Goal: Task Accomplishment & Management: Manage account settings

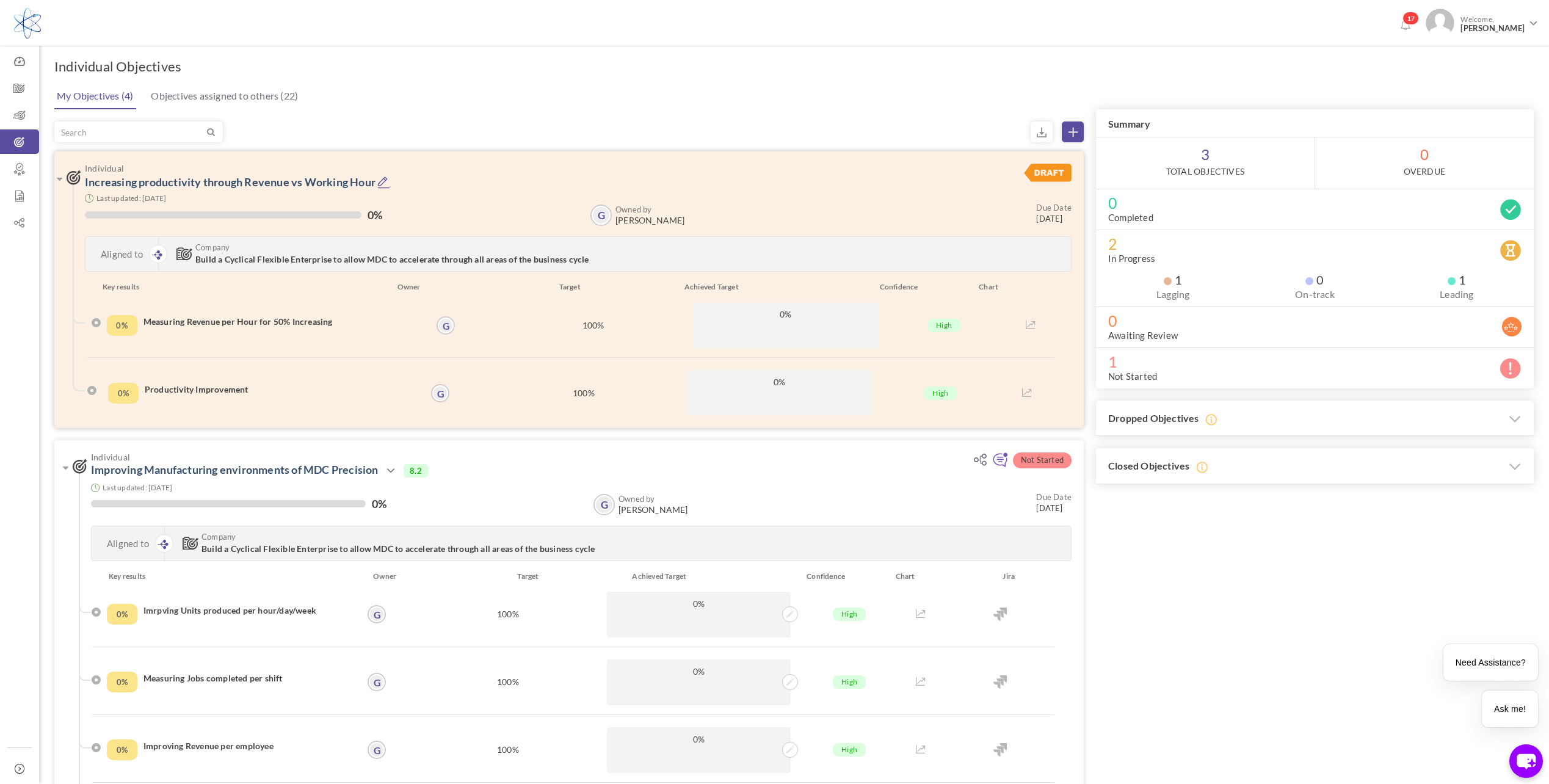
click at [107, 325] on div "0% Measuring Revenue per Hour for 50% Increasing" at bounding box center [276, 325] width 337 height 46
click at [386, 183] on icon at bounding box center [384, 182] width 13 height 13
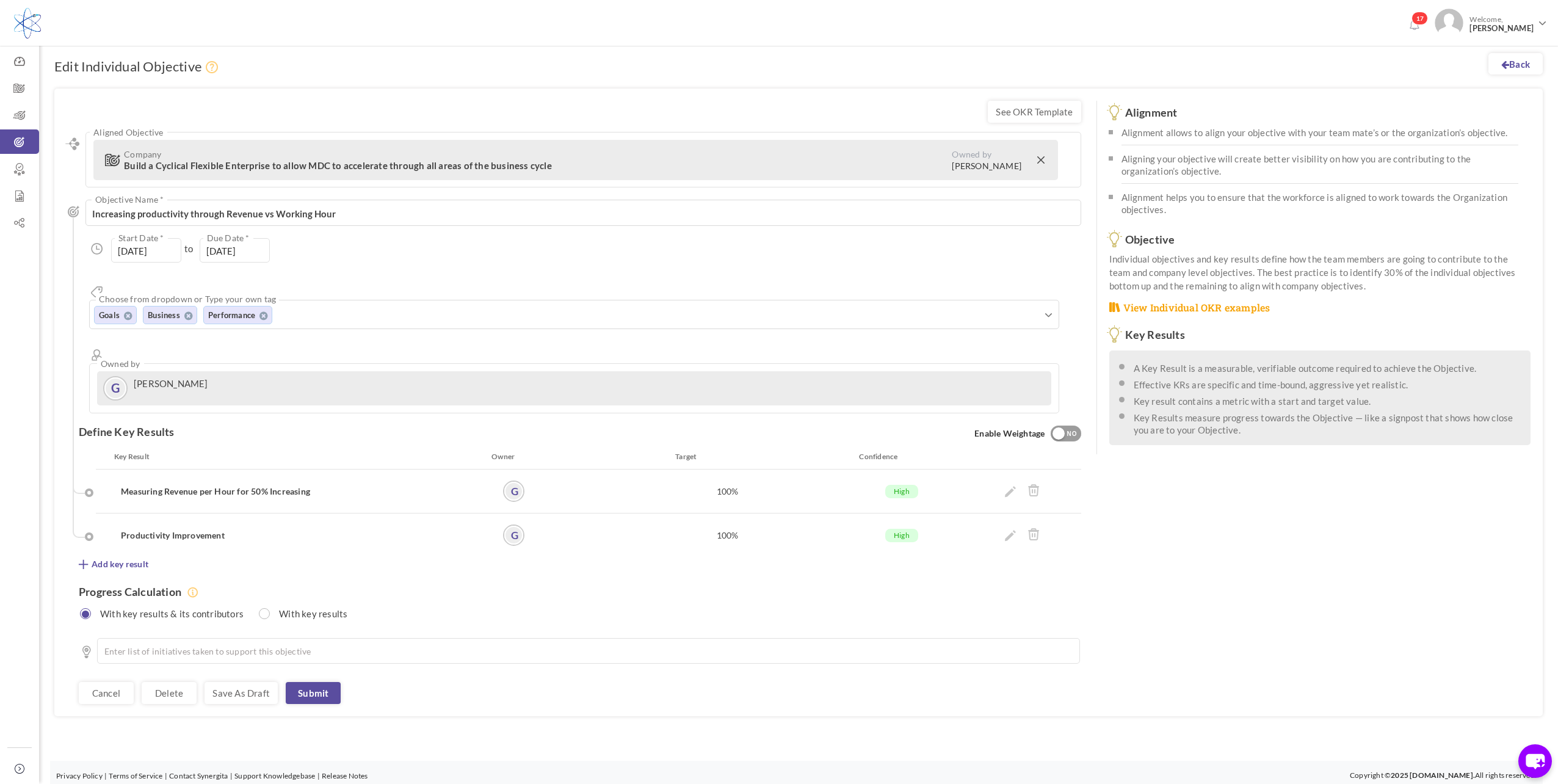
click at [1004, 481] on div at bounding box center [1023, 491] width 129 height 21
click at [1007, 486] on icon at bounding box center [1011, 492] width 11 height 11
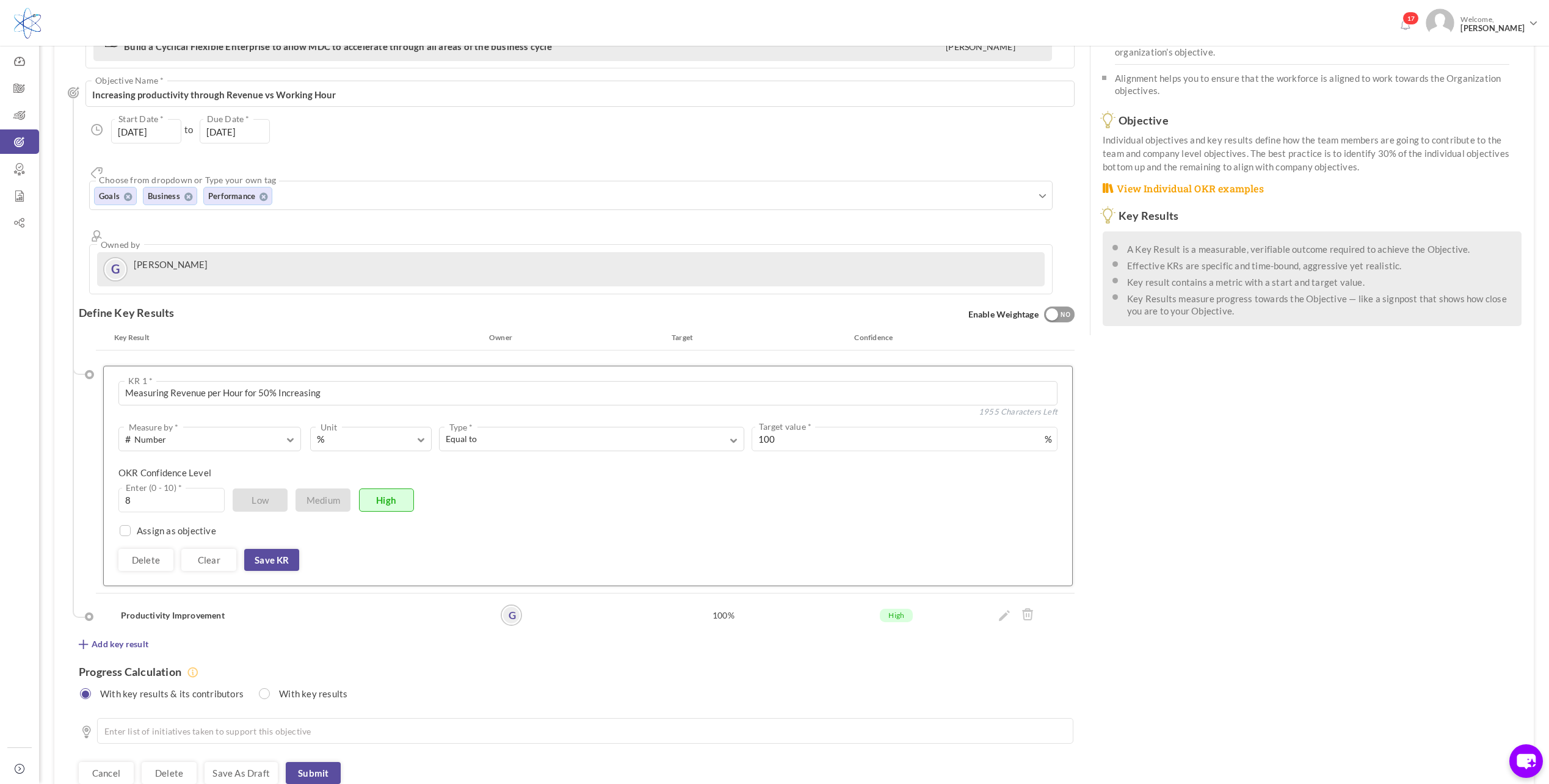
scroll to position [100, 0]
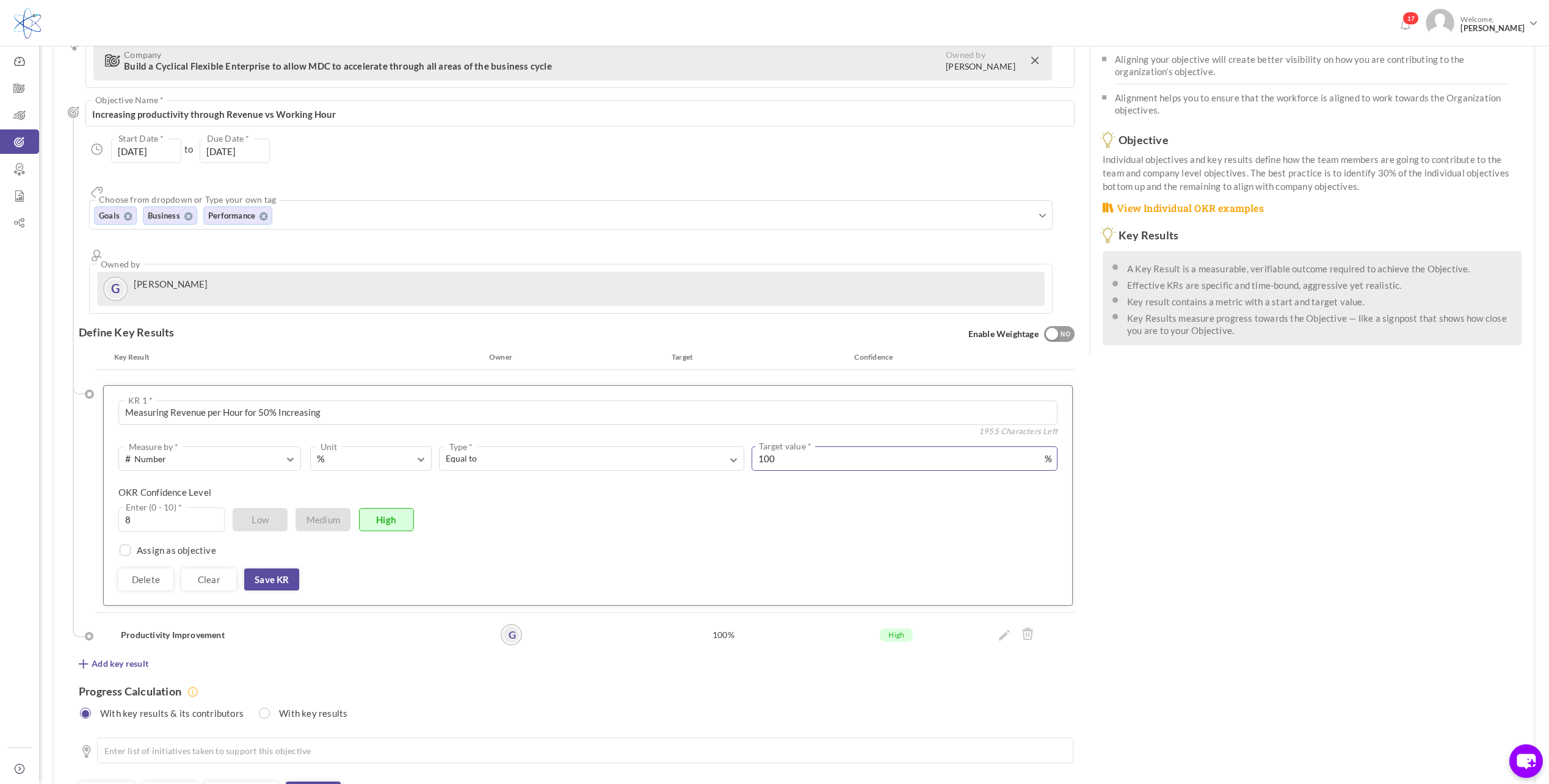
click at [776, 447] on input "100" at bounding box center [904, 459] width 306 height 24
type input "1"
type input "50"
click at [708, 669] on div "Progress Calculation With key results & its contributors With key results" at bounding box center [576, 697] width 996 height 55
click at [738, 685] on h4 "Progress Calculation" at bounding box center [576, 692] width 996 height 13
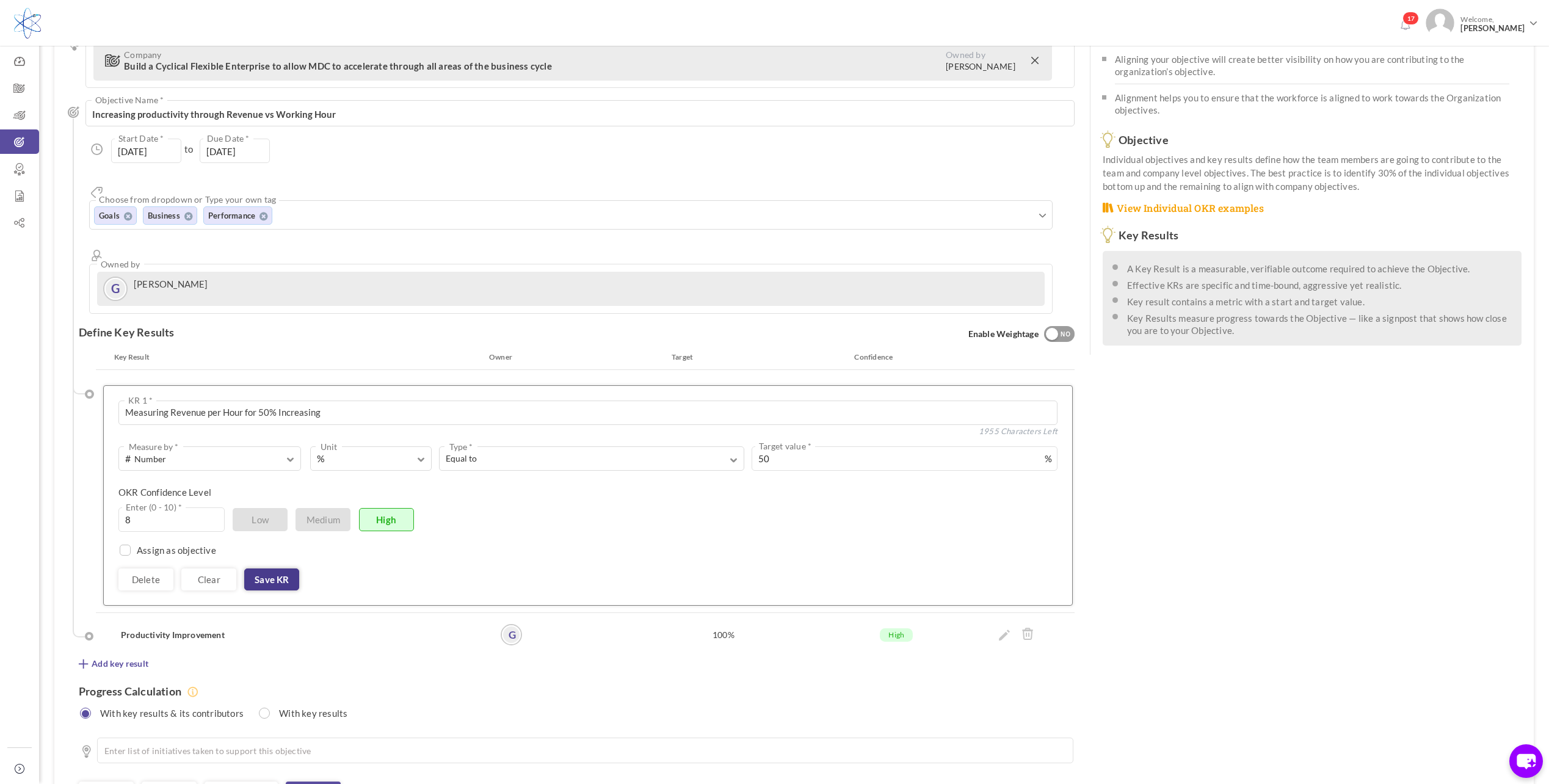
click at [248, 569] on link "Save KR" at bounding box center [271, 580] width 55 height 22
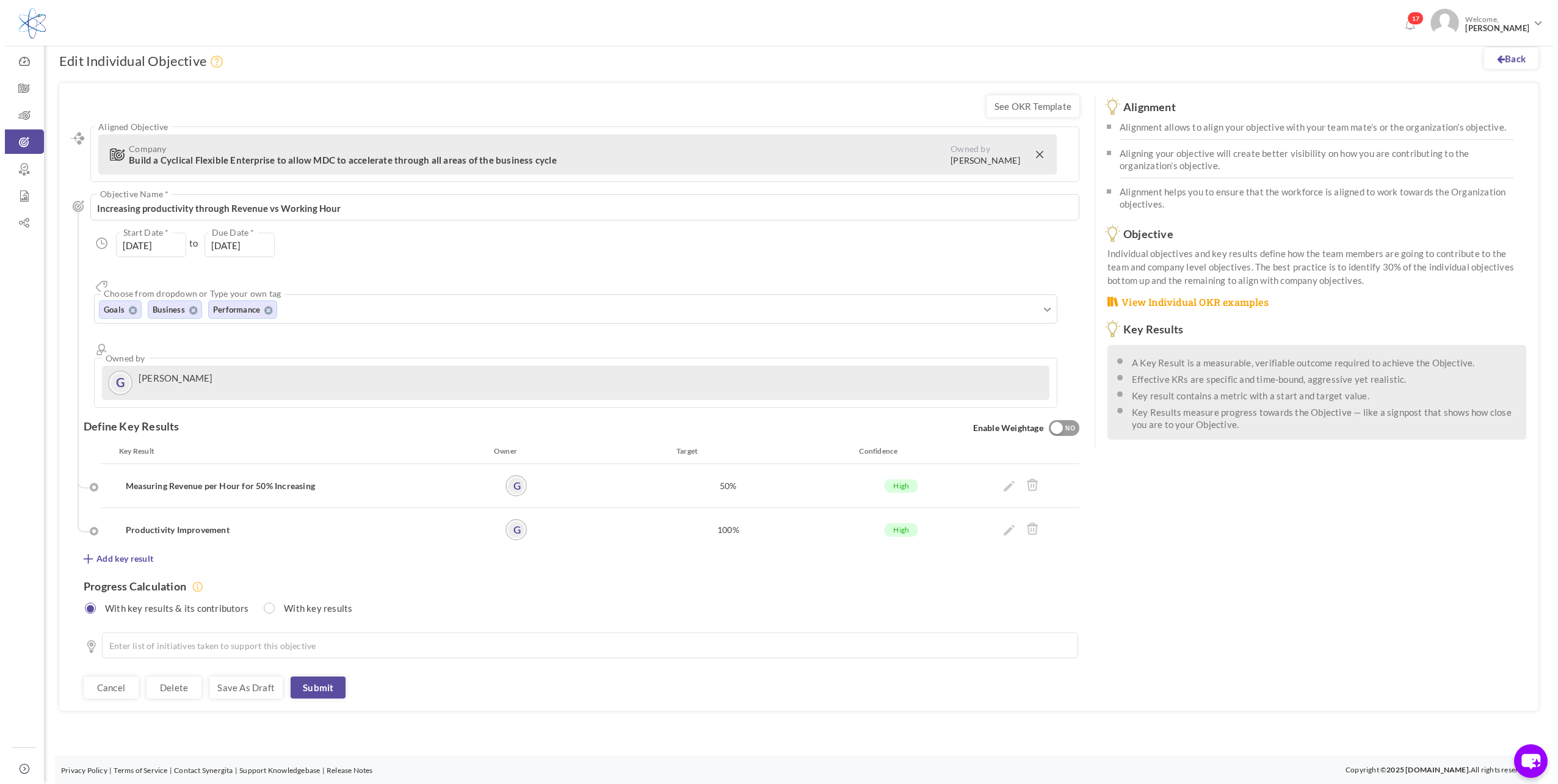
scroll to position [0, 0]
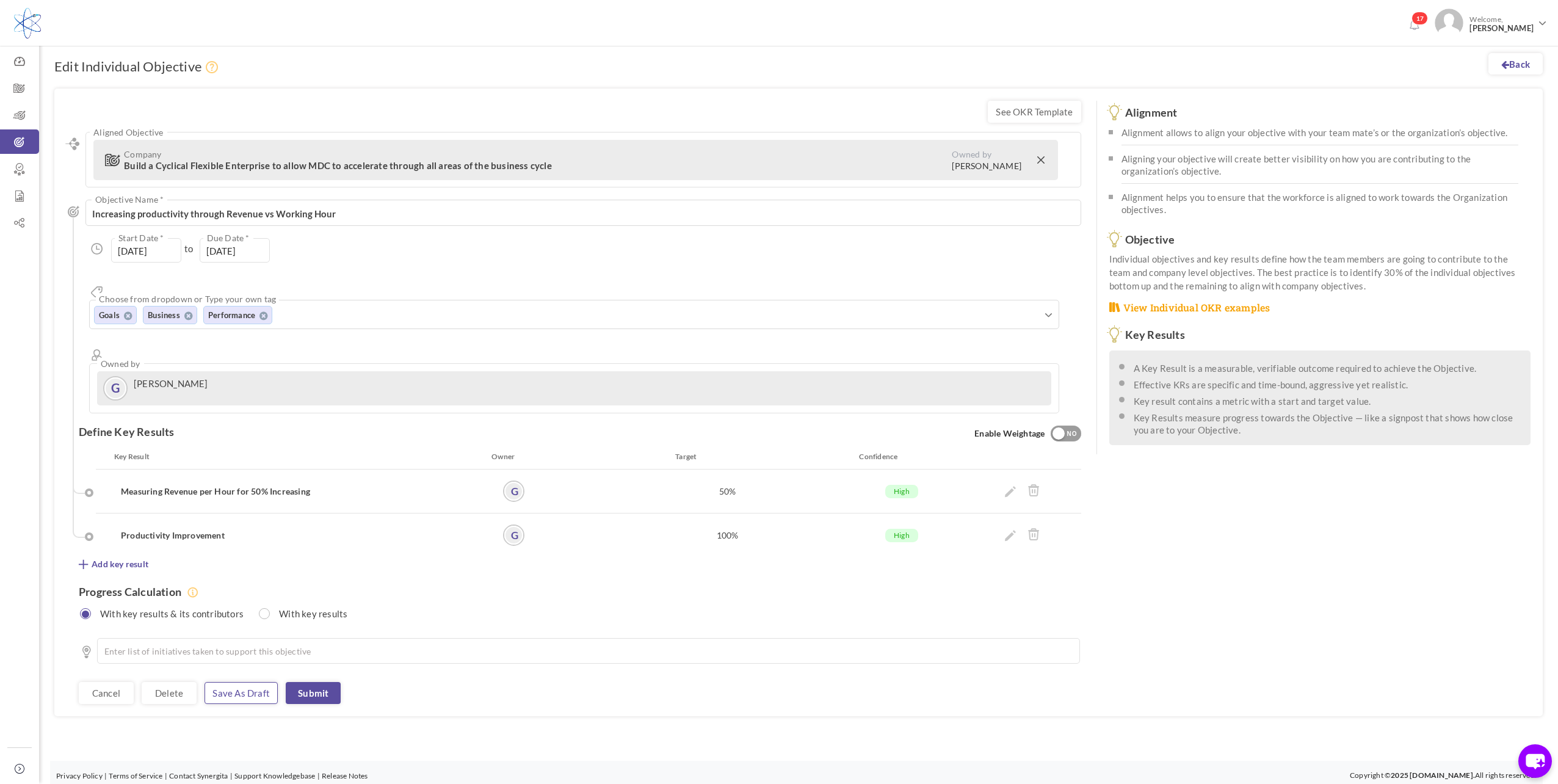
click at [247, 682] on link "Save as draft" at bounding box center [240, 693] width 73 height 22
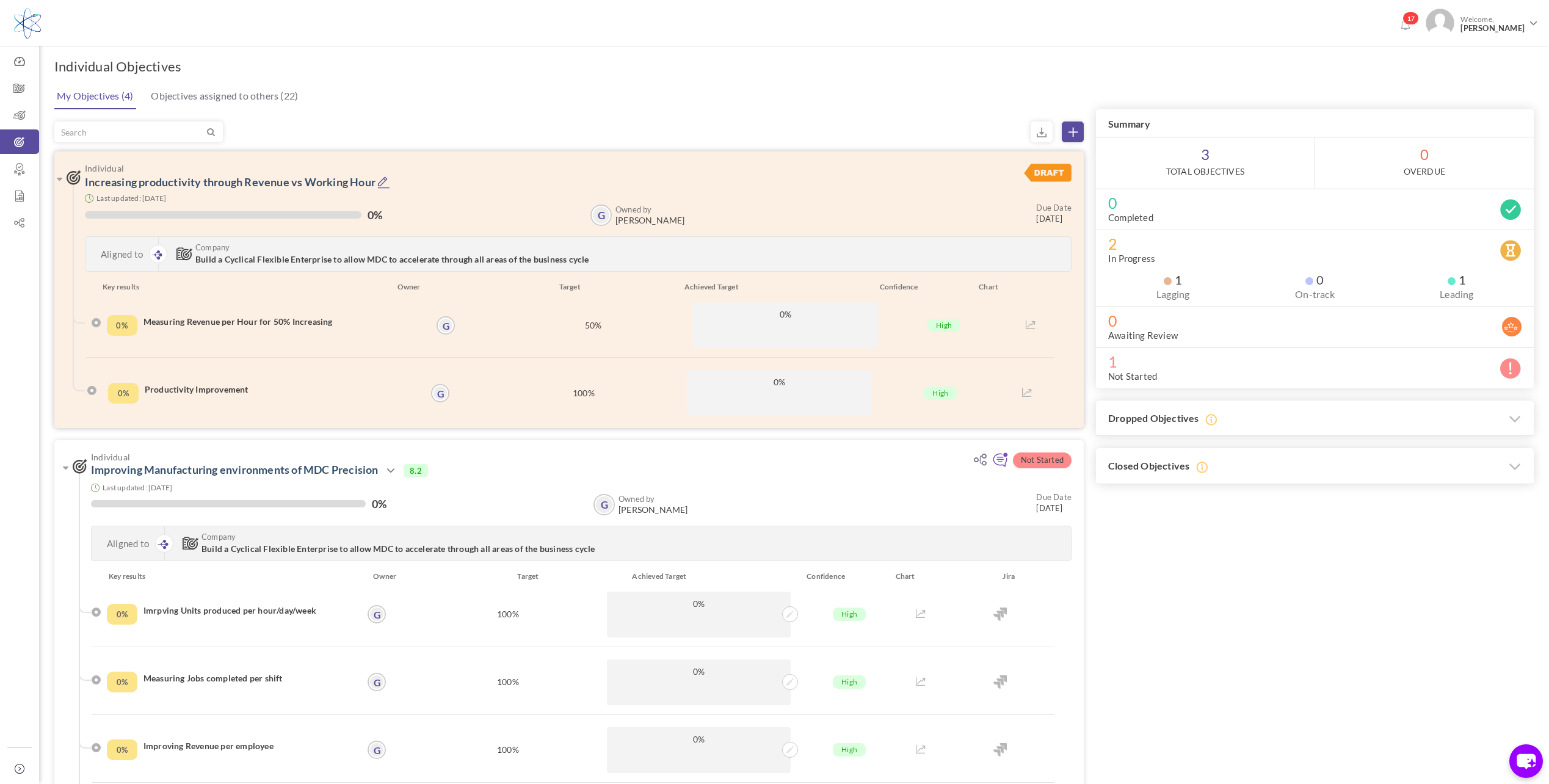
click at [311, 321] on h4 "Measuring Revenue per Hour for 50% Increasing" at bounding box center [289, 321] width 290 height 12
click at [390, 178] on icon at bounding box center [384, 182] width 13 height 13
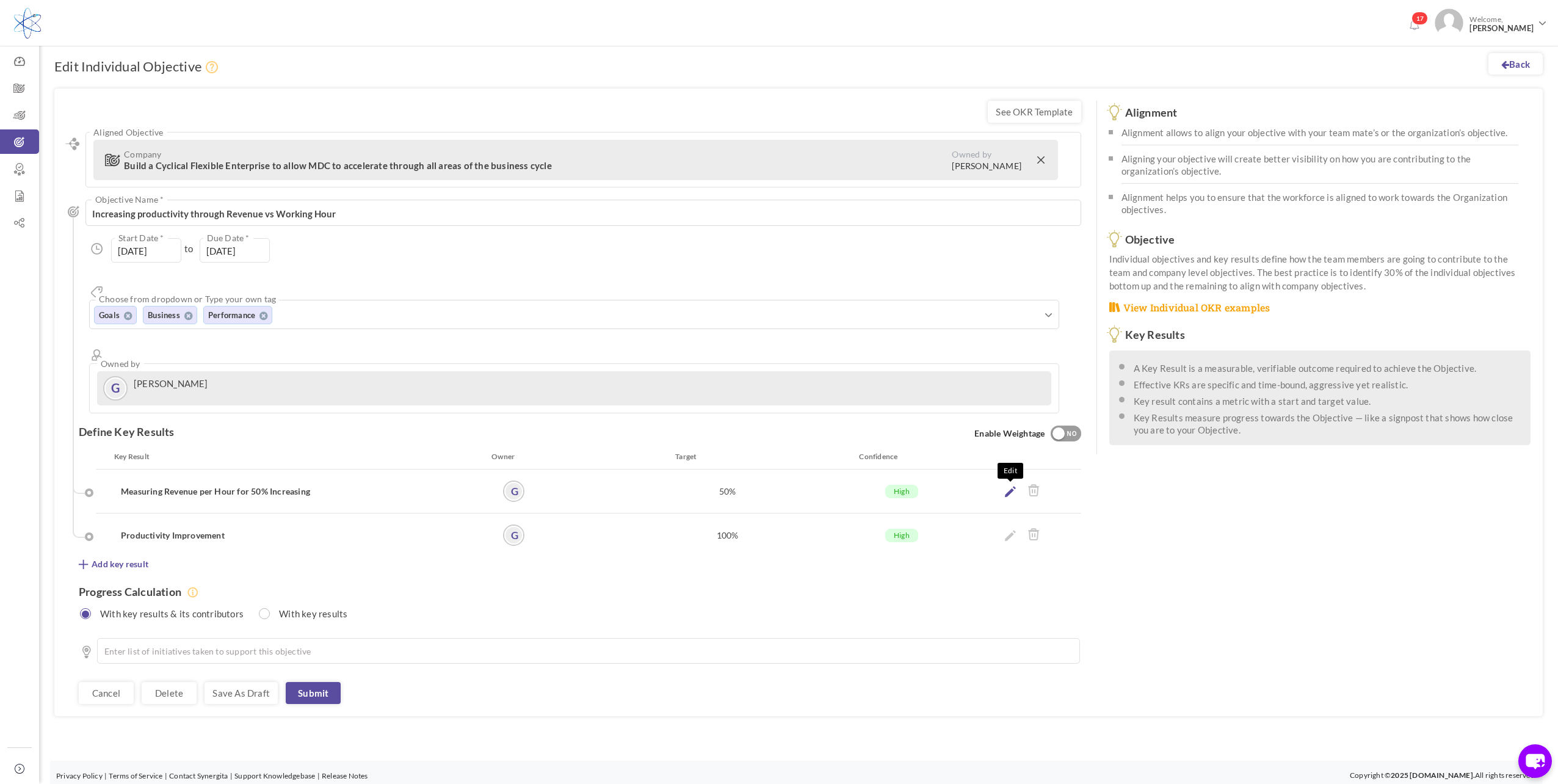
click at [1010, 486] on icon at bounding box center [1011, 492] width 11 height 11
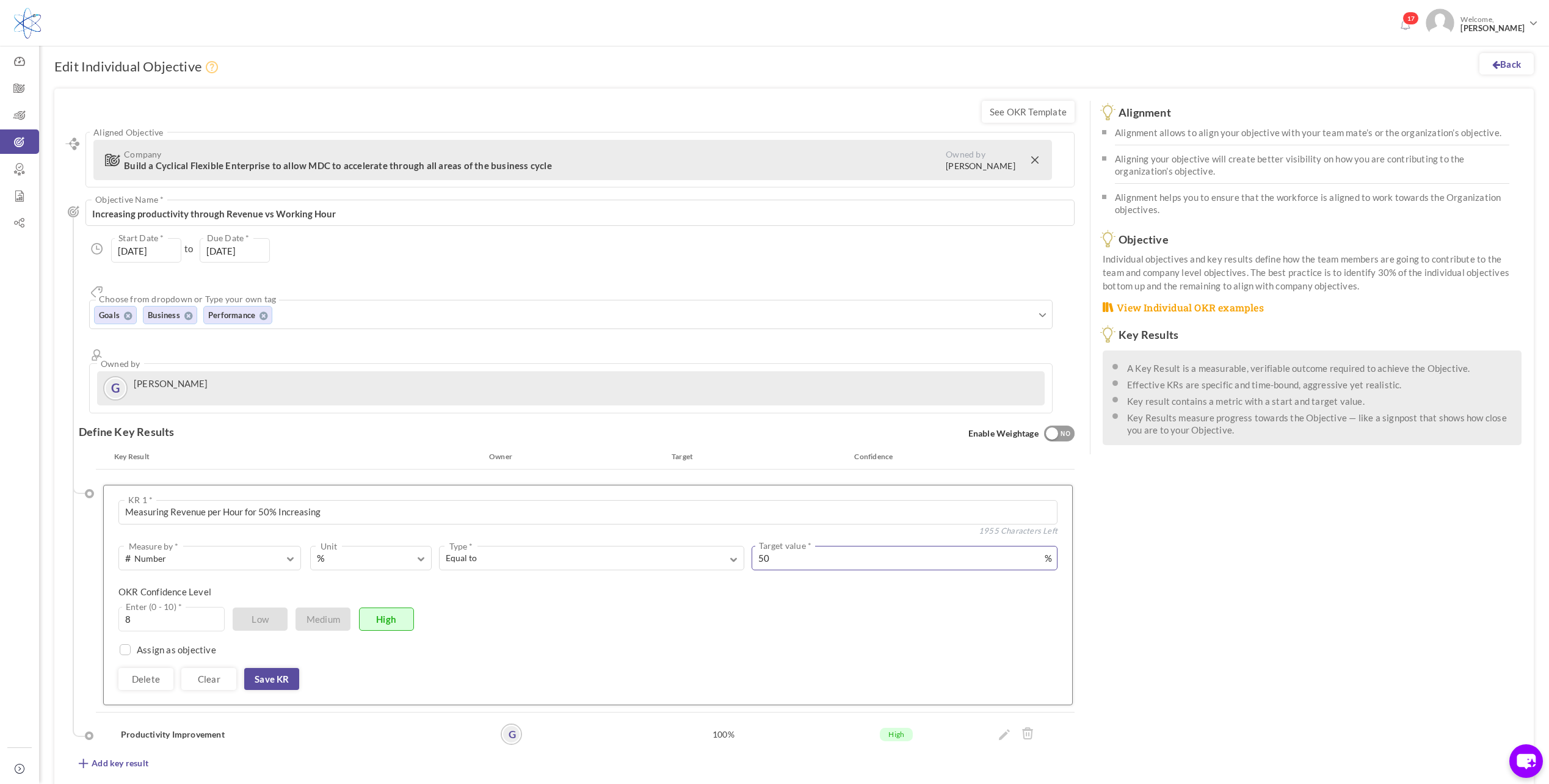
drag, startPoint x: 794, startPoint y: 517, endPoint x: 749, endPoint y: 515, distance: 45.0
click at [749, 545] on div "50 Target value * %" at bounding box center [901, 557] width 313 height 24
type input "100"
click at [277, 668] on link "Save KR" at bounding box center [271, 679] width 55 height 22
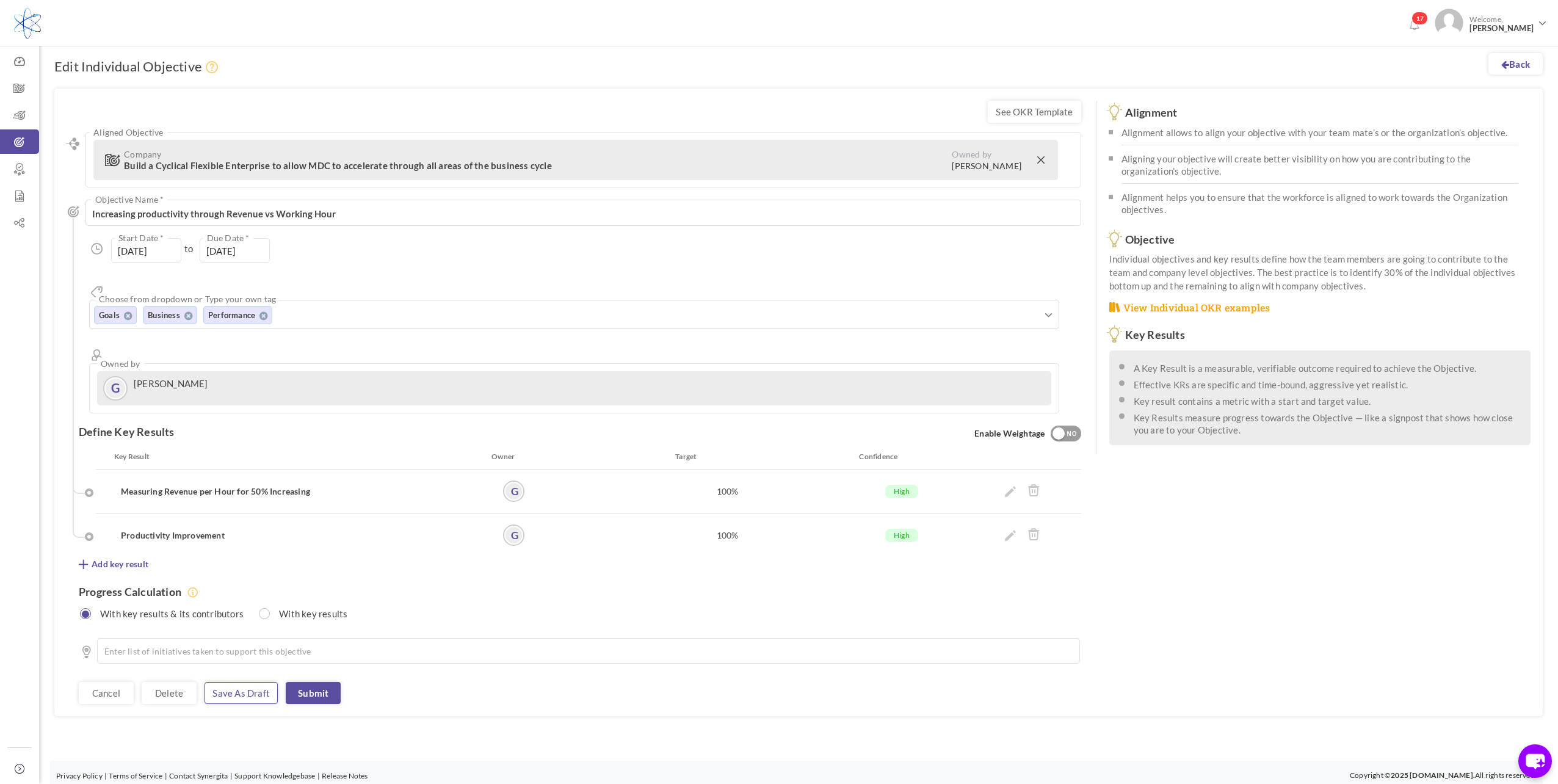
click at [263, 682] on link "Save as draft" at bounding box center [240, 693] width 73 height 22
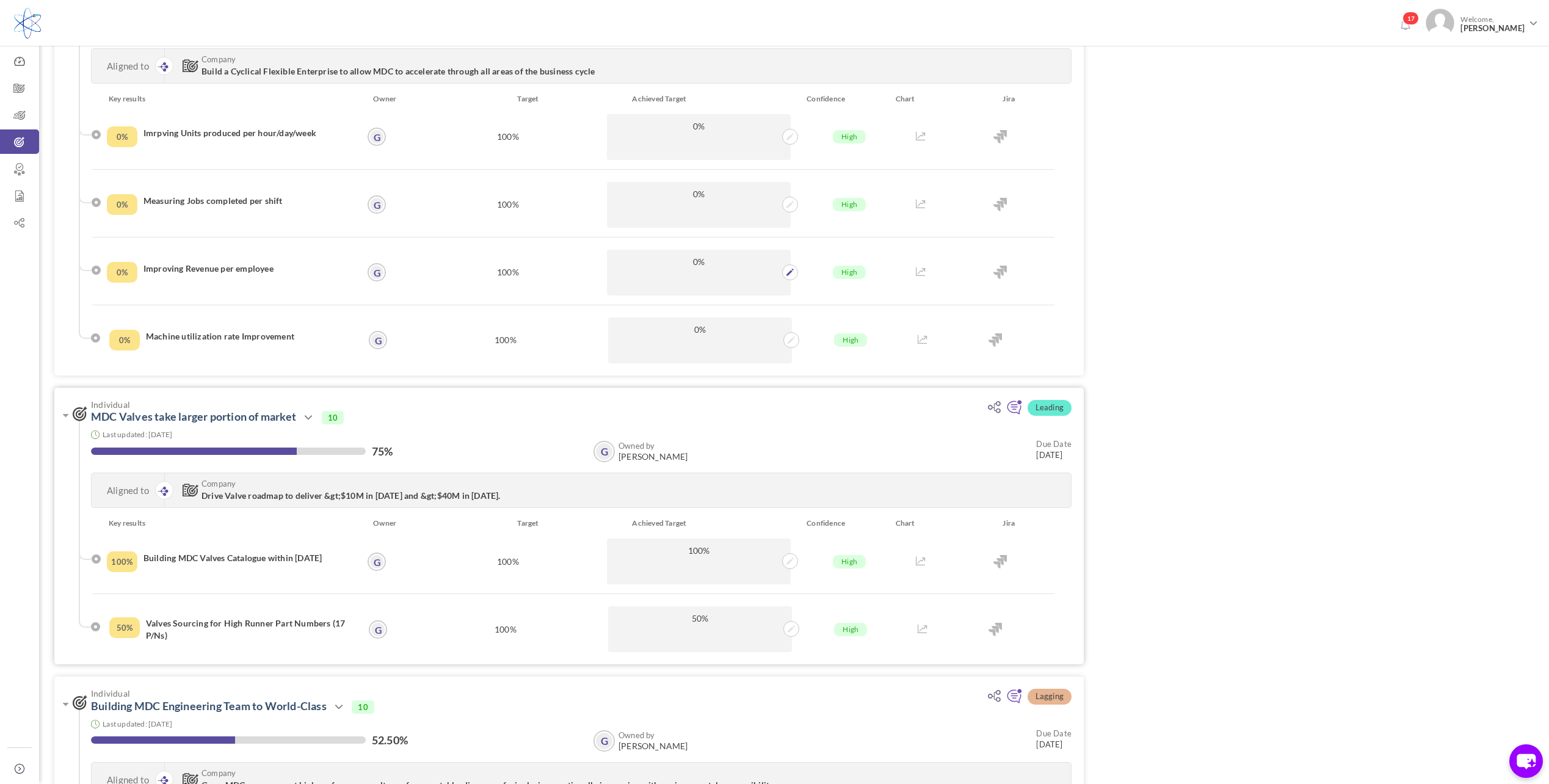
scroll to position [488, 0]
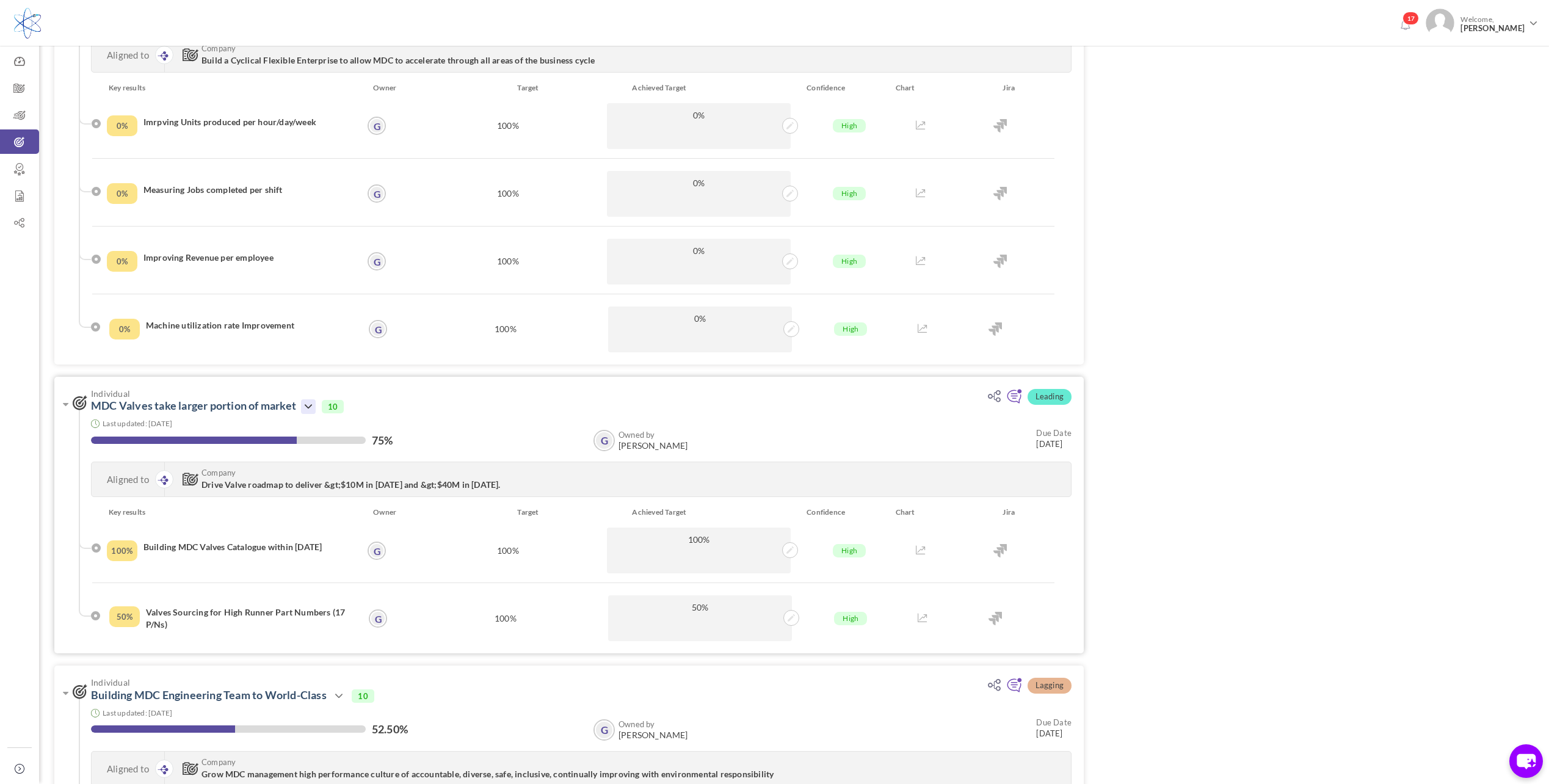
click at [313, 405] on icon at bounding box center [309, 407] width 15 height 15
click at [336, 485] on link "Edit" at bounding box center [349, 485] width 71 height 21
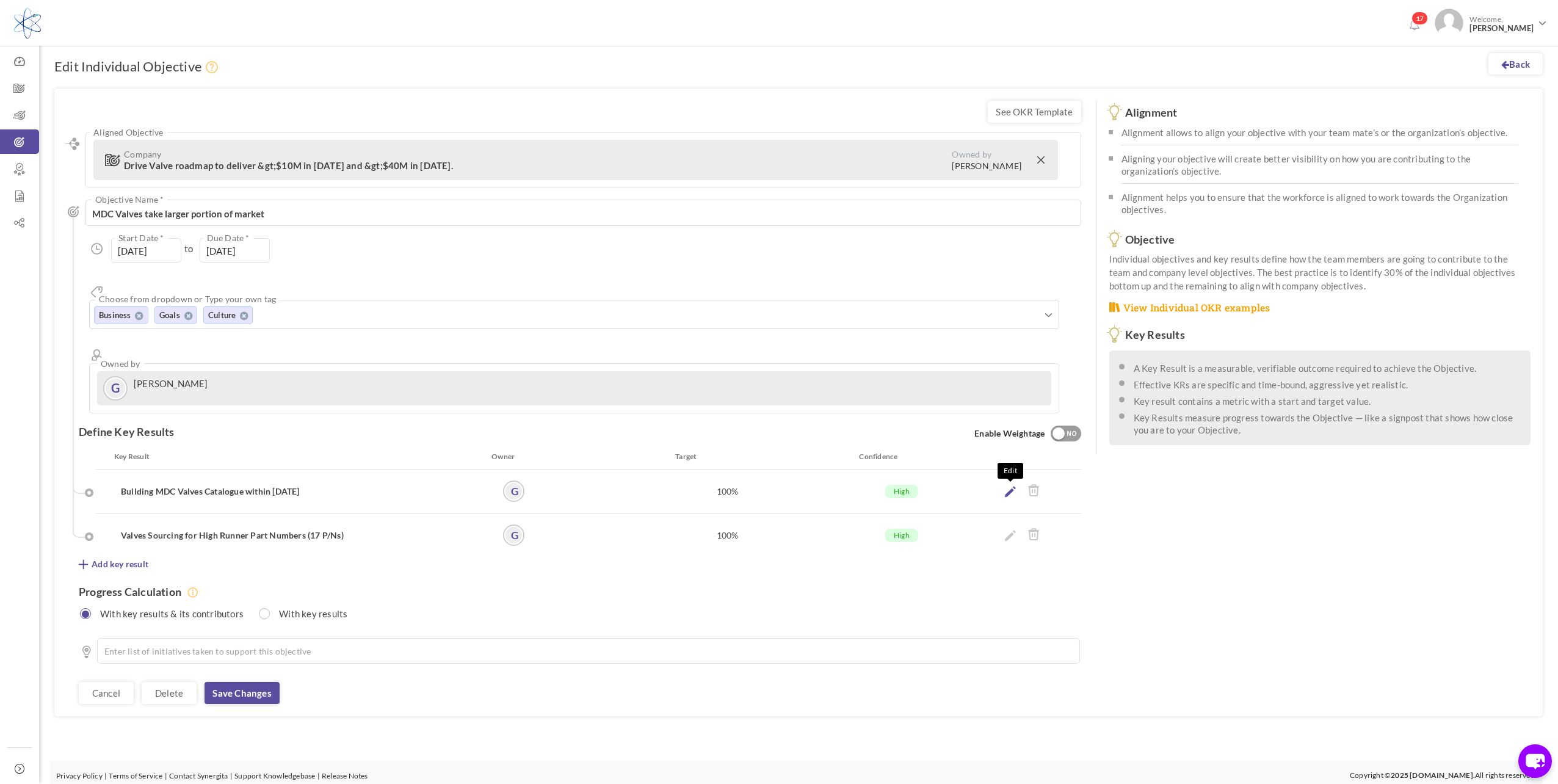
click at [1006, 486] on icon at bounding box center [1011, 492] width 11 height 11
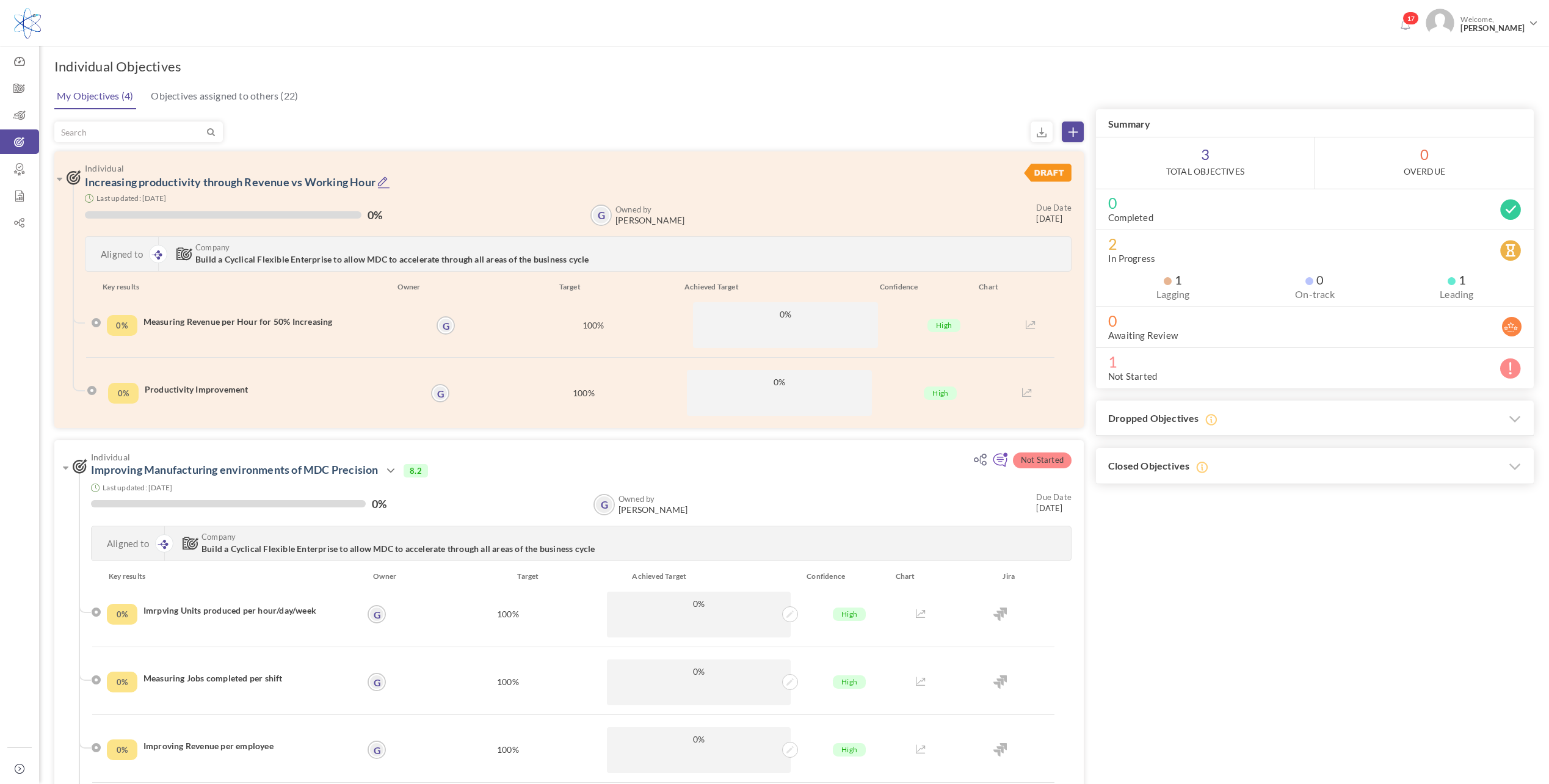
scroll to position [488, 0]
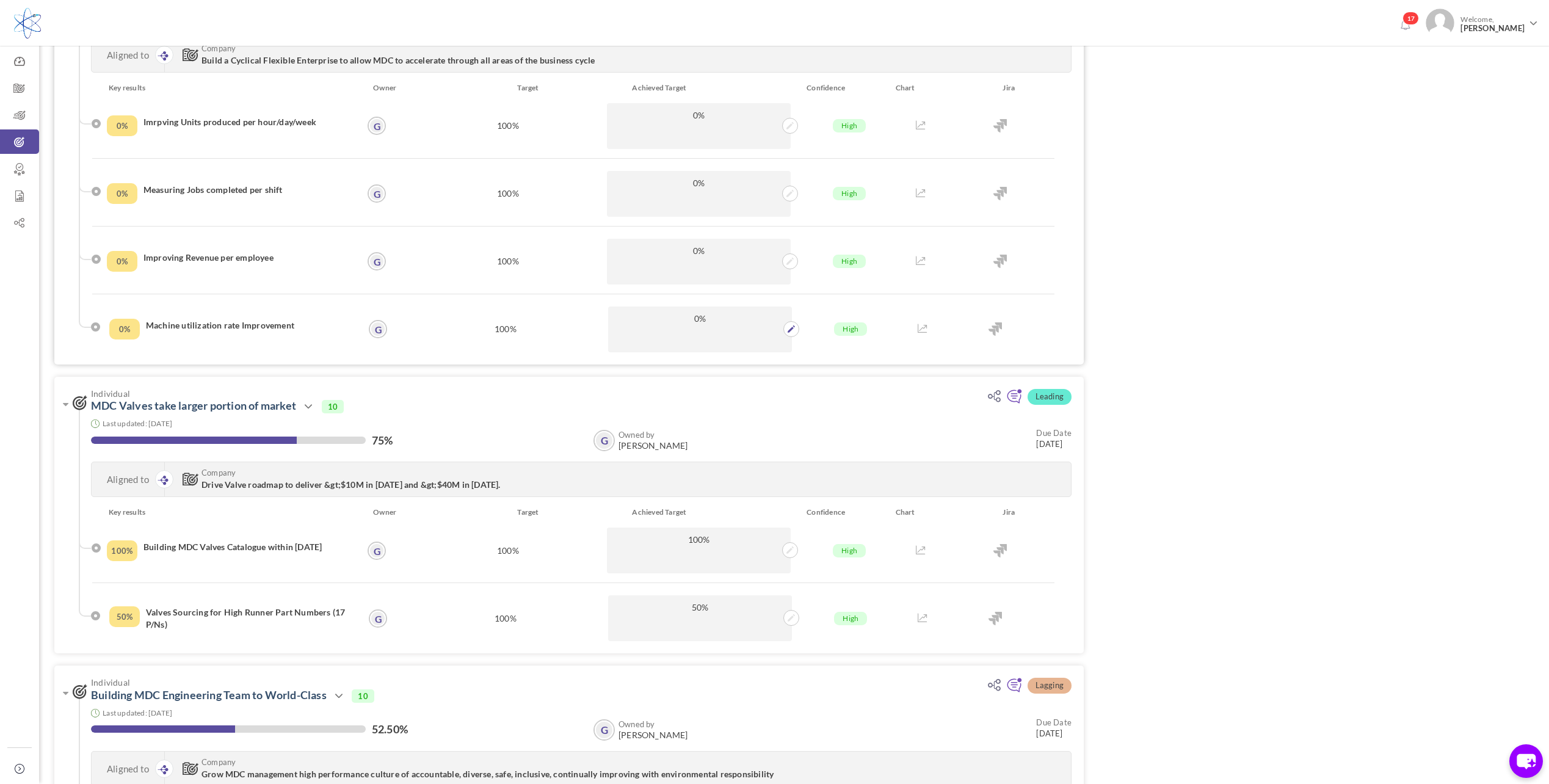
click at [688, 316] on span "0%" at bounding box center [700, 318] width 172 height 12
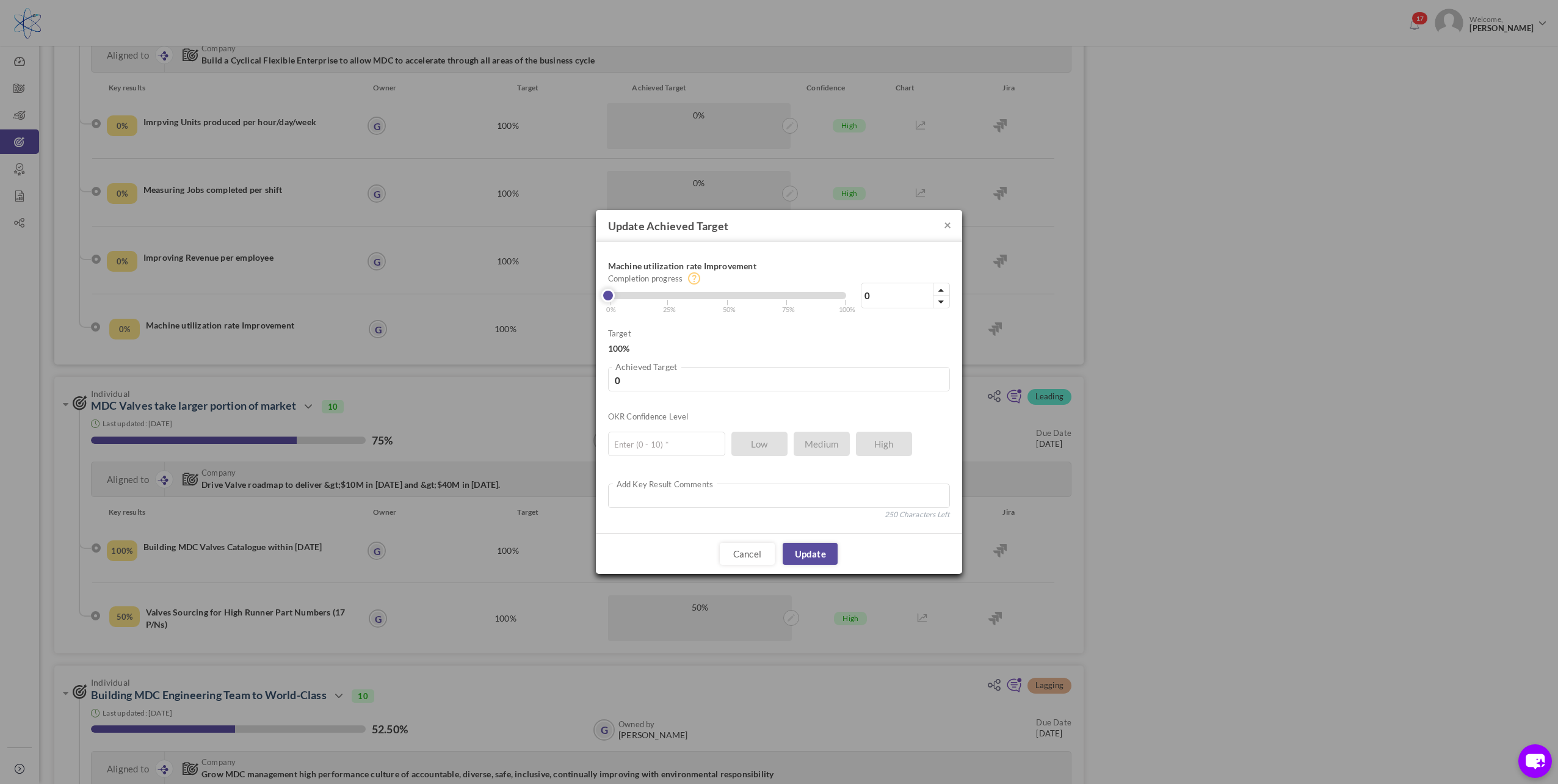
click at [427, 219] on div "× Update Achieved Target Machine utilization rate Improvement 0% Completion pro…" at bounding box center [779, 392] width 1558 height 784
click at [729, 300] on span "| 50%" at bounding box center [731, 305] width 10 height 19
type input "50"
click at [817, 554] on link "Update" at bounding box center [810, 554] width 55 height 22
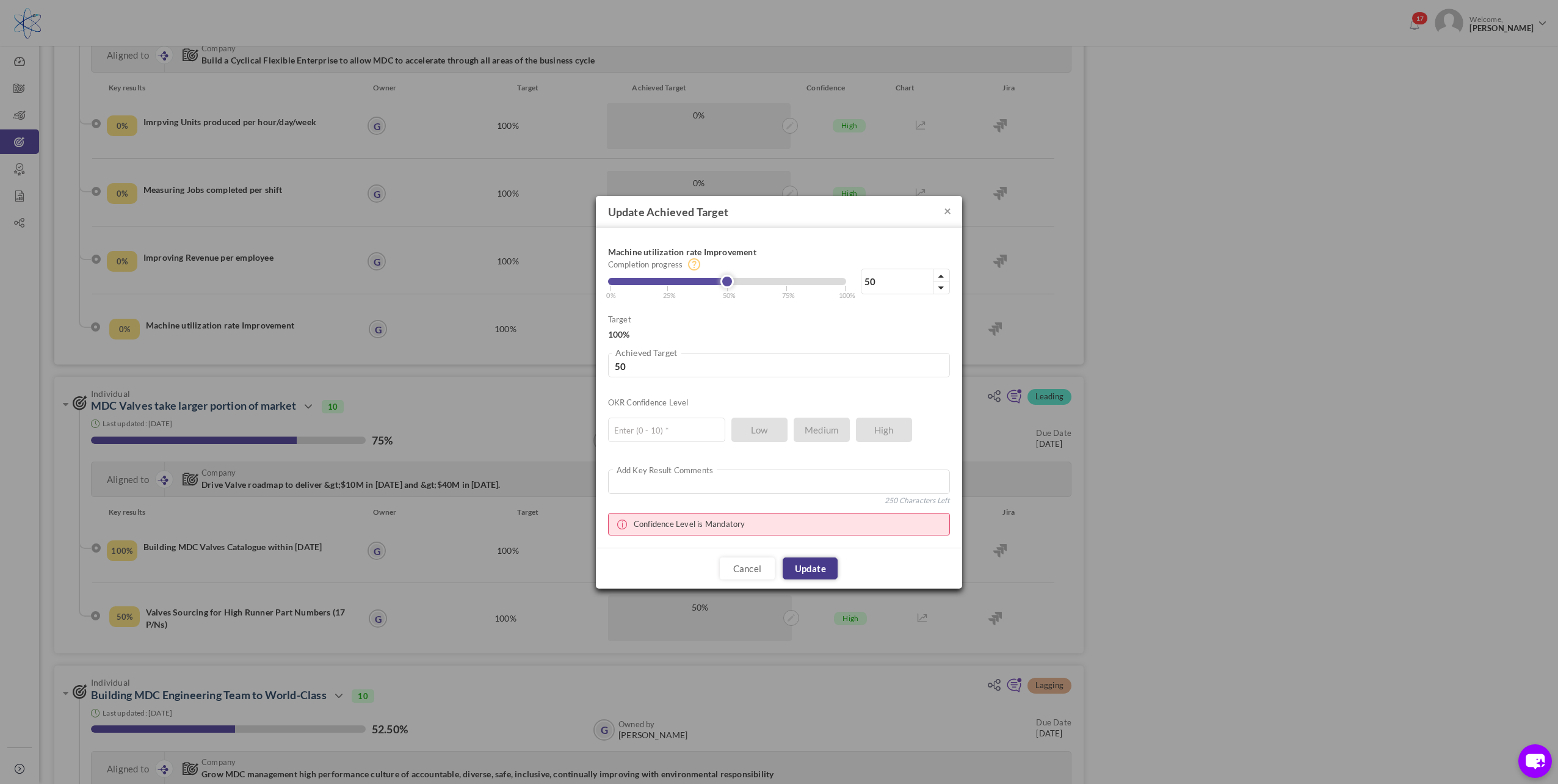
click at [815, 570] on link "Update" at bounding box center [810, 569] width 55 height 22
click at [675, 433] on input "text" at bounding box center [667, 430] width 117 height 24
type input "10"
click at [815, 560] on link "Update" at bounding box center [810, 569] width 55 height 22
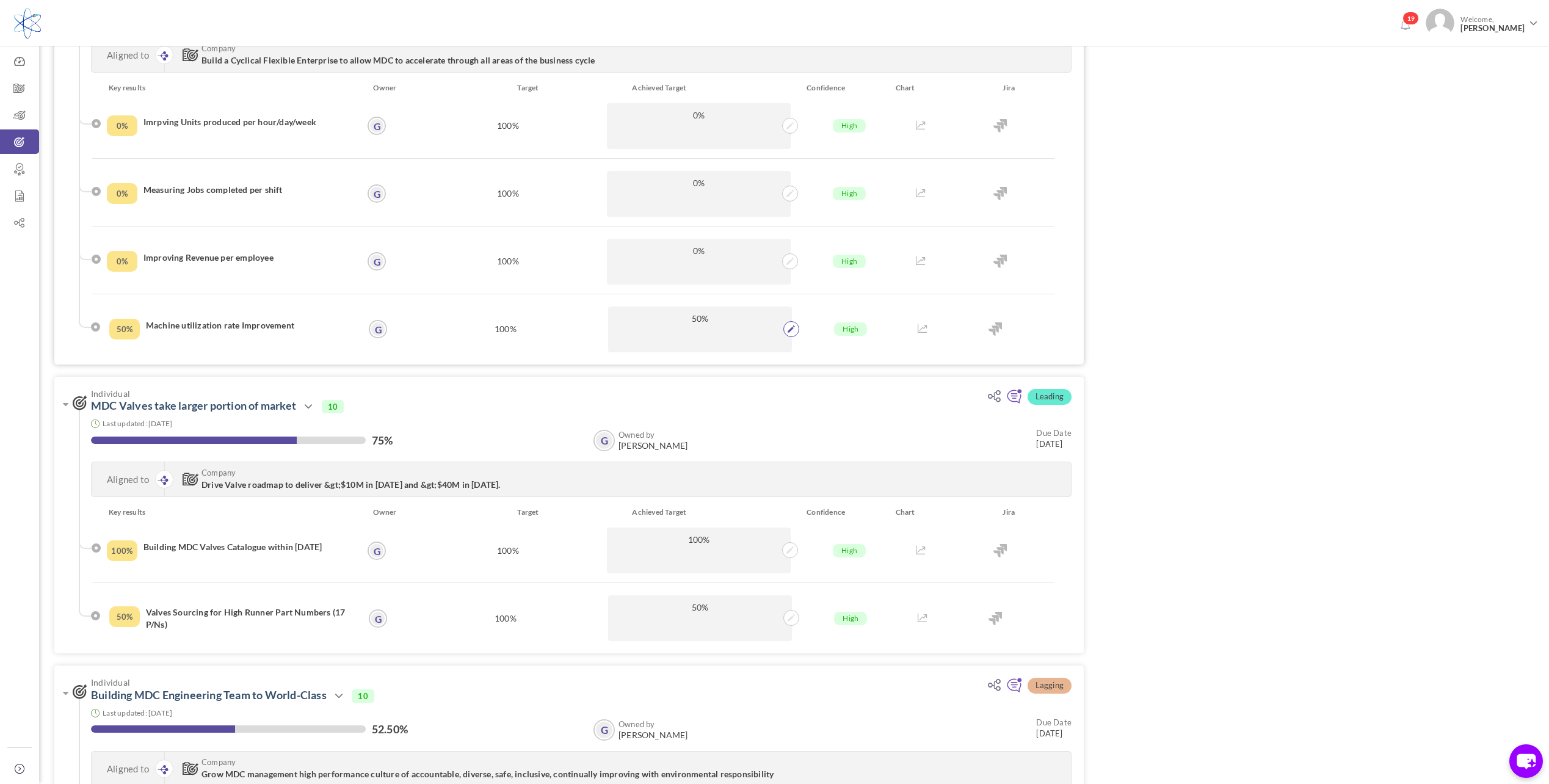
click at [788, 330] on icon at bounding box center [792, 329] width 7 height 7
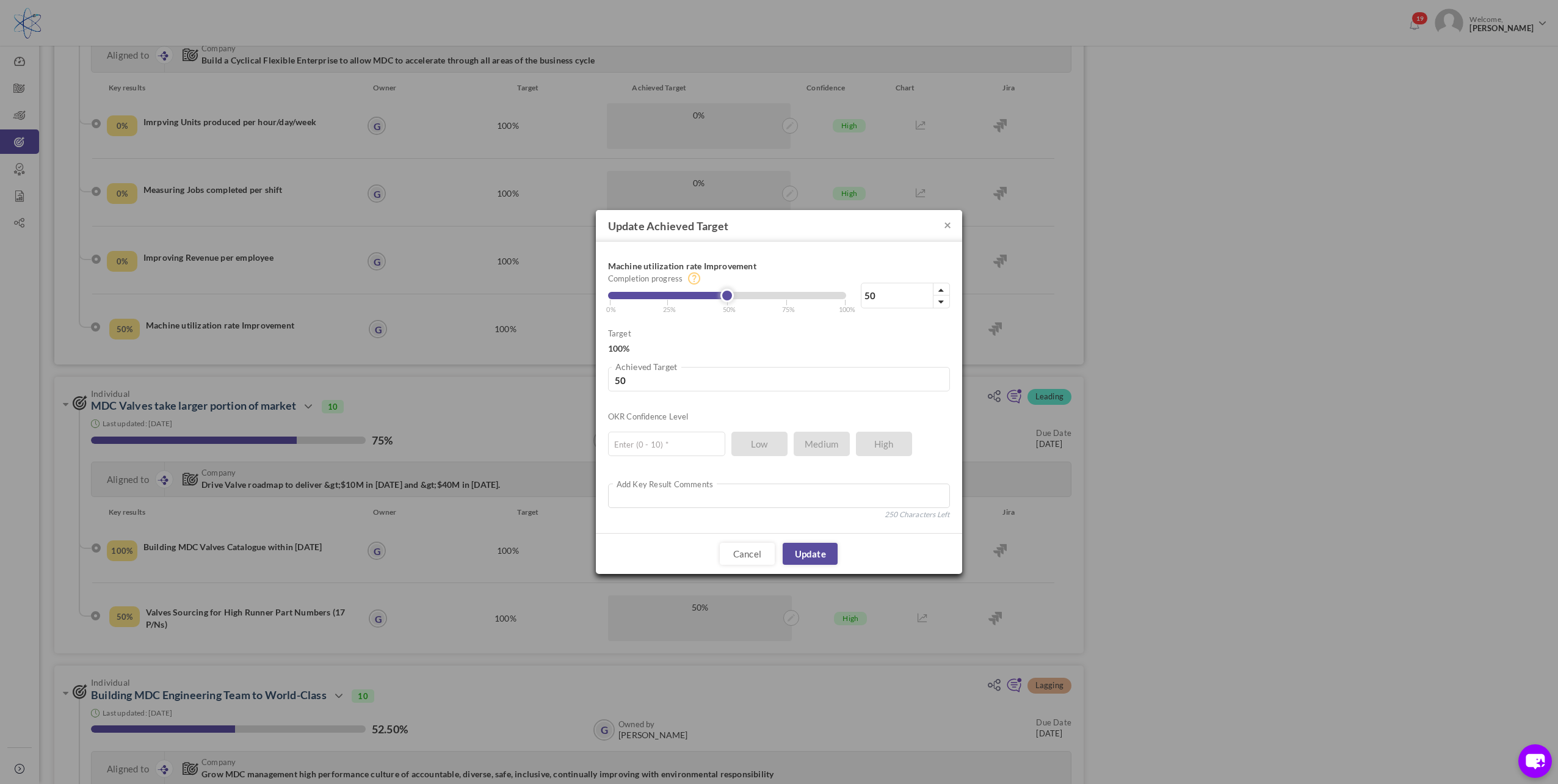
click at [666, 301] on div "50% Completion progress 50 Reached maximum limit | 0% | 25% | 50% | 75% | 100%" at bounding box center [779, 284] width 342 height 60
type input "49"
type input "47"
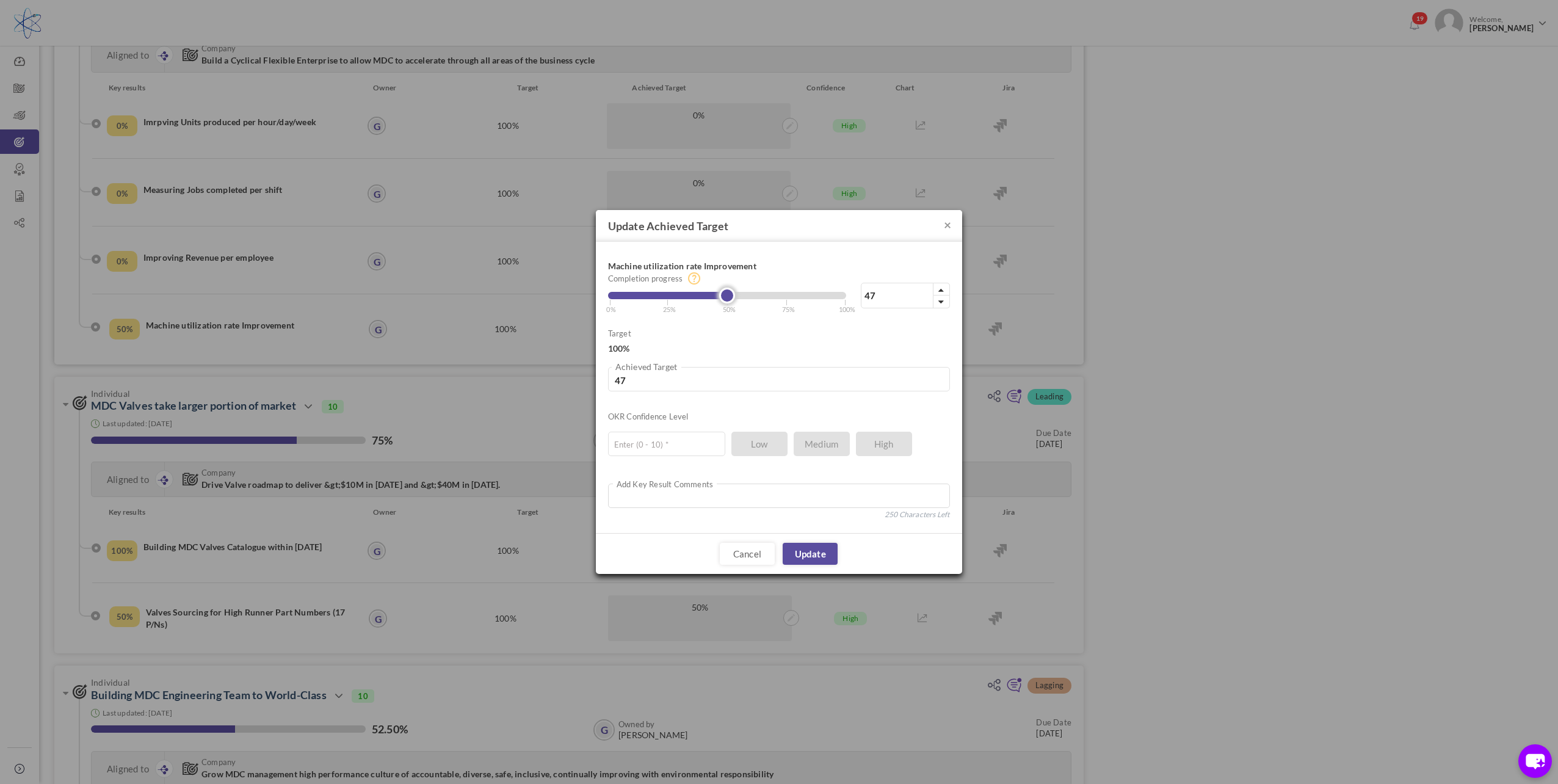
type input "45"
type input "43"
type input "41"
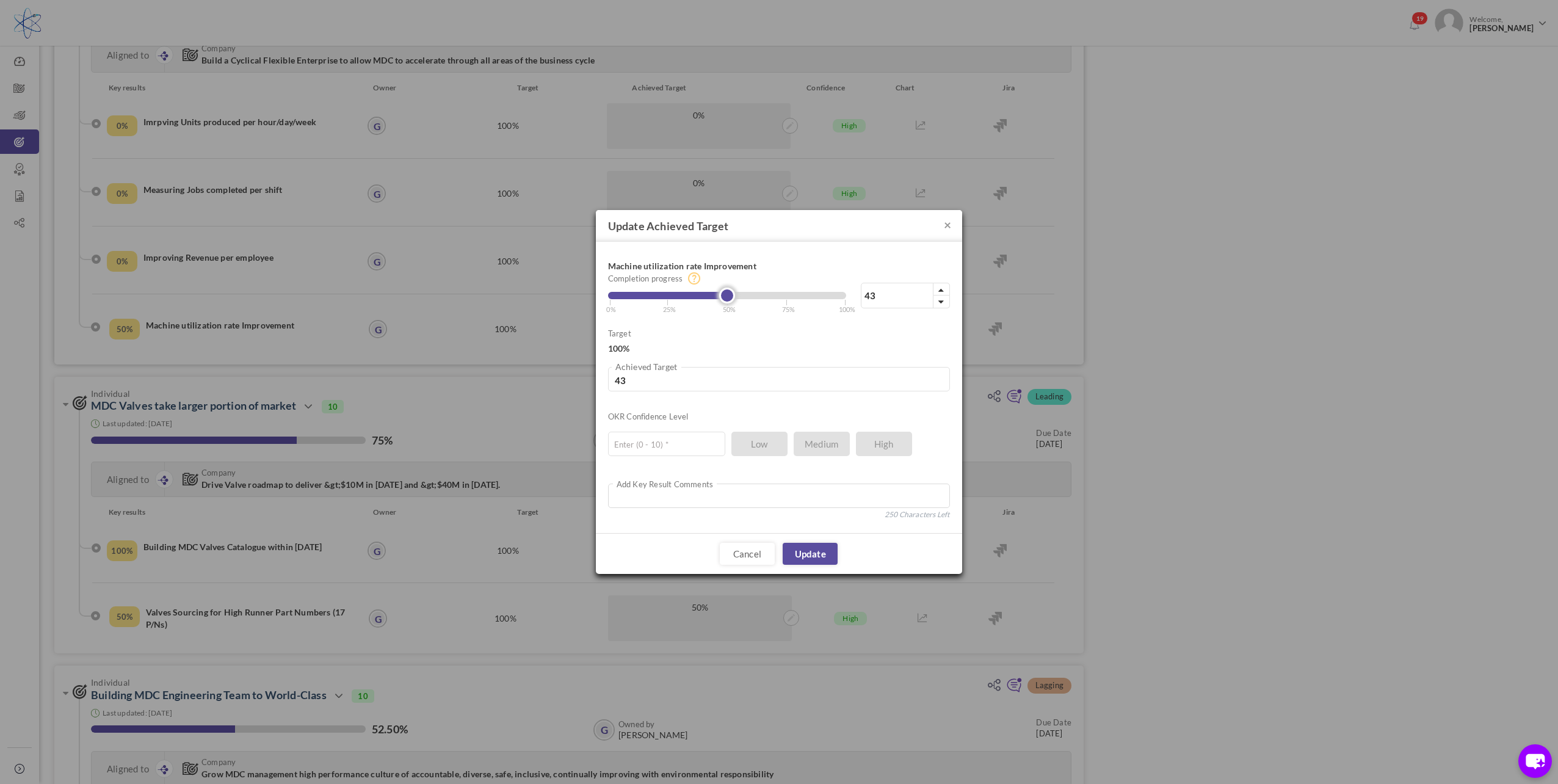
type input "41"
type input "40"
type input "37"
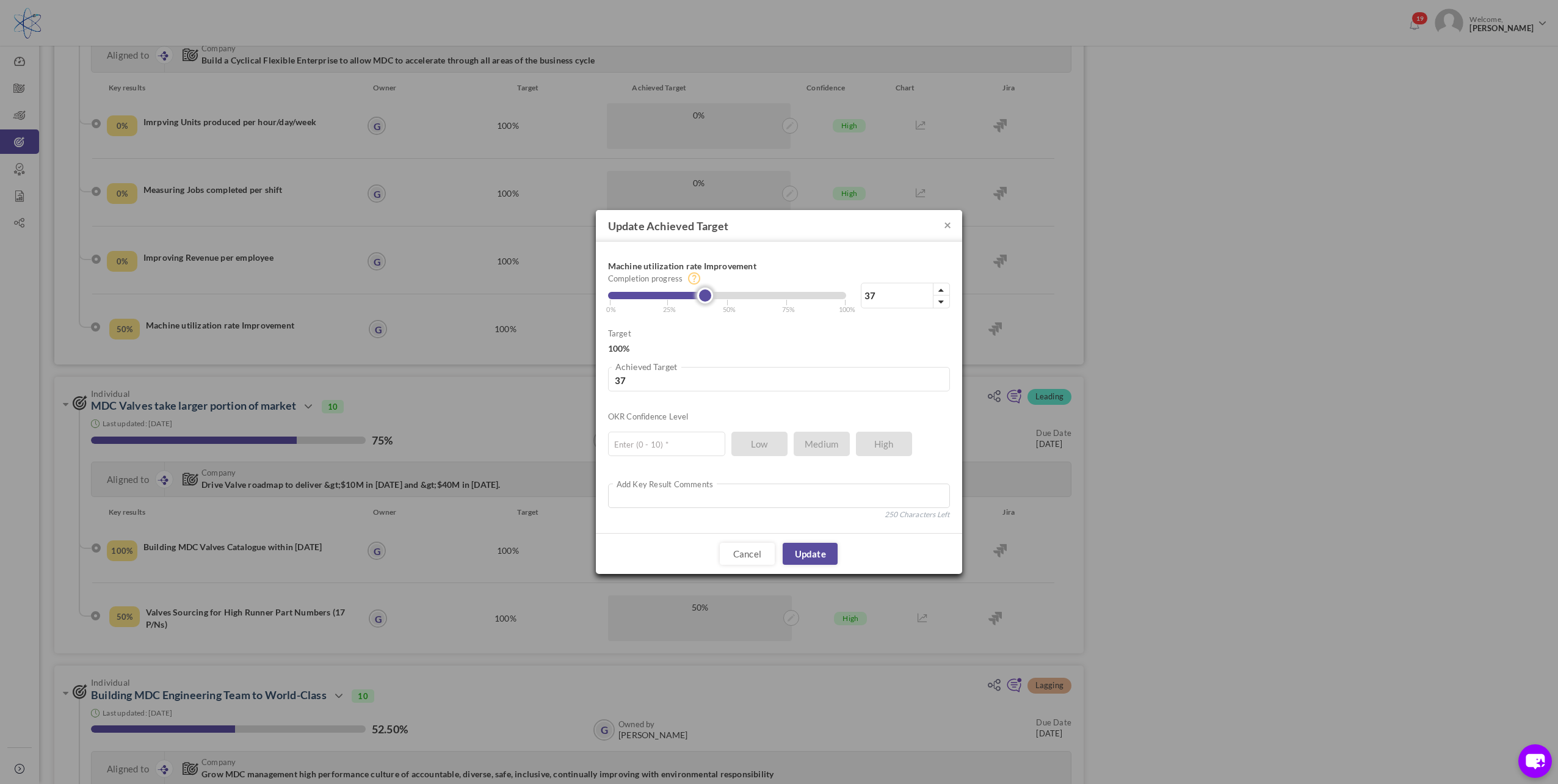
type input "36"
type input "34"
type input "33"
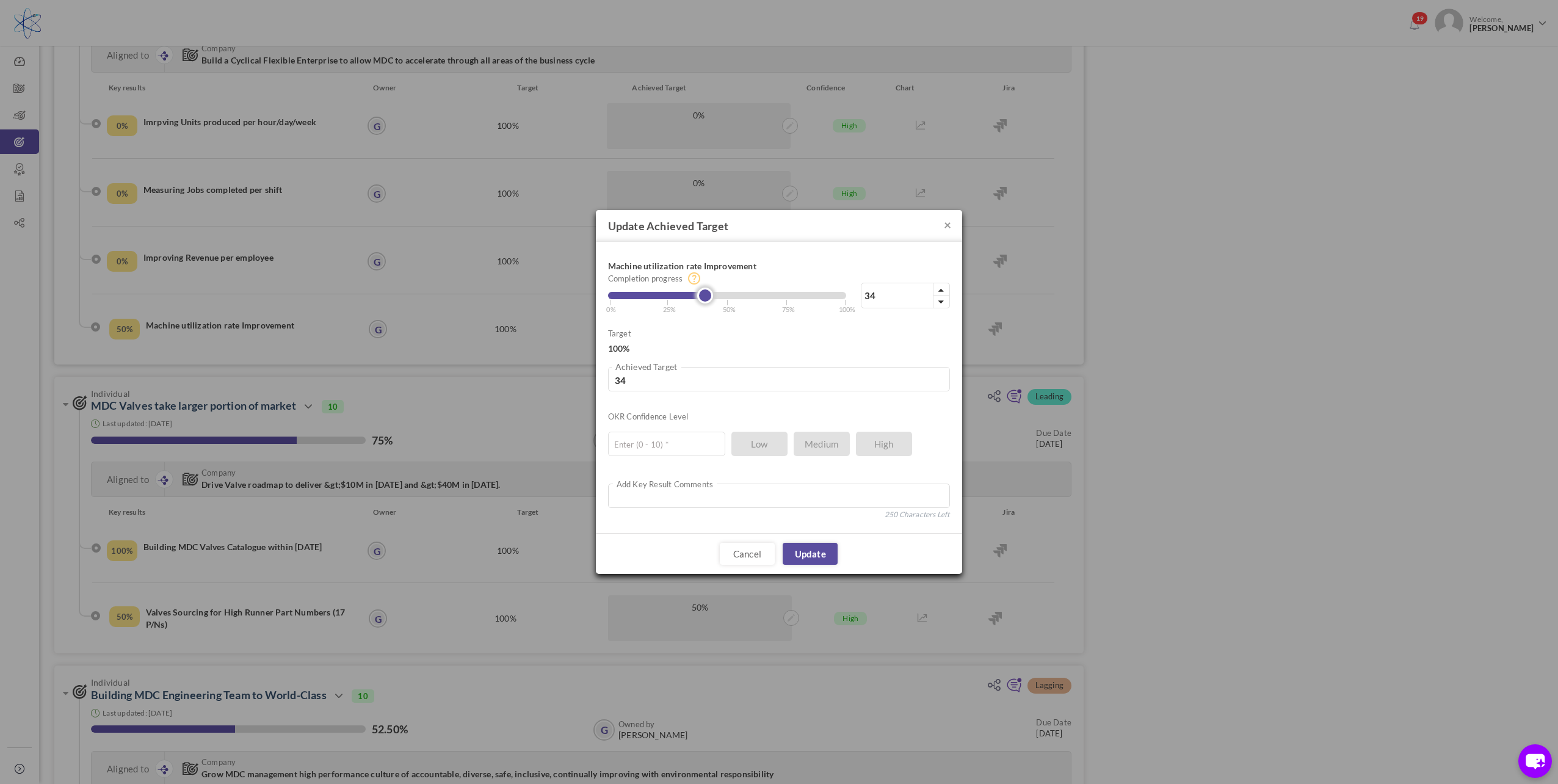
type input "33"
type input "31"
type input "30"
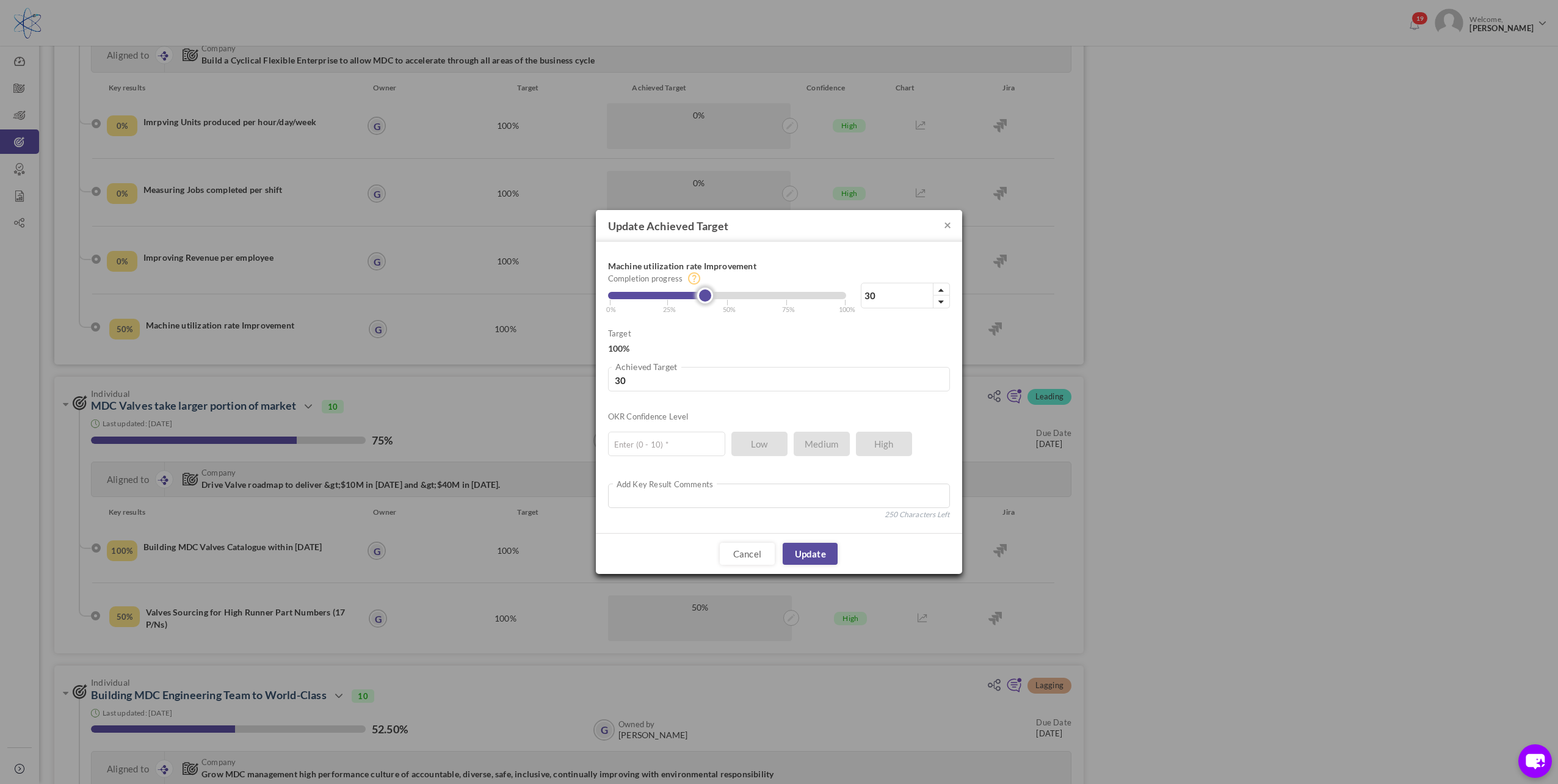
type input "29"
type input "28"
type input "27"
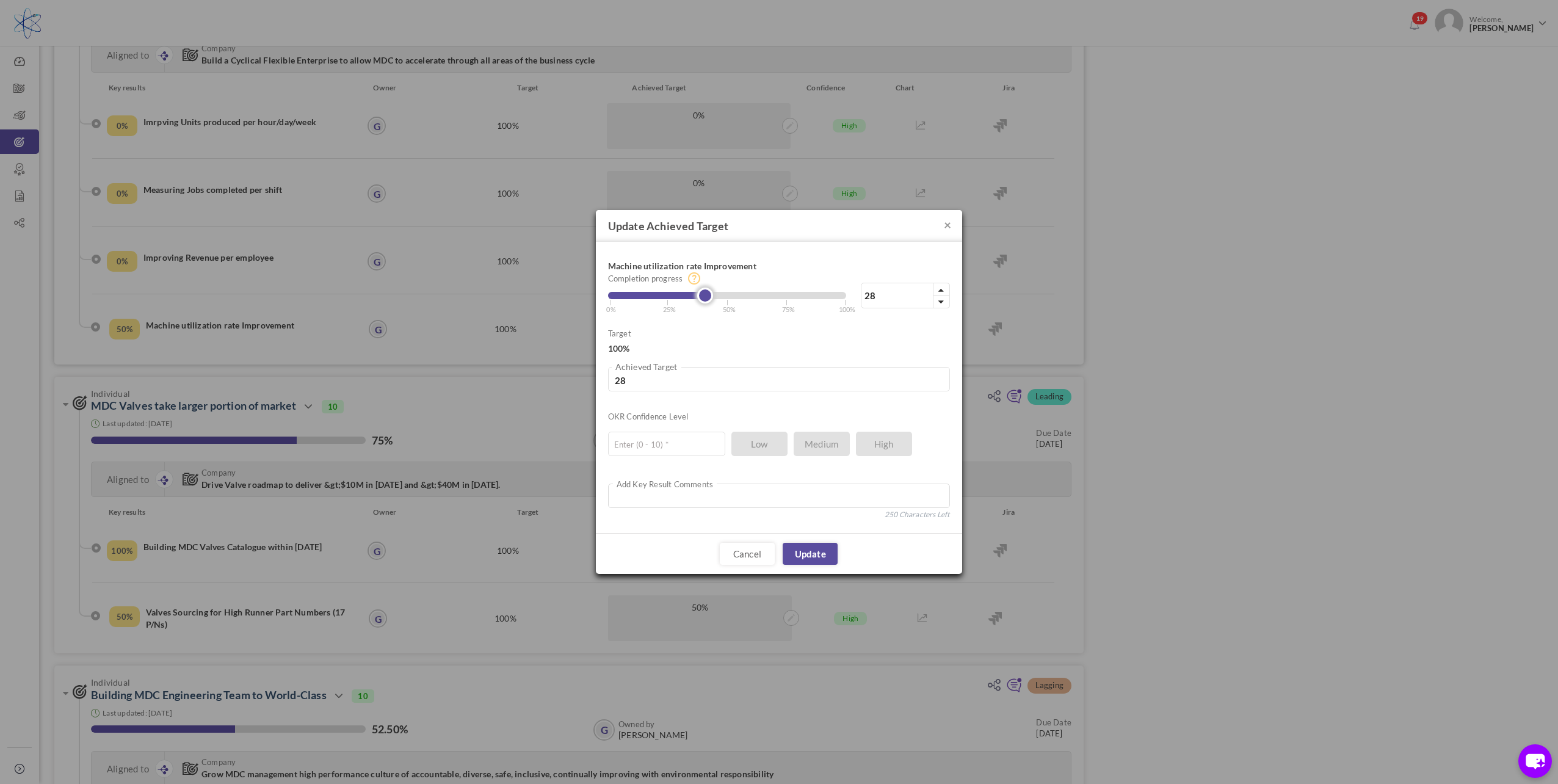
type input "27"
type input "26"
type input "25"
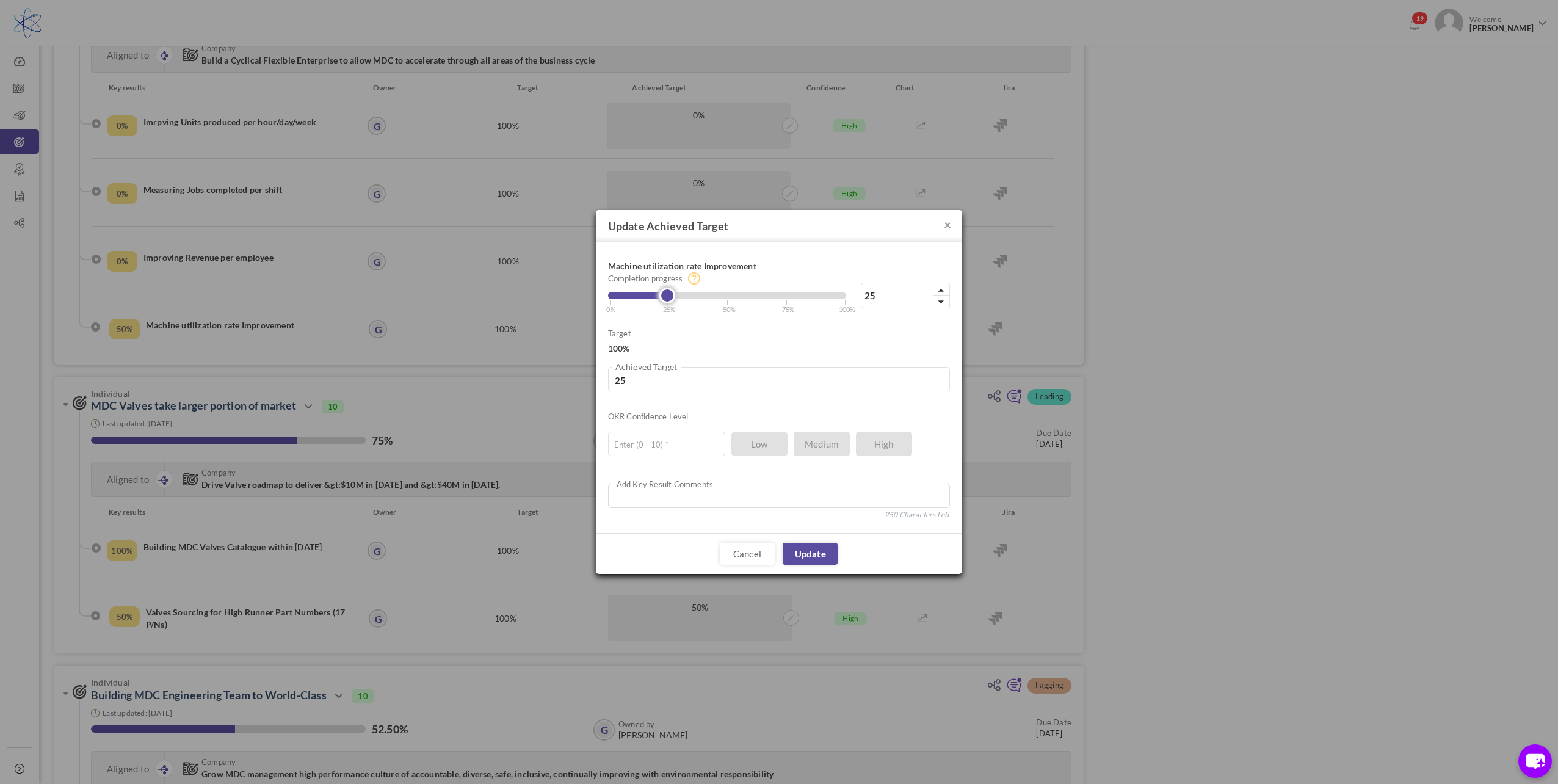
drag, startPoint x: 726, startPoint y: 300, endPoint x: 668, endPoint y: 303, distance: 58.1
click at [668, 303] on link at bounding box center [667, 295] width 16 height 16
click at [673, 437] on input "text" at bounding box center [667, 444] width 117 height 24
type input "10"
click at [811, 551] on link "Update" at bounding box center [810, 554] width 55 height 22
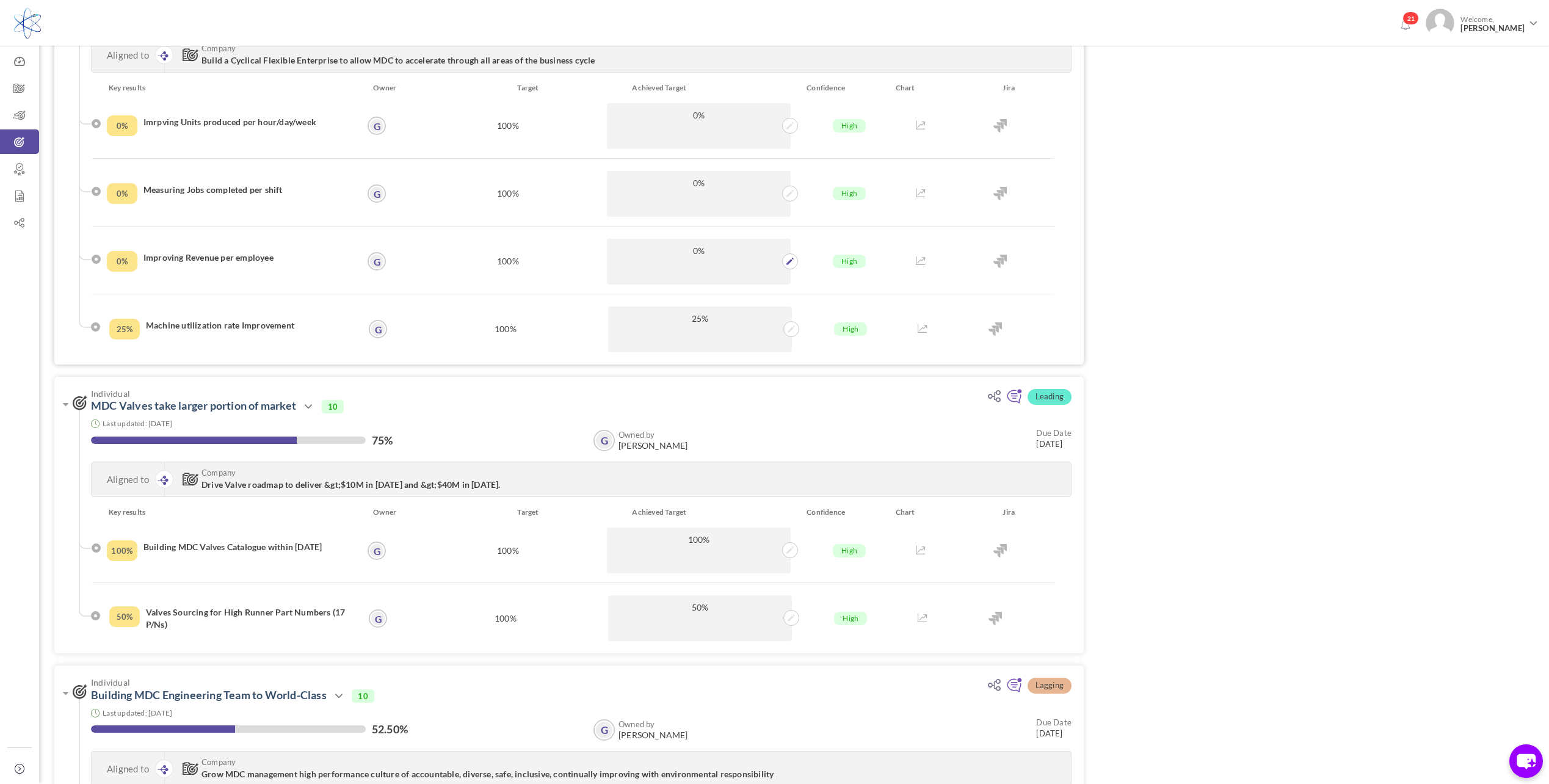
click at [694, 258] on p "0%" at bounding box center [698, 262] width 184 height 46
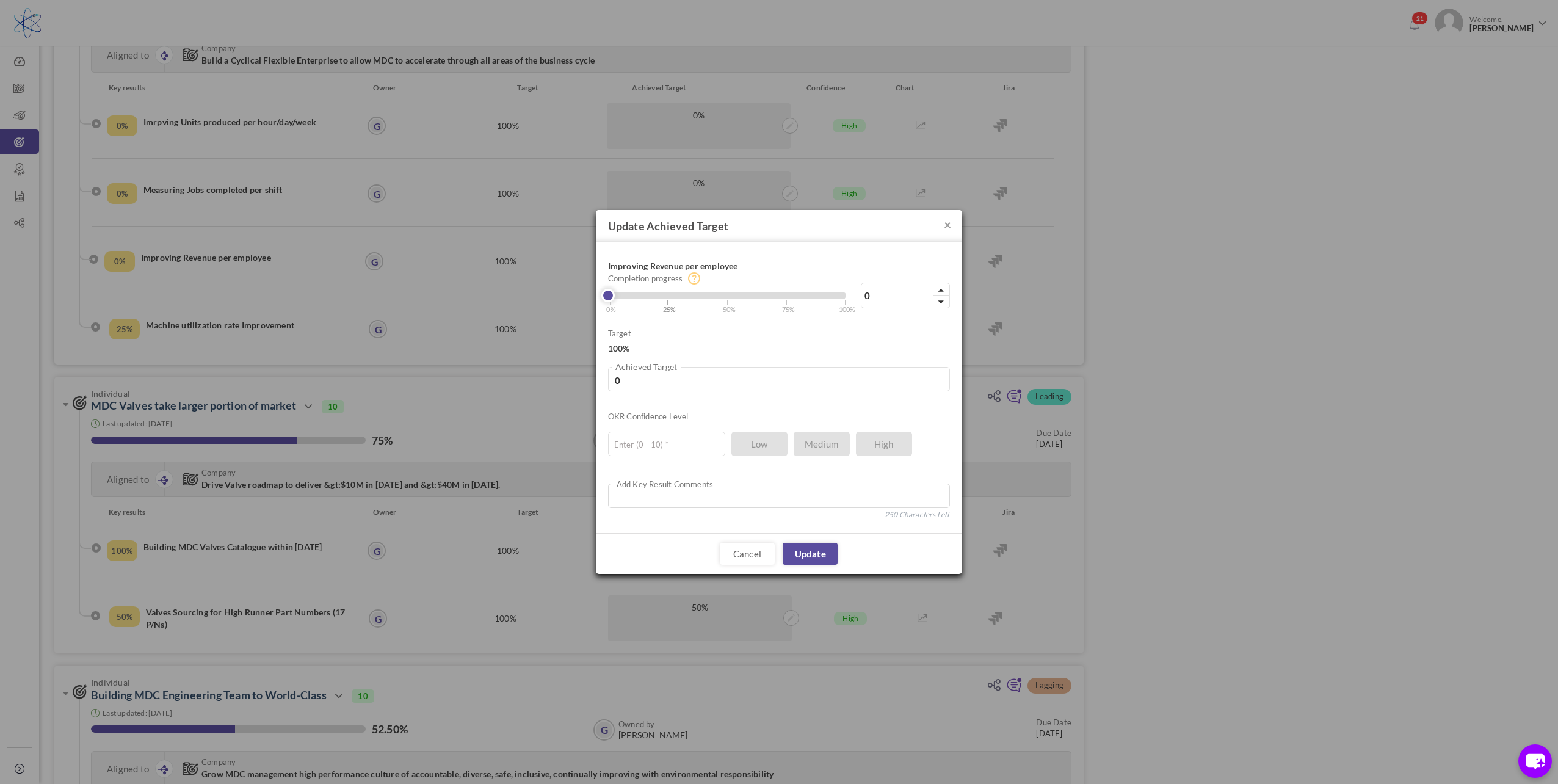
click at [670, 303] on span "| 25%" at bounding box center [671, 305] width 10 height 19
type input "25"
click at [667, 441] on input "text" at bounding box center [667, 444] width 117 height 24
type input "10"
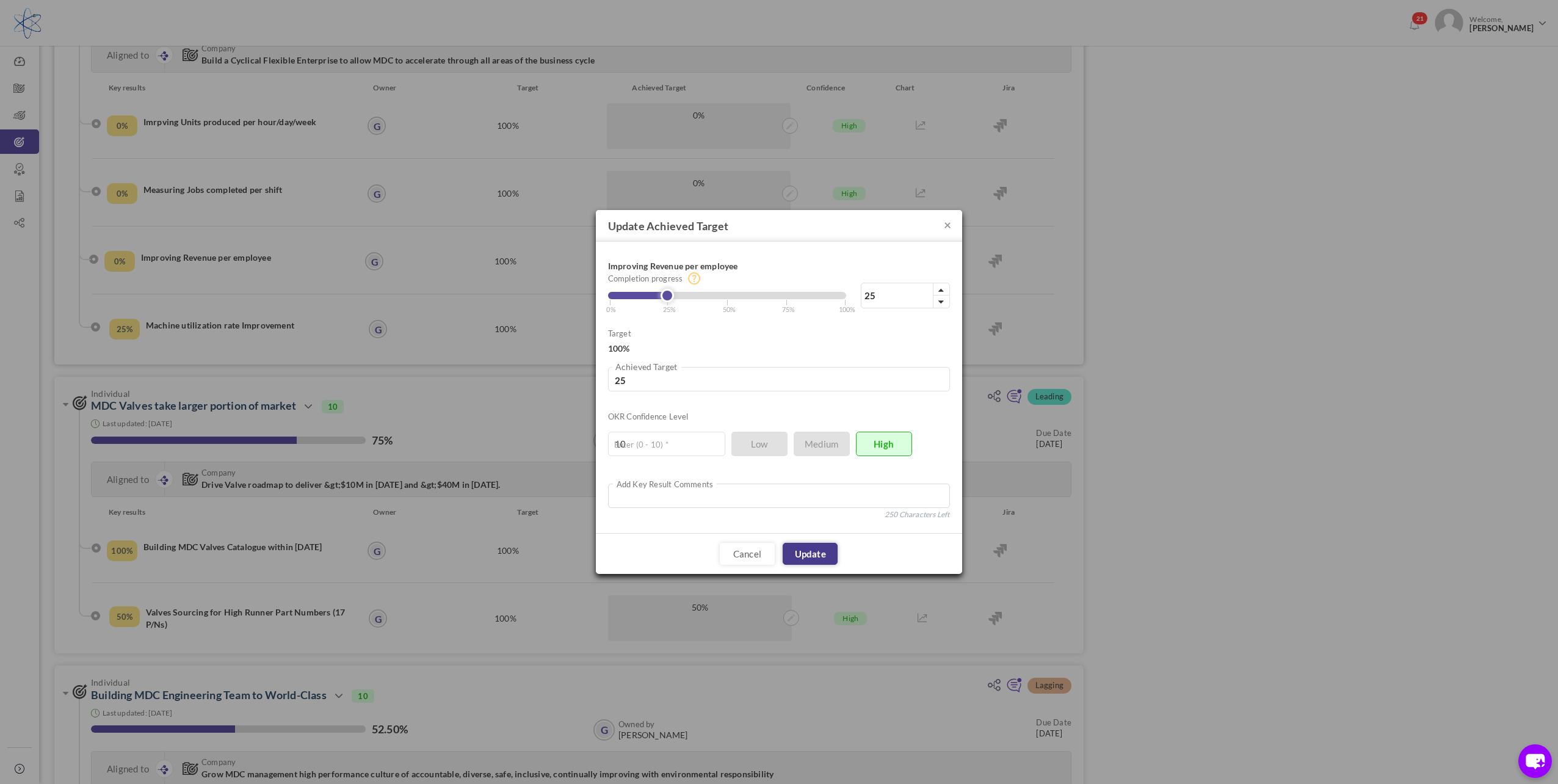
click at [806, 553] on link "Update" at bounding box center [810, 554] width 55 height 22
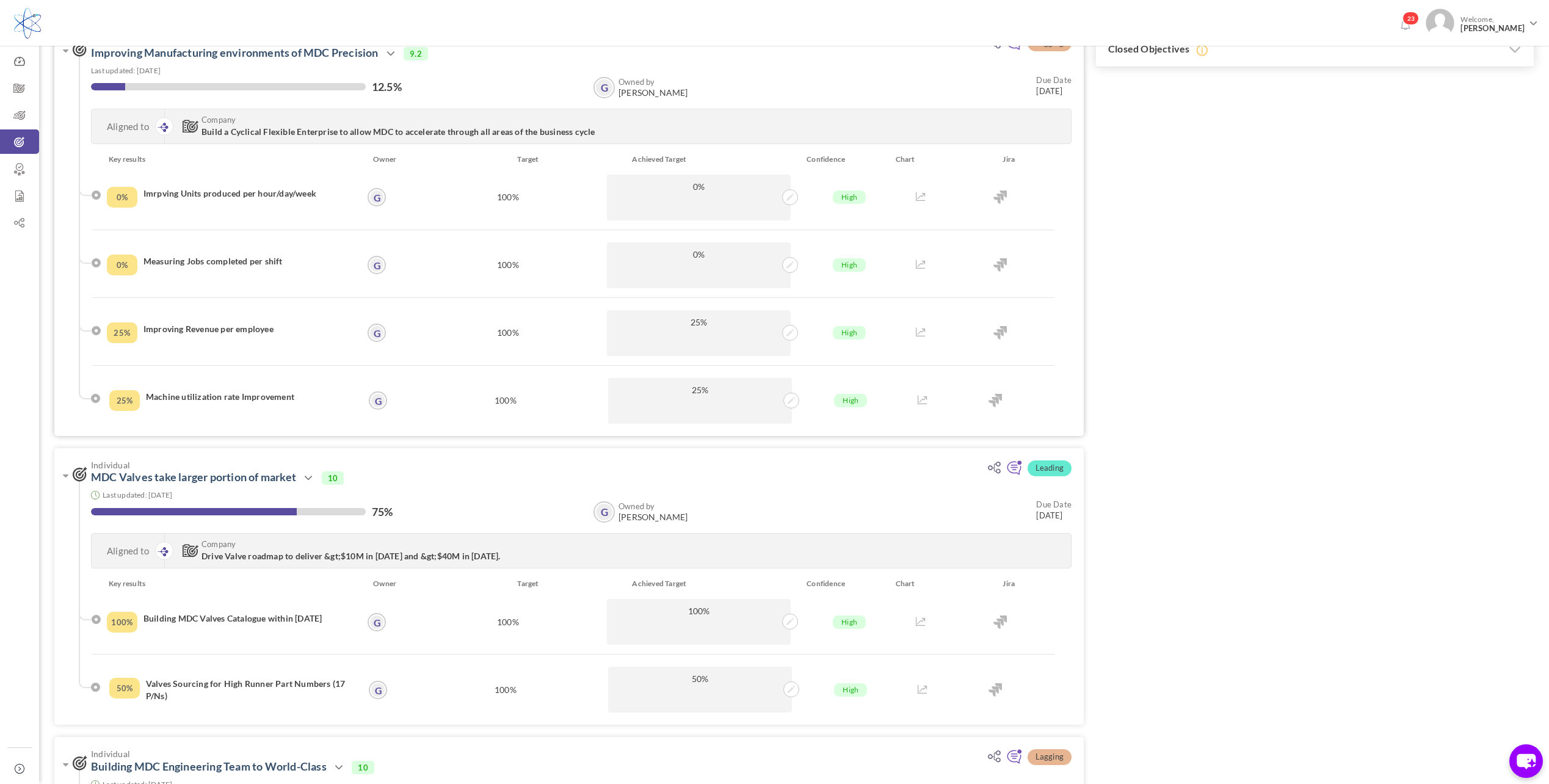
scroll to position [305, 0]
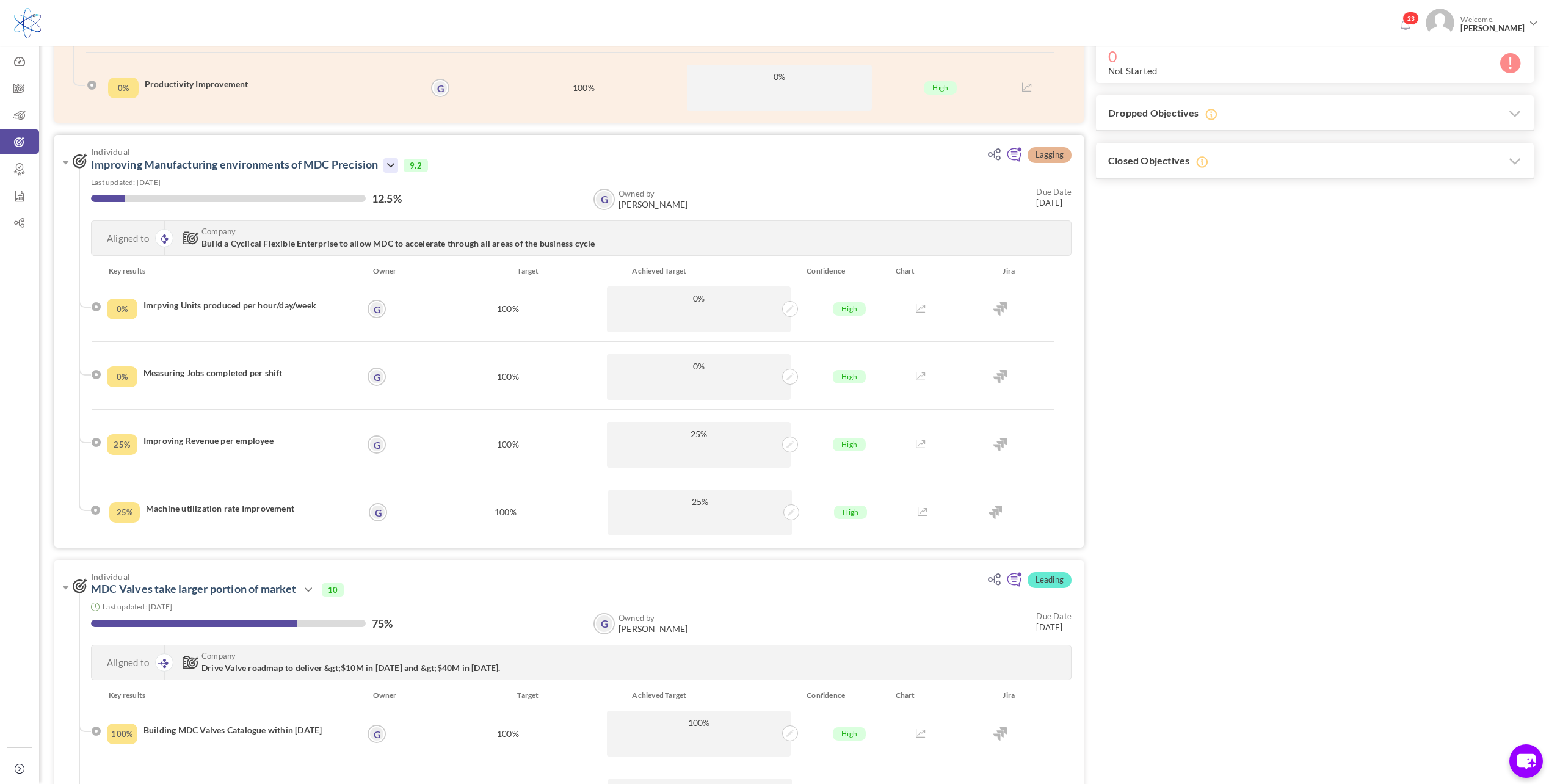
click at [392, 161] on icon at bounding box center [391, 165] width 15 height 15
click at [392, 164] on icon at bounding box center [391, 165] width 15 height 15
click at [425, 247] on link "Edit" at bounding box center [432, 244] width 71 height 21
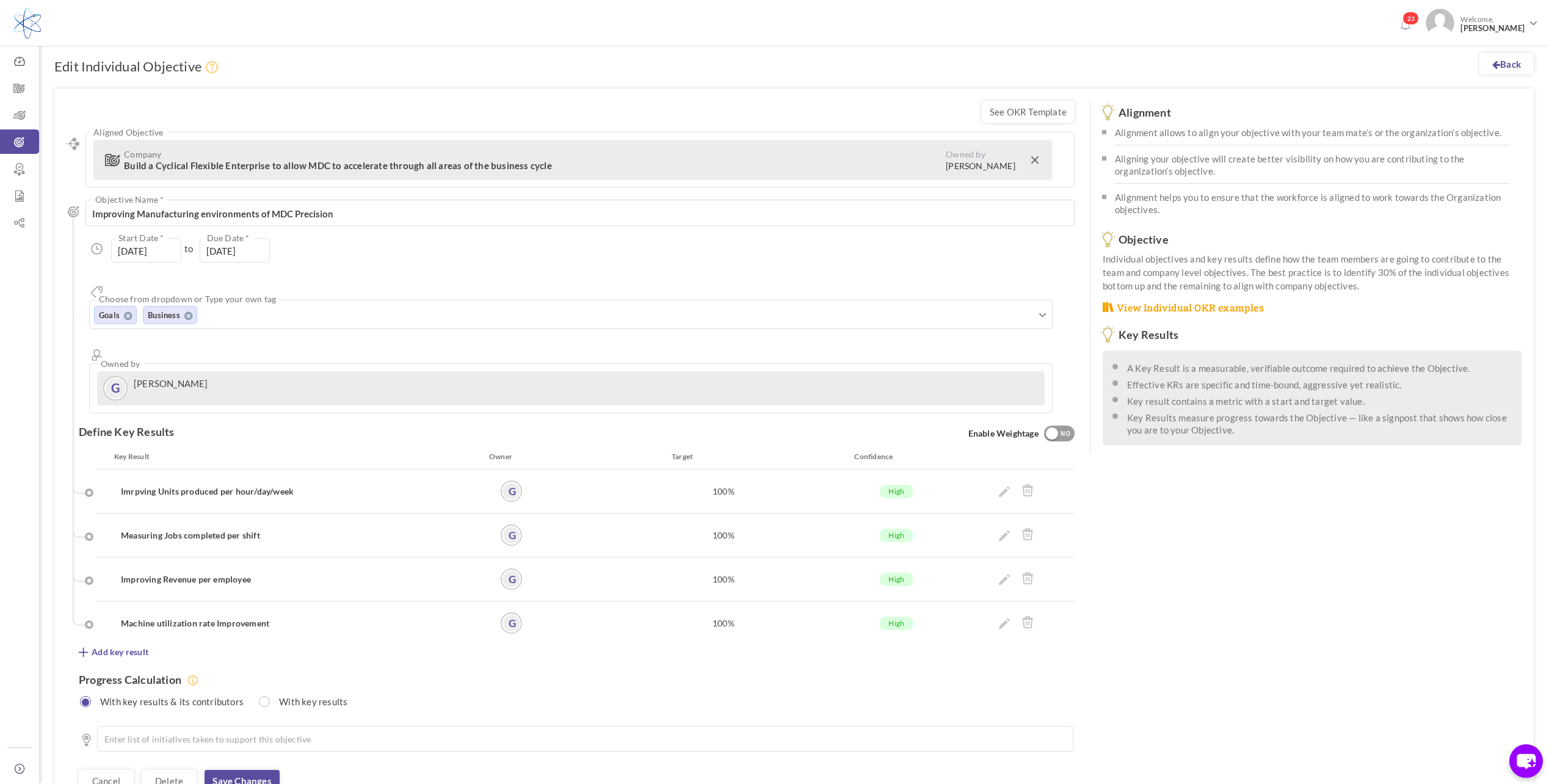
click at [125, 485] on h4 "Imrpving Units produced per hour/day/week" at bounding box center [292, 491] width 343 height 12
click at [134, 485] on h4 "Imrpving Units produced per hour/day/week" at bounding box center [292, 491] width 343 height 12
click at [136, 485] on h4 "Imrpving Units produced per hour/day/week" at bounding box center [292, 491] width 343 height 12
click at [1002, 486] on icon at bounding box center [1004, 492] width 11 height 11
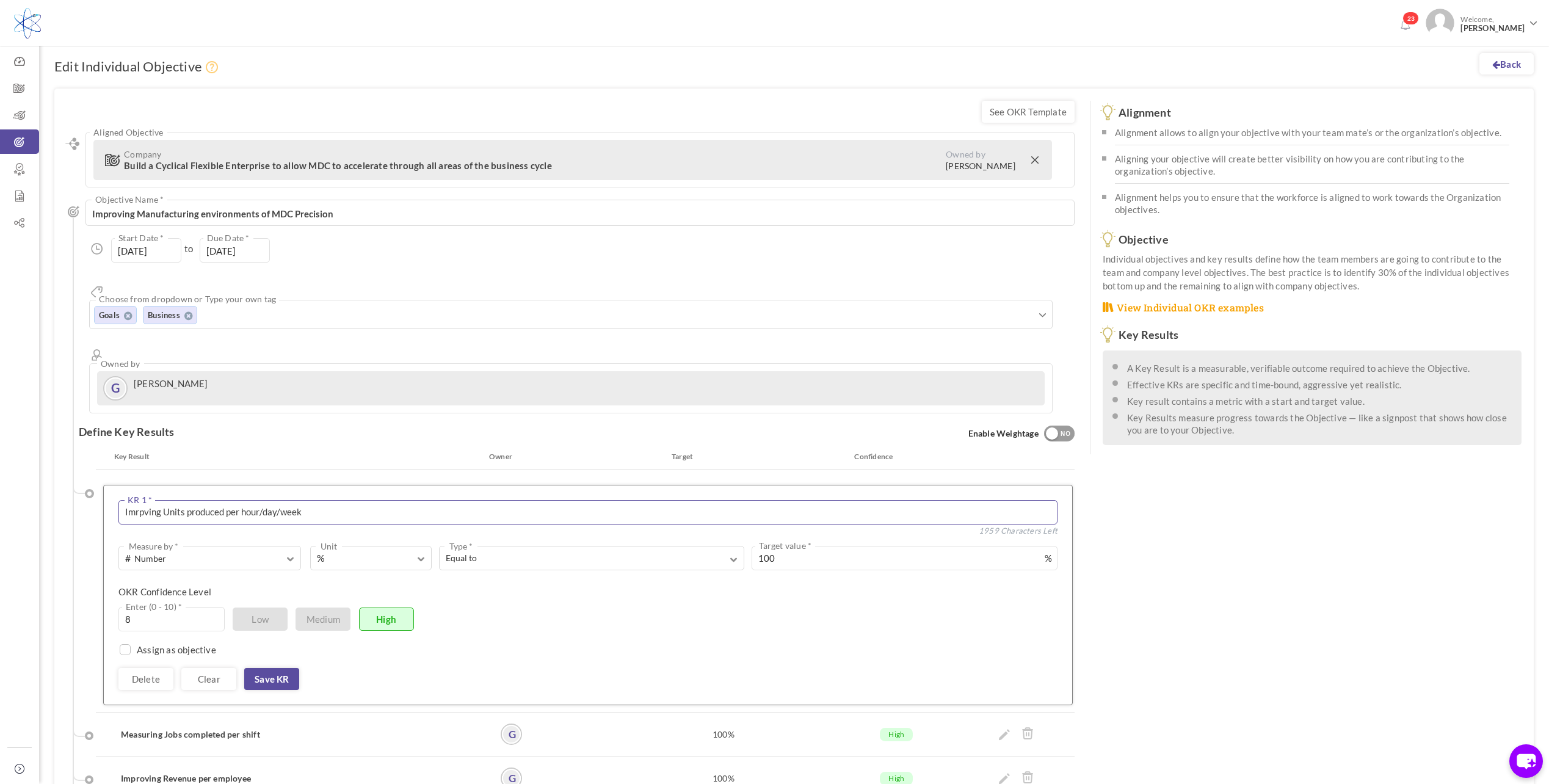
click at [163, 500] on textarea "Imrpving Units produced per hour/day/week" at bounding box center [588, 512] width 940 height 24
click at [161, 500] on textarea "Imrpving Units produced per hour/day/week" at bounding box center [588, 512] width 940 height 24
type textarea "Improving Units produced per hour/day/week"
click at [269, 668] on link "Save KR" at bounding box center [271, 679] width 55 height 22
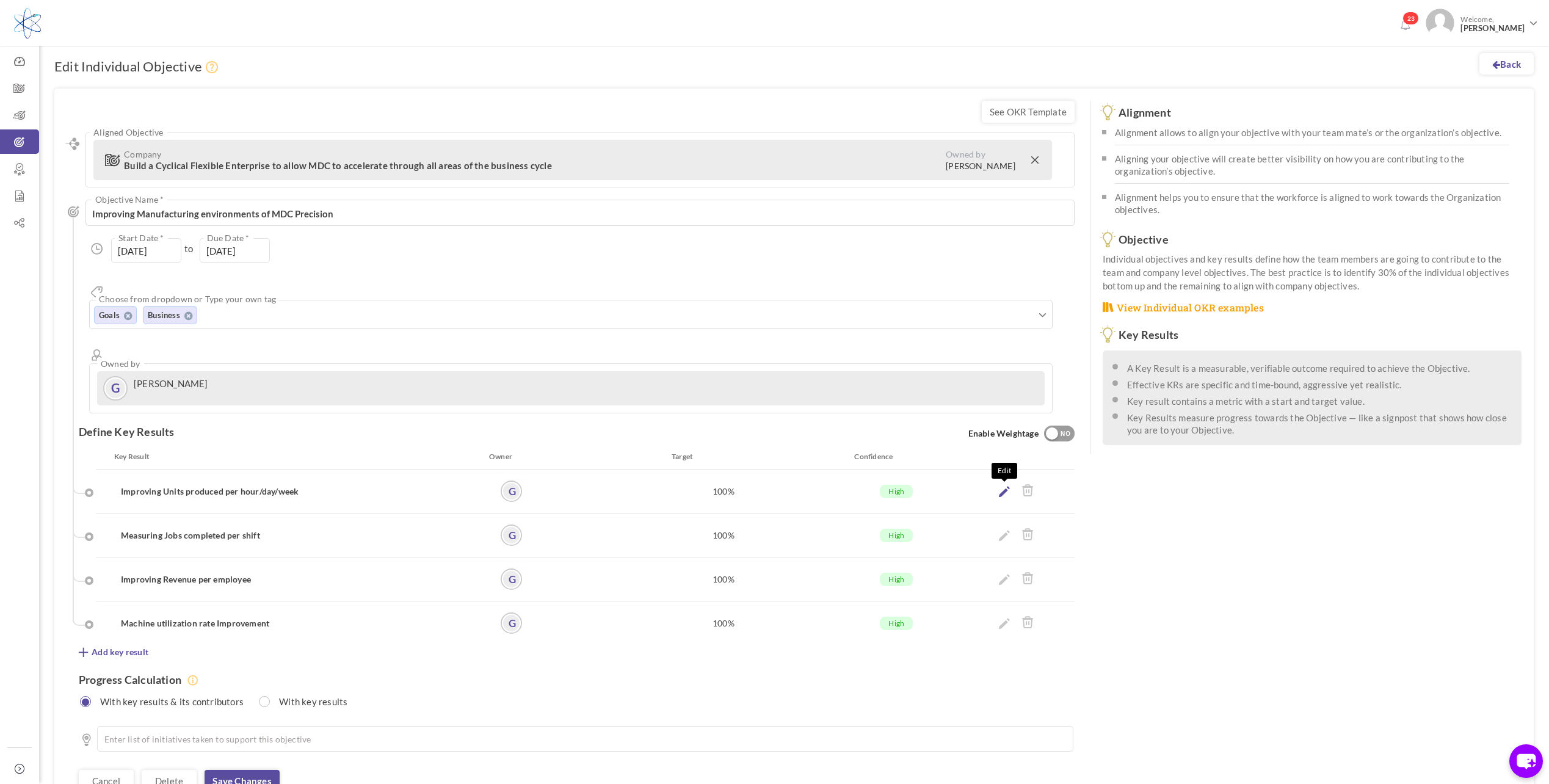
click at [1005, 486] on icon at bounding box center [1004, 492] width 11 height 11
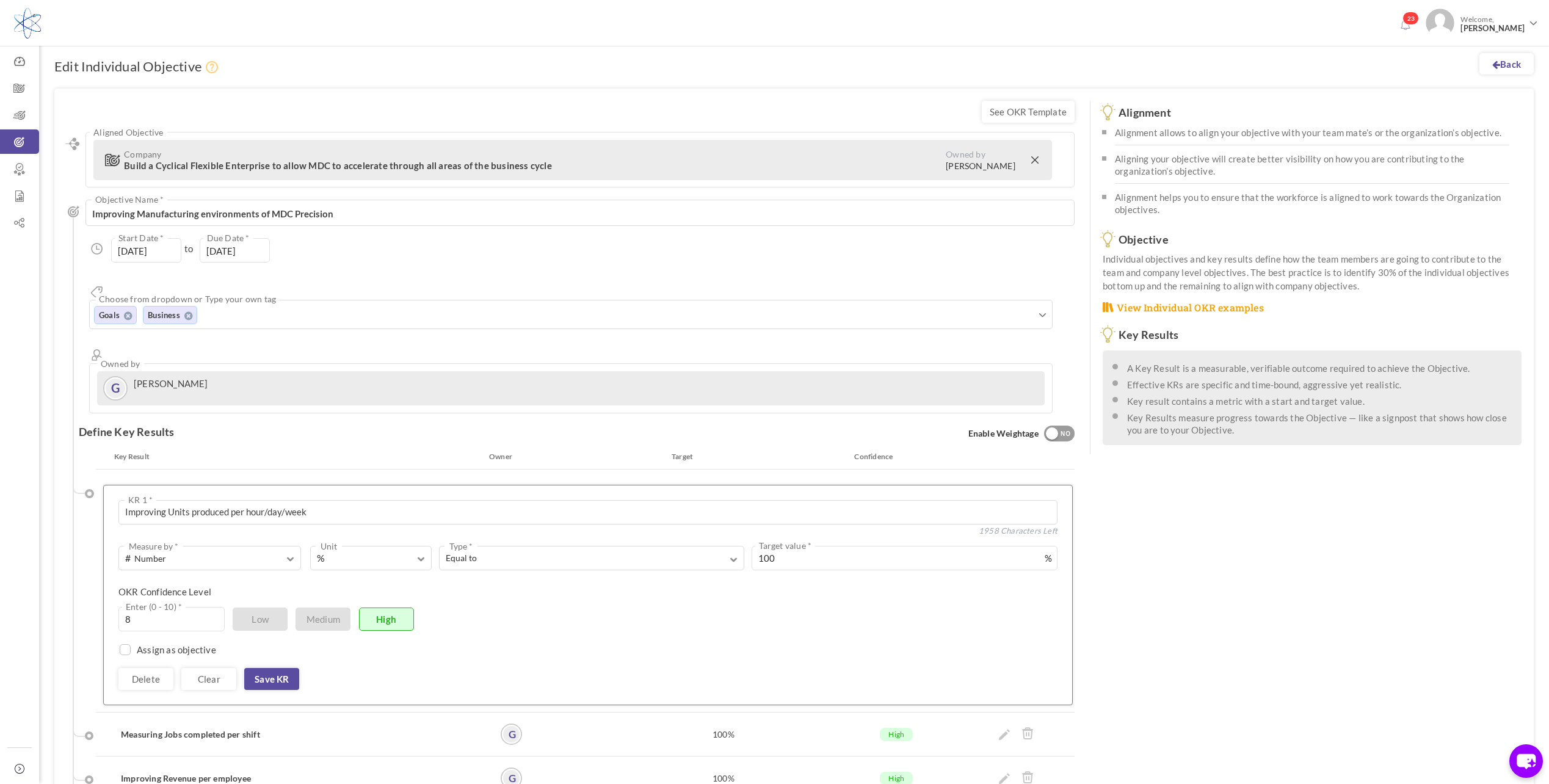
click at [1005, 484] on div "Imrpving Units produced per hour/day/week KR 1 * 1958 Characters Left 0 Weighta…" at bounding box center [588, 594] width 970 height 220
click at [267, 668] on link "Save KR" at bounding box center [271, 679] width 55 height 22
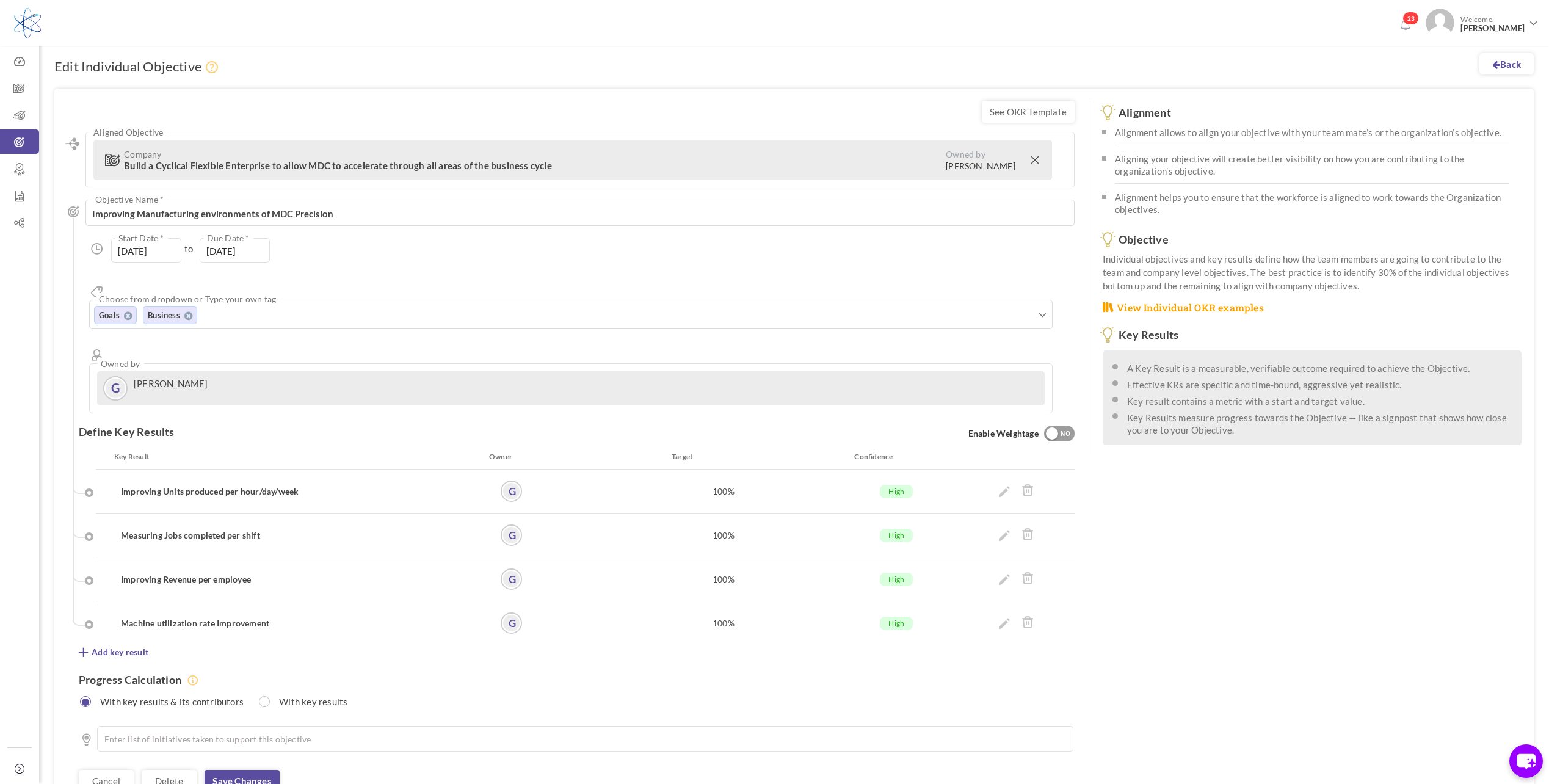
scroll to position [49, 0]
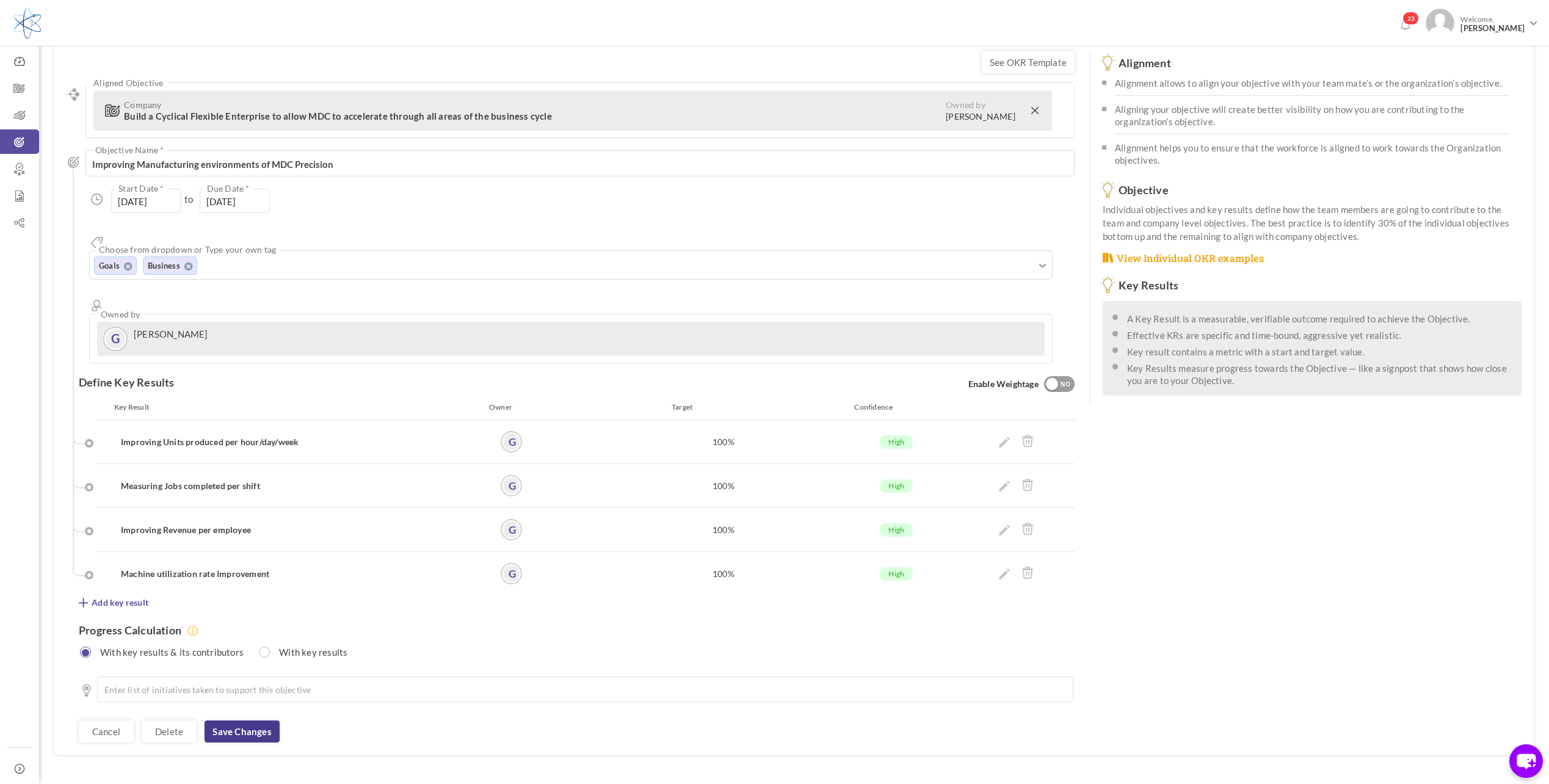
click at [247, 720] on link "Save changes" at bounding box center [241, 731] width 75 height 22
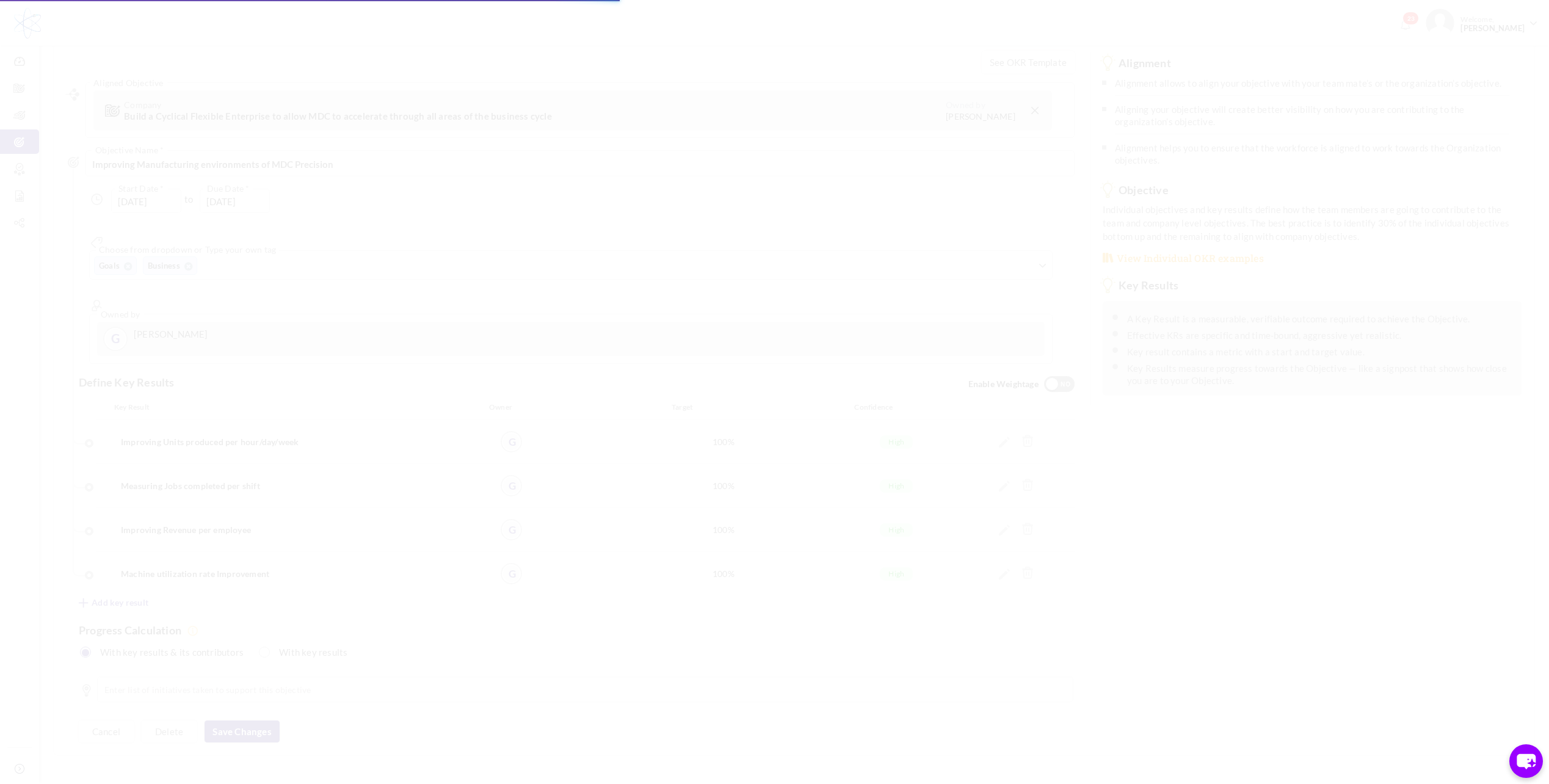
scroll to position [0, 0]
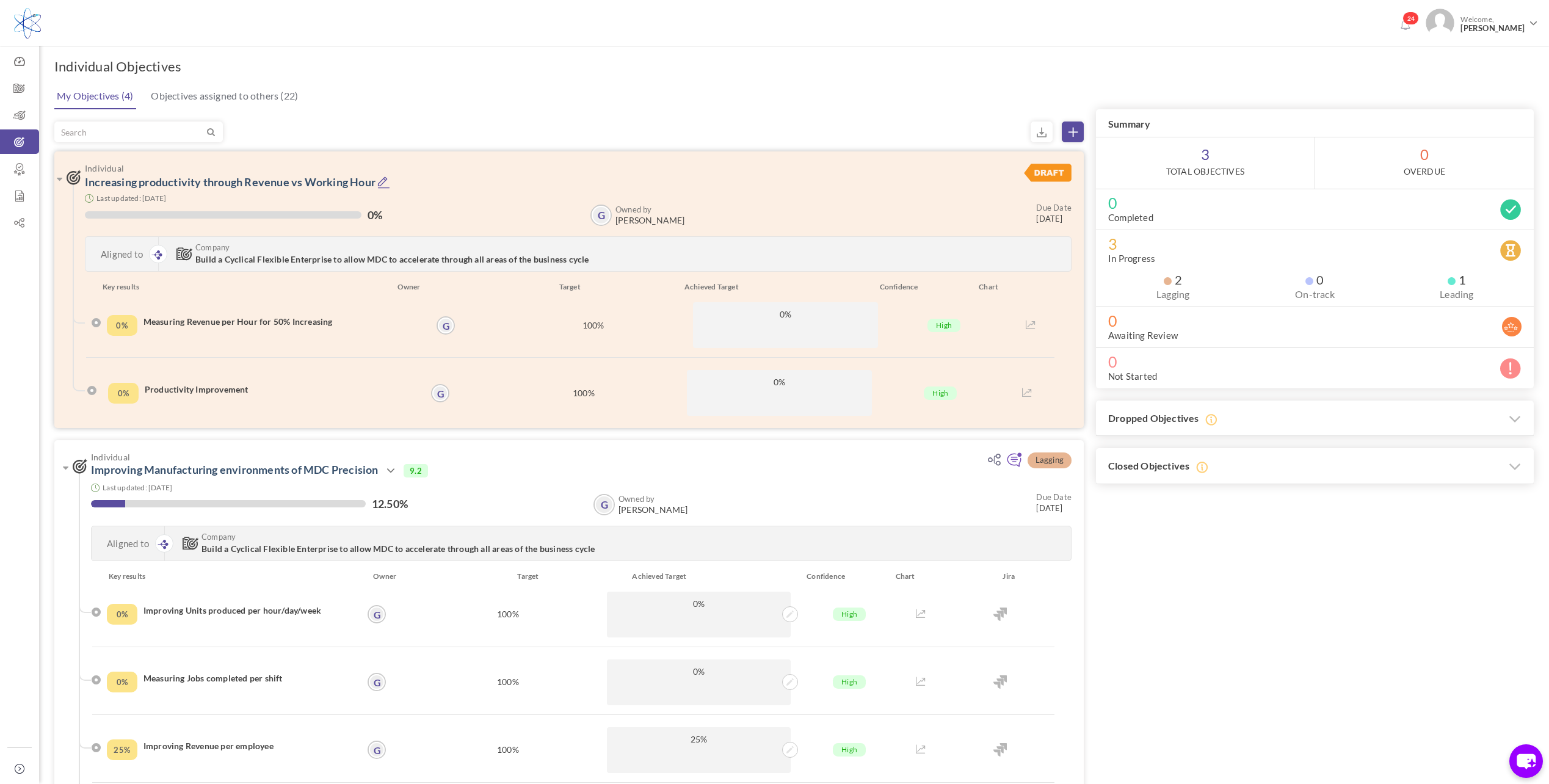
click at [792, 322] on p "0%" at bounding box center [786, 325] width 185 height 46
click at [785, 310] on span "0%" at bounding box center [785, 313] width 173 height 12
click at [780, 317] on span "0%" at bounding box center [785, 313] width 173 height 12
click at [859, 331] on p "0%" at bounding box center [786, 325] width 185 height 46
click at [389, 175] on h3 "Individual Increasing productivity through Revenue vs Working Hour" at bounding box center [517, 176] width 902 height 25
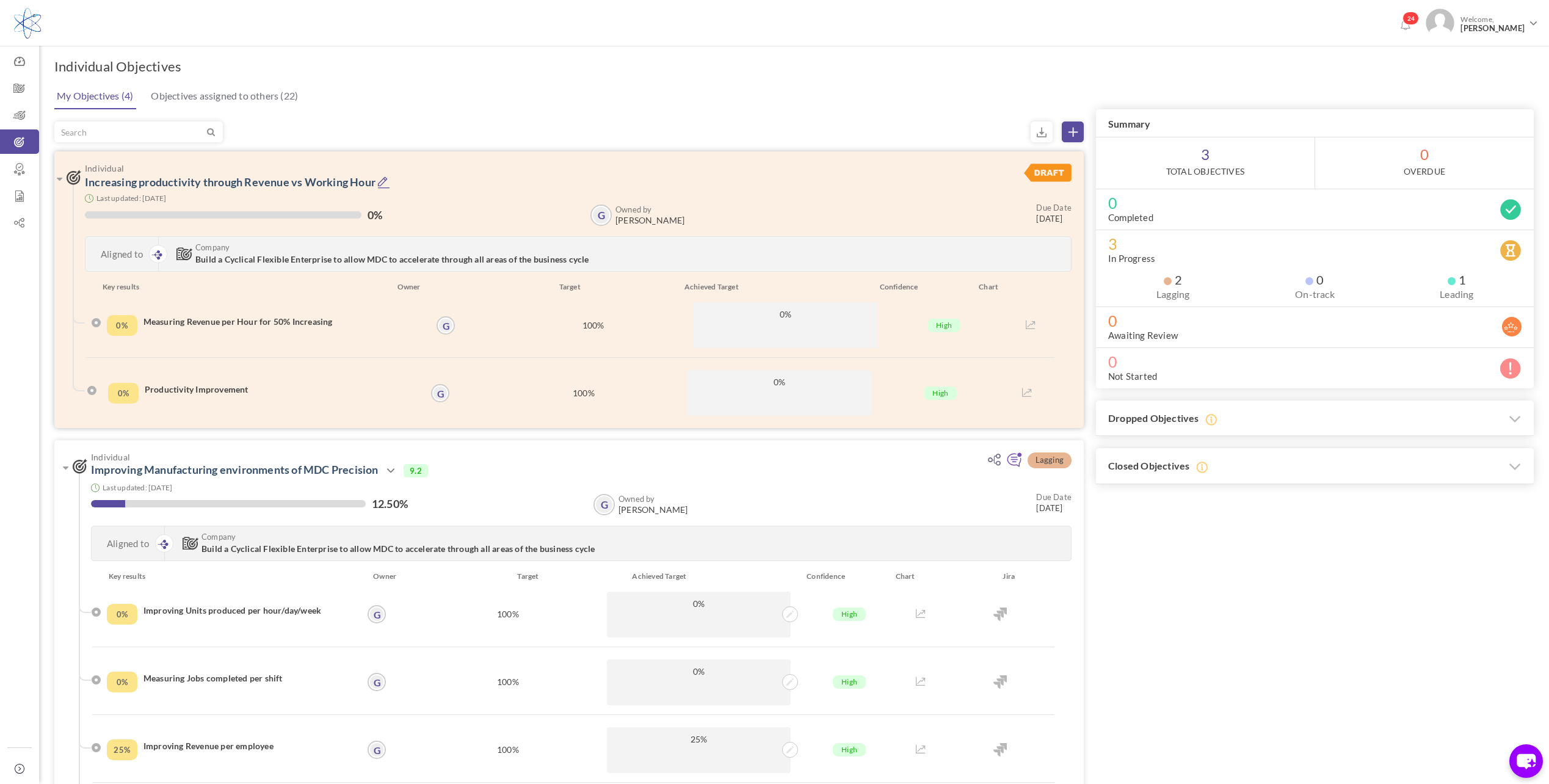
click at [384, 180] on icon at bounding box center [384, 182] width 13 height 13
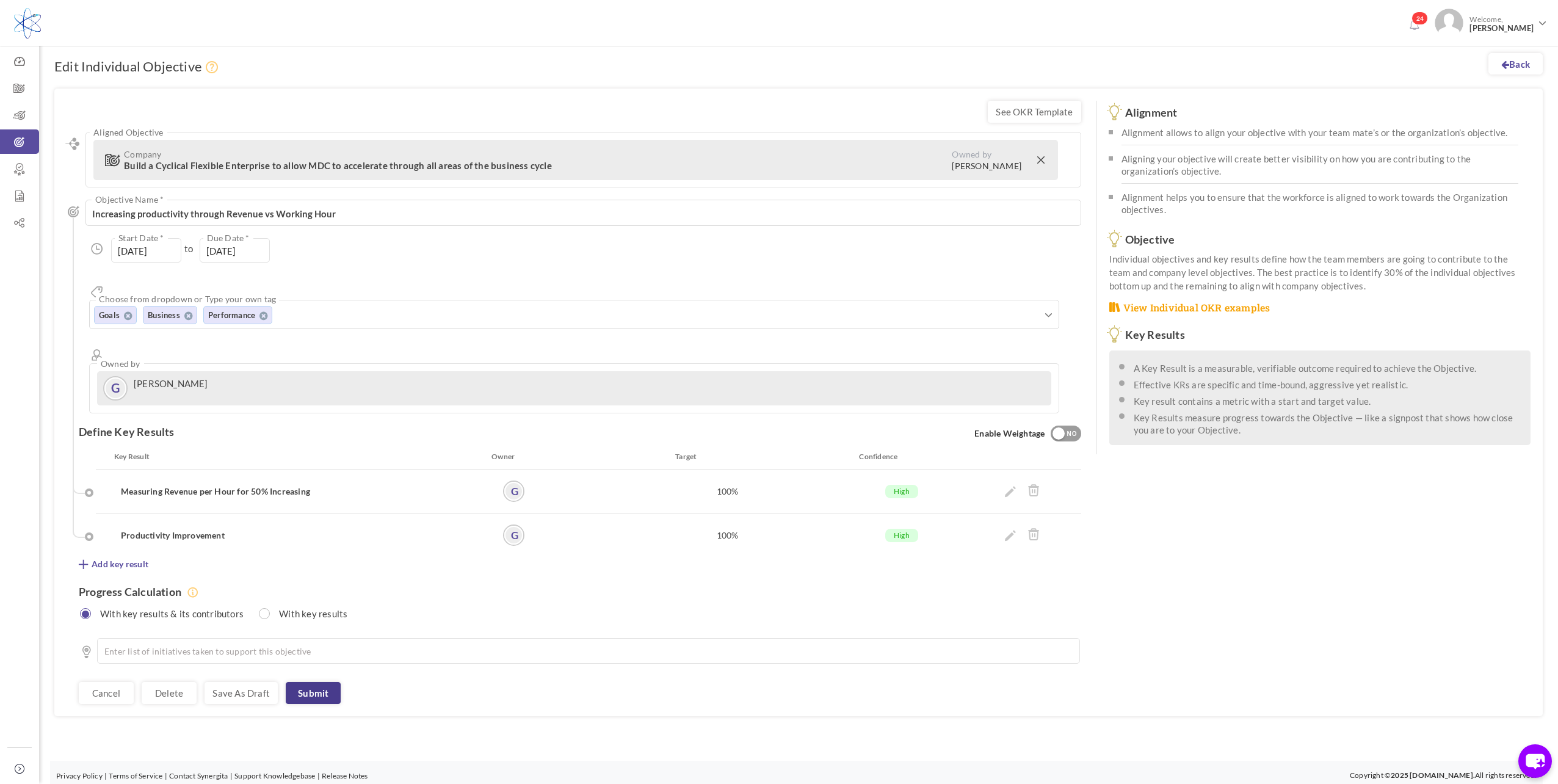
click at [328, 682] on link "Submit" at bounding box center [313, 693] width 55 height 22
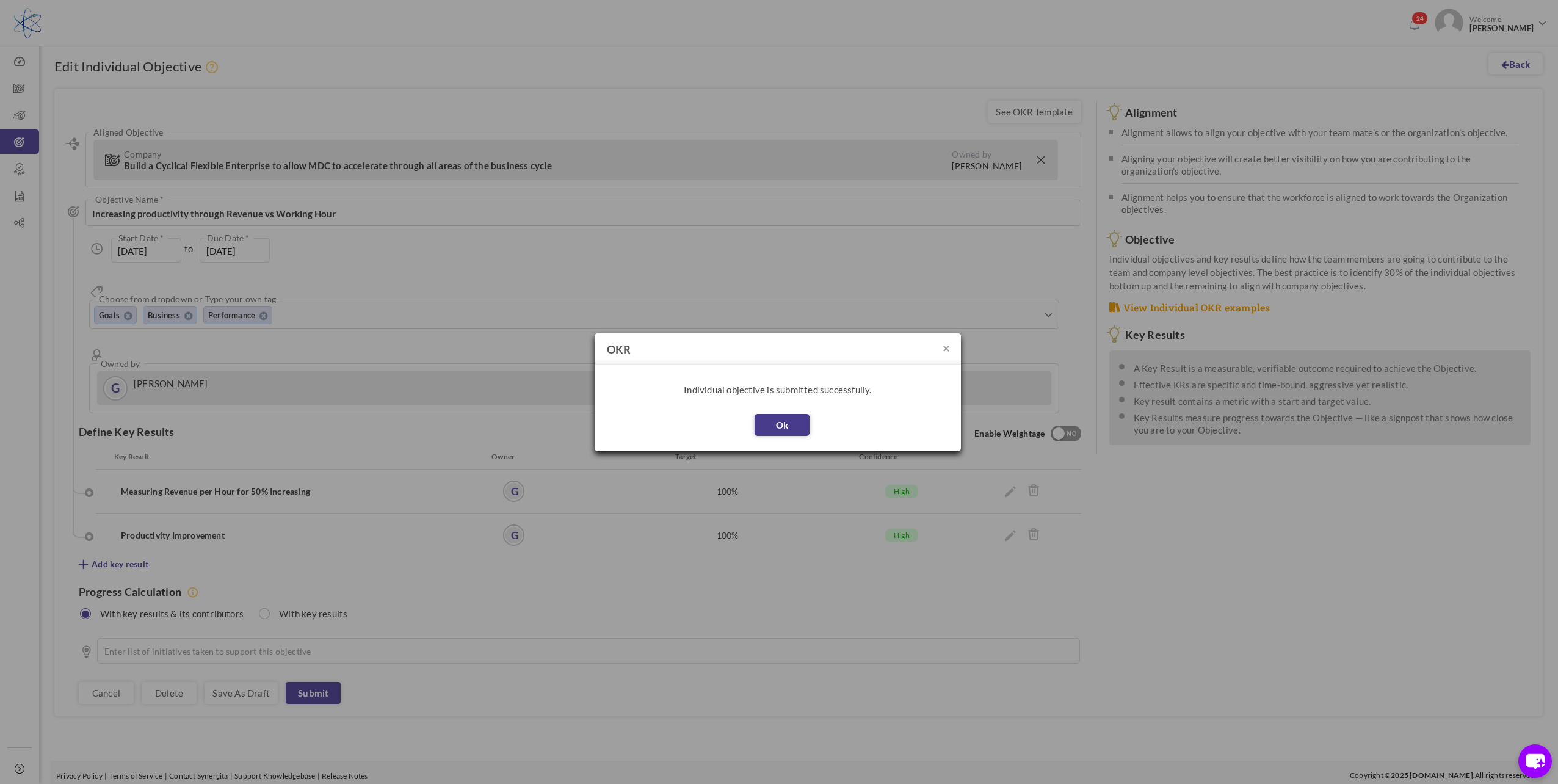
click at [776, 425] on button "Ok" at bounding box center [781, 425] width 55 height 22
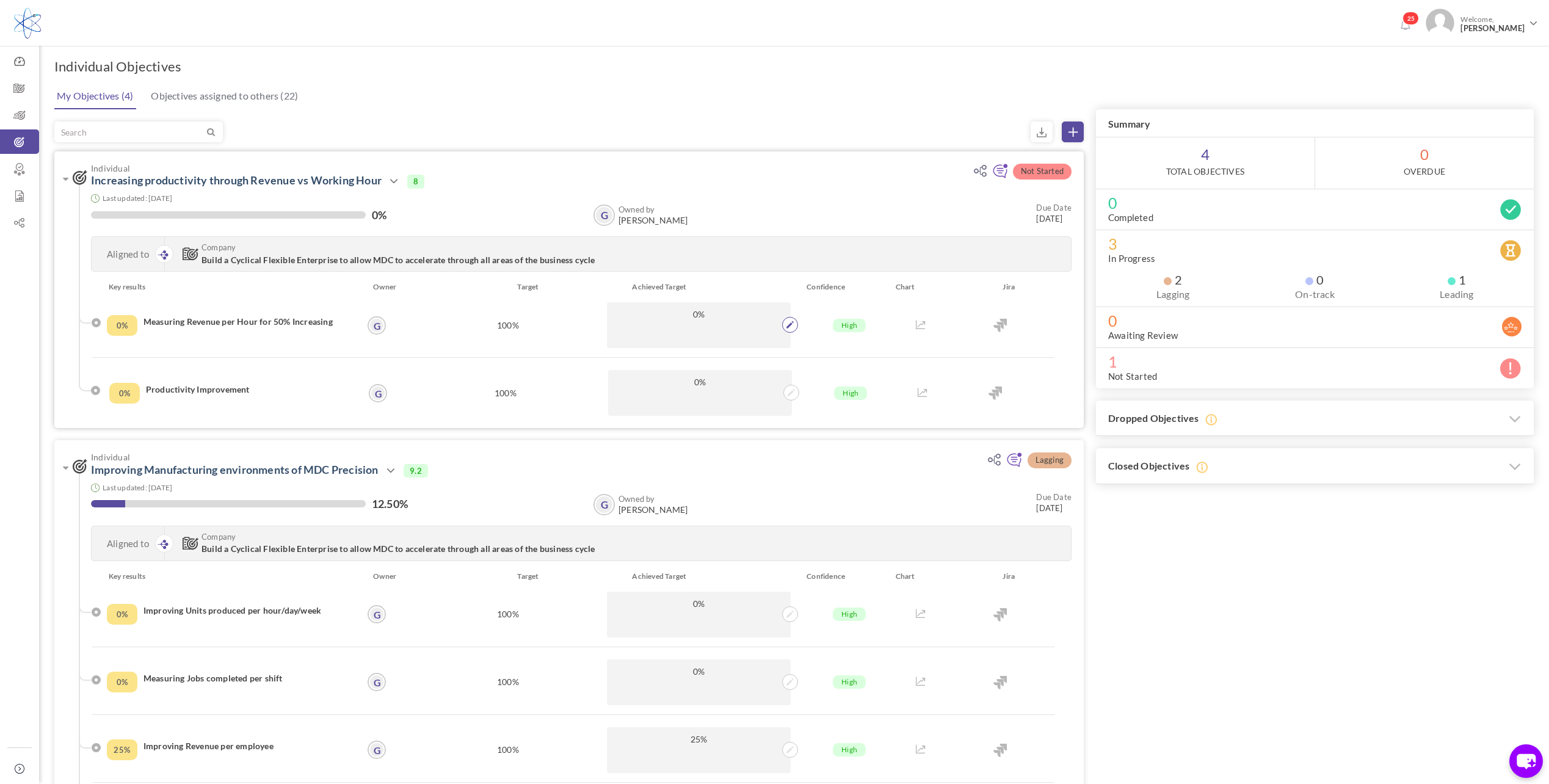
click at [795, 324] on span at bounding box center [790, 325] width 16 height 16
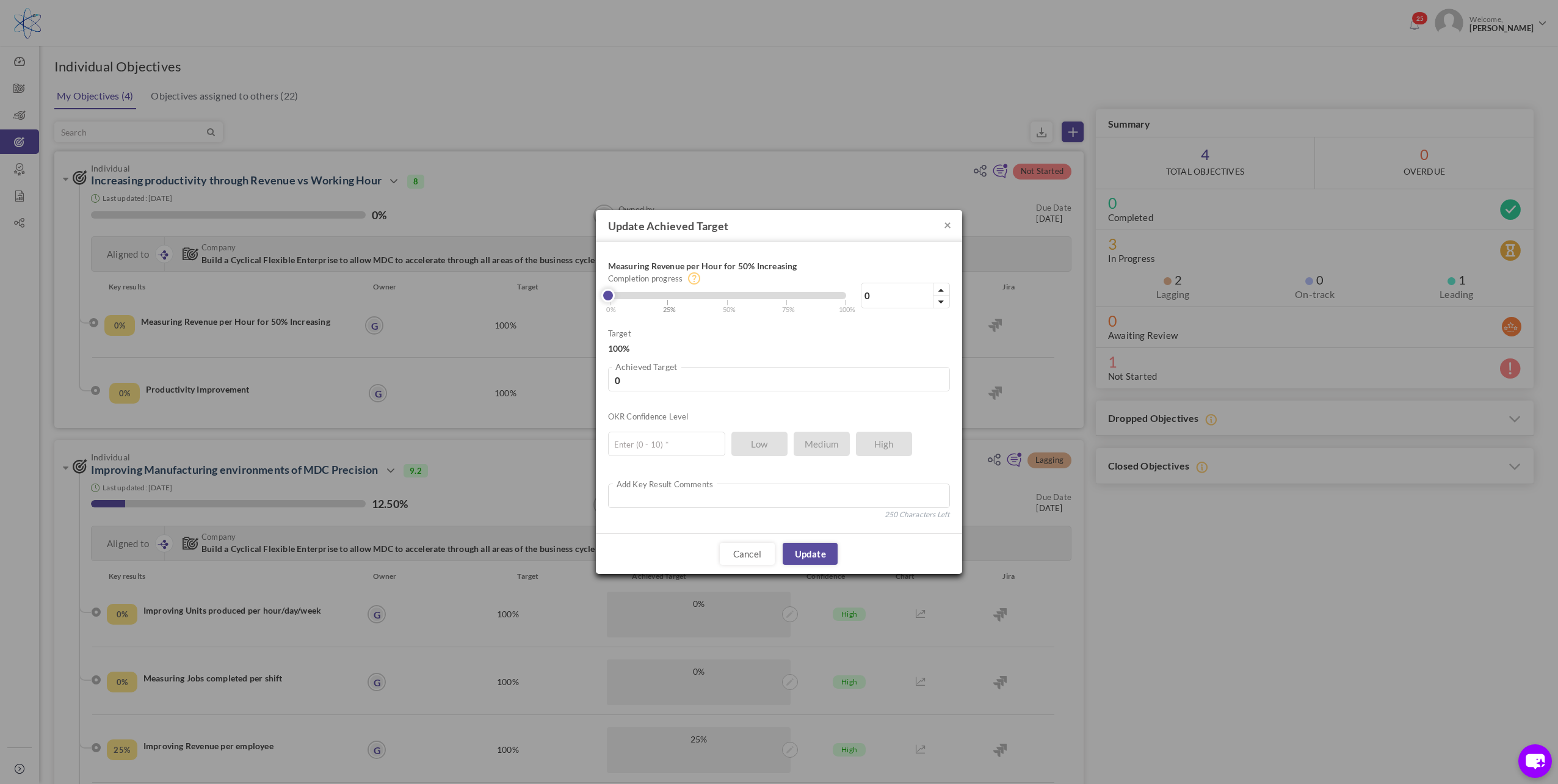
click at [667, 301] on span "| 25%" at bounding box center [671, 305] width 10 height 19
type input "25"
click at [637, 446] on input "text" at bounding box center [667, 444] width 117 height 24
type input "8"
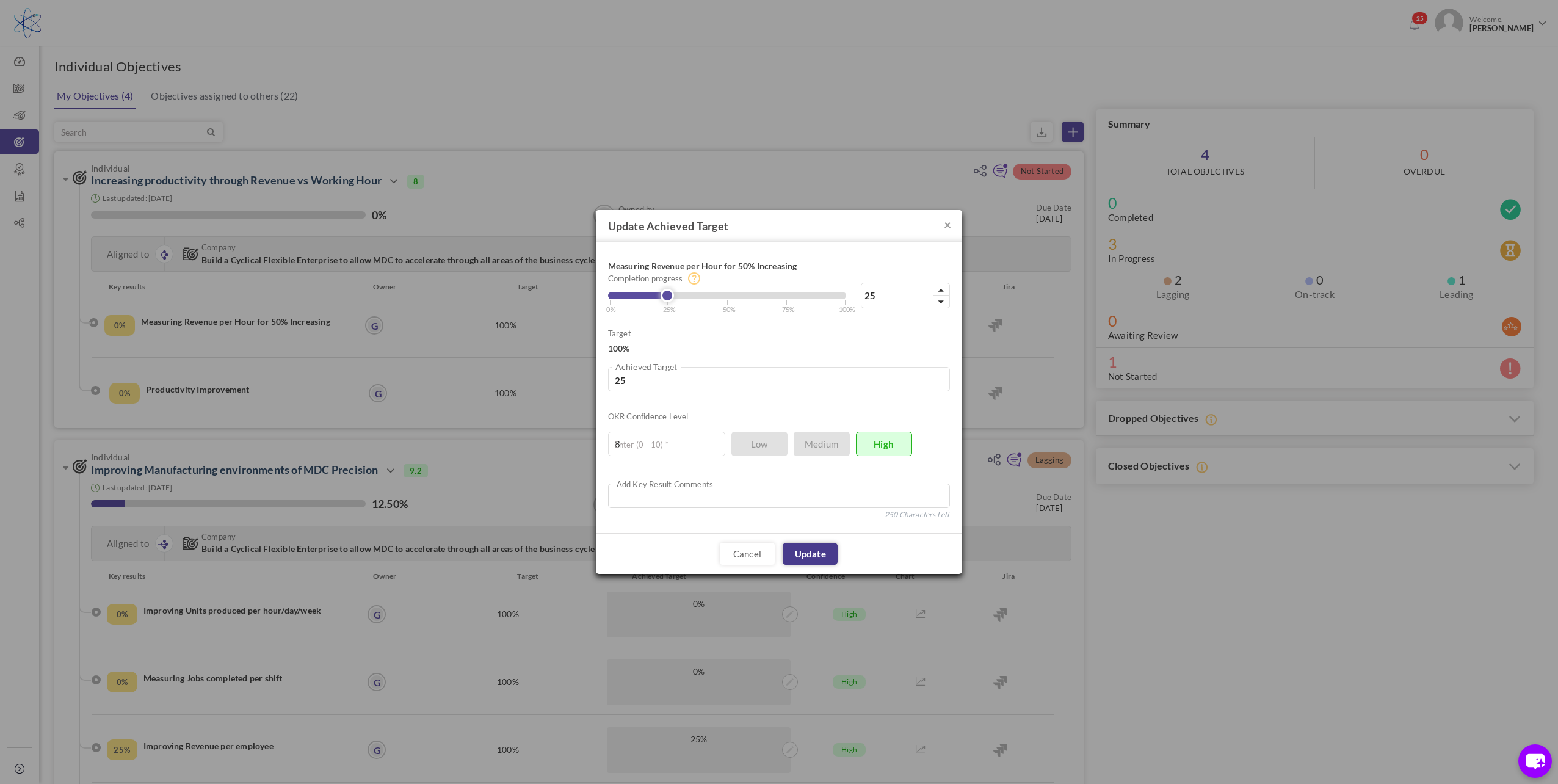
click at [822, 557] on link "Update" at bounding box center [810, 554] width 55 height 22
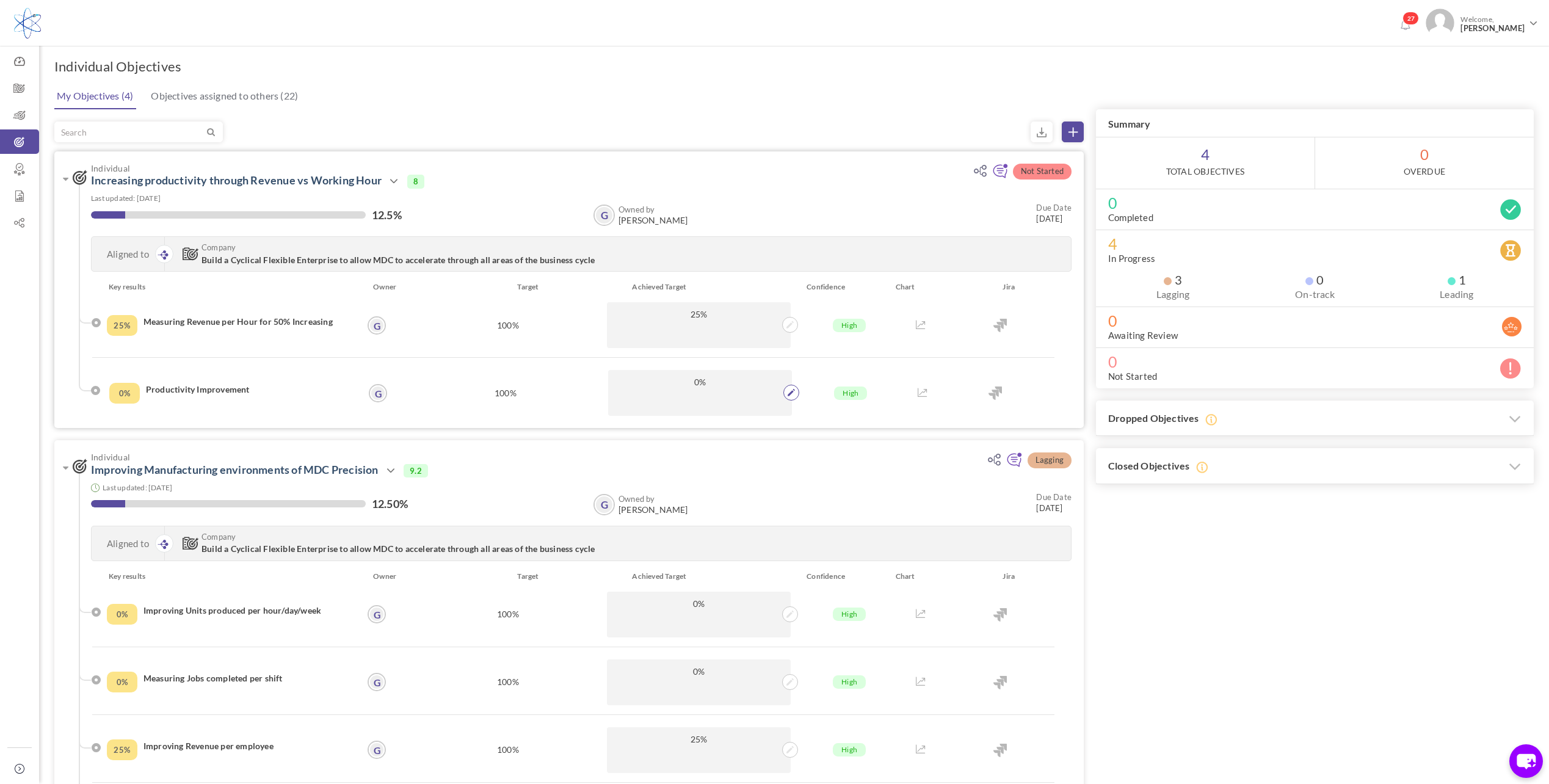
click at [792, 388] on span at bounding box center [791, 392] width 16 height 16
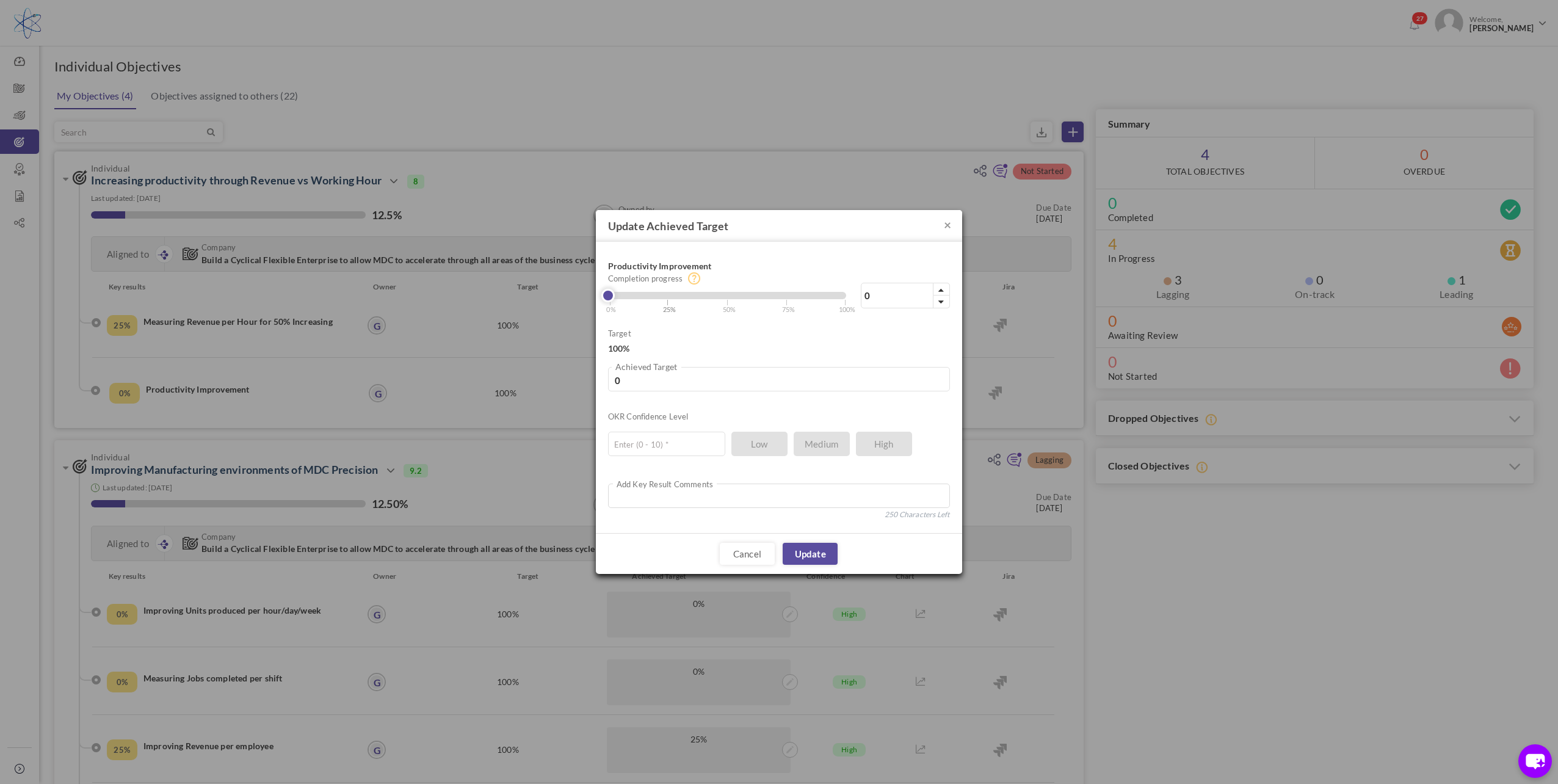
click at [667, 301] on span "| 25%" at bounding box center [671, 305] width 10 height 19
type input "25"
click at [650, 440] on input "text" at bounding box center [667, 444] width 117 height 24
type input "8"
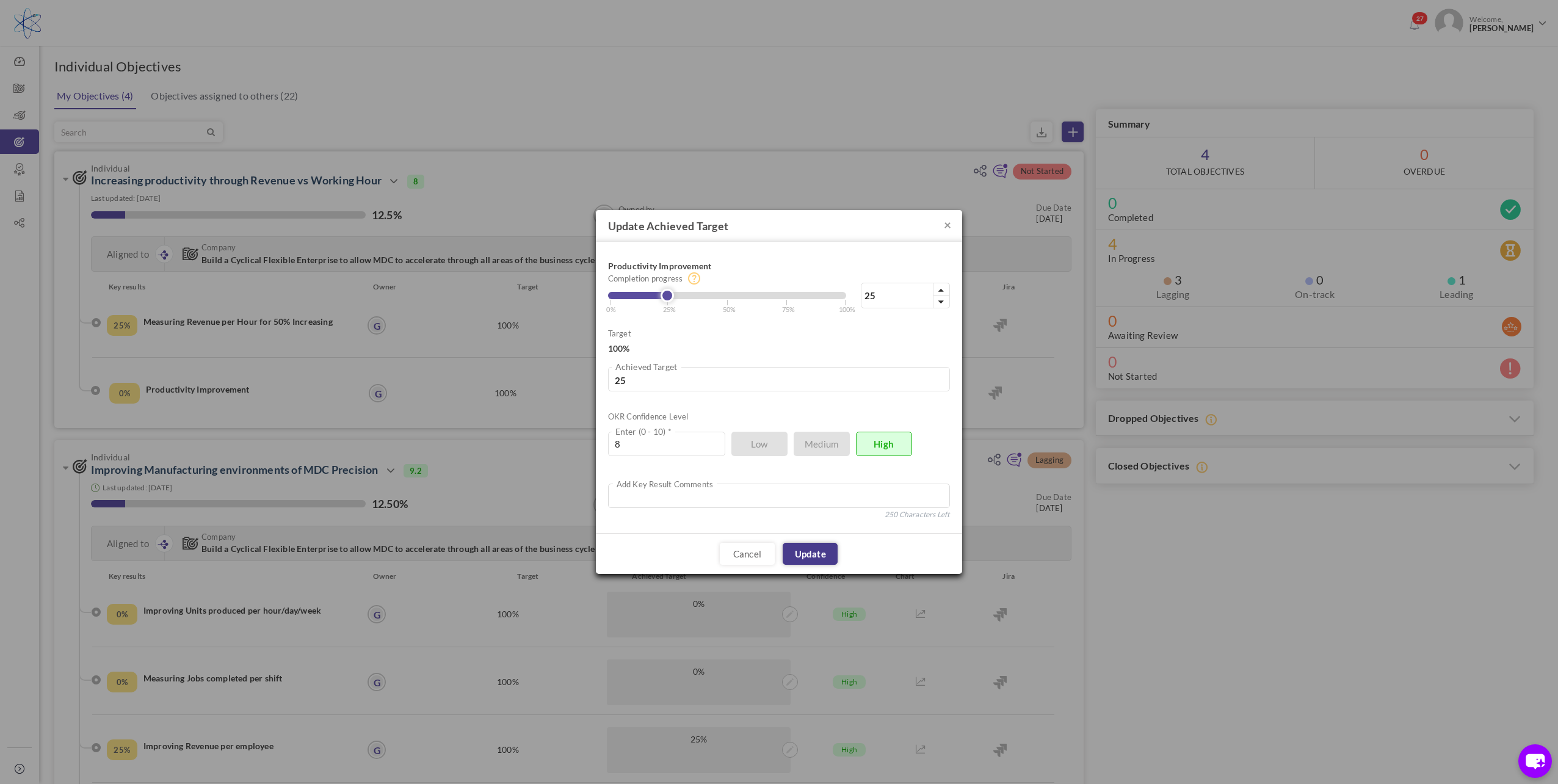
click at [801, 550] on link "Update" at bounding box center [810, 554] width 55 height 22
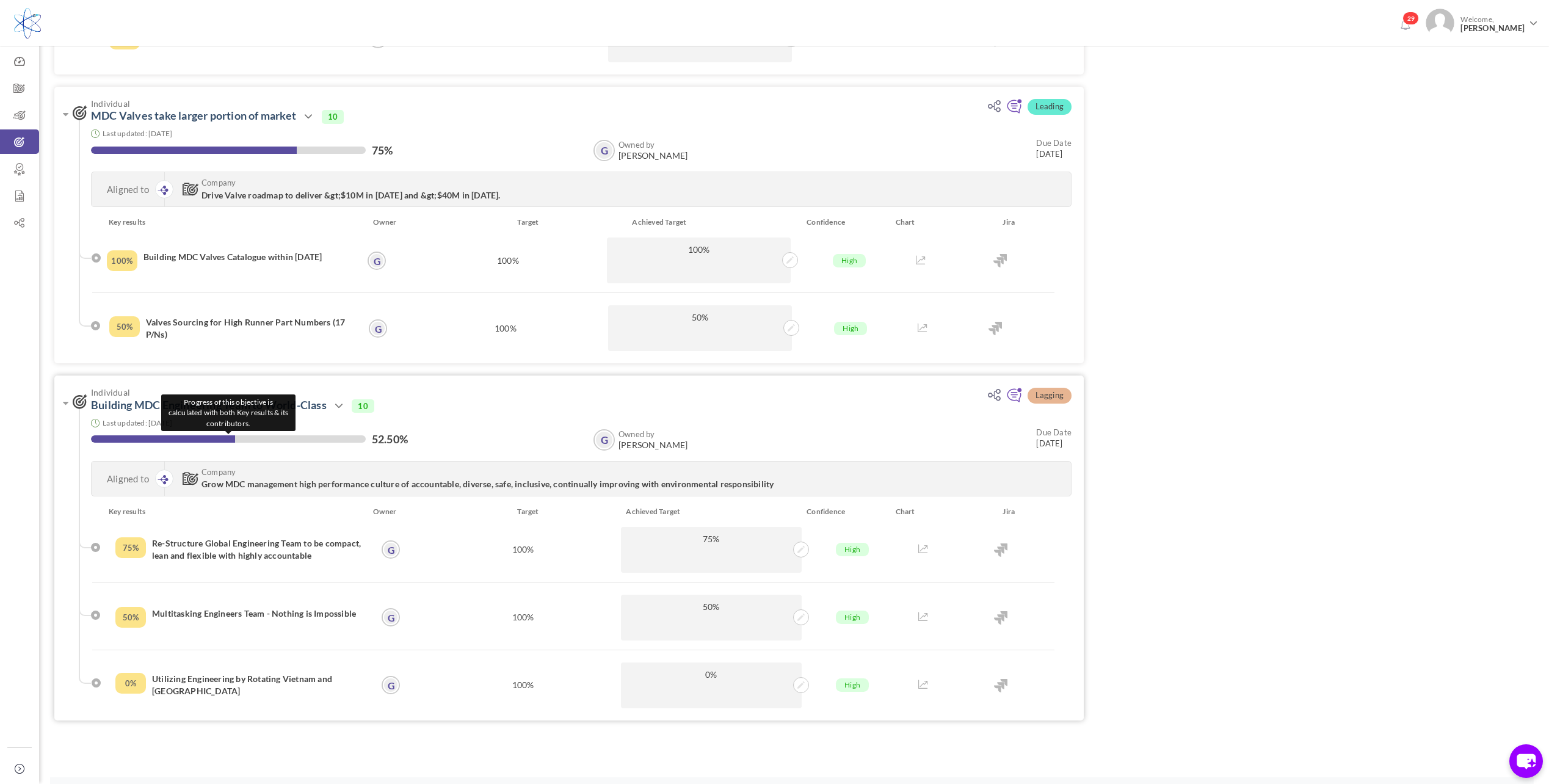
scroll to position [801, 0]
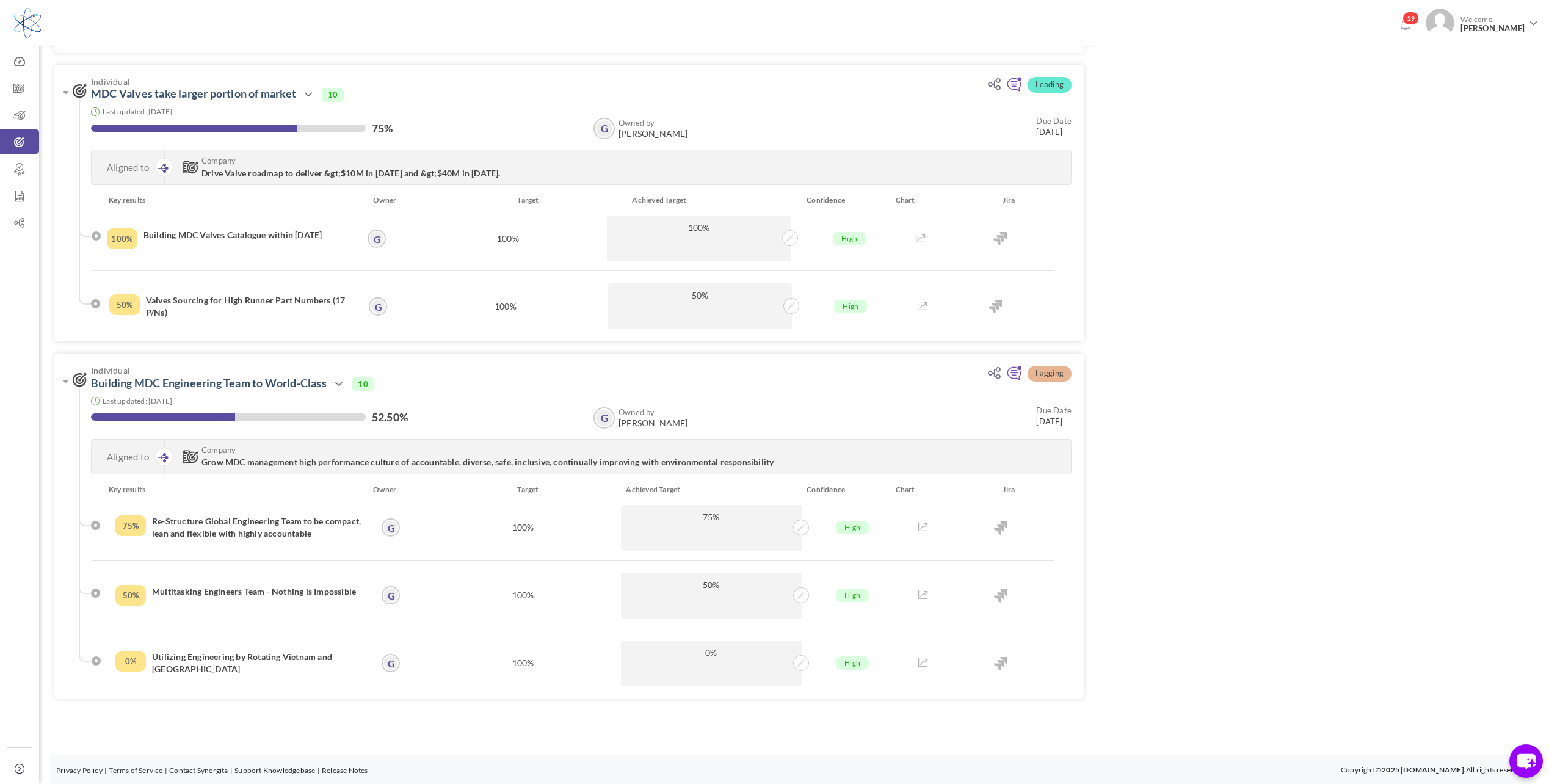
click at [1122, 297] on div "Lagging Individual Increasing productivity through Revenue vs Working Hour Acti…" at bounding box center [794, 16] width 1480 height 1390
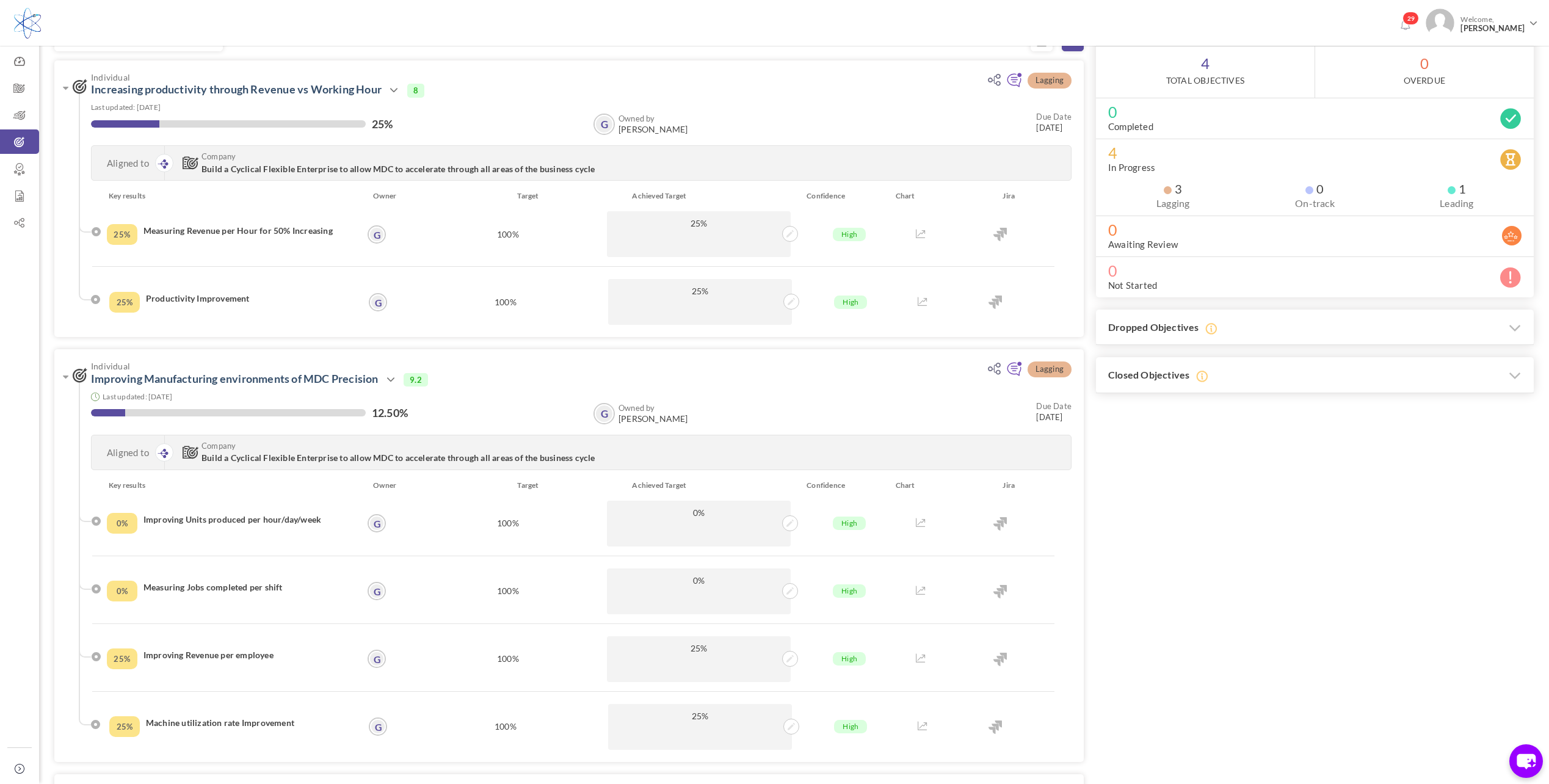
scroll to position [6, 0]
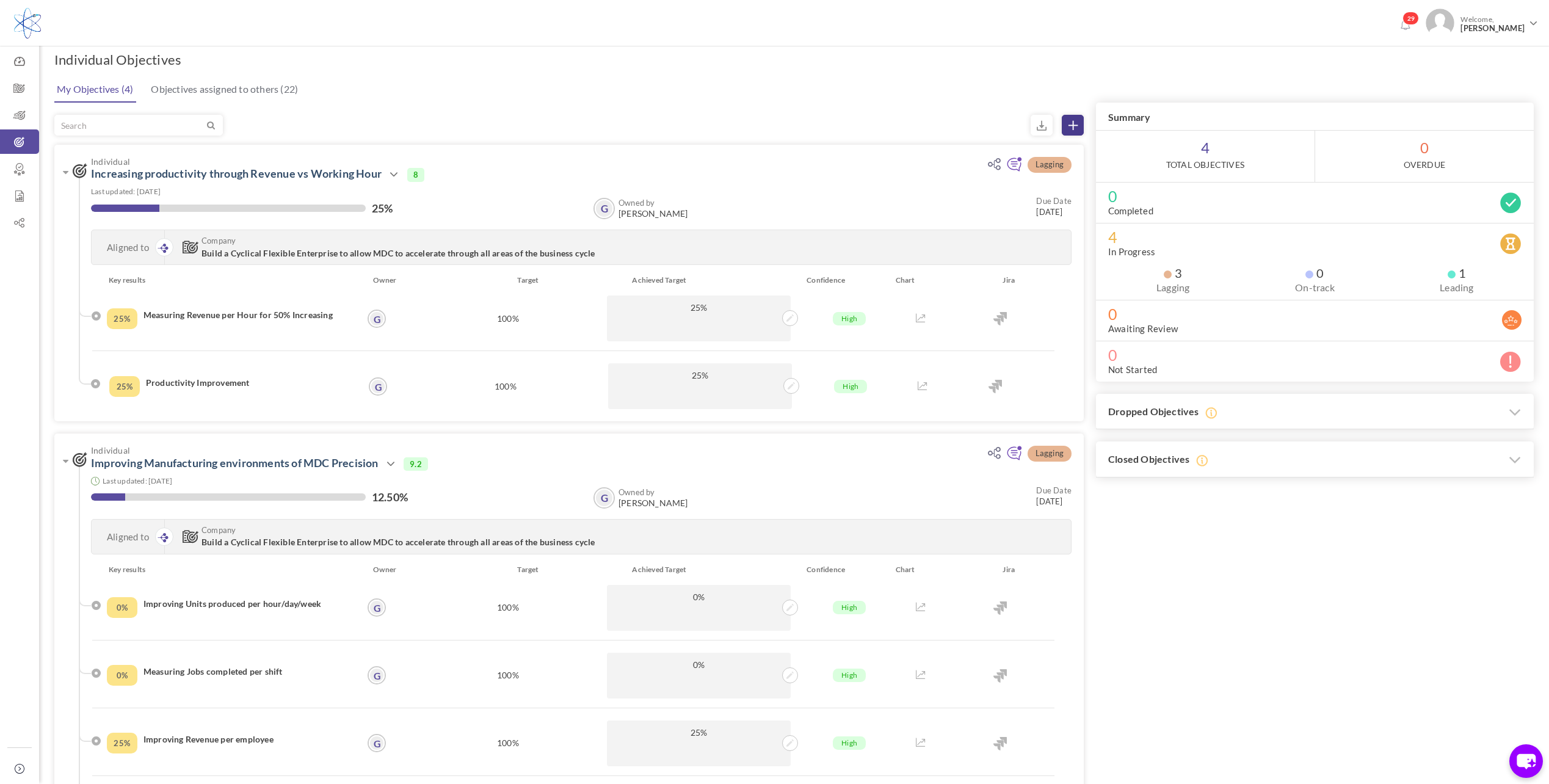
click at [1075, 121] on icon at bounding box center [1074, 126] width 9 height 9
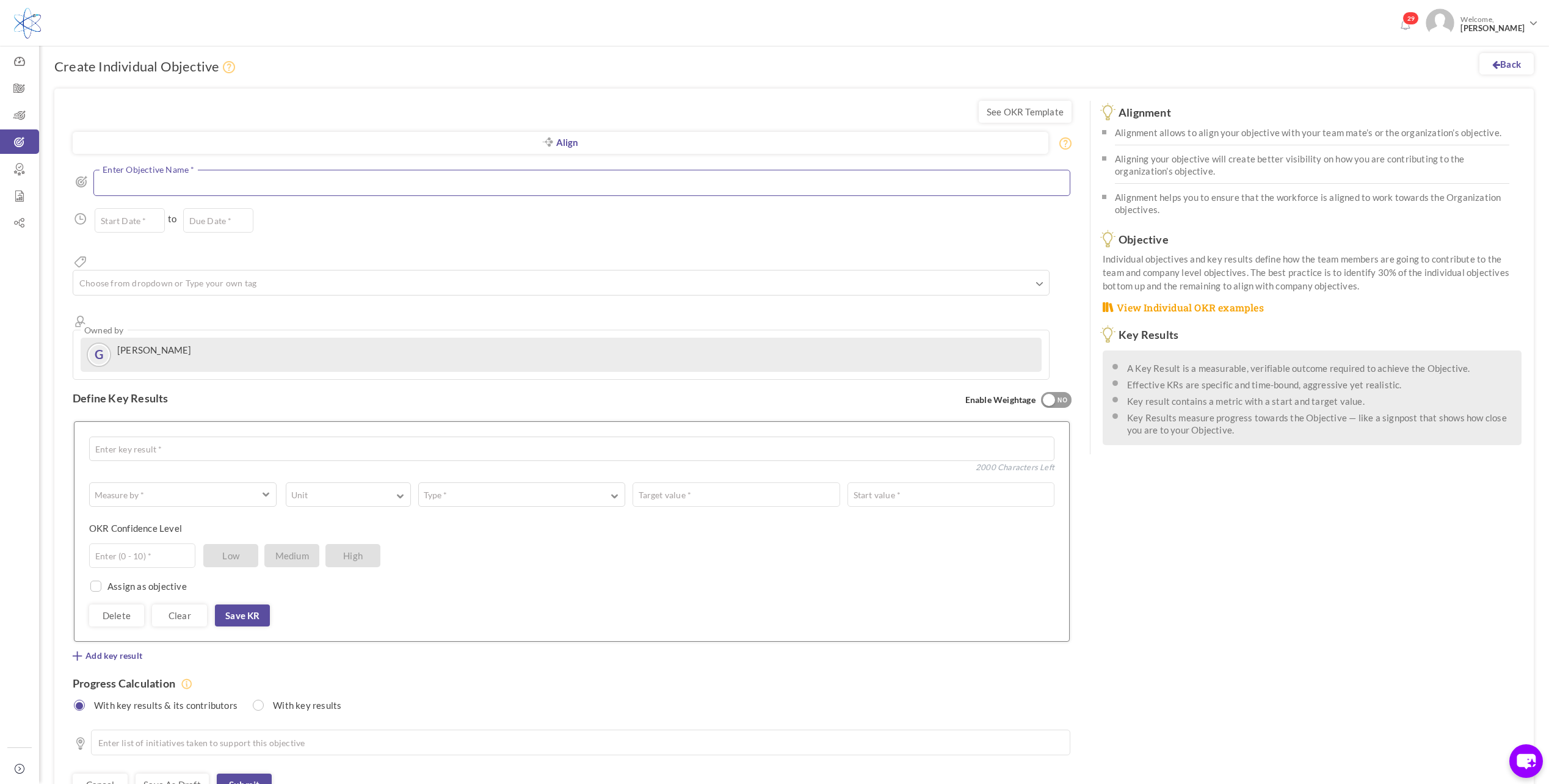
click at [237, 180] on textarea at bounding box center [582, 183] width 977 height 26
type textarea "I"
click at [582, 180] on textarea at bounding box center [582, 183] width 977 height 26
type textarea "S"
click at [278, 182] on textarea at bounding box center [582, 183] width 977 height 26
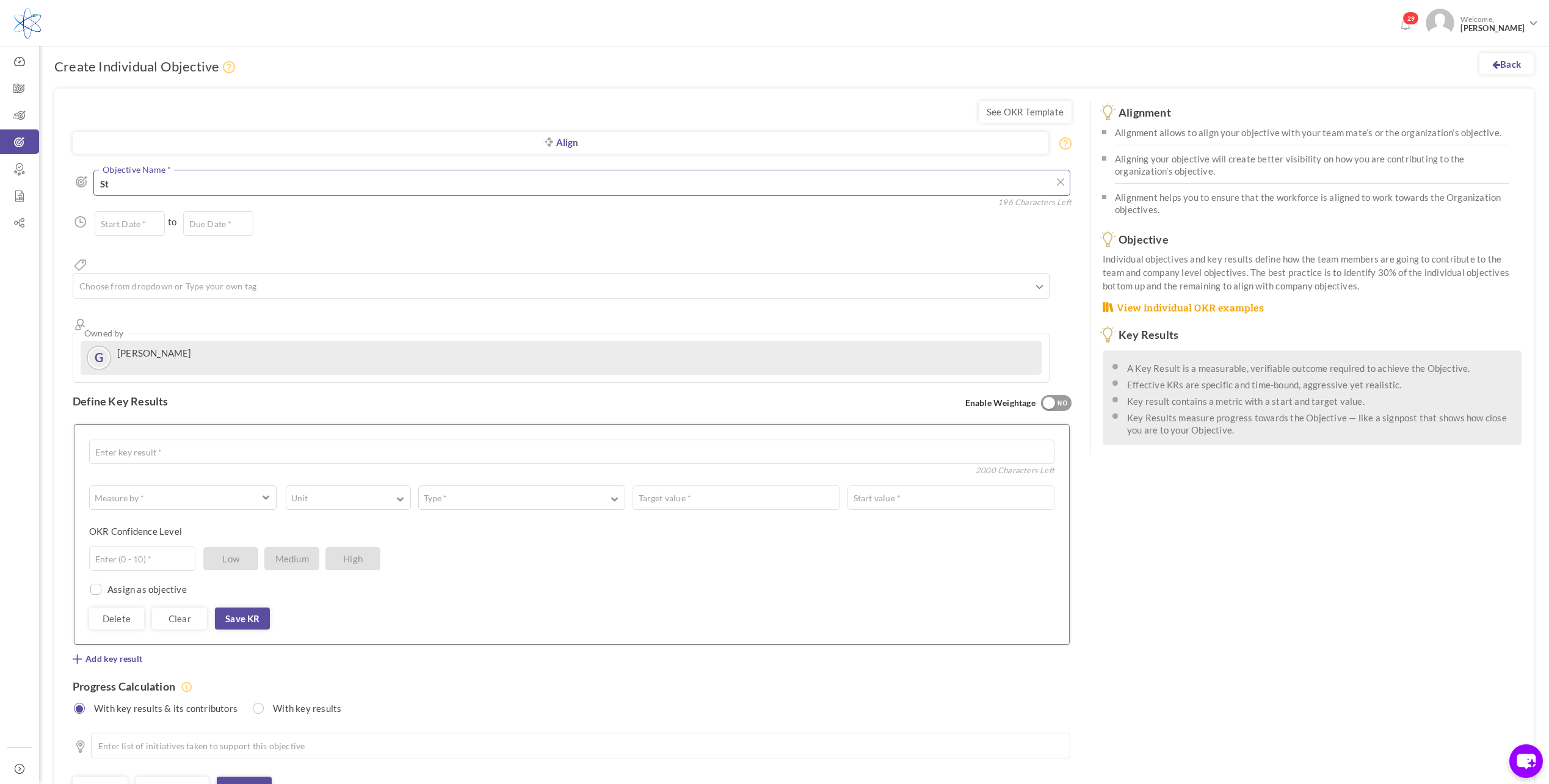
type textarea "S"
drag, startPoint x: 174, startPoint y: 186, endPoint x: 91, endPoint y: 189, distance: 83.1
click at [91, 189] on div "Supply Chain Objective Name * 188 Characters Left" at bounding box center [572, 185] width 999 height 30
type textarea "Sustainable Supply Chain in MDC Global"
click at [137, 225] on input "text" at bounding box center [129, 223] width 70 height 24
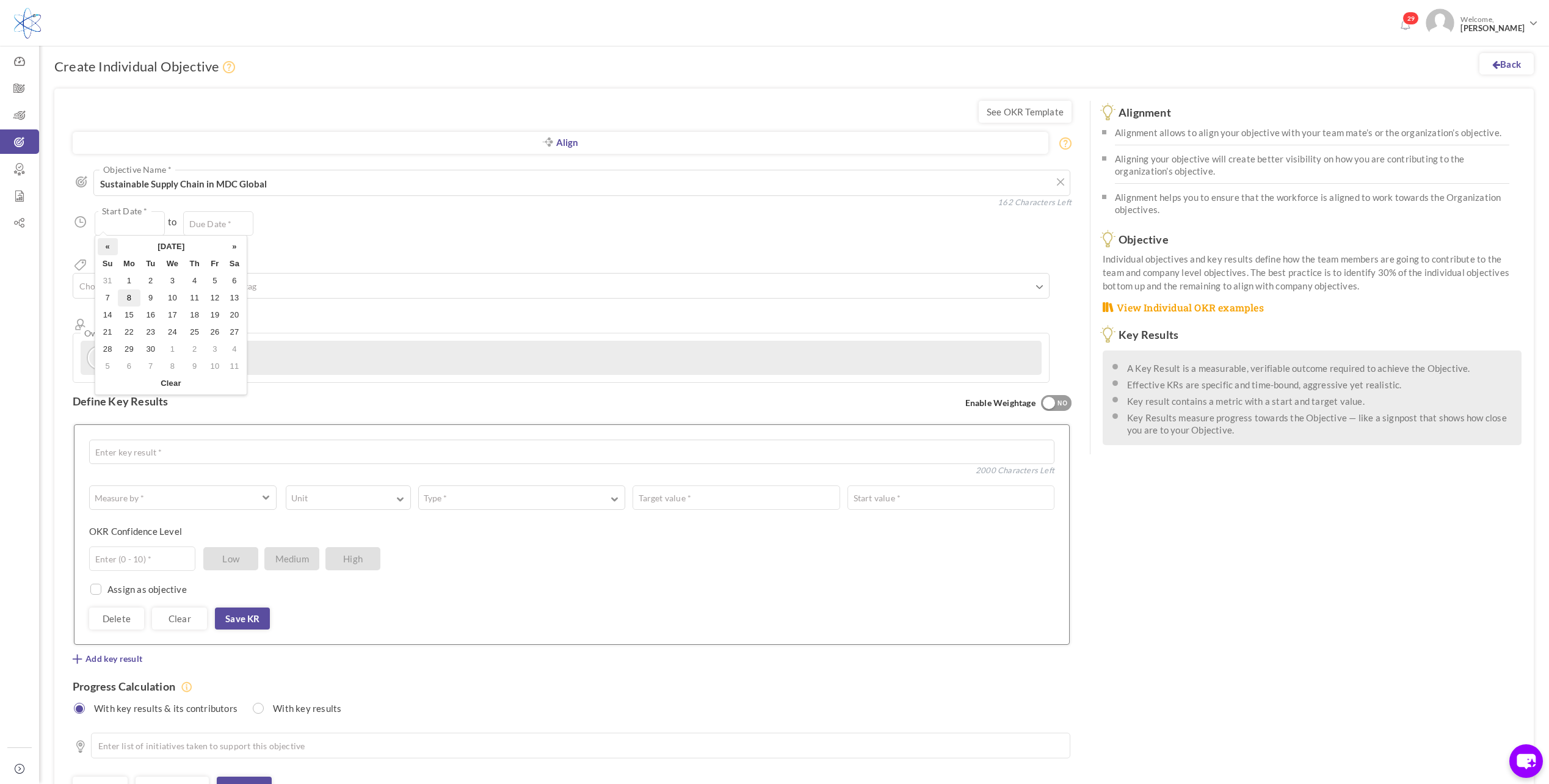
click at [108, 247] on th "«" at bounding box center [108, 247] width 20 height 17
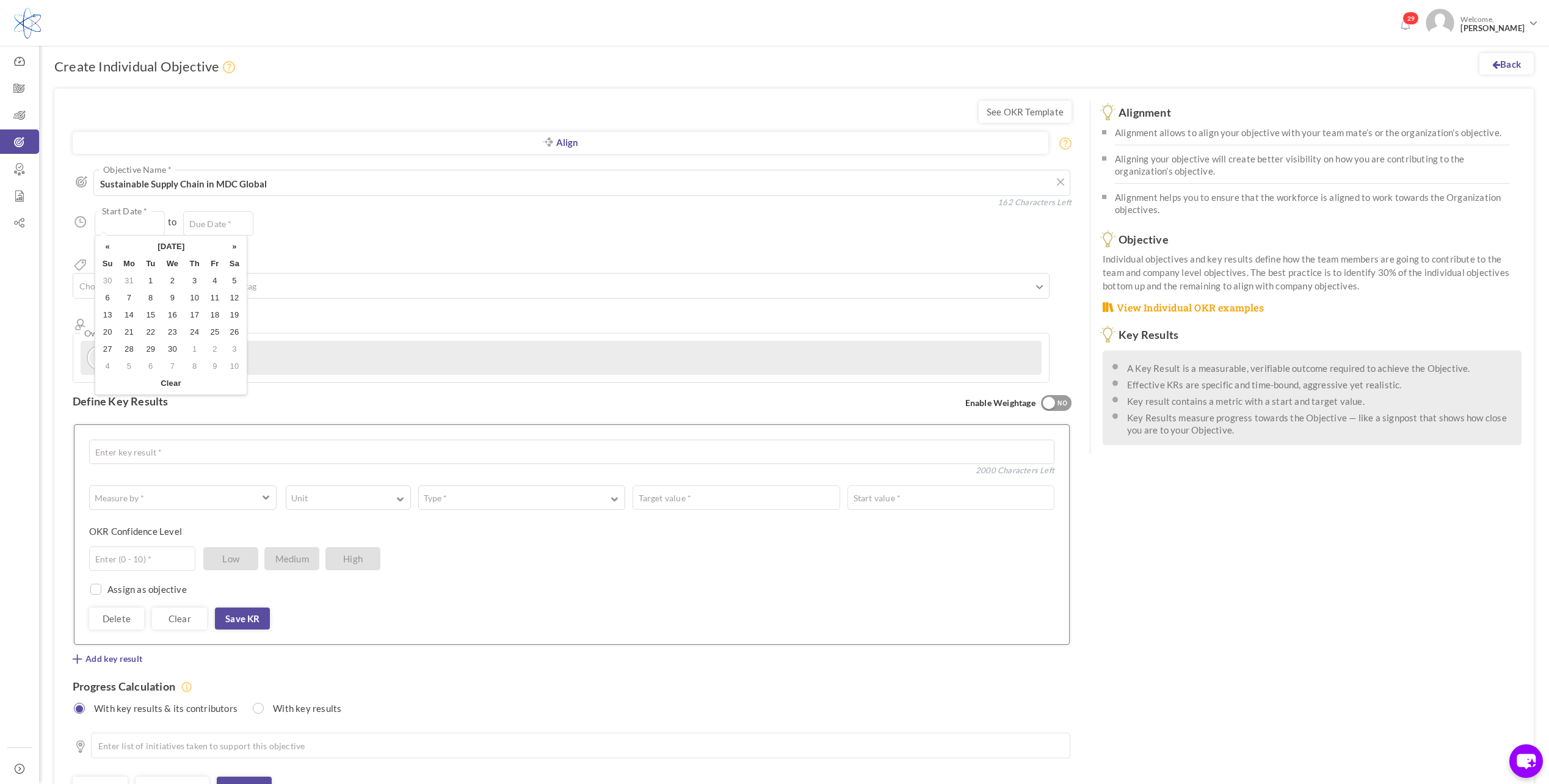
click at [108, 247] on th "«" at bounding box center [108, 247] width 20 height 17
click at [172, 279] on td "1" at bounding box center [172, 281] width 23 height 17
type input "01-Jan-2025"
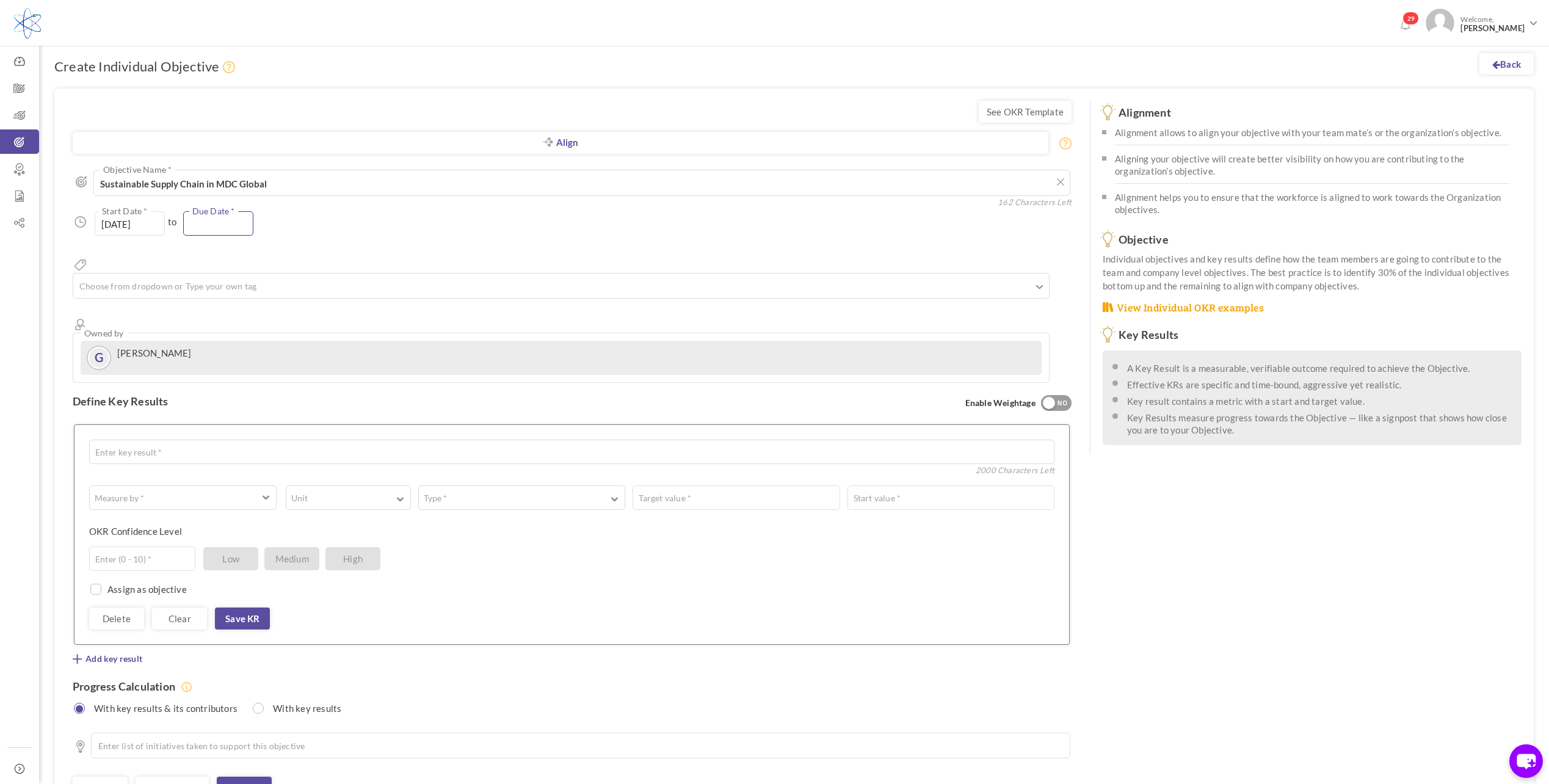
click at [216, 222] on input "text" at bounding box center [218, 223] width 70 height 24
click at [326, 243] on th "»" at bounding box center [322, 247] width 19 height 17
click at [325, 243] on th "»" at bounding box center [322, 247] width 19 height 17
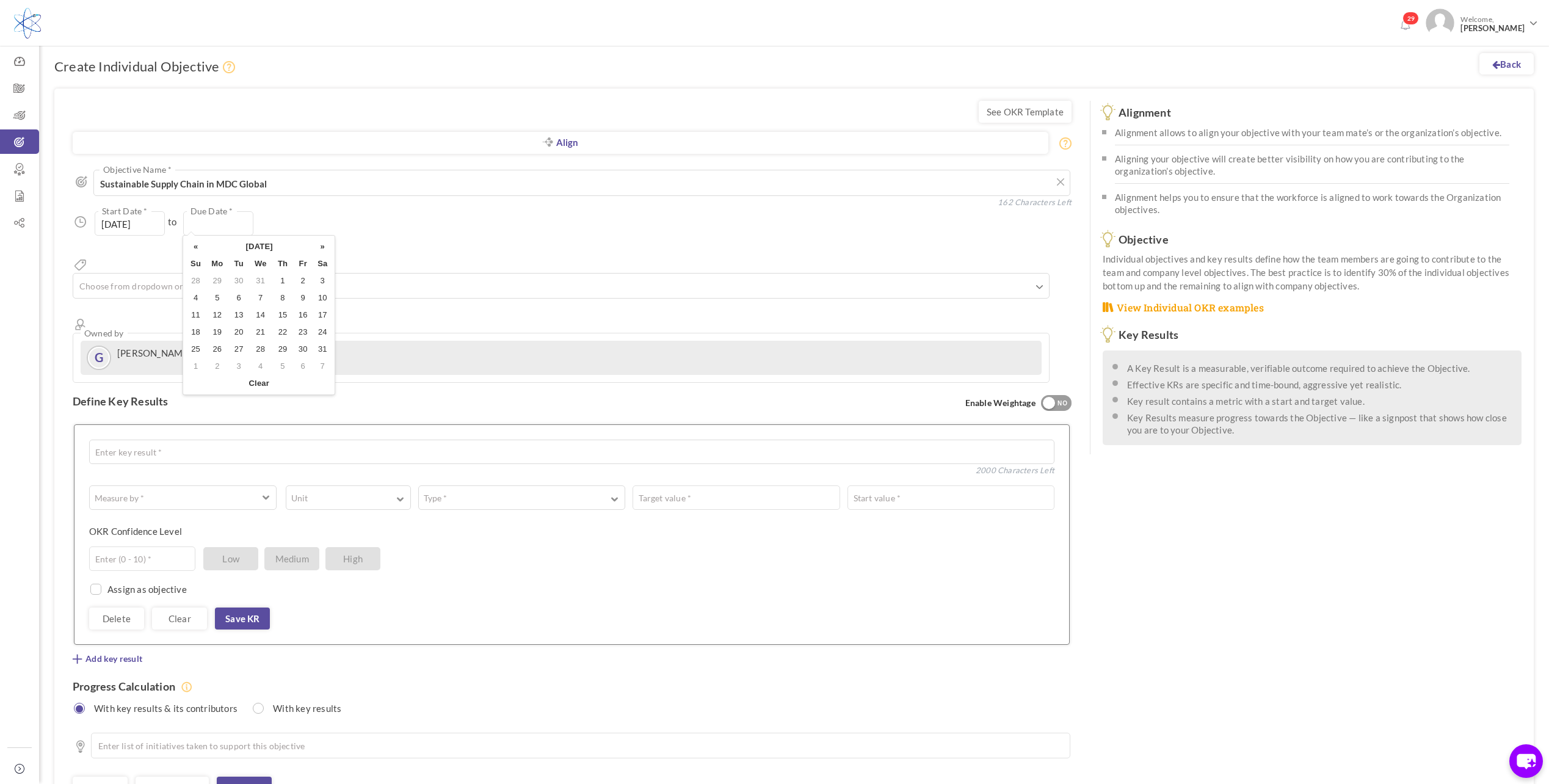
click at [325, 243] on th "»" at bounding box center [322, 247] width 19 height 17
click at [194, 247] on th "«" at bounding box center [196, 247] width 20 height 17
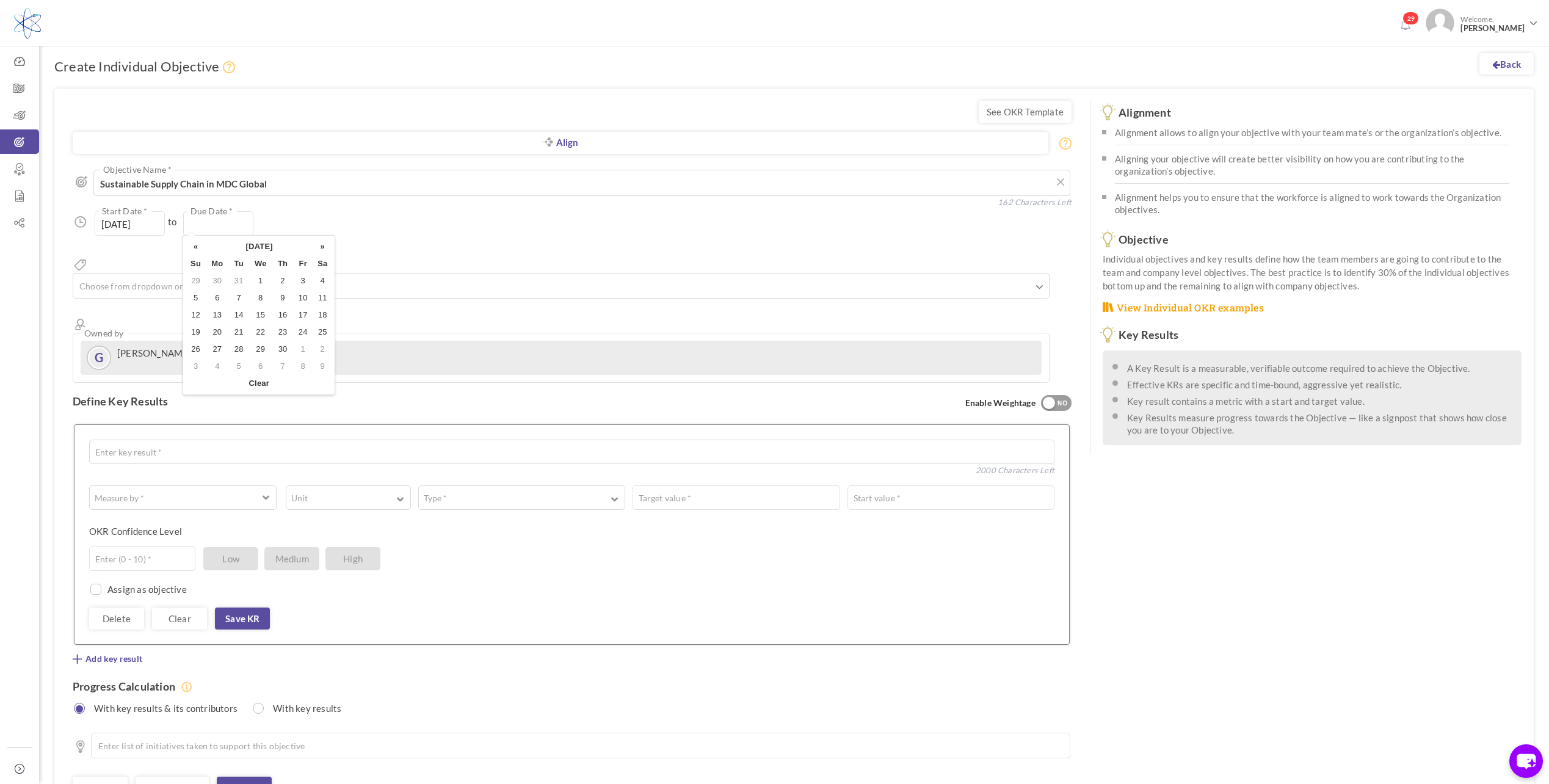
click at [194, 247] on th "«" at bounding box center [196, 247] width 20 height 17
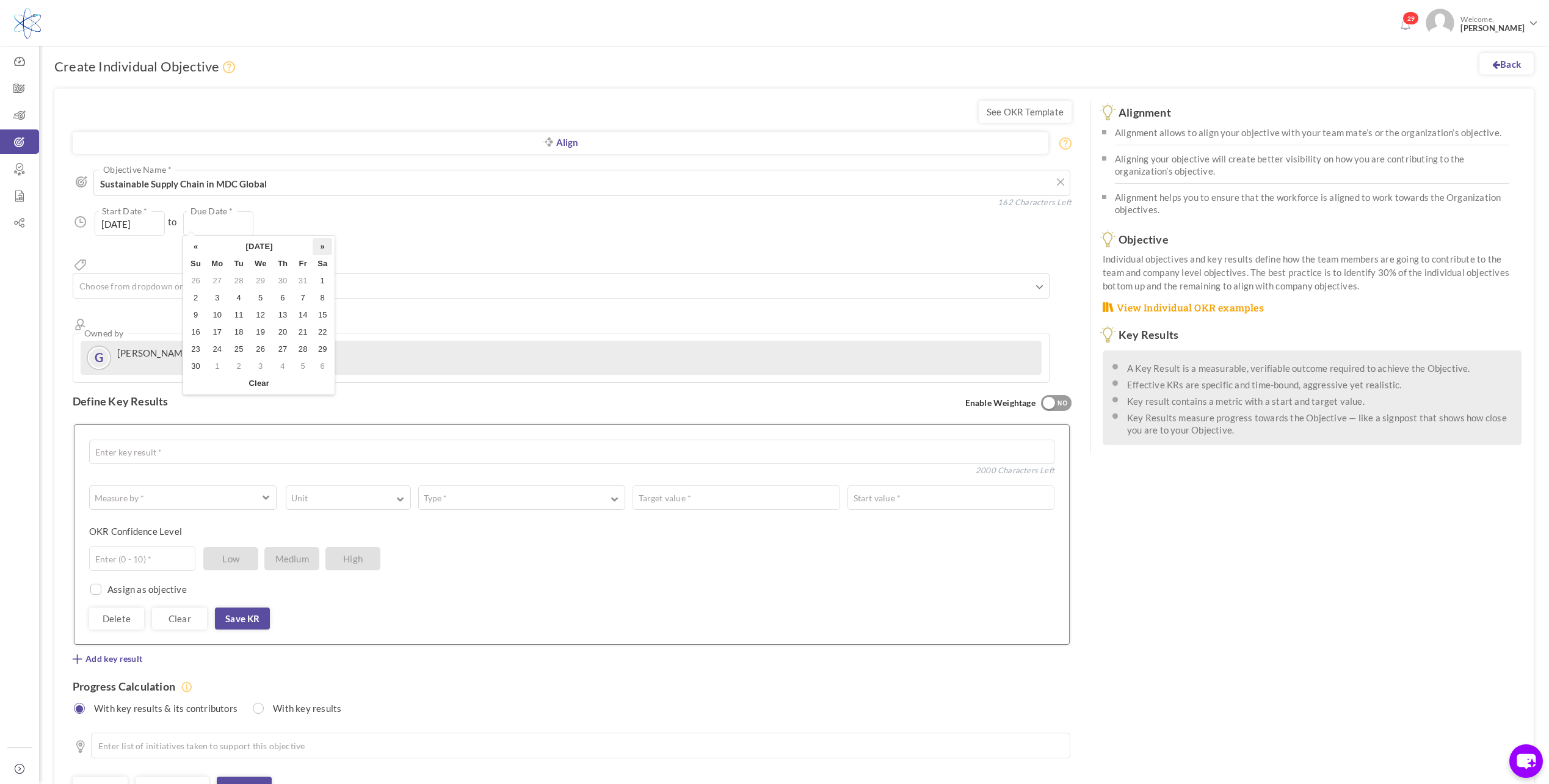
click at [325, 247] on th "»" at bounding box center [322, 247] width 19 height 17
click at [260, 348] on td "31" at bounding box center [260, 349] width 23 height 17
type input "[DATE]"
click at [172, 277] on input "text" at bounding box center [139, 285] width 122 height 16
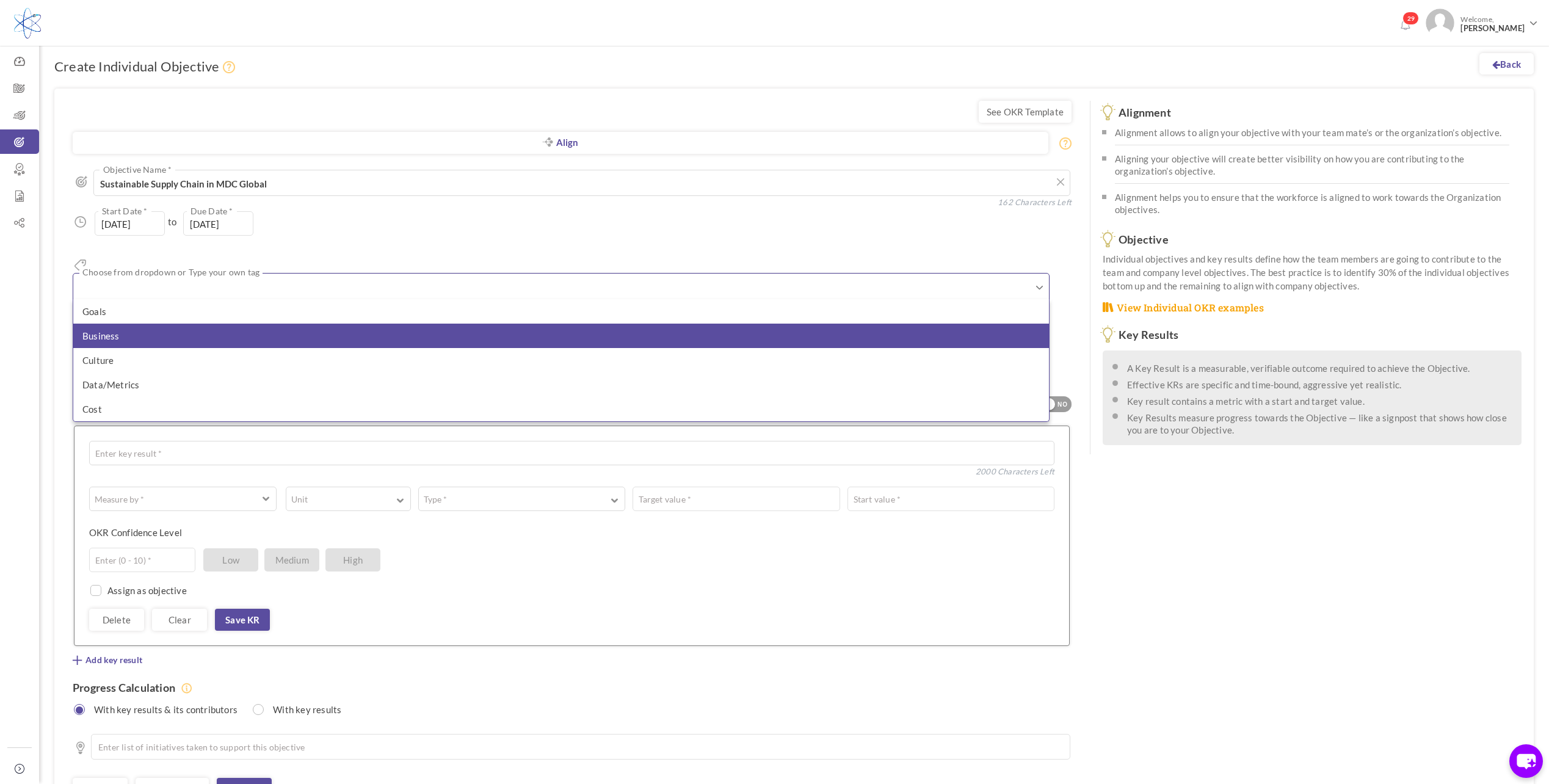
click at [127, 324] on li "Business" at bounding box center [560, 336] width 976 height 24
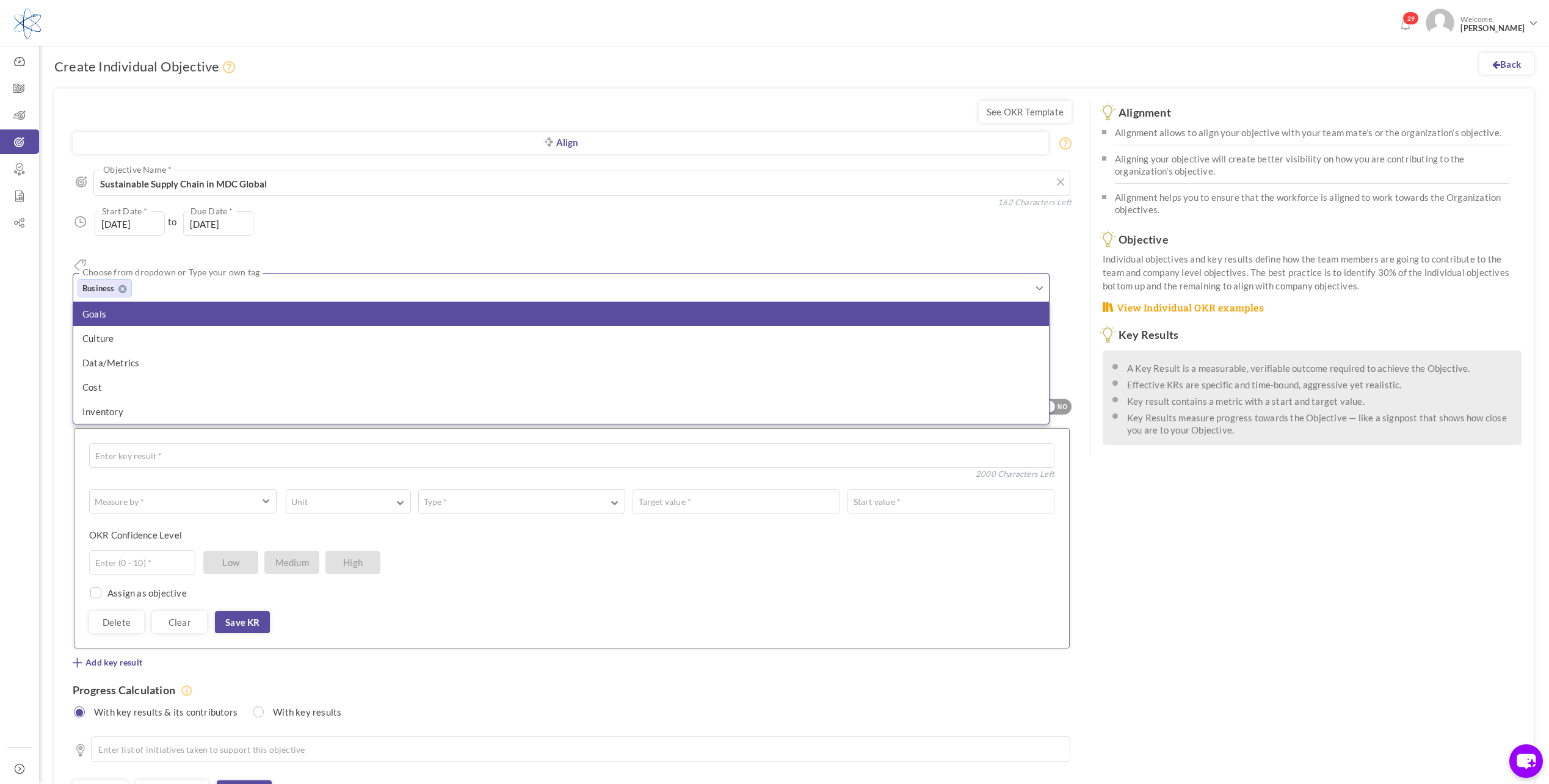
click at [115, 301] on li "Goals" at bounding box center [560, 313] width 976 height 24
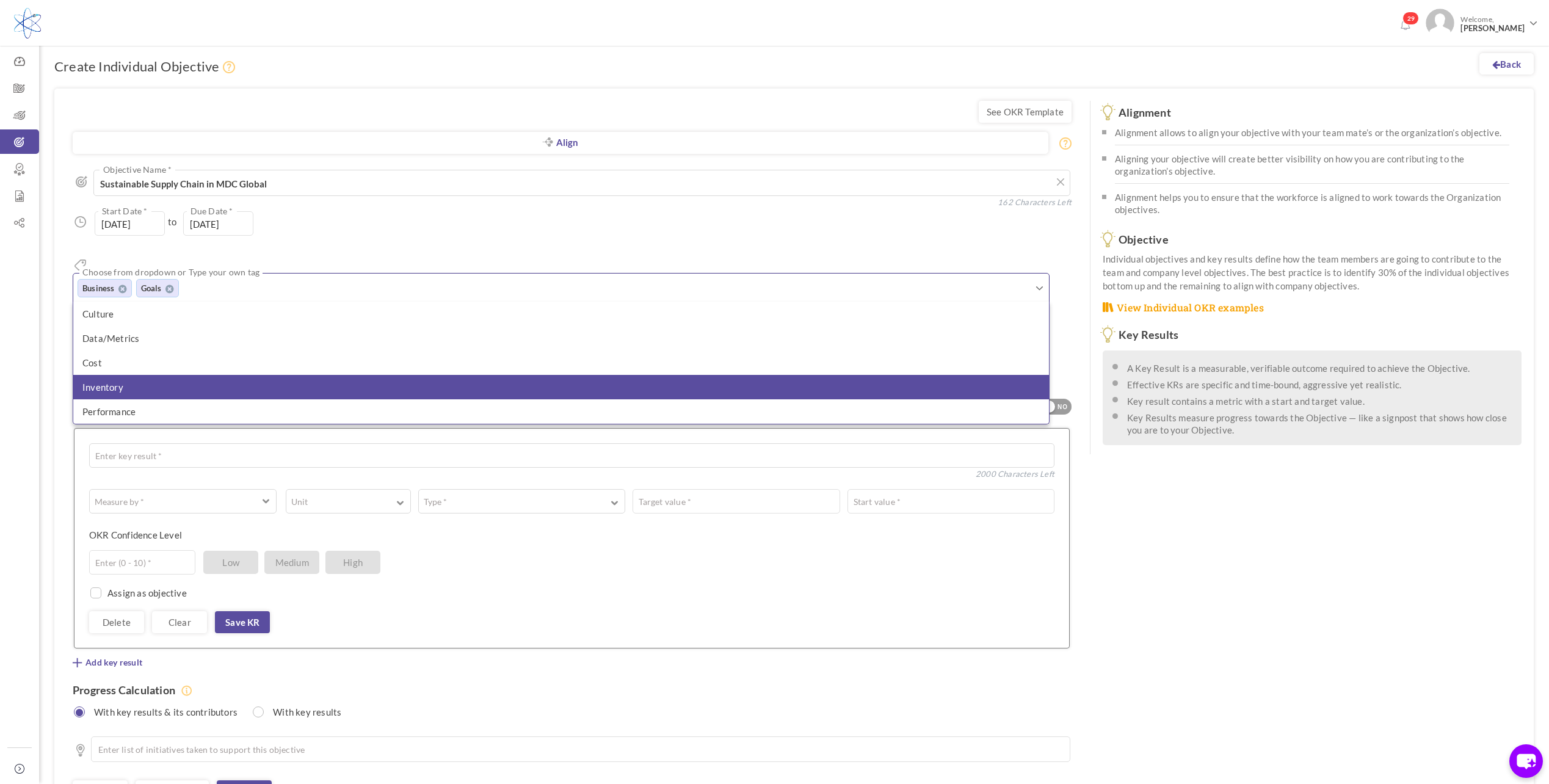
click at [146, 374] on li "Inventory" at bounding box center [560, 386] width 976 height 24
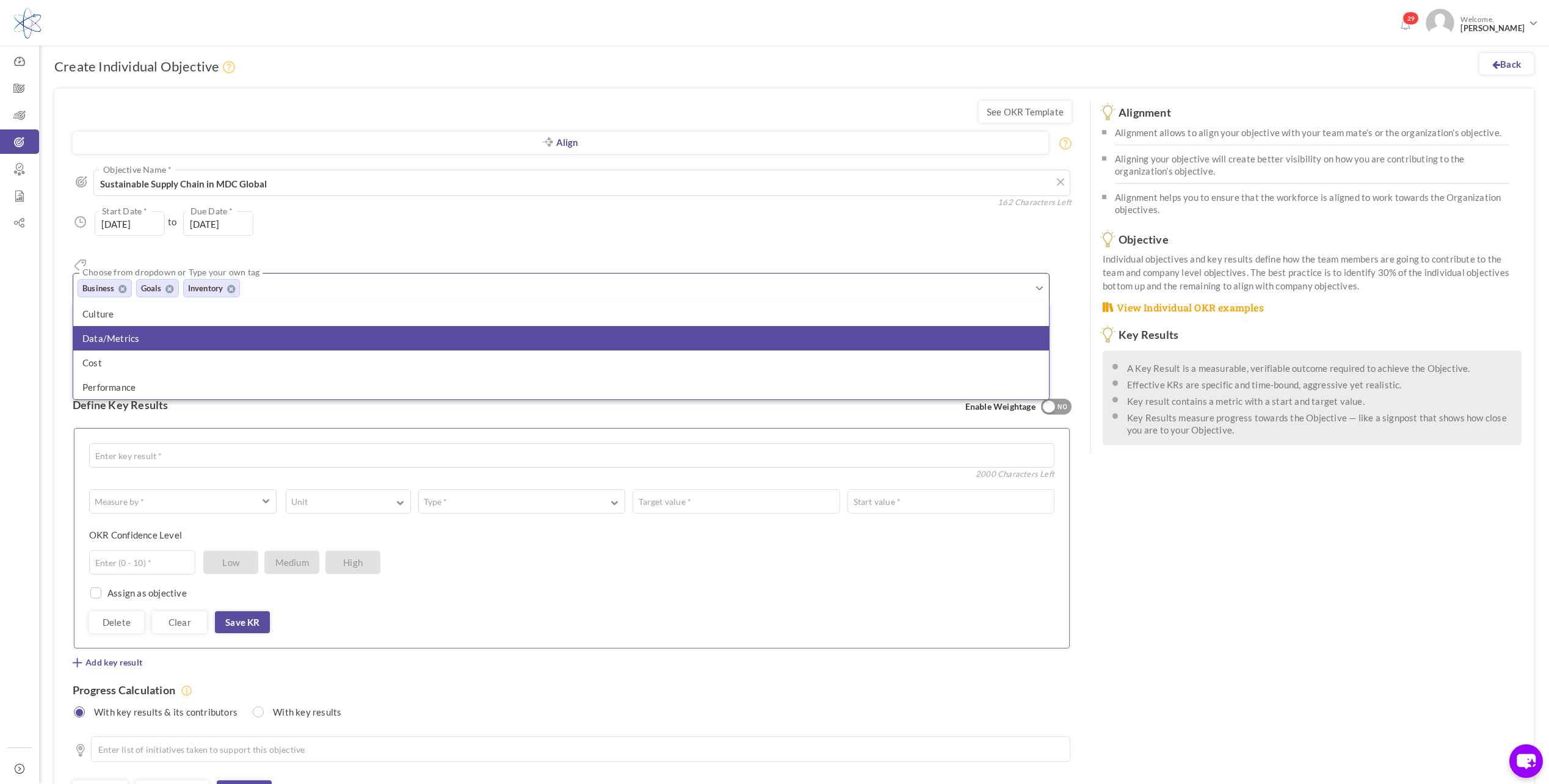
click at [150, 326] on li "Data/Metrics" at bounding box center [560, 338] width 976 height 24
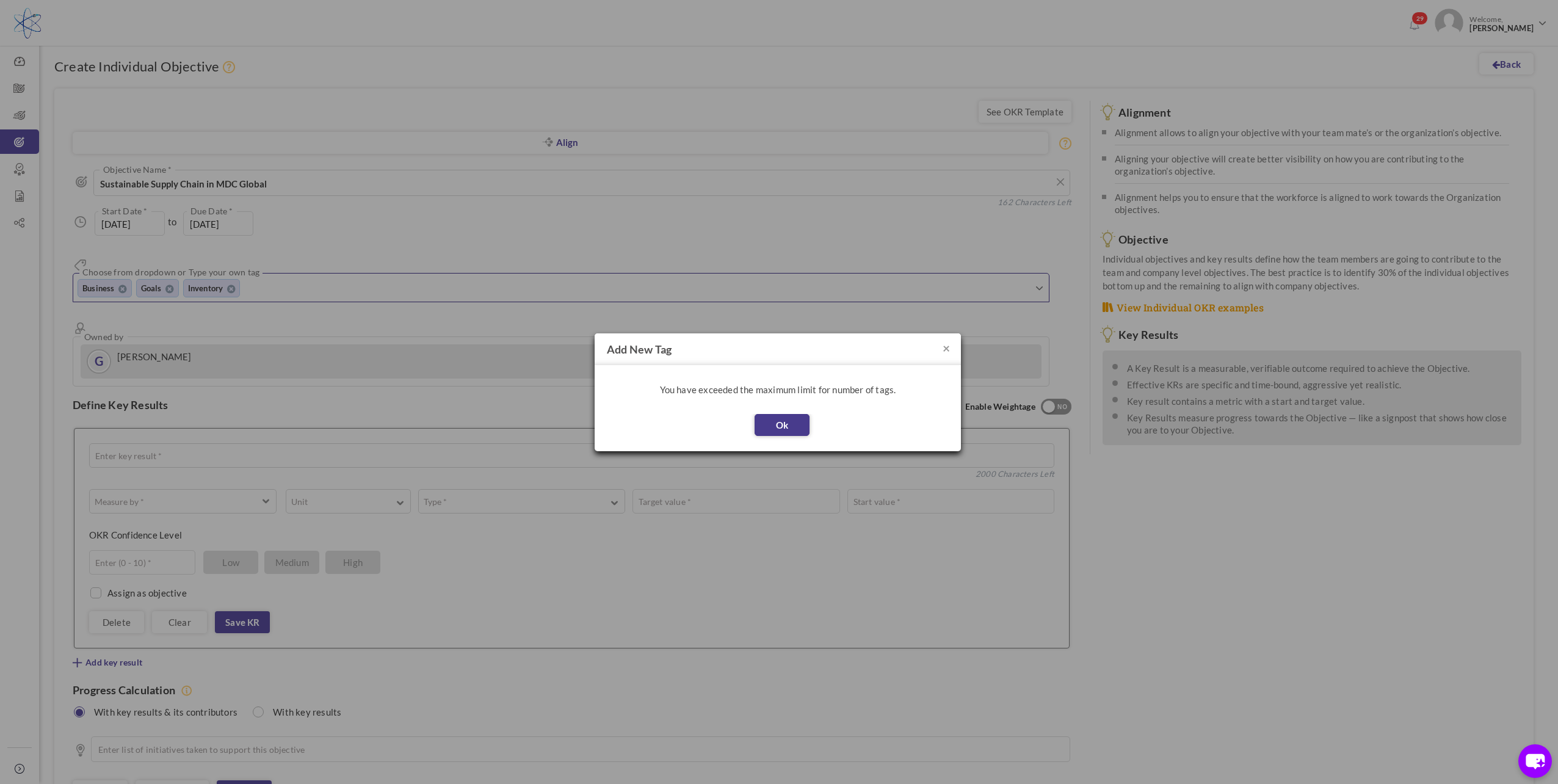
click at [774, 421] on button "Ok" at bounding box center [781, 425] width 55 height 22
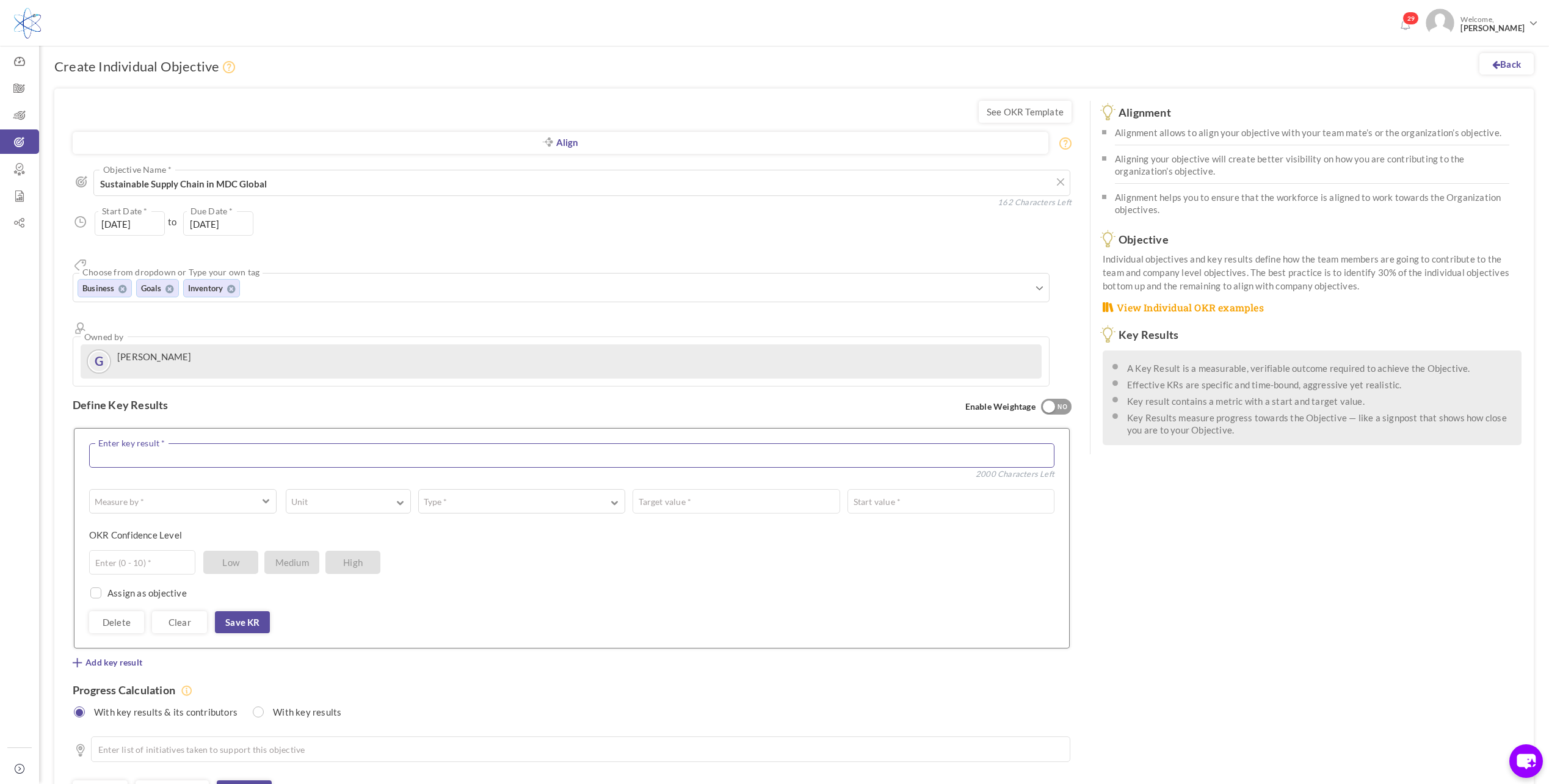
click at [160, 443] on textarea at bounding box center [572, 455] width 965 height 24
click at [231, 443] on textarea "Inventory Reduction by" at bounding box center [572, 455] width 965 height 24
click at [231, 443] on textarea "Inventory Reduction by 3M Out" at bounding box center [572, 455] width 965 height 24
click at [201, 443] on textarea "Inventory Reduction by 3M Out" at bounding box center [572, 455] width 965 height 24
click at [363, 443] on textarea "Inventory Reduction by 10M Out" at bounding box center [572, 455] width 965 height 24
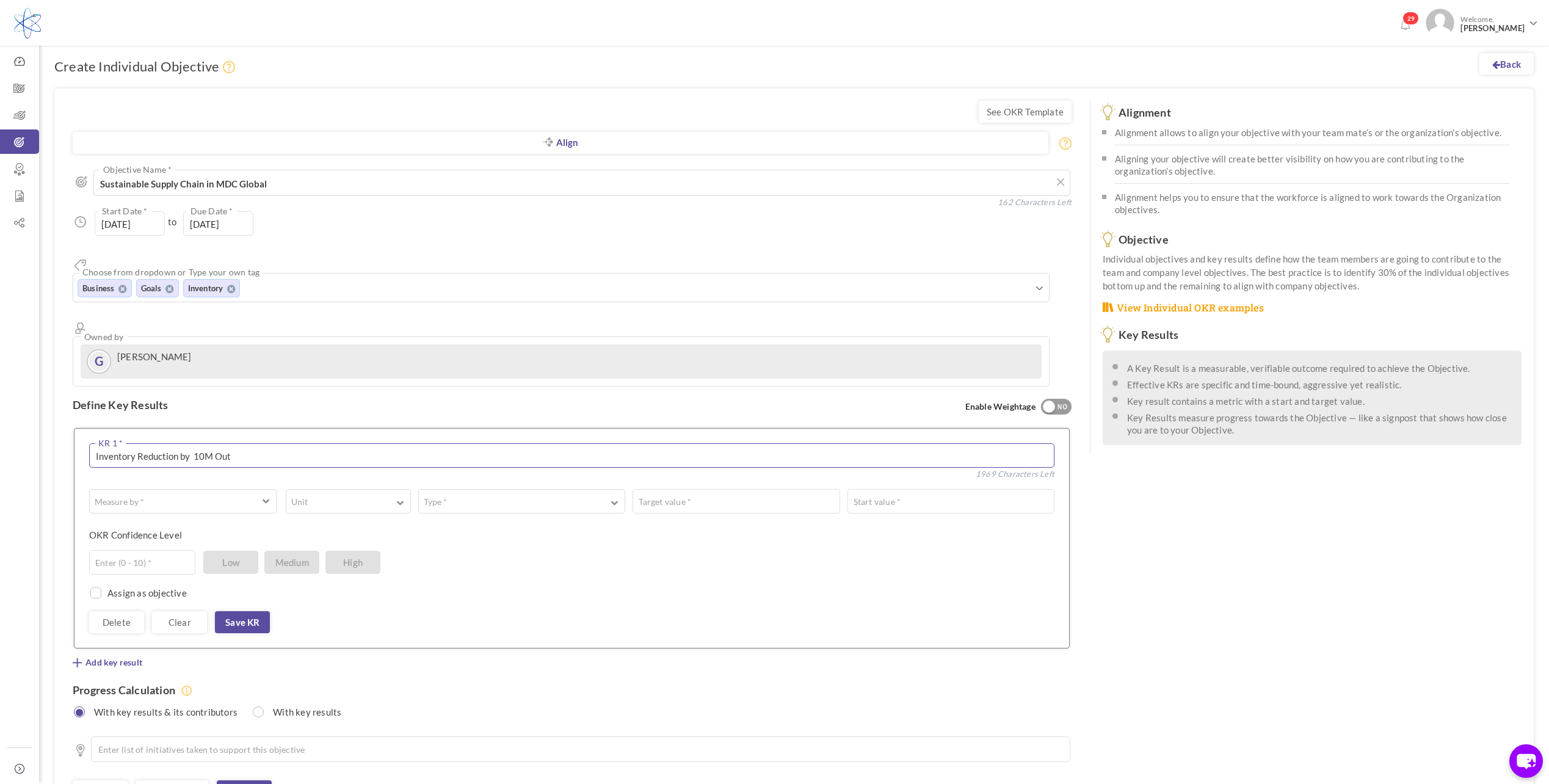
type textarea "Inventory Reduction by 10M Out"
click at [616, 574] on div "Assign as objective Team Individual Choose Owner * View directory" at bounding box center [572, 586] width 965 height 24
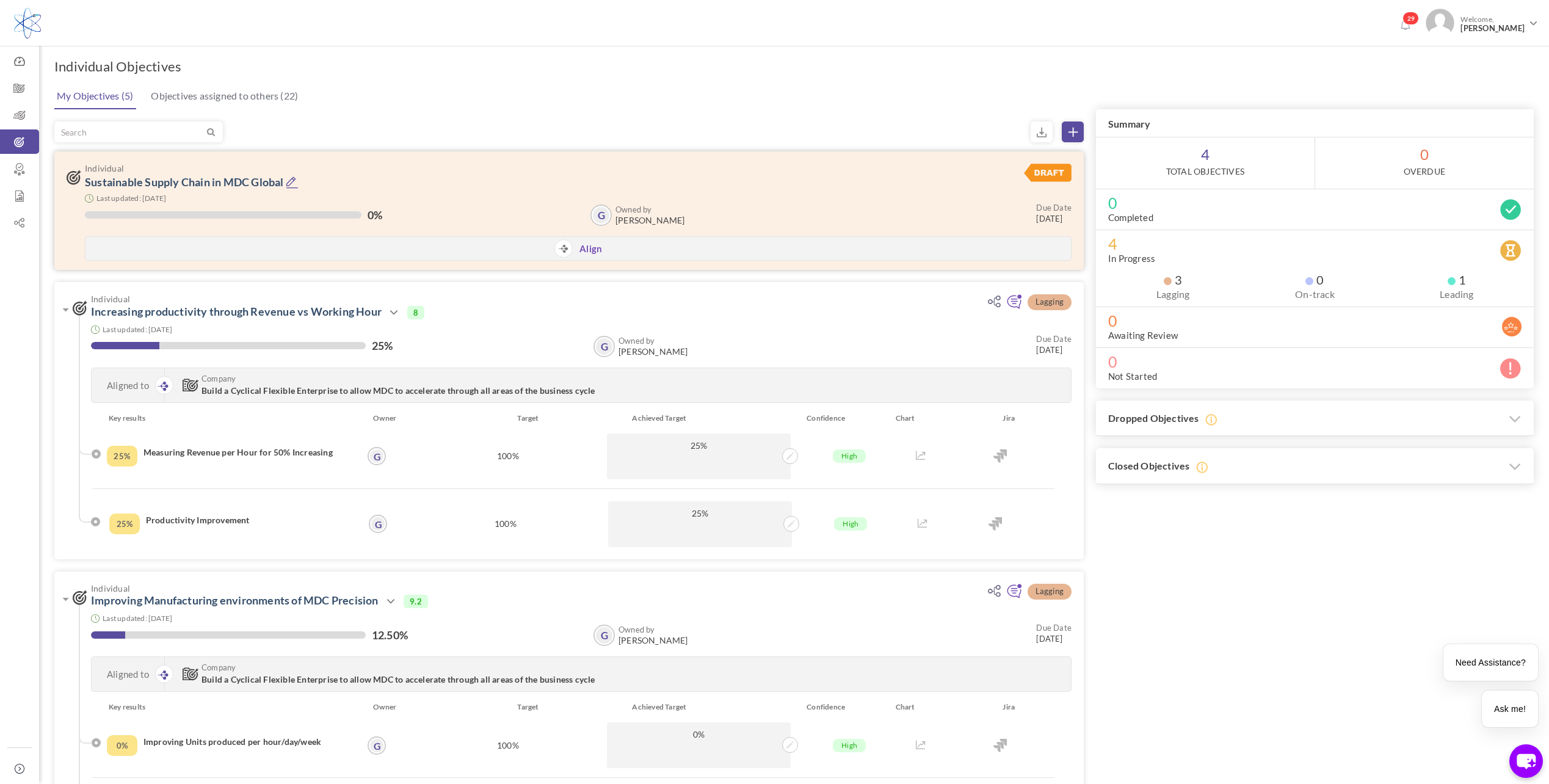
click at [292, 178] on icon at bounding box center [292, 182] width 13 height 13
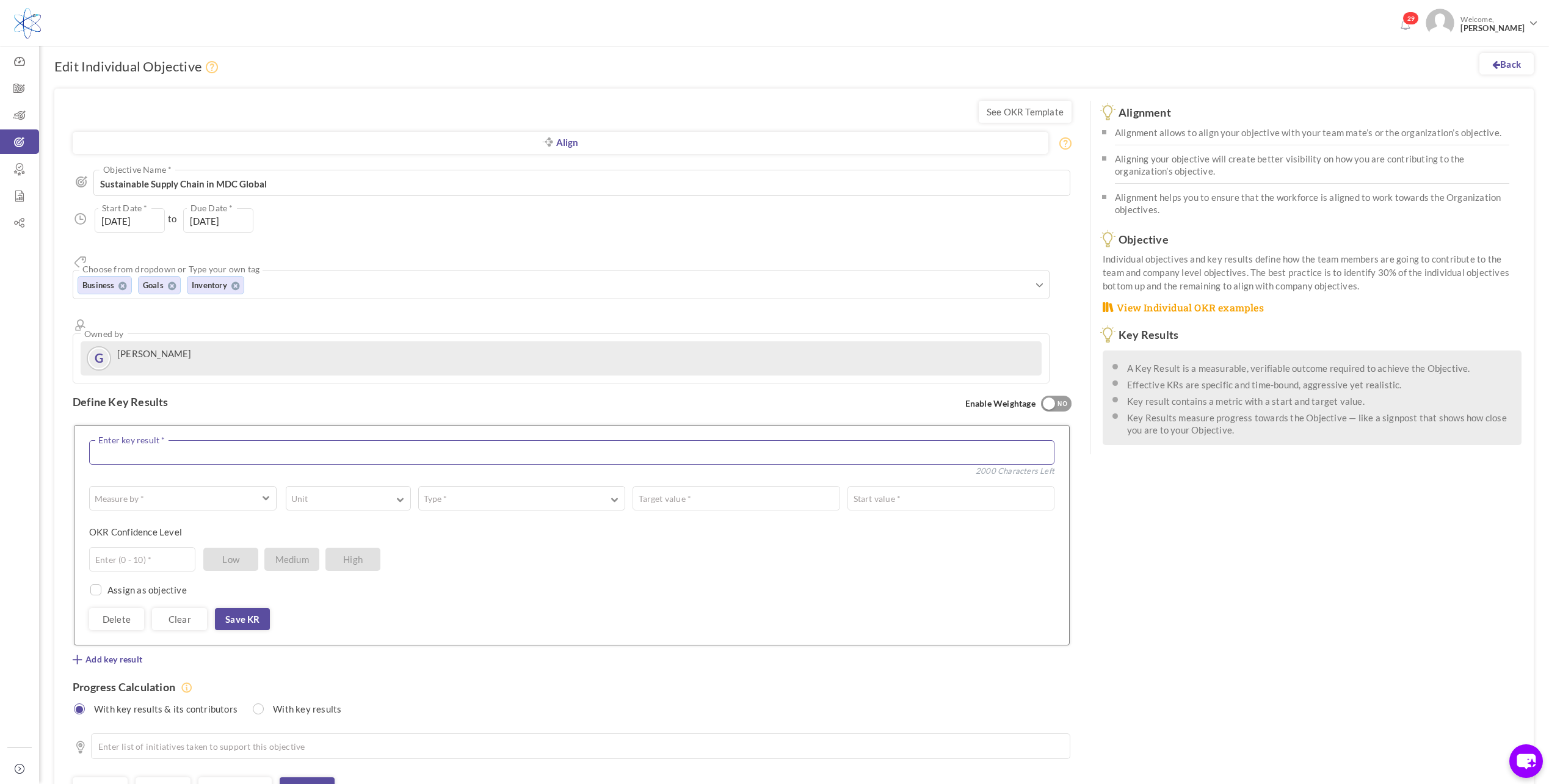
click at [229, 440] on textarea at bounding box center [572, 452] width 965 height 24
click at [273, 440] on textarea "Inventory reduction $10M out from the begining of the year" at bounding box center [572, 452] width 965 height 24
click at [351, 440] on textarea "Inventory reduction $10M out from the beginning of the year" at bounding box center [572, 452] width 965 height 24
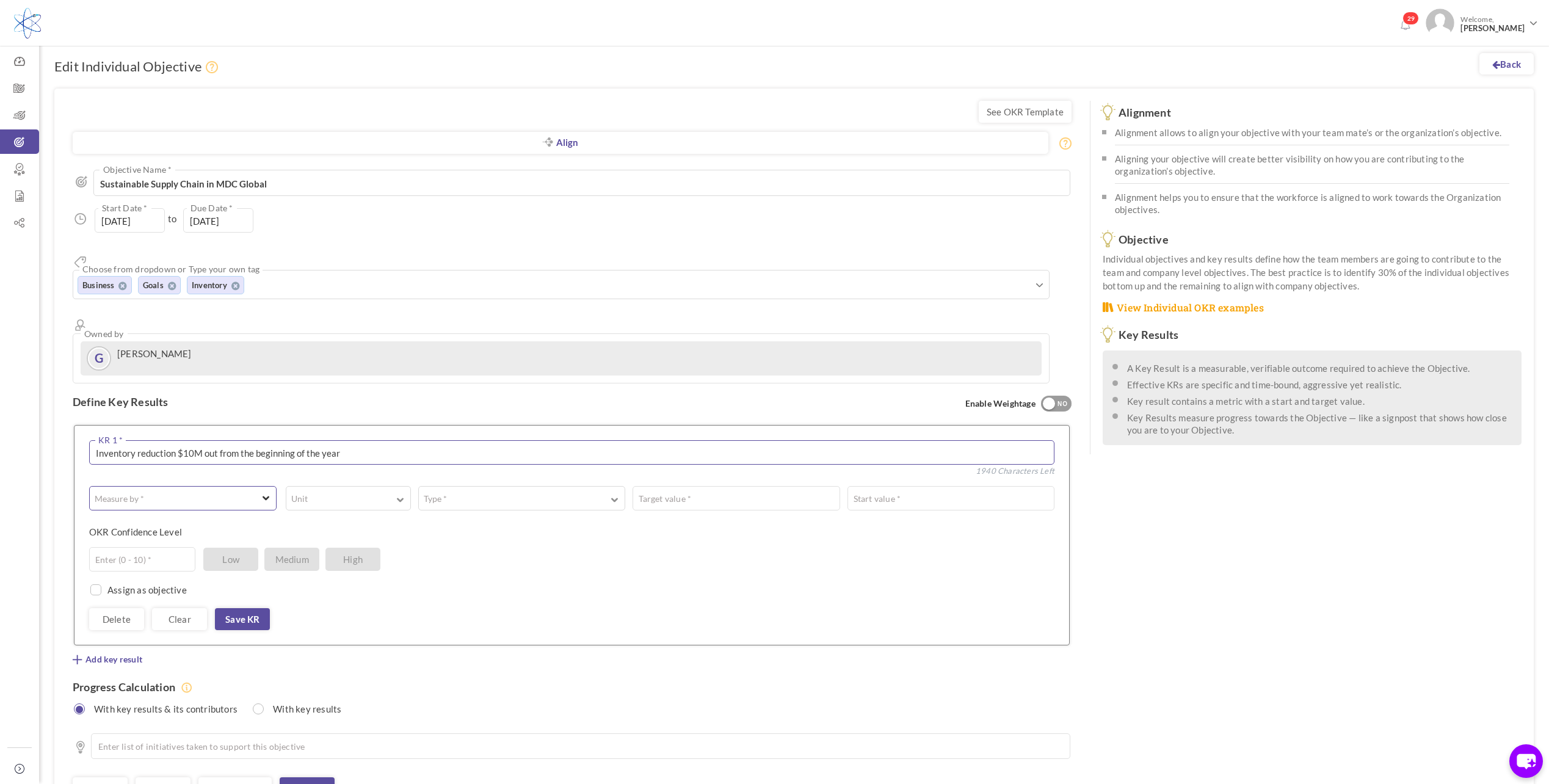
type textarea "Inventory reduction $10M out from the beginning of the year"
click at [271, 486] on button "Measure by *" at bounding box center [182, 498] width 188 height 24
click at [251, 519] on link "# Number" at bounding box center [182, 528] width 178 height 18
click at [400, 494] on span "button" at bounding box center [400, 498] width 7 height 9
click at [376, 560] on link "$" at bounding box center [349, 570] width 117 height 18
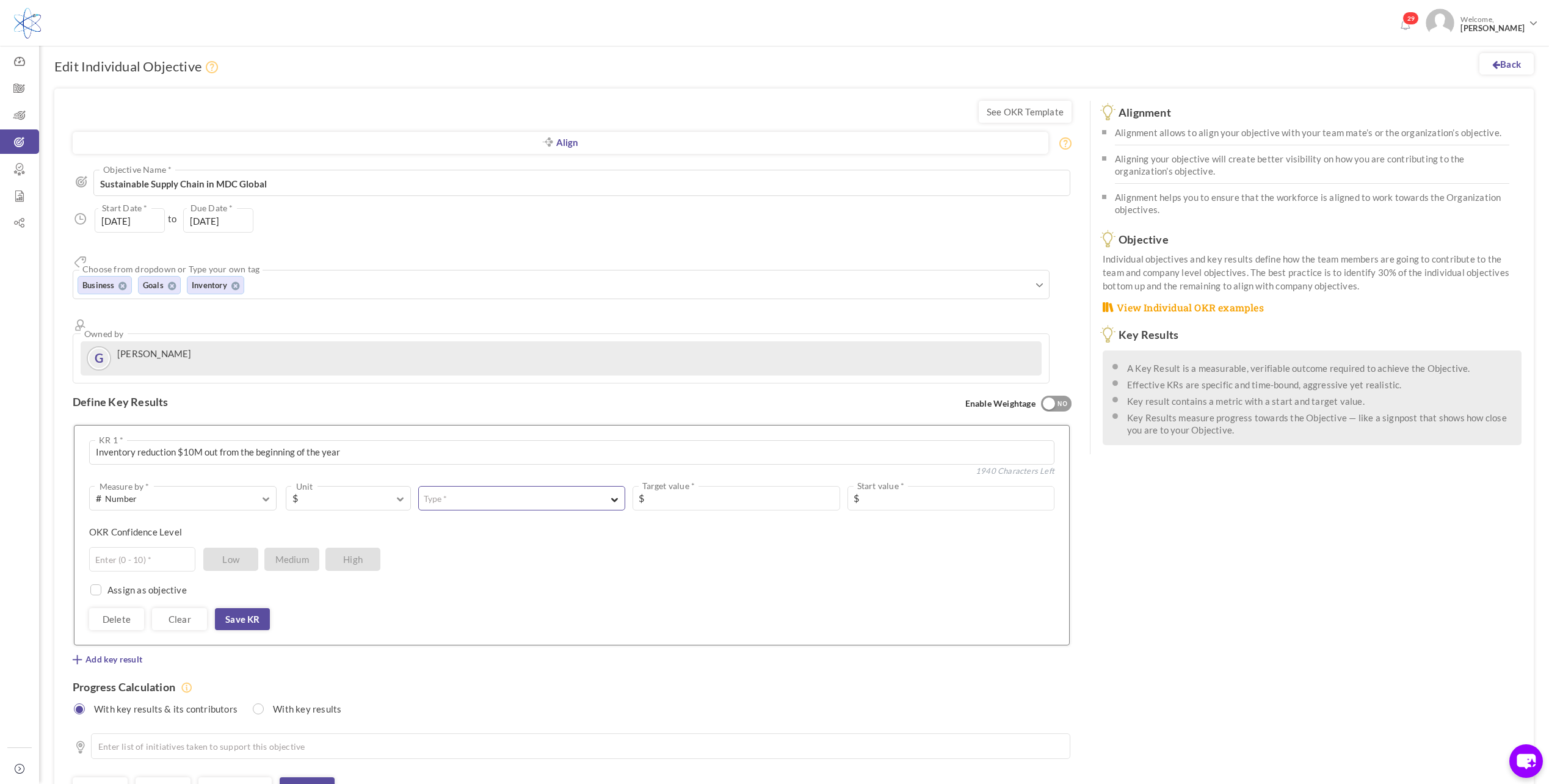
click at [485, 486] on button "Type *" at bounding box center [522, 498] width 207 height 24
click at [471, 539] on link "Should decrease to" at bounding box center [522, 548] width 199 height 18
click at [706, 486] on input "text" at bounding box center [736, 498] width 207 height 24
type input "25000000"
click at [892, 486] on input "text" at bounding box center [952, 498] width 207 height 24
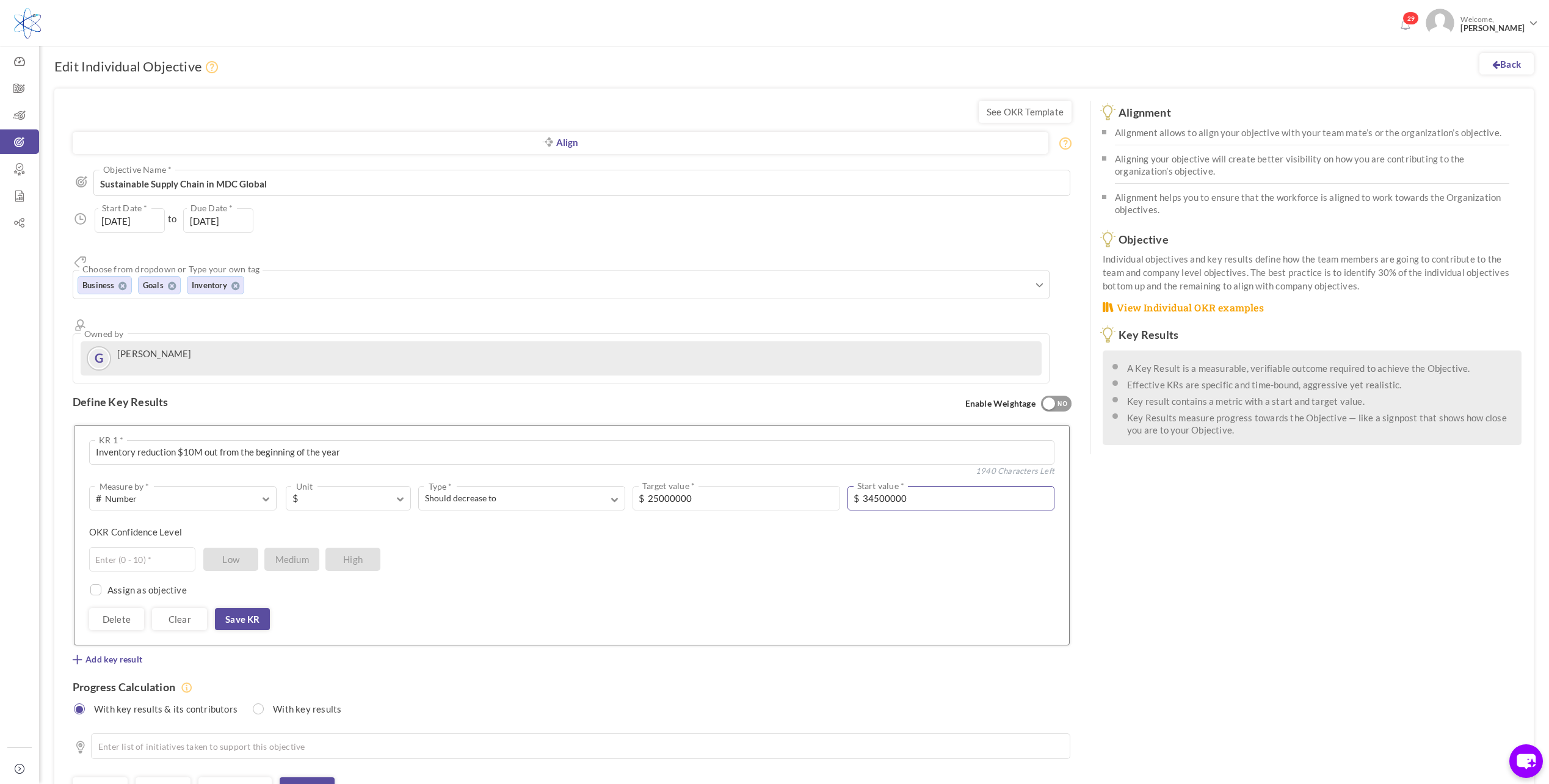
type input "34500000"
click at [916, 547] on div "Enter (0 - 10) * Low Medium High" at bounding box center [567, 559] width 956 height 24
click at [162, 547] on input "text" at bounding box center [141, 559] width 106 height 24
type input "8"
click at [252, 608] on link "Save KR" at bounding box center [241, 619] width 55 height 22
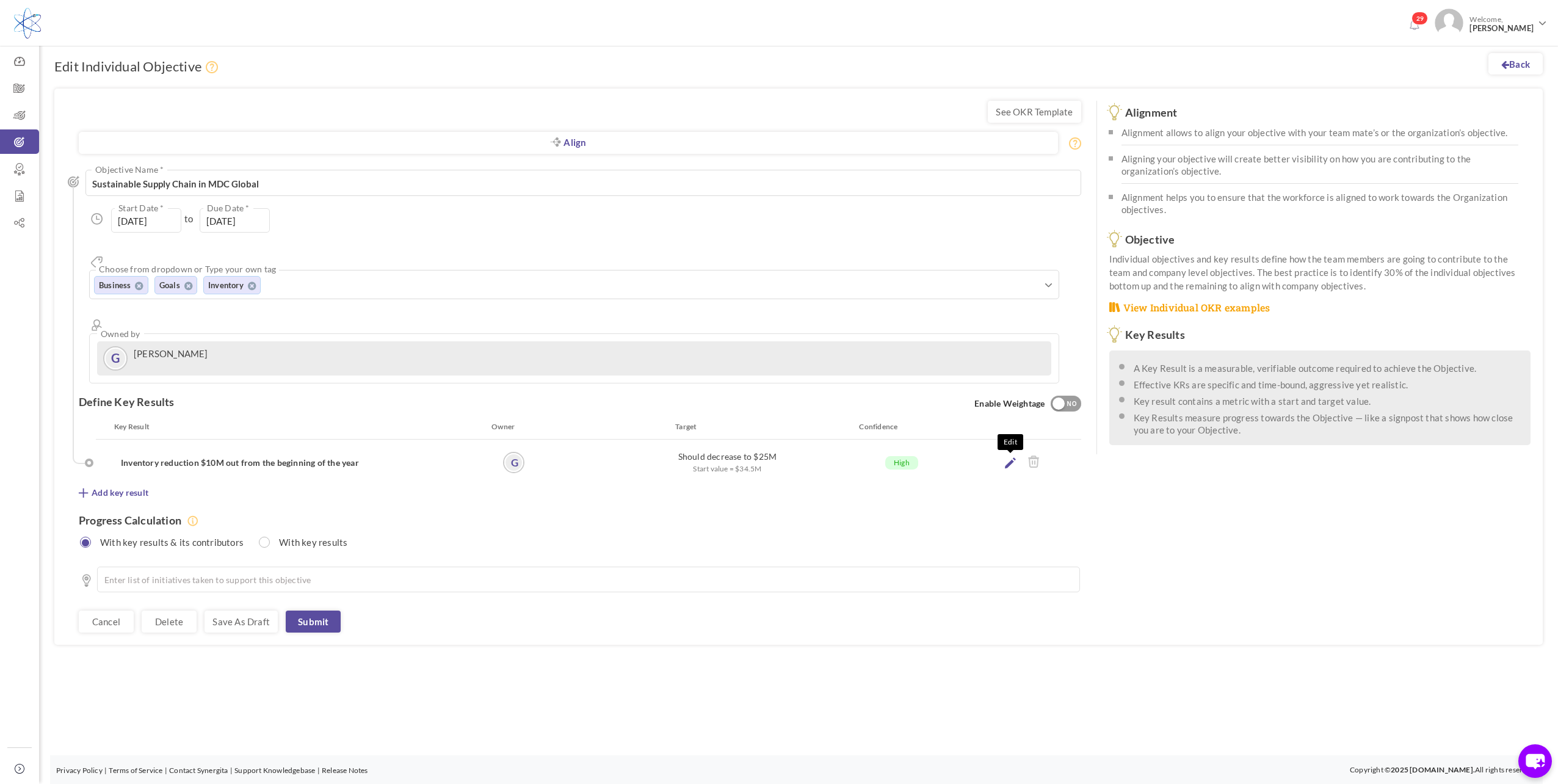
click at [1010, 458] on icon at bounding box center [1011, 463] width 11 height 11
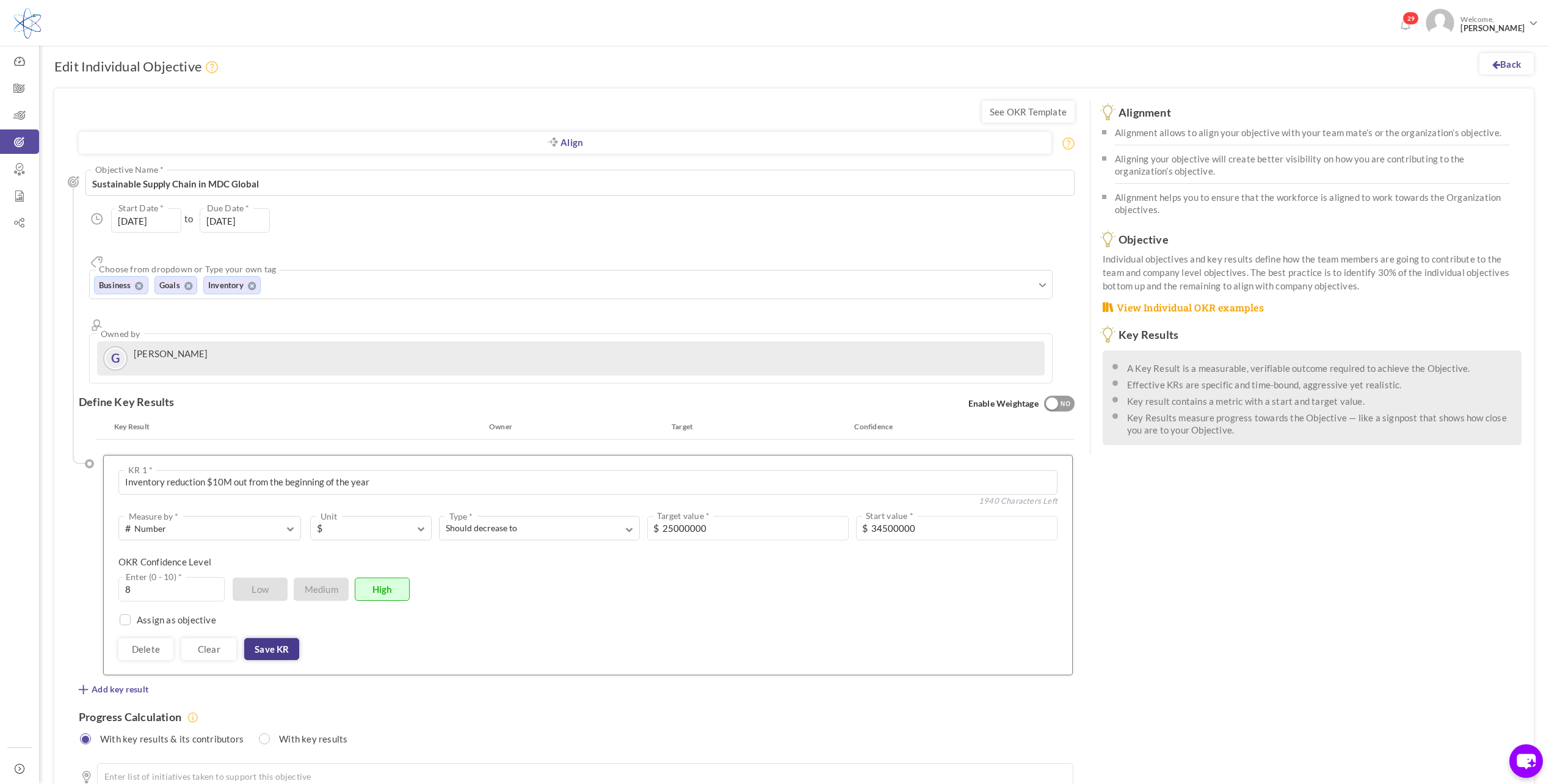
click at [264, 638] on link "Save KR" at bounding box center [271, 649] width 55 height 22
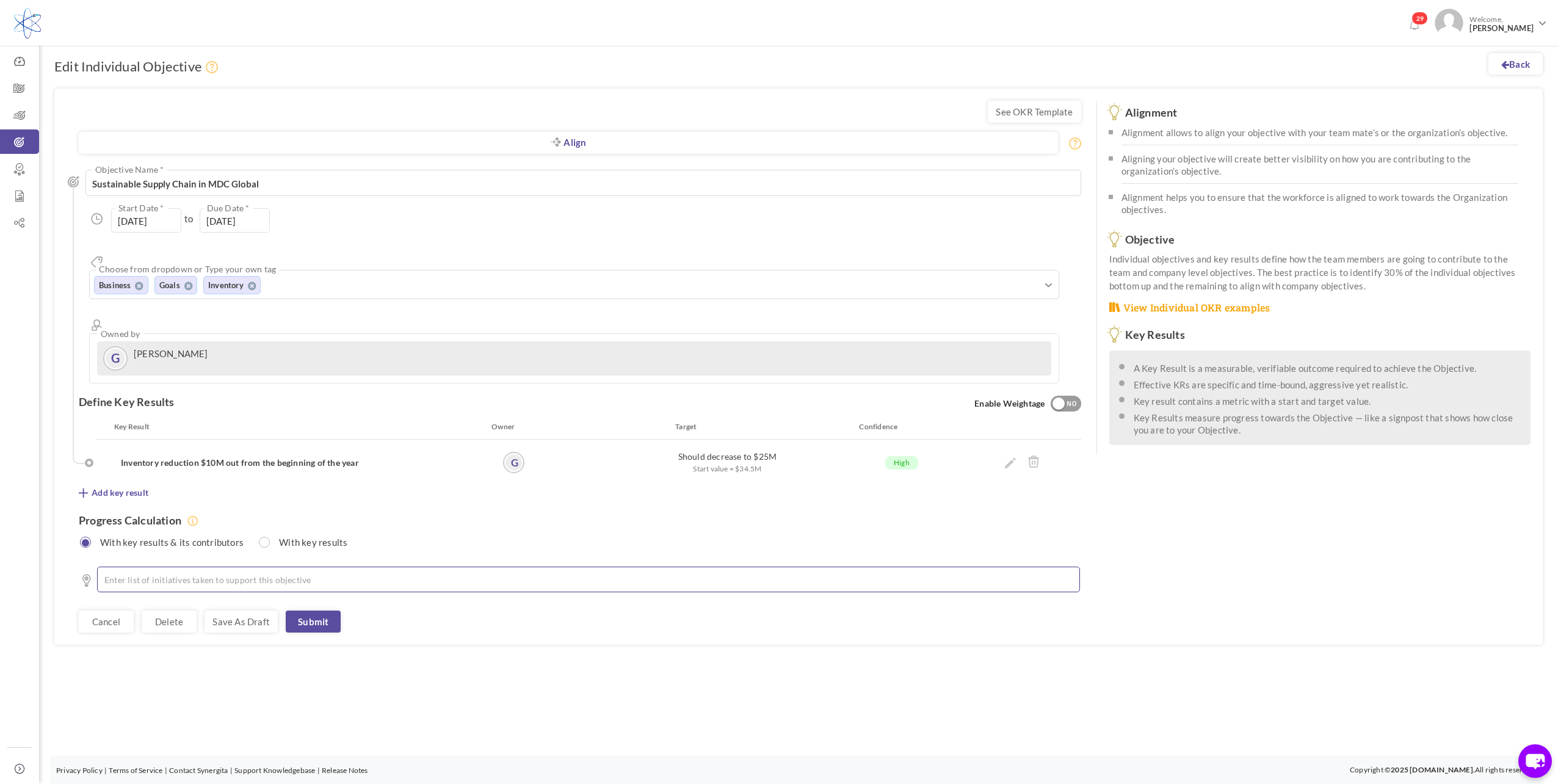
click at [170, 573] on li at bounding box center [591, 579] width 951 height 12
click at [199, 515] on icon at bounding box center [193, 521] width 11 height 11
click at [200, 533] on label "With key results & its contributors" at bounding box center [167, 540] width 165 height 16
click at [1016, 450] on div at bounding box center [1023, 462] width 129 height 24
click at [1010, 458] on icon at bounding box center [1011, 463] width 11 height 11
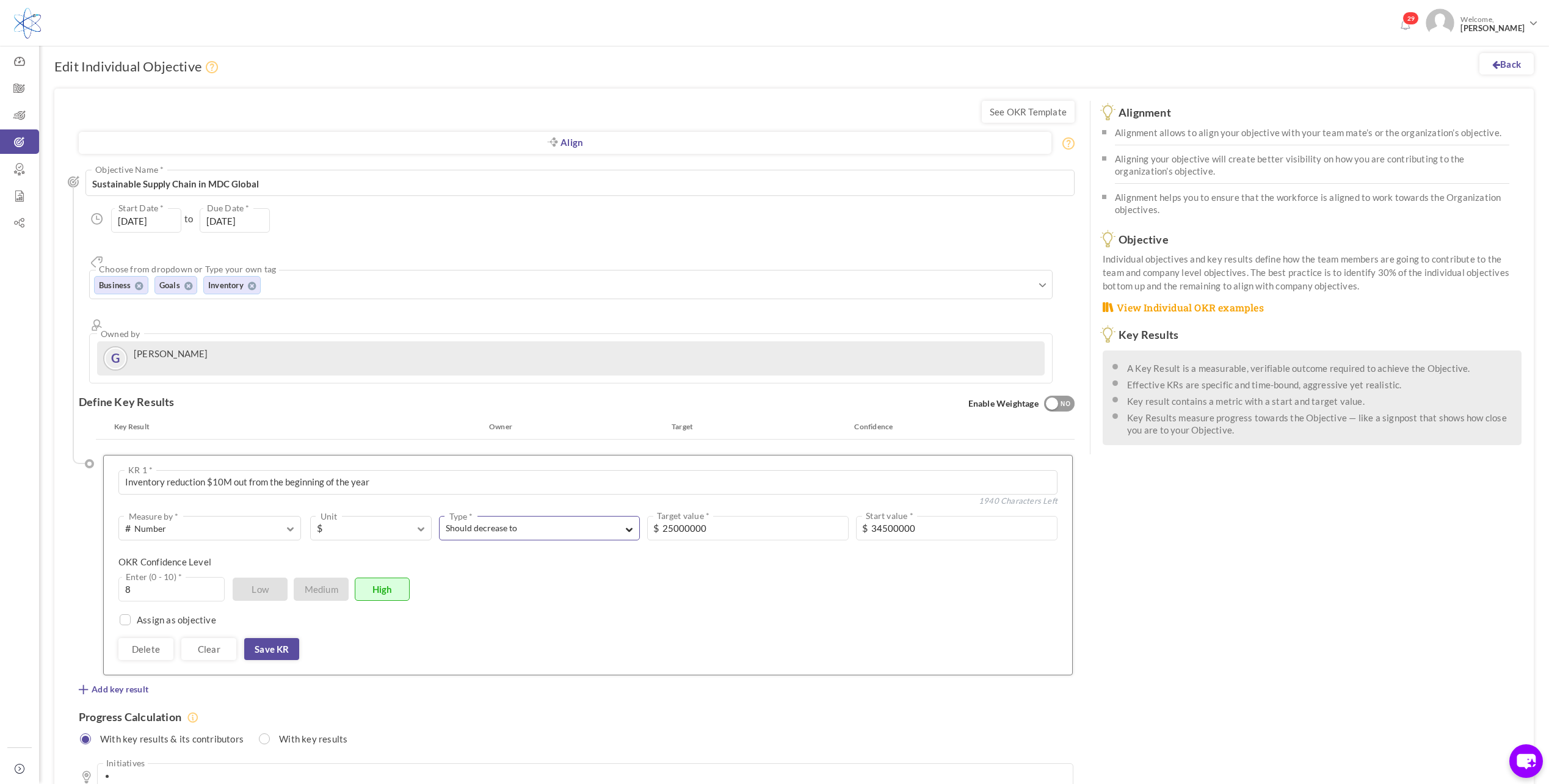
click at [627, 522] on span "button" at bounding box center [630, 528] width 7 height 11
click at [621, 548] on link "Equal to" at bounding box center [539, 557] width 193 height 18
click at [277, 638] on link "Save KR" at bounding box center [271, 649] width 55 height 22
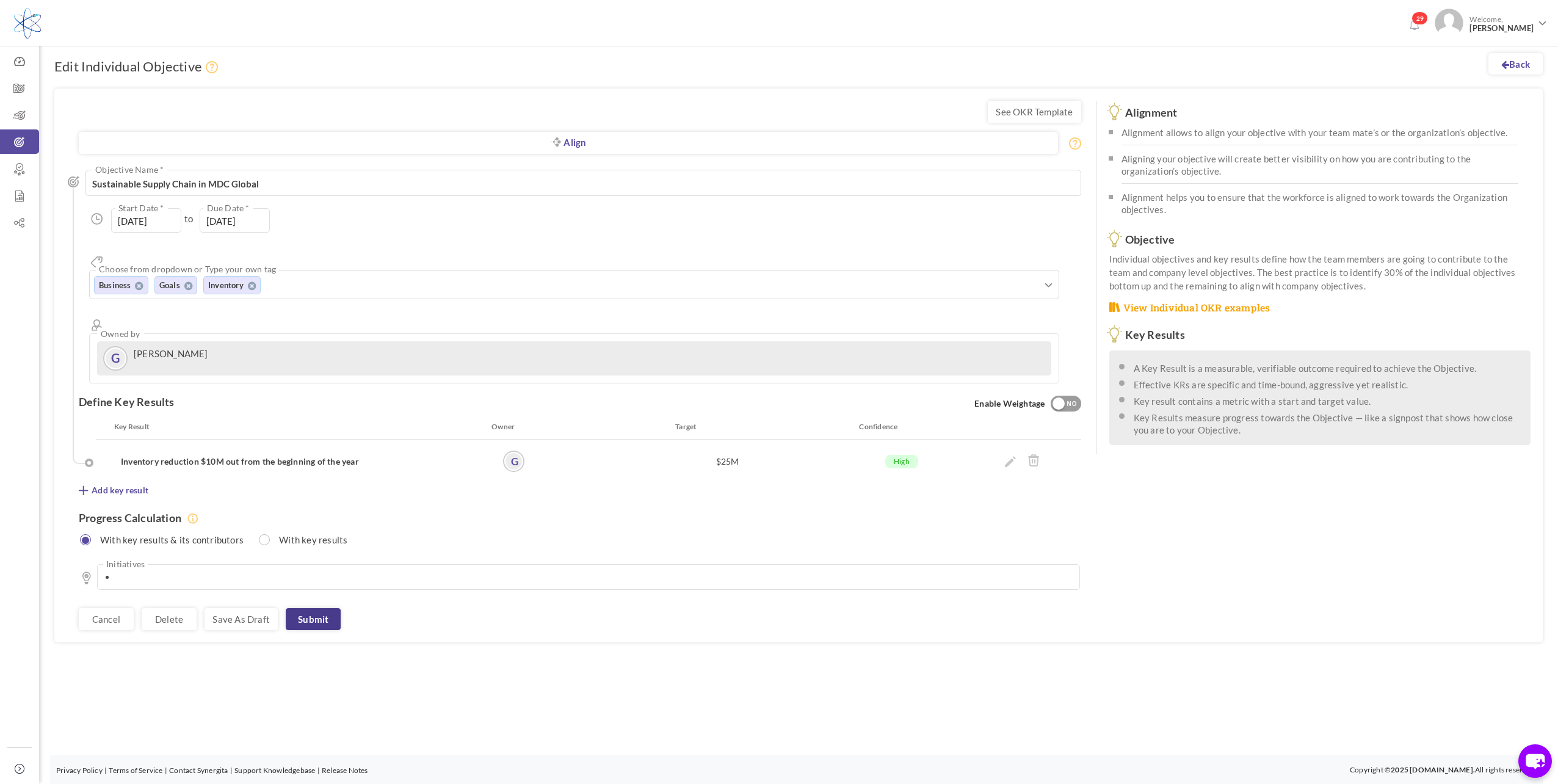
click at [319, 608] on link "Submit" at bounding box center [313, 619] width 55 height 22
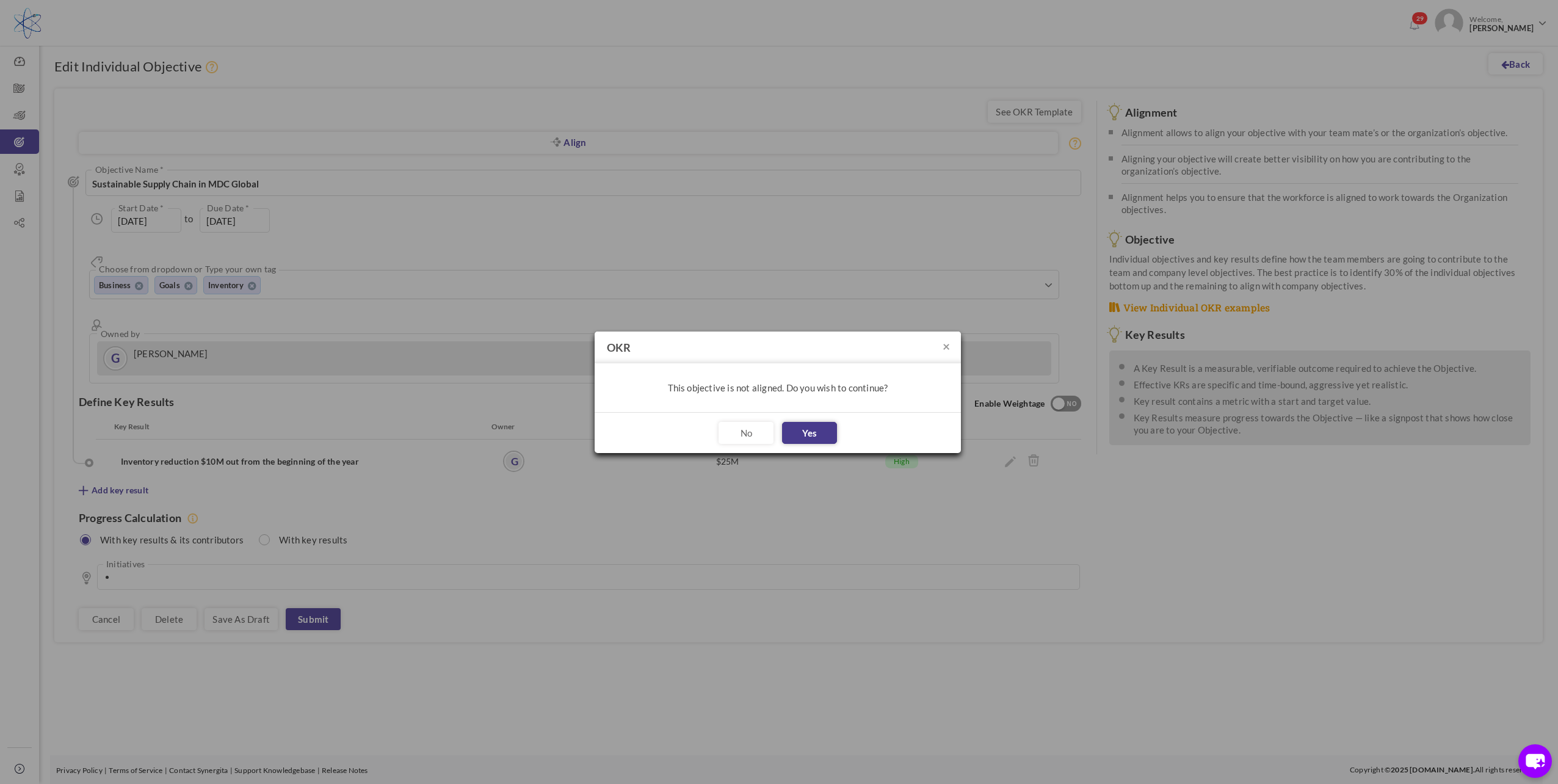
click at [833, 429] on button "Yes" at bounding box center [809, 433] width 55 height 22
click at [791, 428] on button "Ok" at bounding box center [781, 425] width 55 height 22
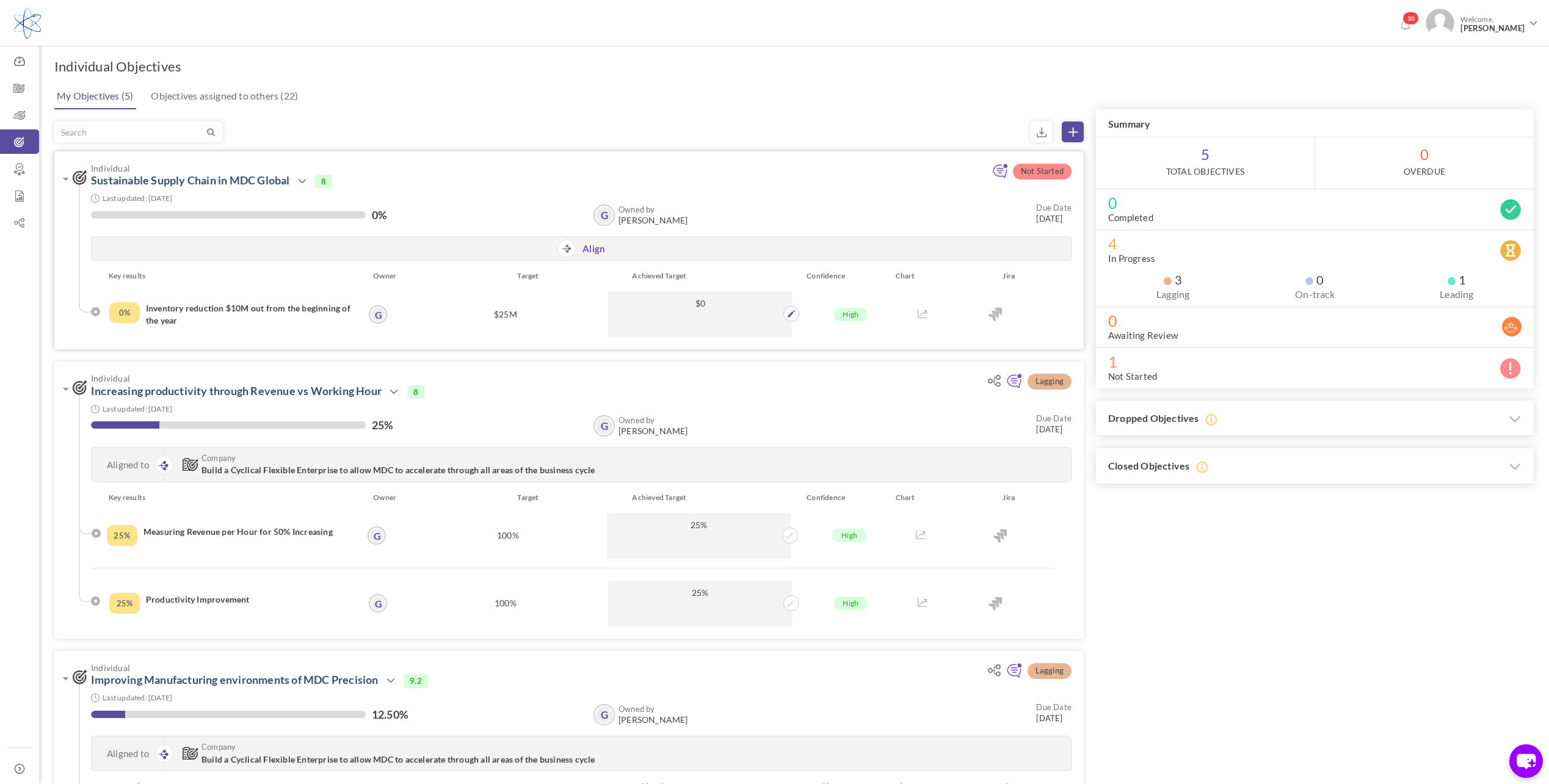
click at [705, 303] on span "$0" at bounding box center [700, 303] width 172 height 12
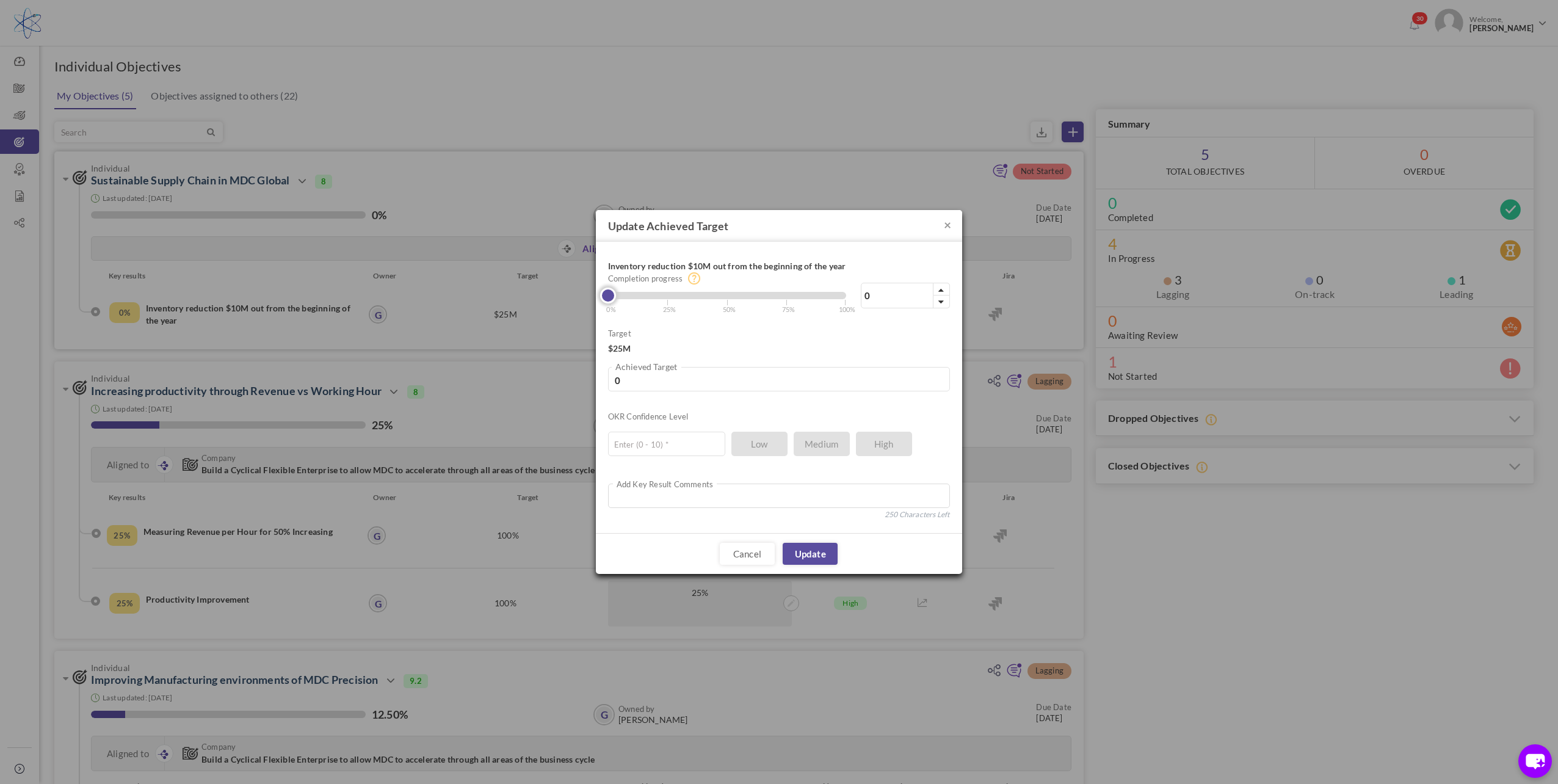
type input "2"
type input "500000"
type input "5"
type input "1250000"
type input "11"
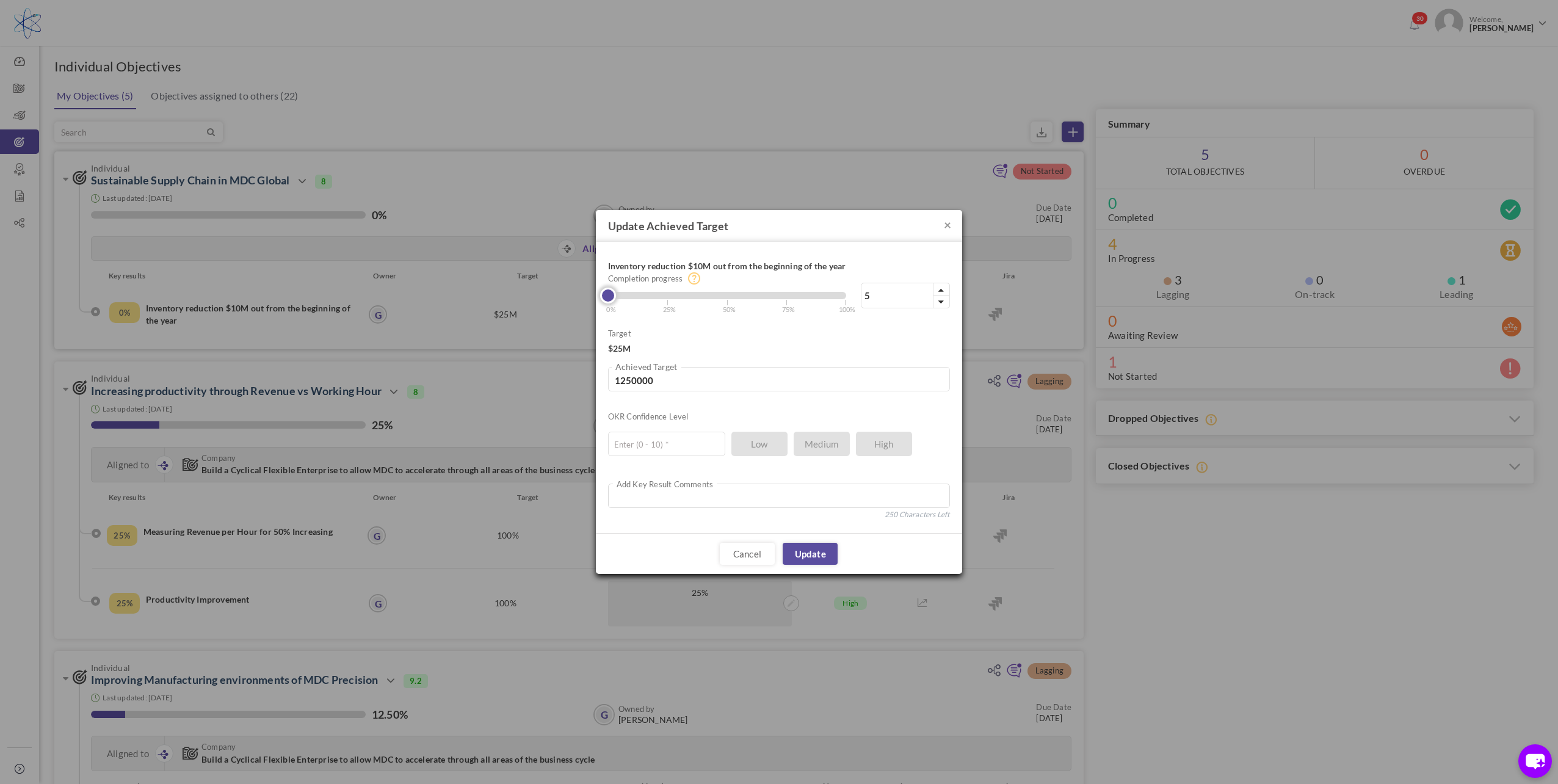
type input "2750000"
type input "15"
type input "3750000"
type input "20"
type input "5000000"
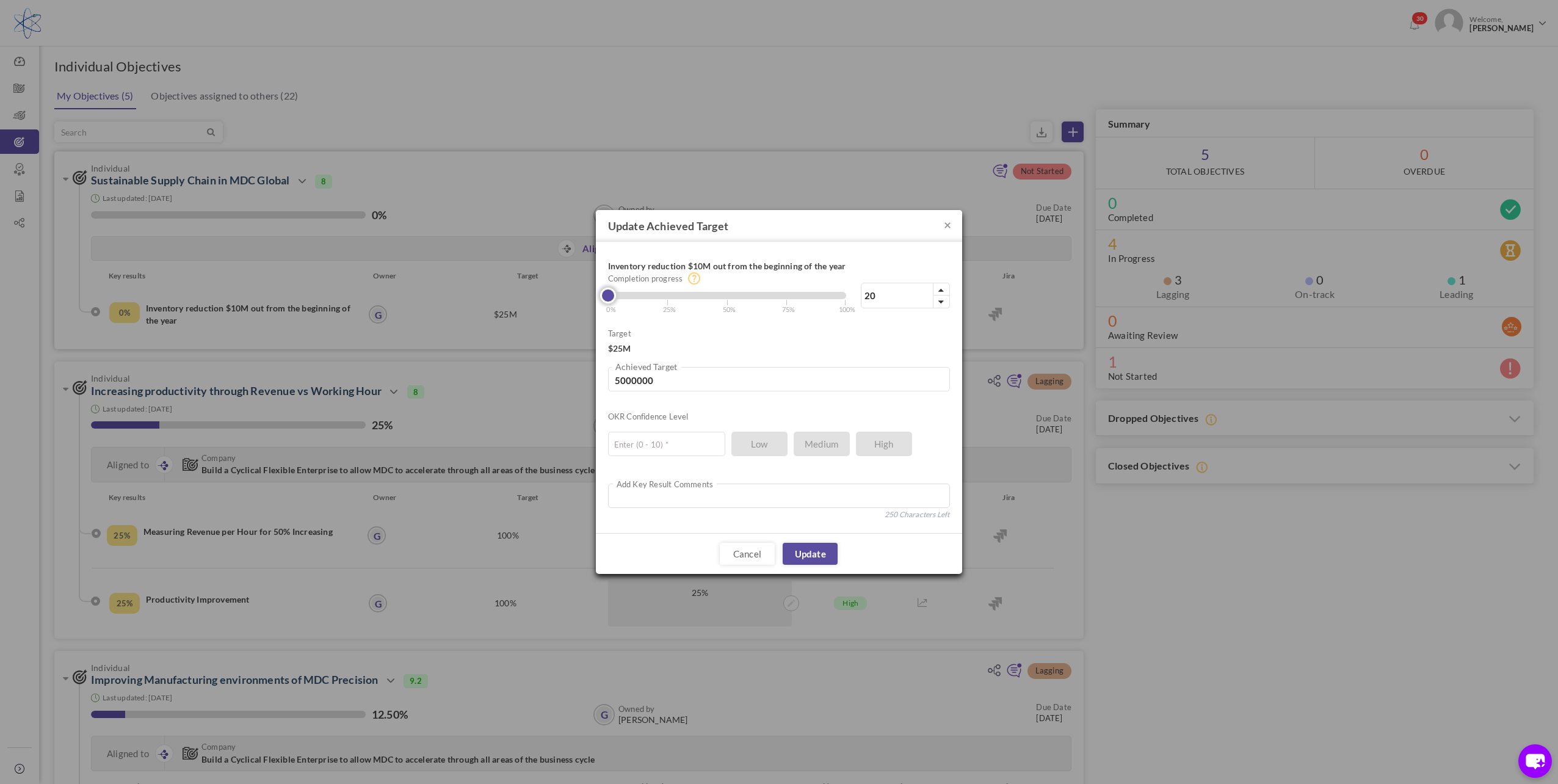
type input "23"
type input "5750000"
type input "26"
type input "6500000"
type input "29"
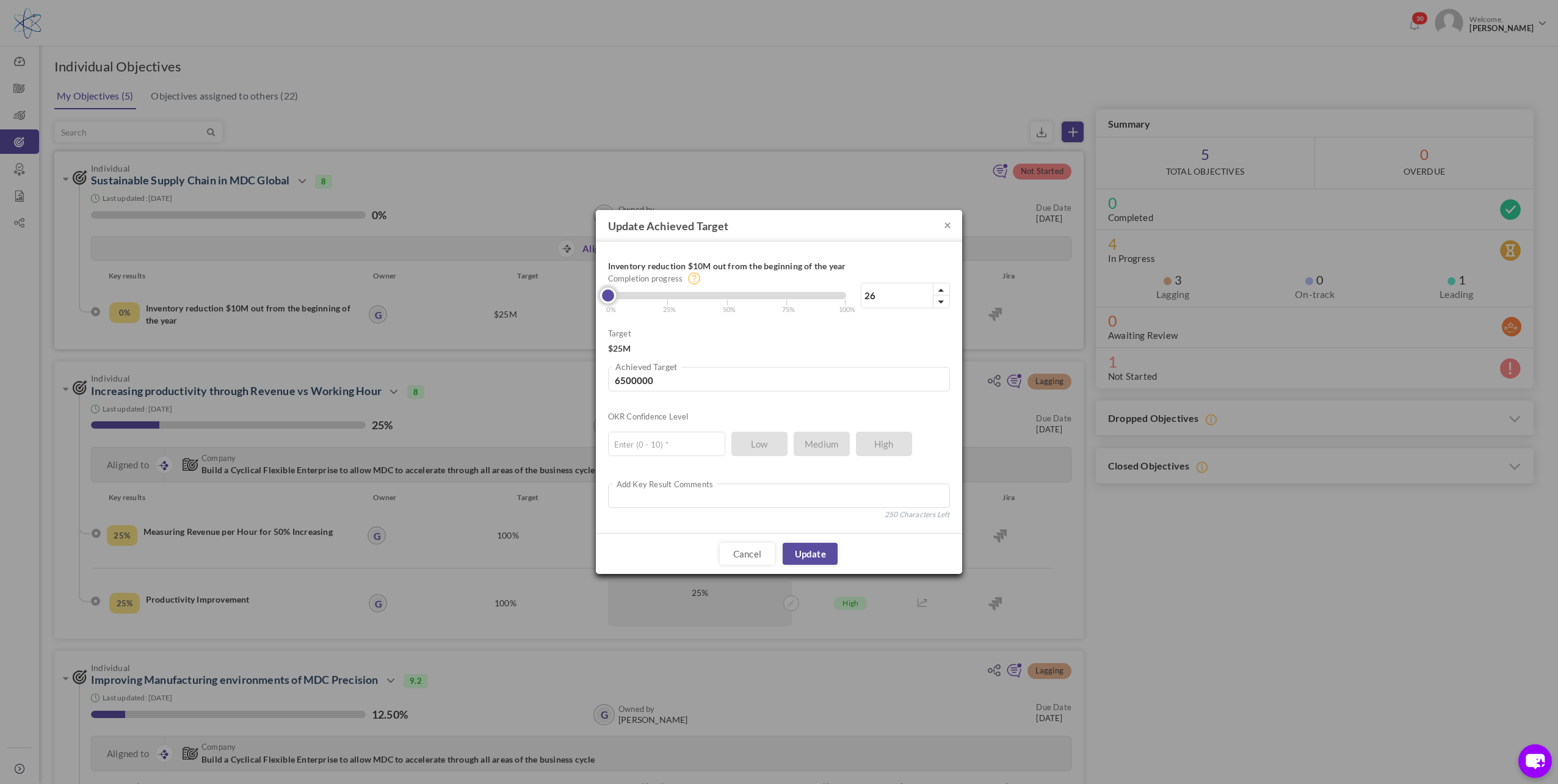
type input "7250000"
type input "30"
type input "7500000"
type input "32"
type input "8000000"
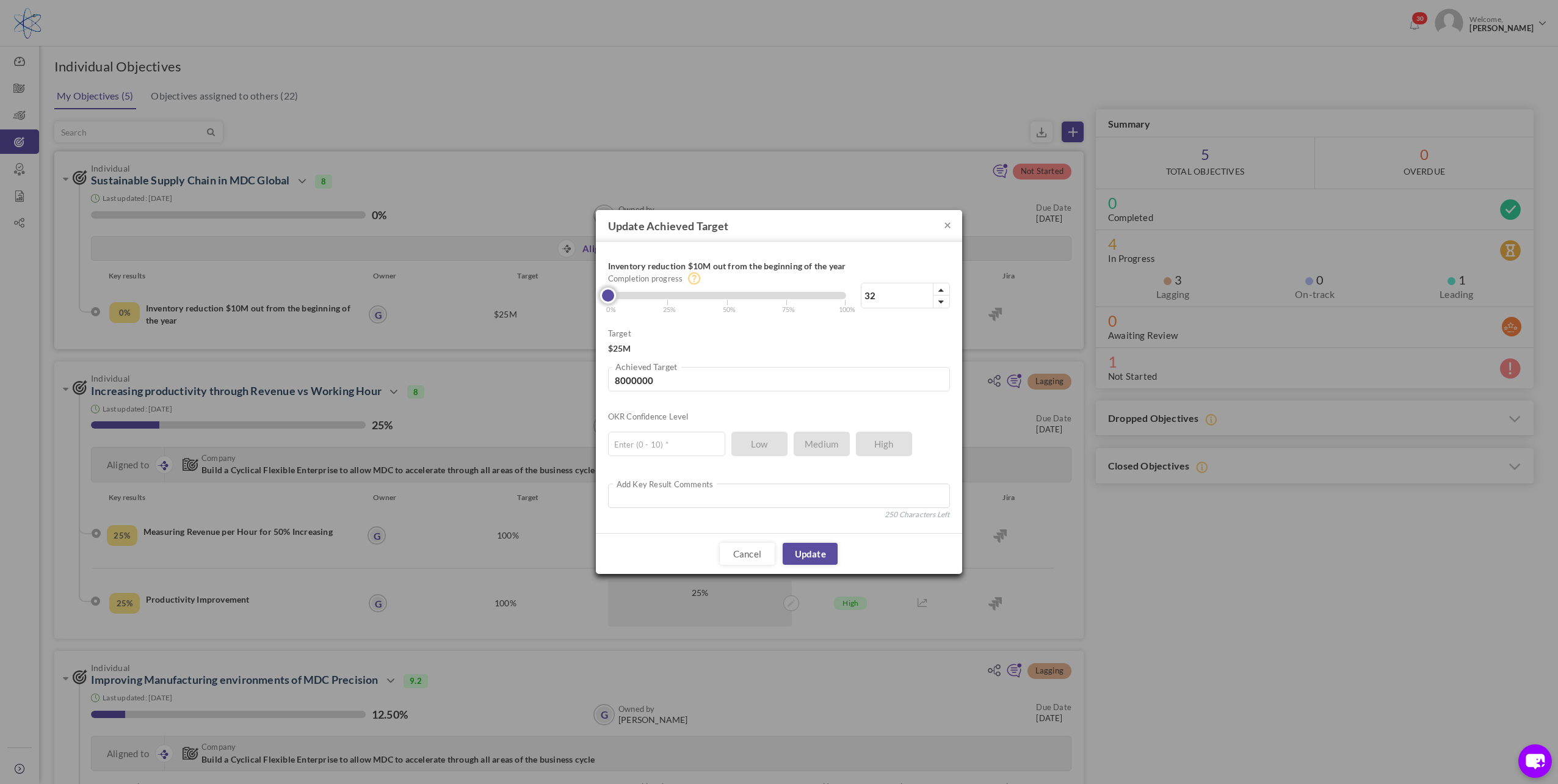
type input "33"
type input "8250000"
type input "34"
type input "8500000"
type input "36"
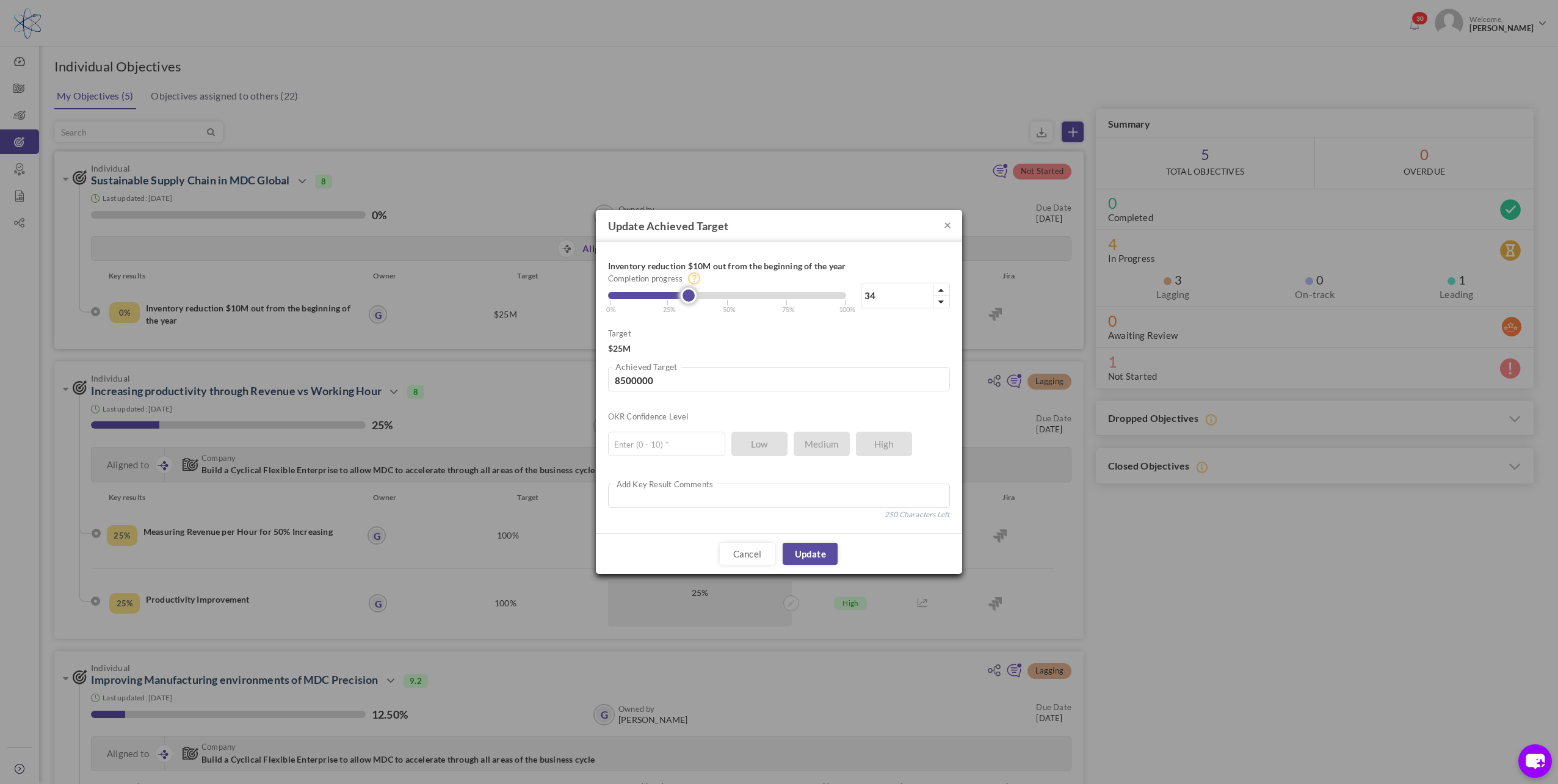
type input "9000000"
type input "37"
type input "9250000"
type input "38"
type input "9500000"
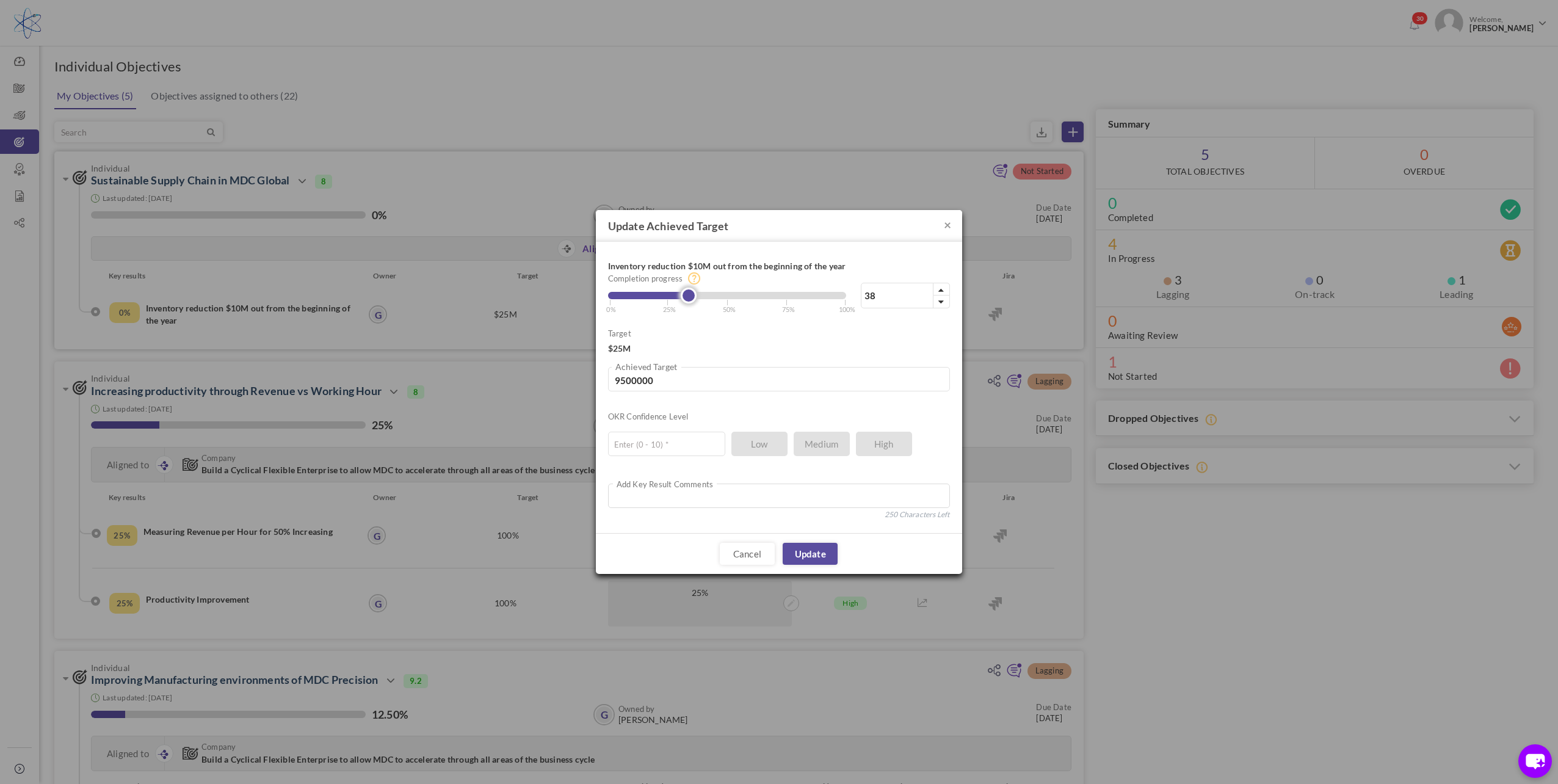
type input "39"
type input "9750000"
type input "42"
type input "10500000"
type input "43"
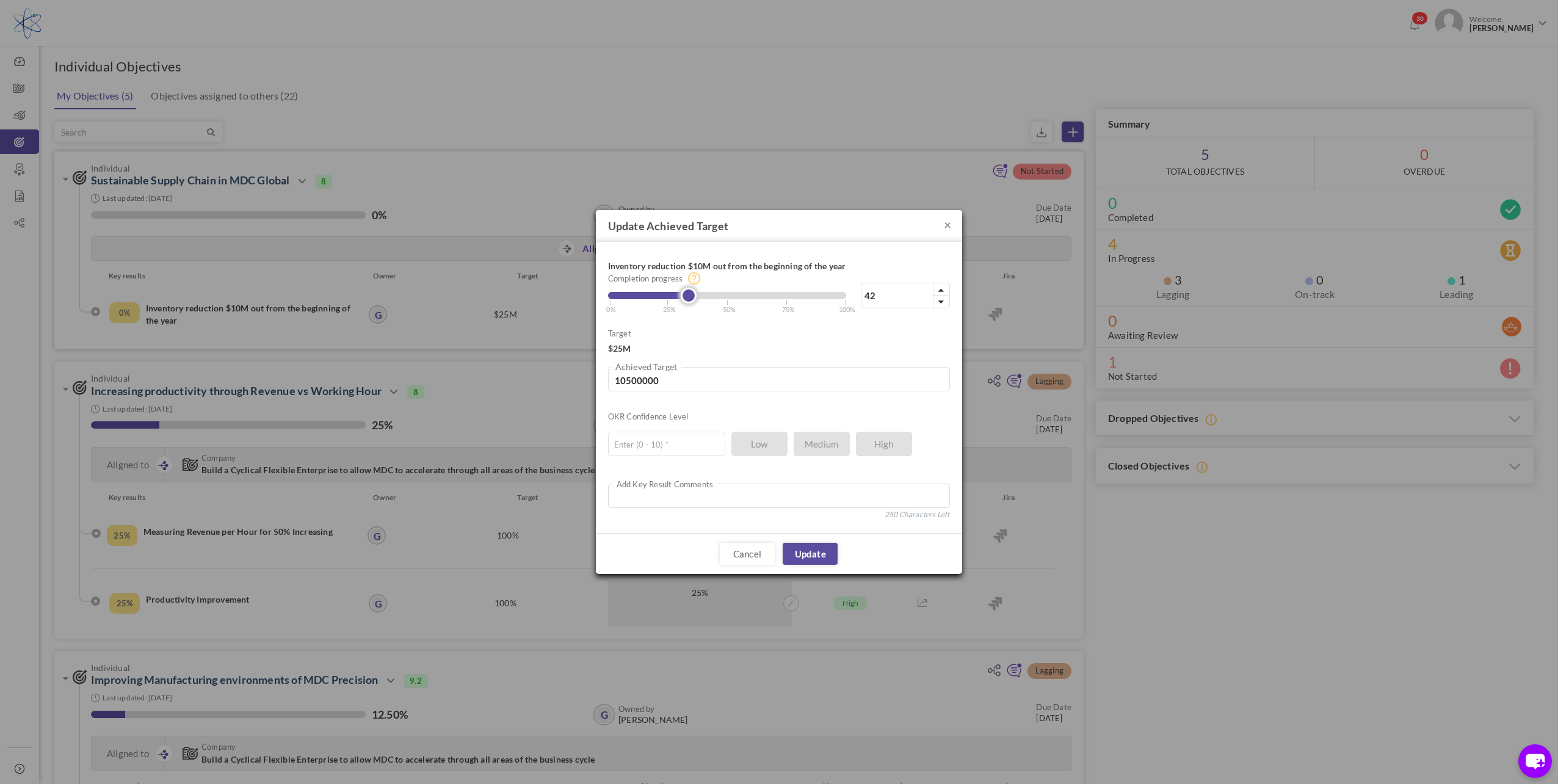
type input "10750000"
type input "44"
type input "11000000"
type input "45"
type input "11250000"
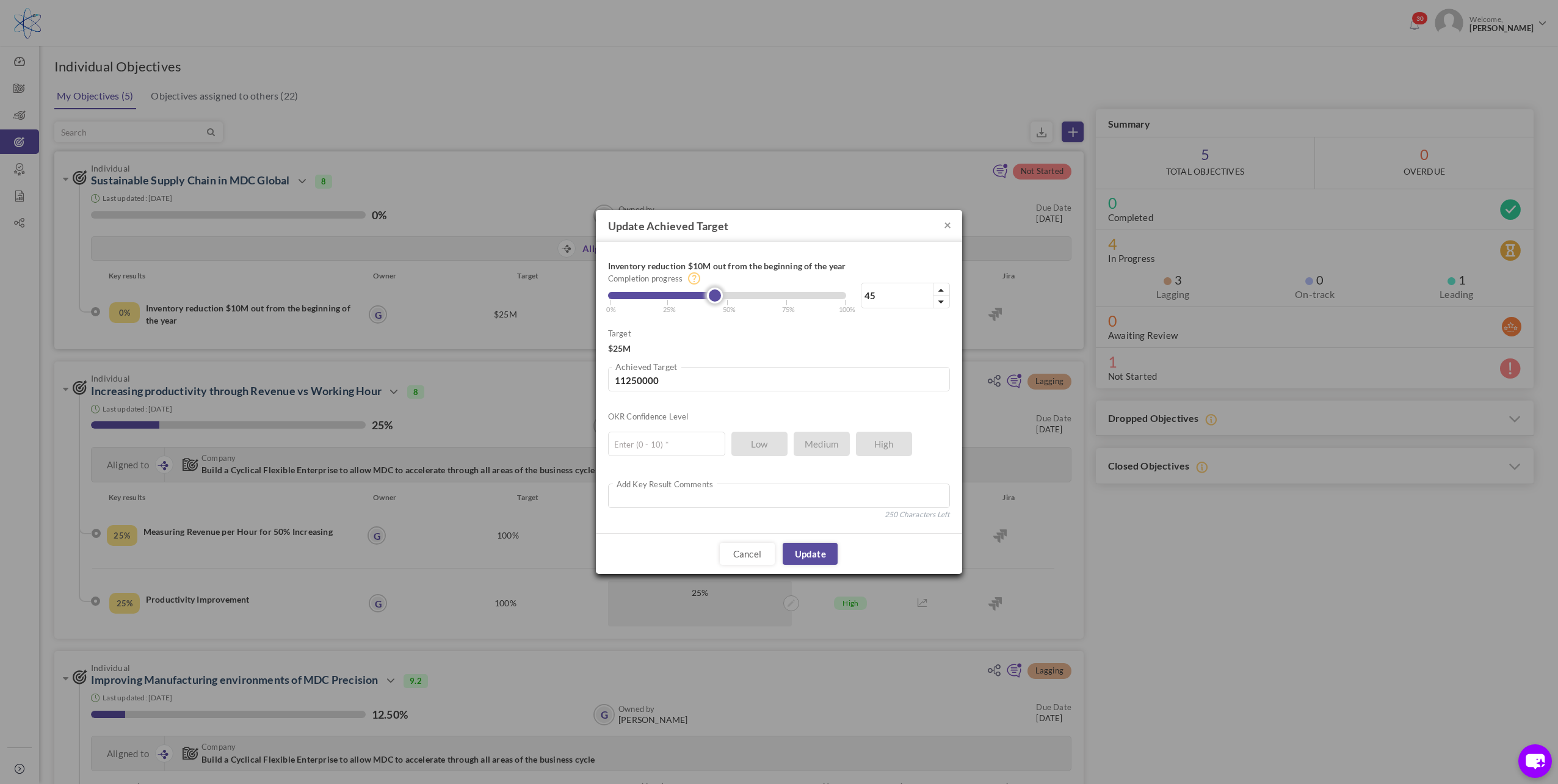
type input "48"
type input "12000000"
type input "52"
type input "13000000"
type input "54"
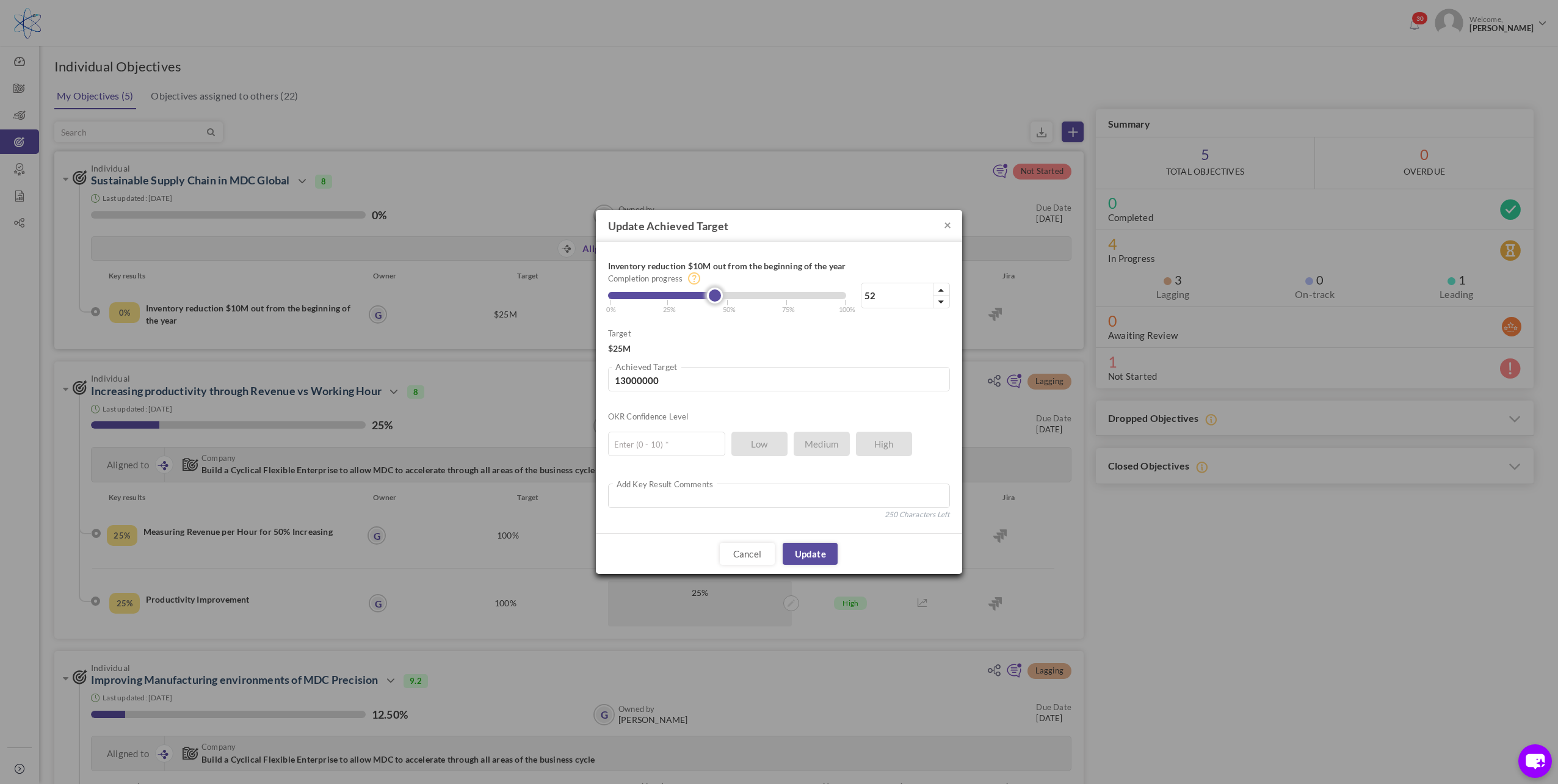
type input "13500000"
type input "55"
type input "13750000"
type input "56"
type input "14000000"
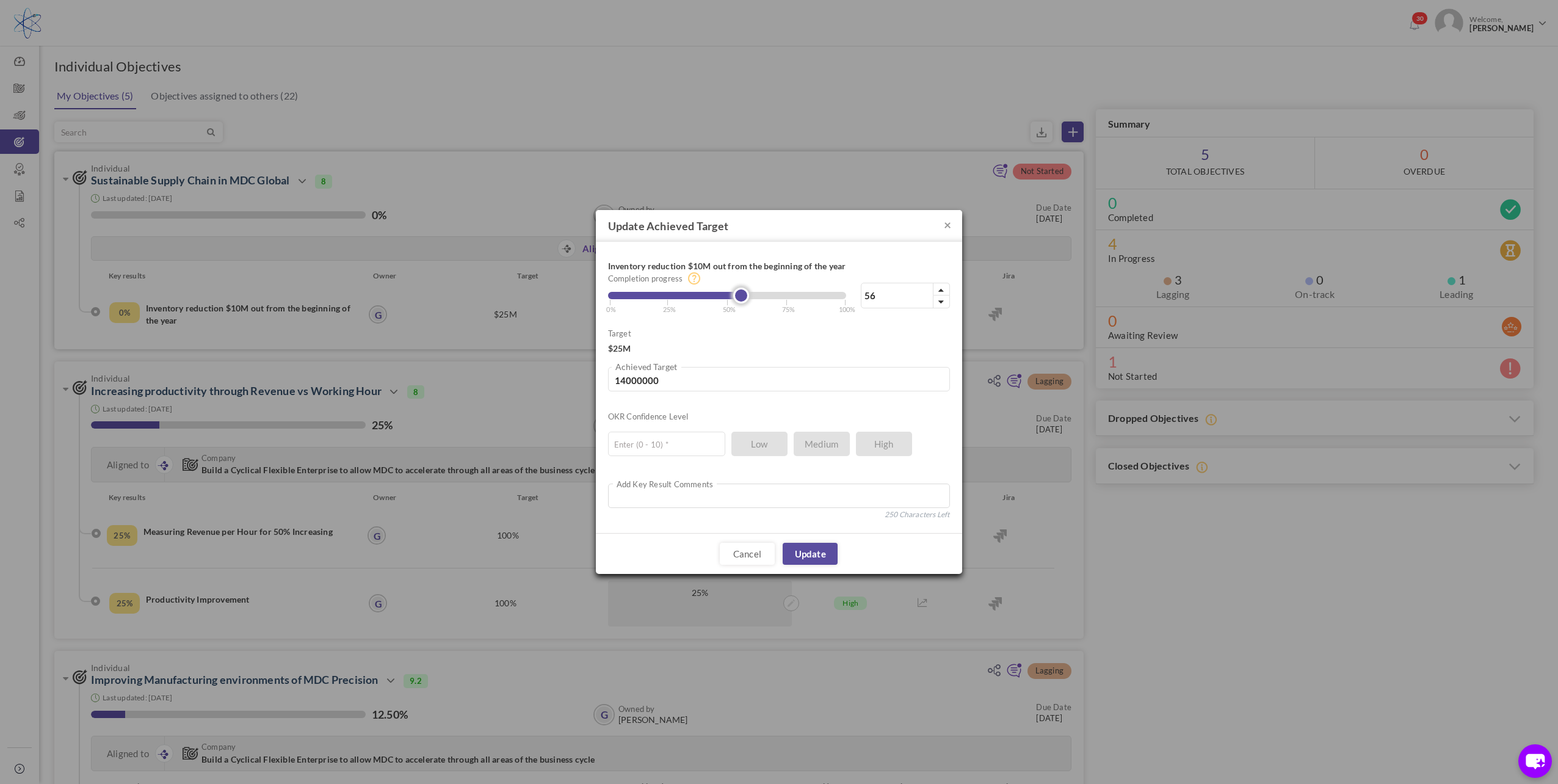
type input "55"
type input "13750000"
type input "54"
type input "13500000"
type input "53"
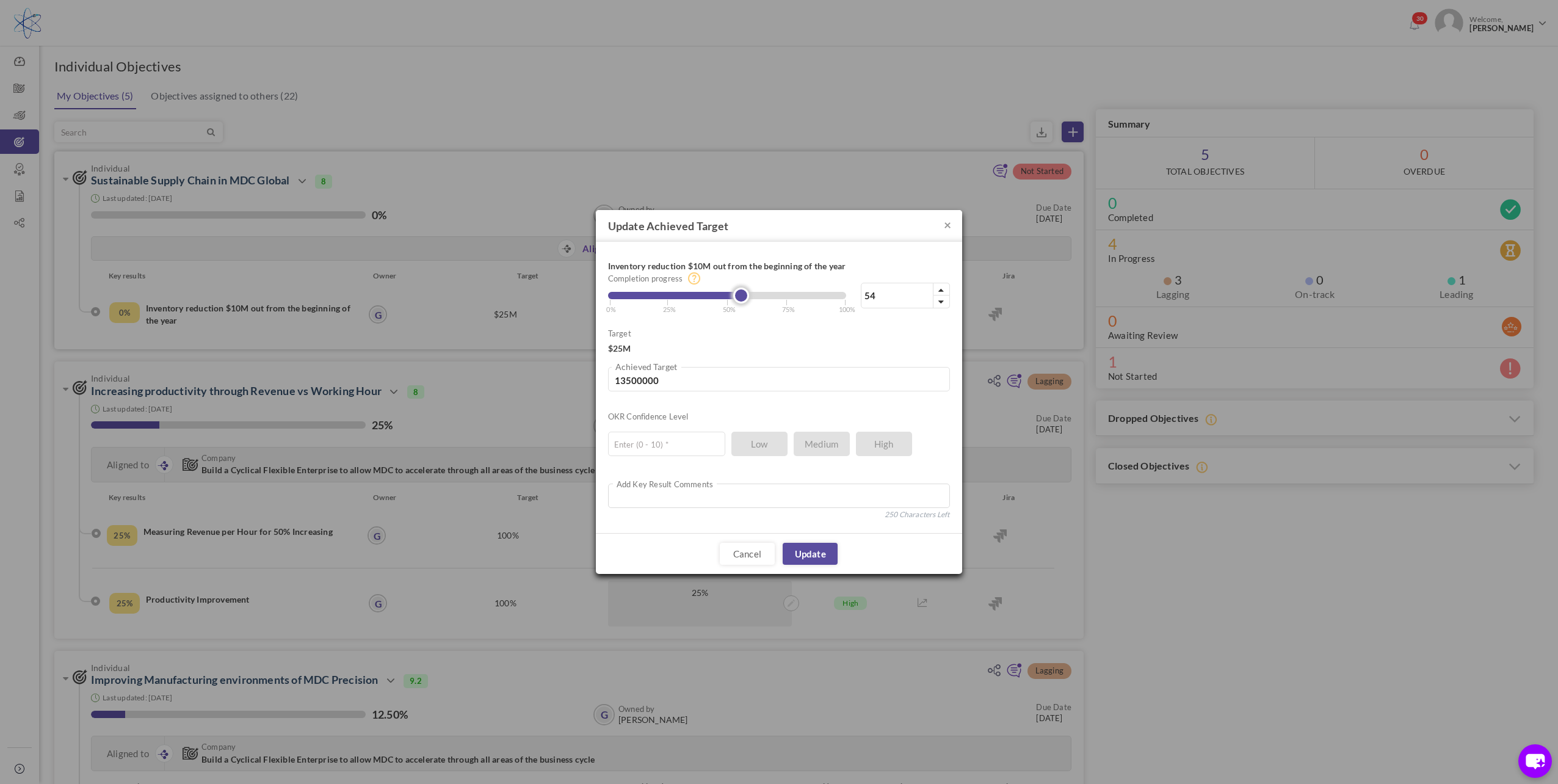
type input "13250000"
type input "52"
type input "13000000"
type input "51"
type input "12750000"
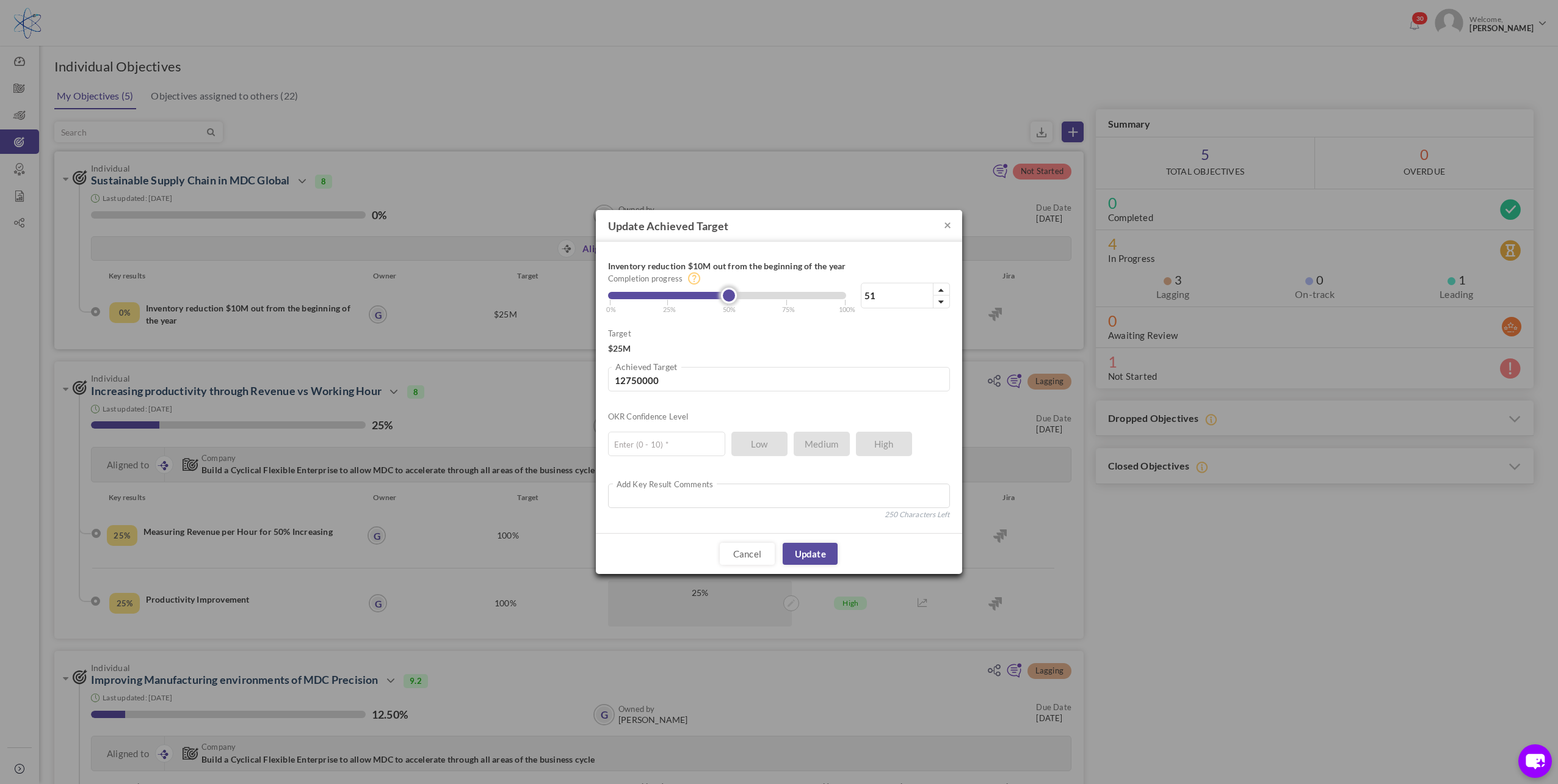
type input "50"
type input "12500000"
drag, startPoint x: 608, startPoint y: 305, endPoint x: 730, endPoint y: 307, distance: 122.0
click at [730, 303] on link at bounding box center [727, 295] width 16 height 16
click at [667, 447] on input "text" at bounding box center [667, 444] width 117 height 24
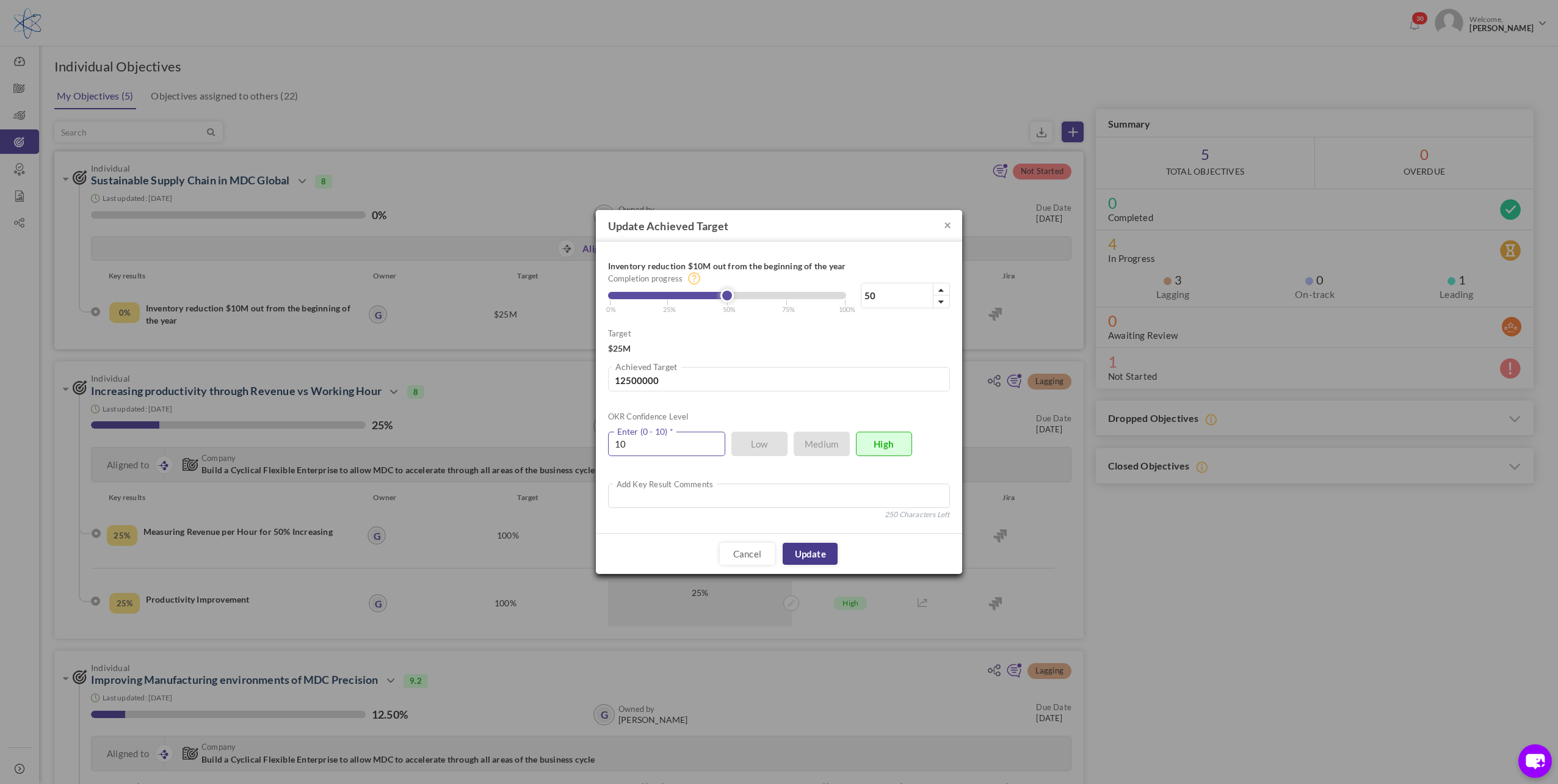
type input "10"
click at [819, 557] on link "Update" at bounding box center [810, 554] width 55 height 22
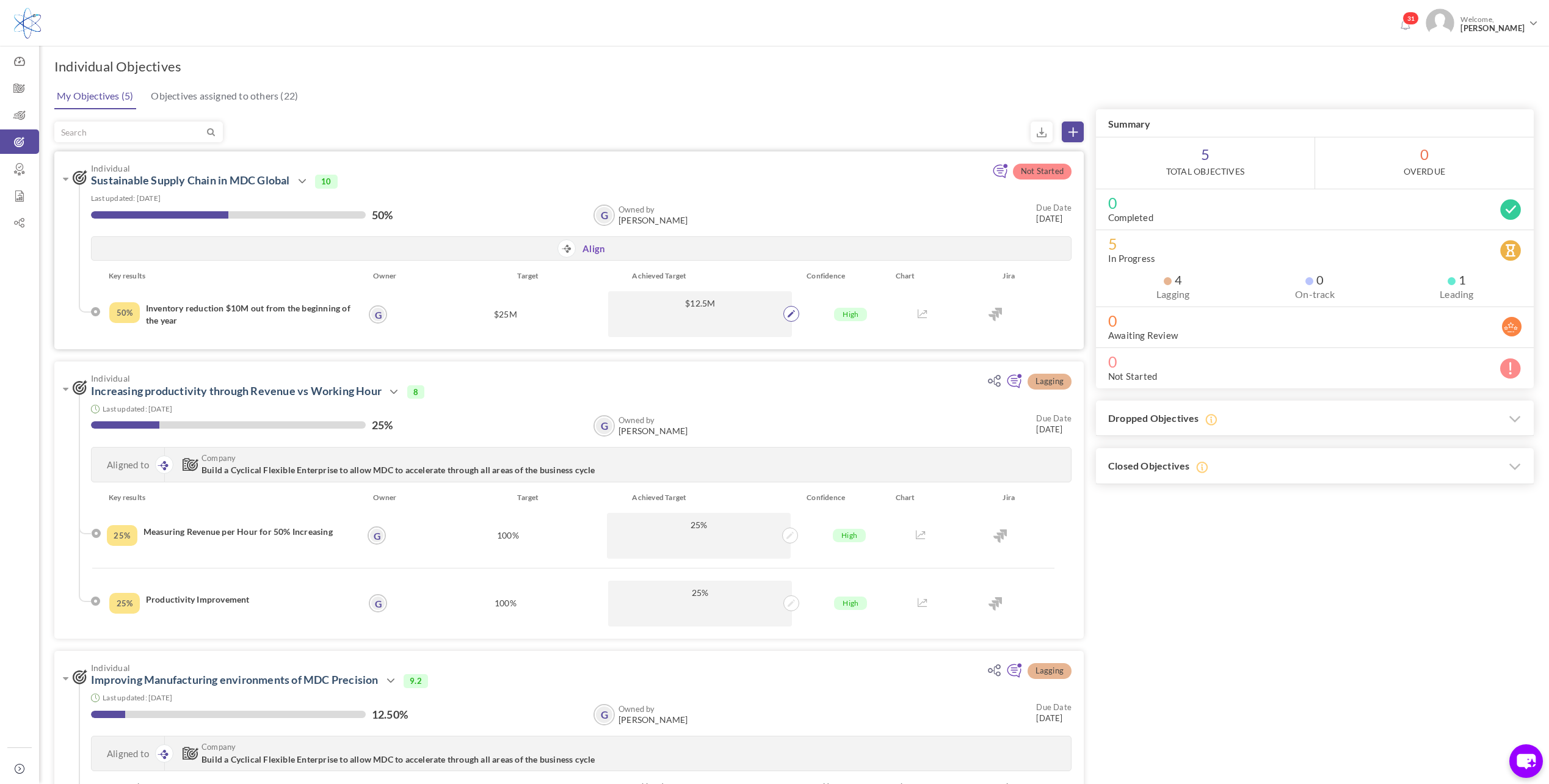
click at [791, 315] on icon at bounding box center [792, 313] width 7 height 7
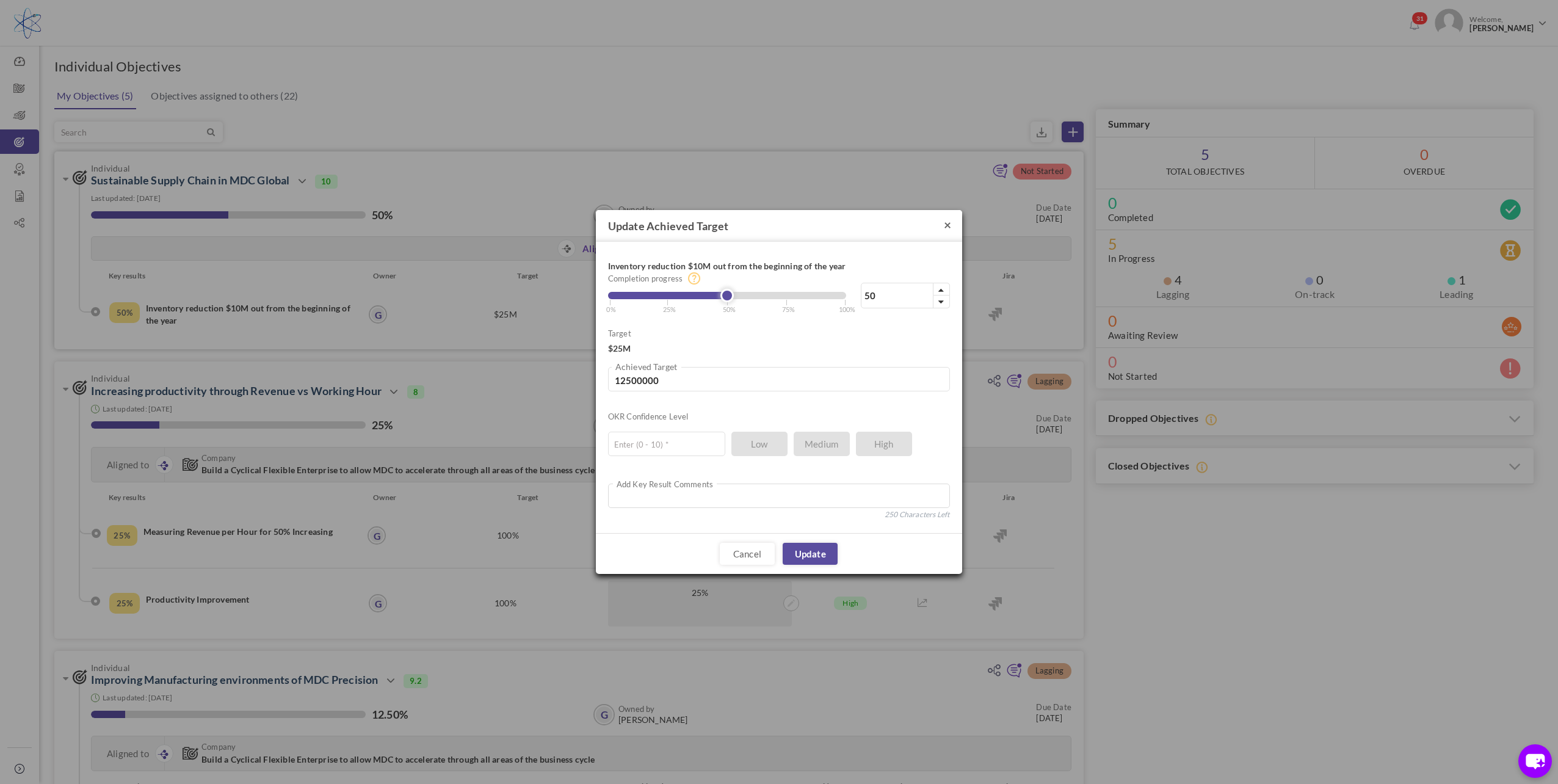
click at [945, 218] on button "×" at bounding box center [948, 225] width 7 height 13
type input "12500000"
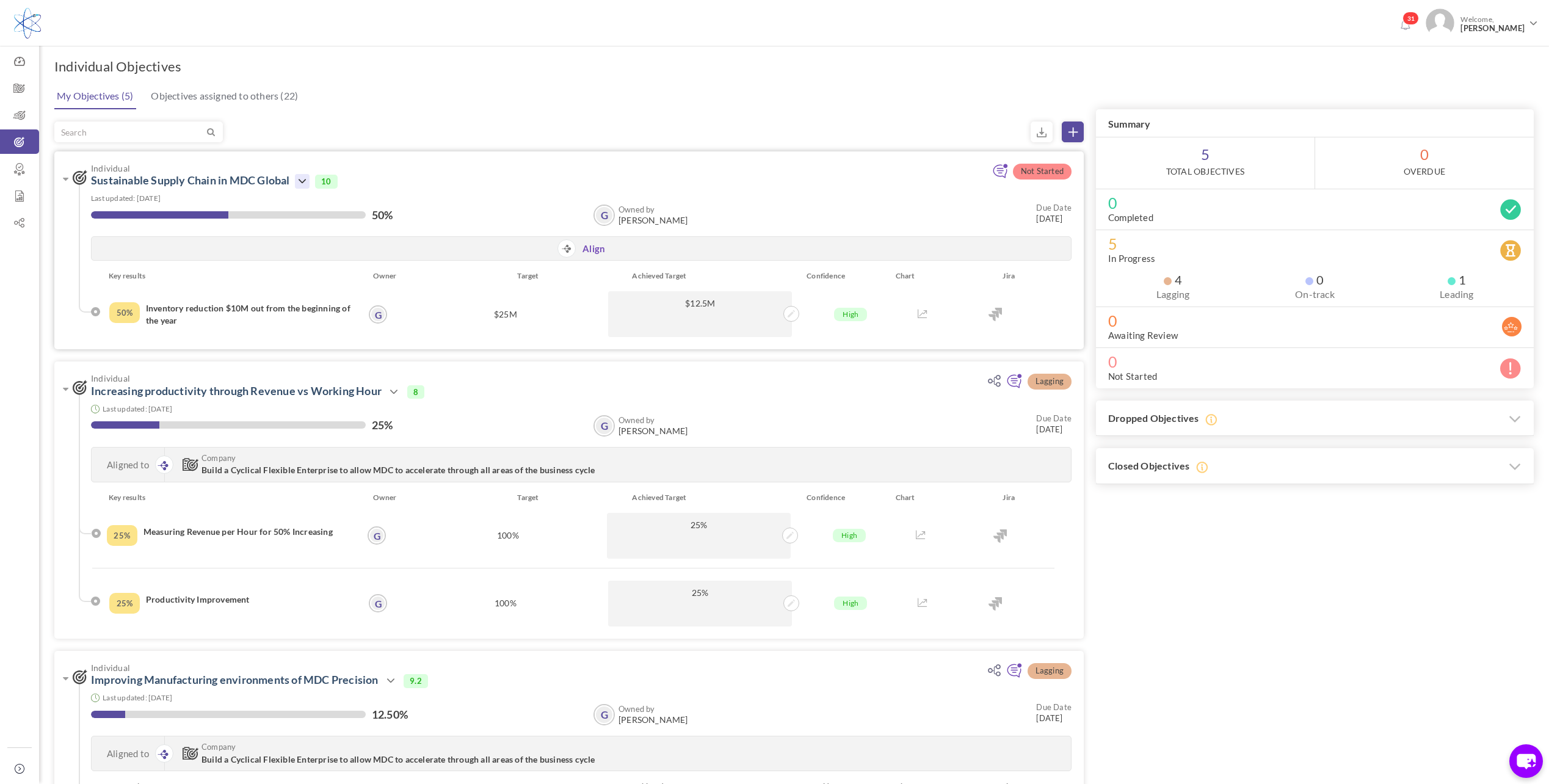
click at [300, 178] on icon at bounding box center [302, 181] width 15 height 15
click at [302, 180] on icon at bounding box center [302, 181] width 15 height 15
click at [327, 263] on link "Edit" at bounding box center [343, 261] width 71 height 21
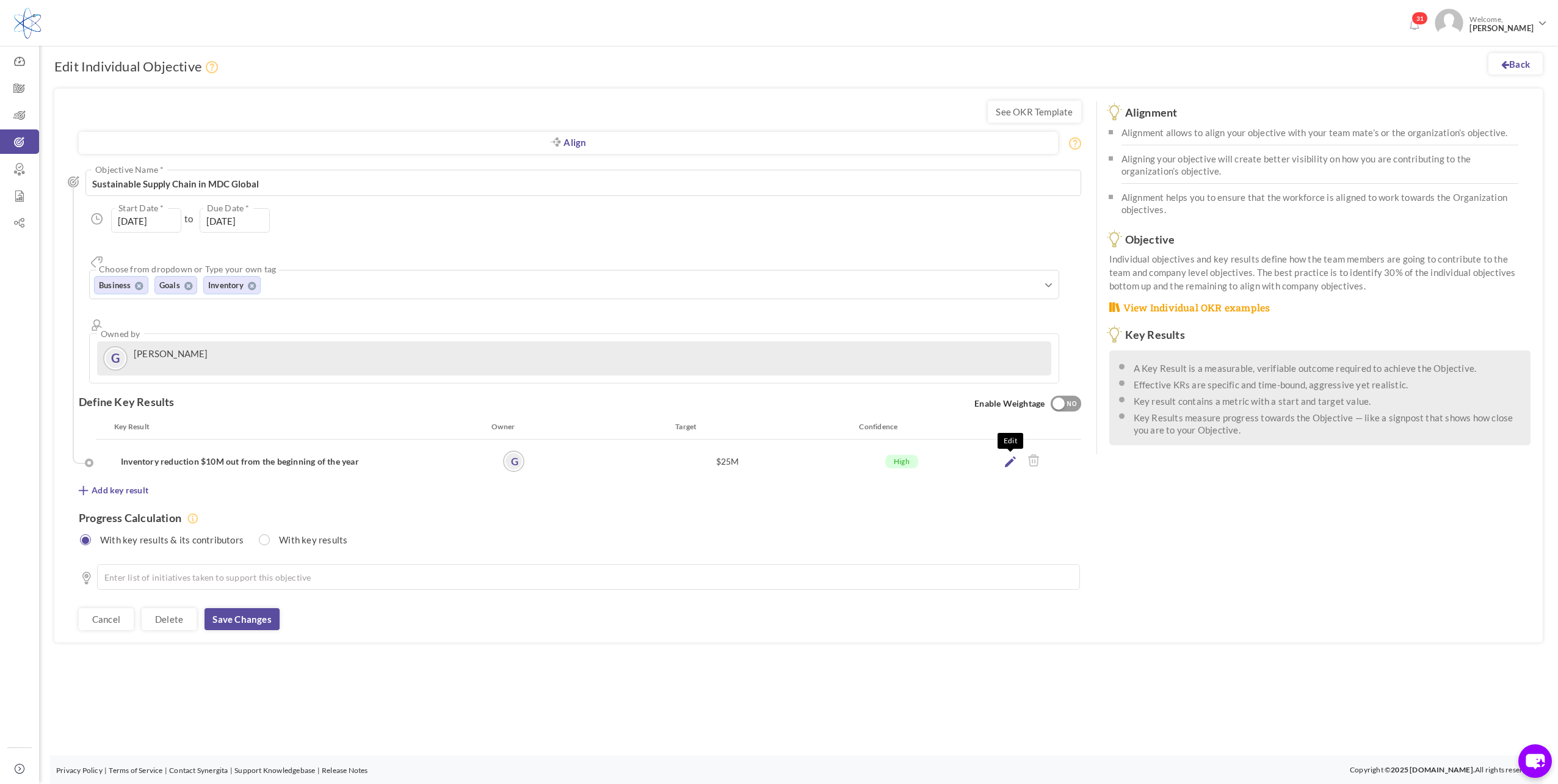
click at [1006, 456] on icon at bounding box center [1011, 461] width 11 height 11
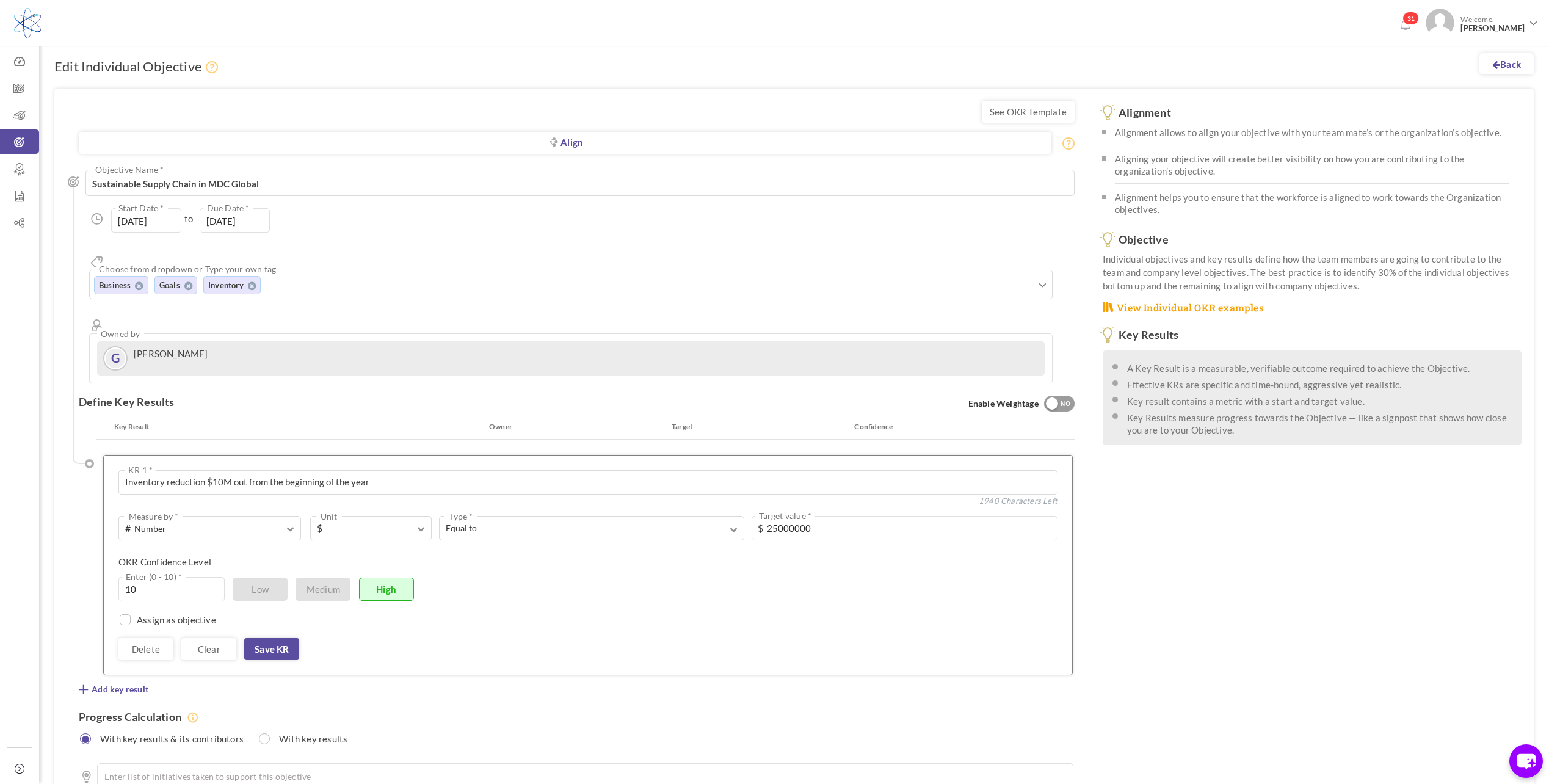
click at [768, 522] on span "$" at bounding box center [762, 528] width 10 height 12
drag, startPoint x: 770, startPoint y: 482, endPoint x: 829, endPoint y: 483, distance: 59.0
click at [829, 516] on input "25000000" at bounding box center [904, 528] width 306 height 24
type input "2"
click at [281, 638] on link "Save KR" at bounding box center [271, 649] width 55 height 22
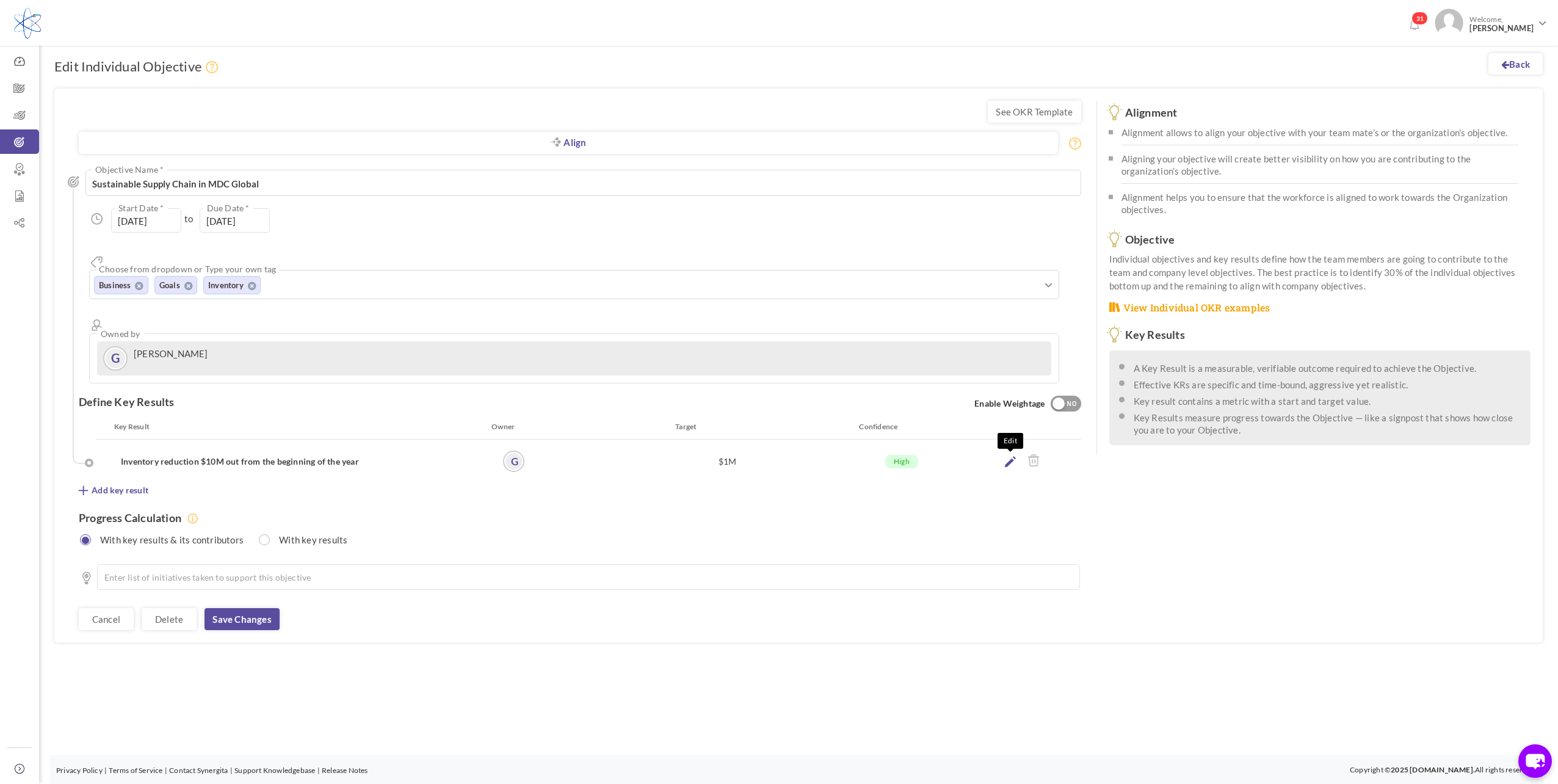
click at [1015, 456] on icon at bounding box center [1011, 461] width 11 height 11
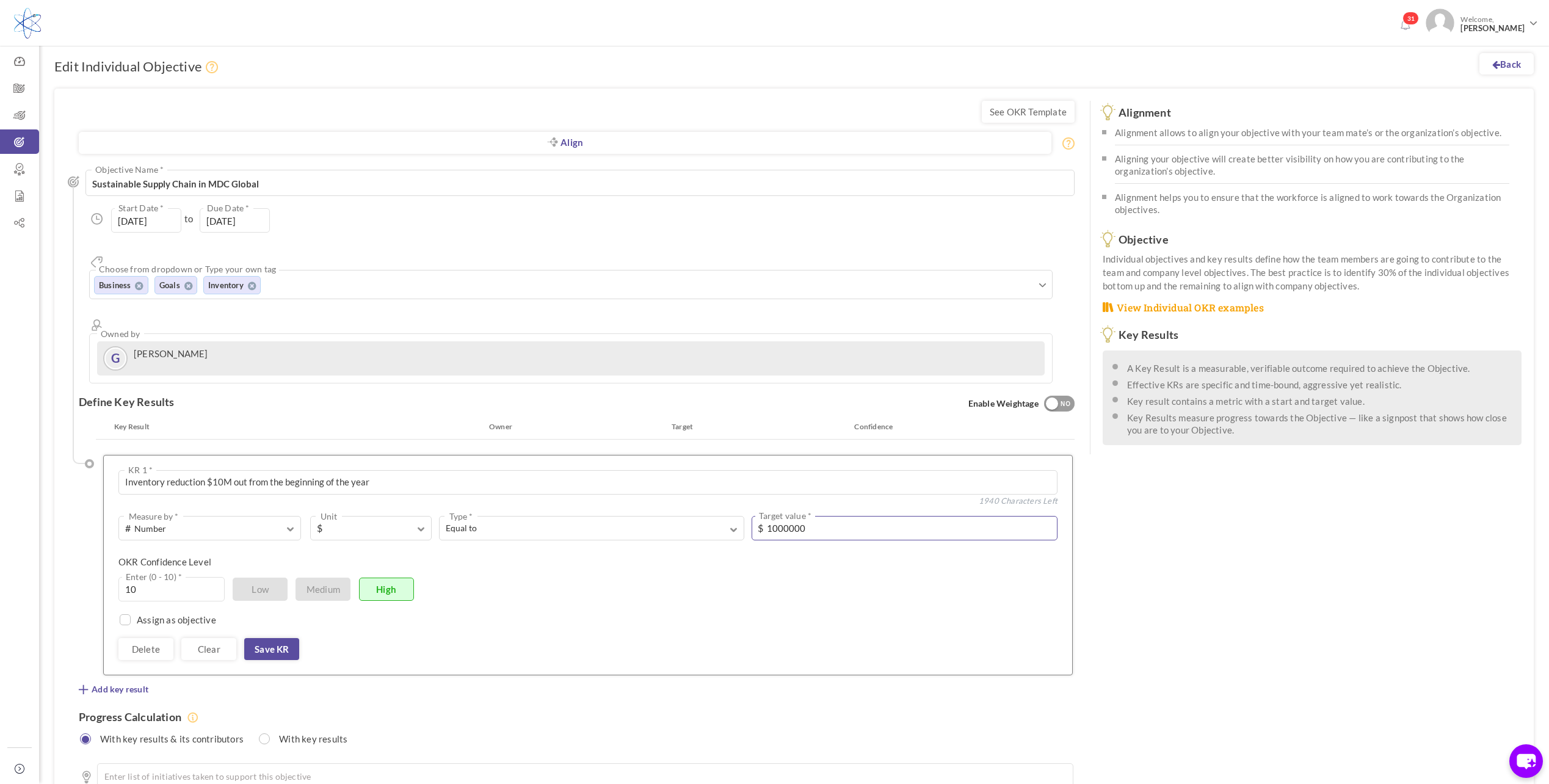
click at [809, 516] on input "1000000" at bounding box center [904, 528] width 306 height 24
type input "10000000"
click at [597, 577] on div "10 Enter (0 - 10) * Low Medium High" at bounding box center [572, 589] width 908 height 24
click at [283, 638] on link "Save KR" at bounding box center [271, 649] width 55 height 22
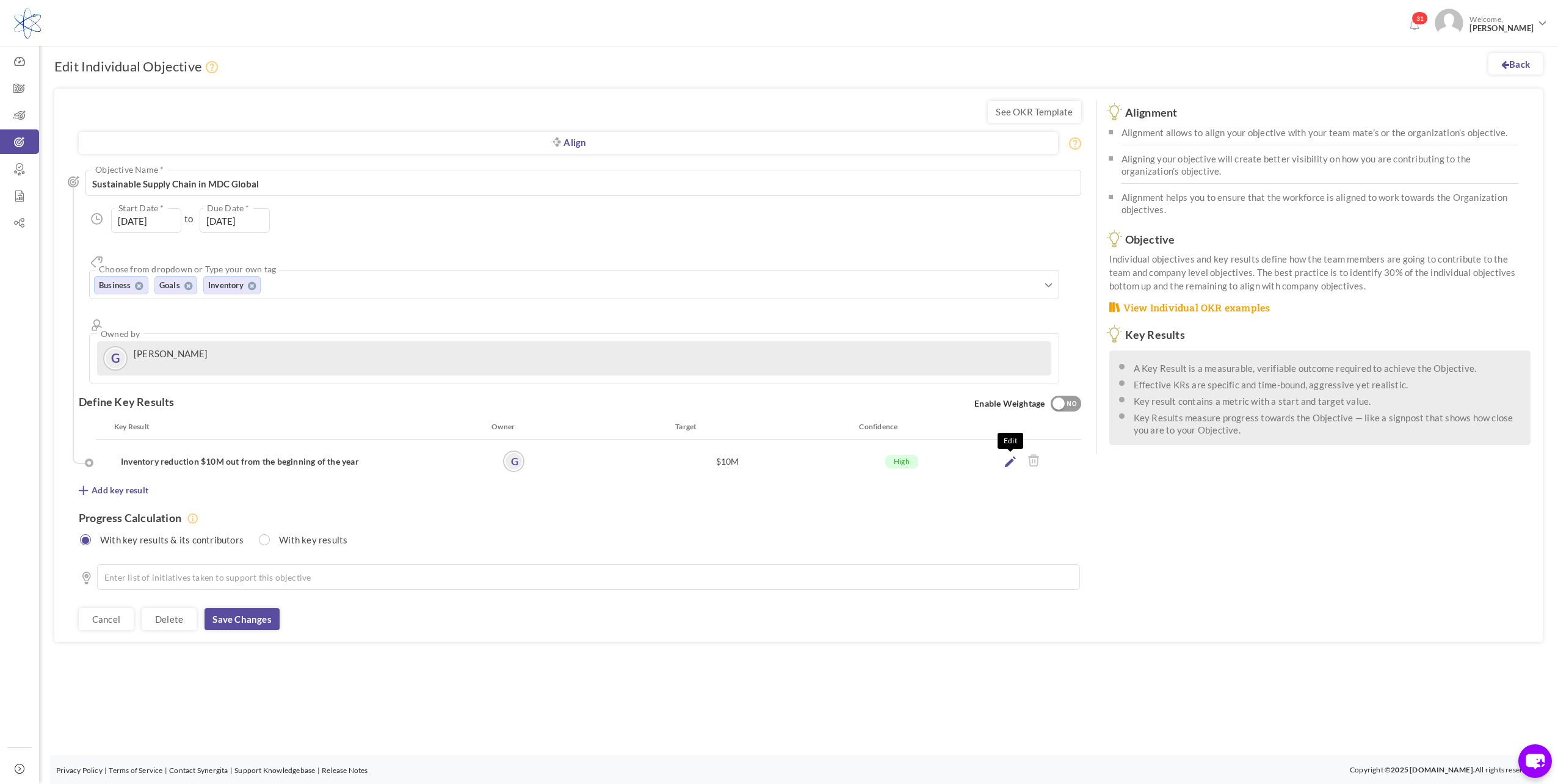
click at [1012, 456] on icon at bounding box center [1011, 461] width 11 height 11
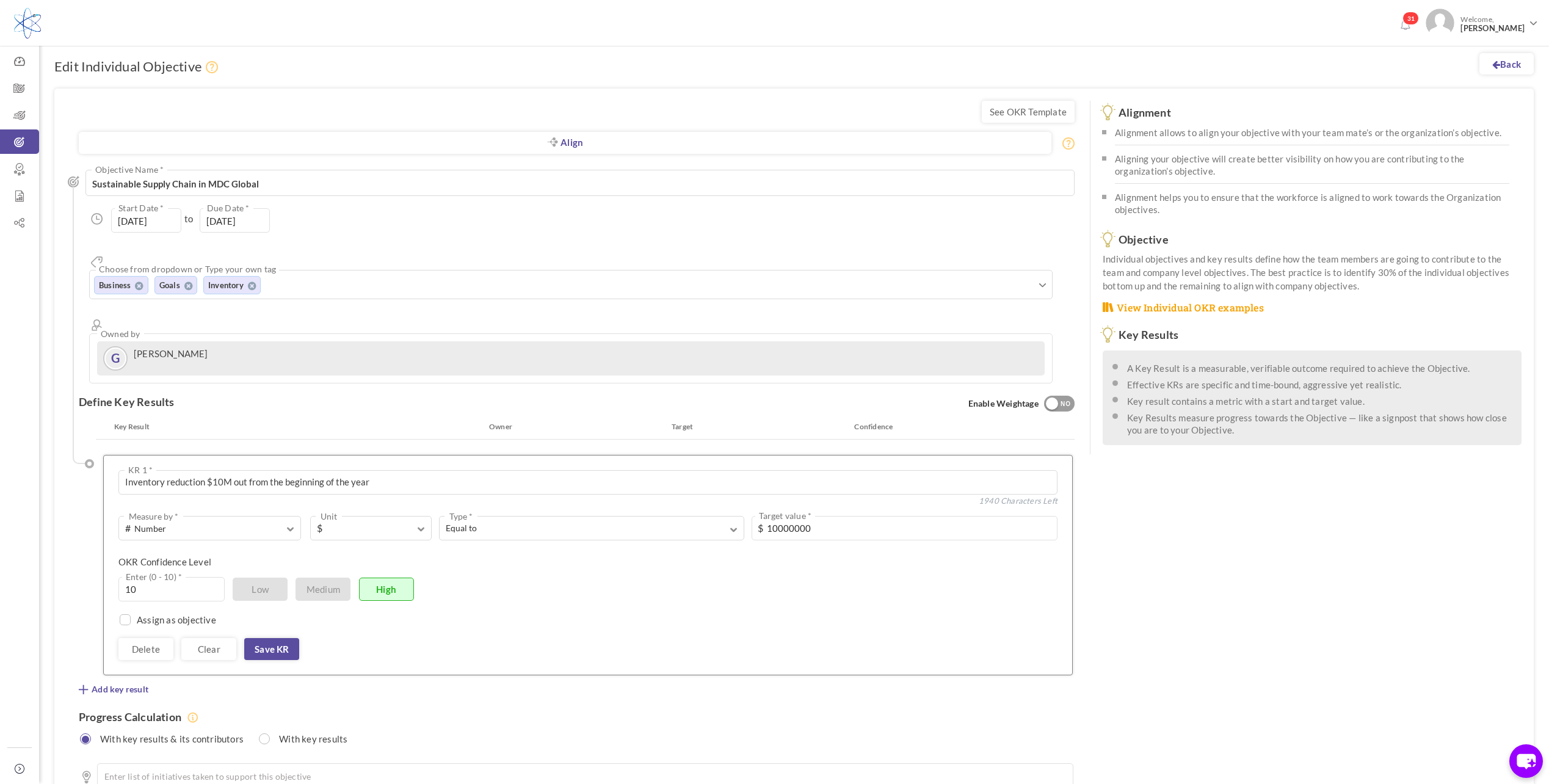
click at [1012, 455] on div "Inventory reduction $10M out from the beginning of the year KR 1 * 1940 Charact…" at bounding box center [588, 565] width 970 height 220
click at [279, 638] on link "Save KR" at bounding box center [271, 649] width 55 height 22
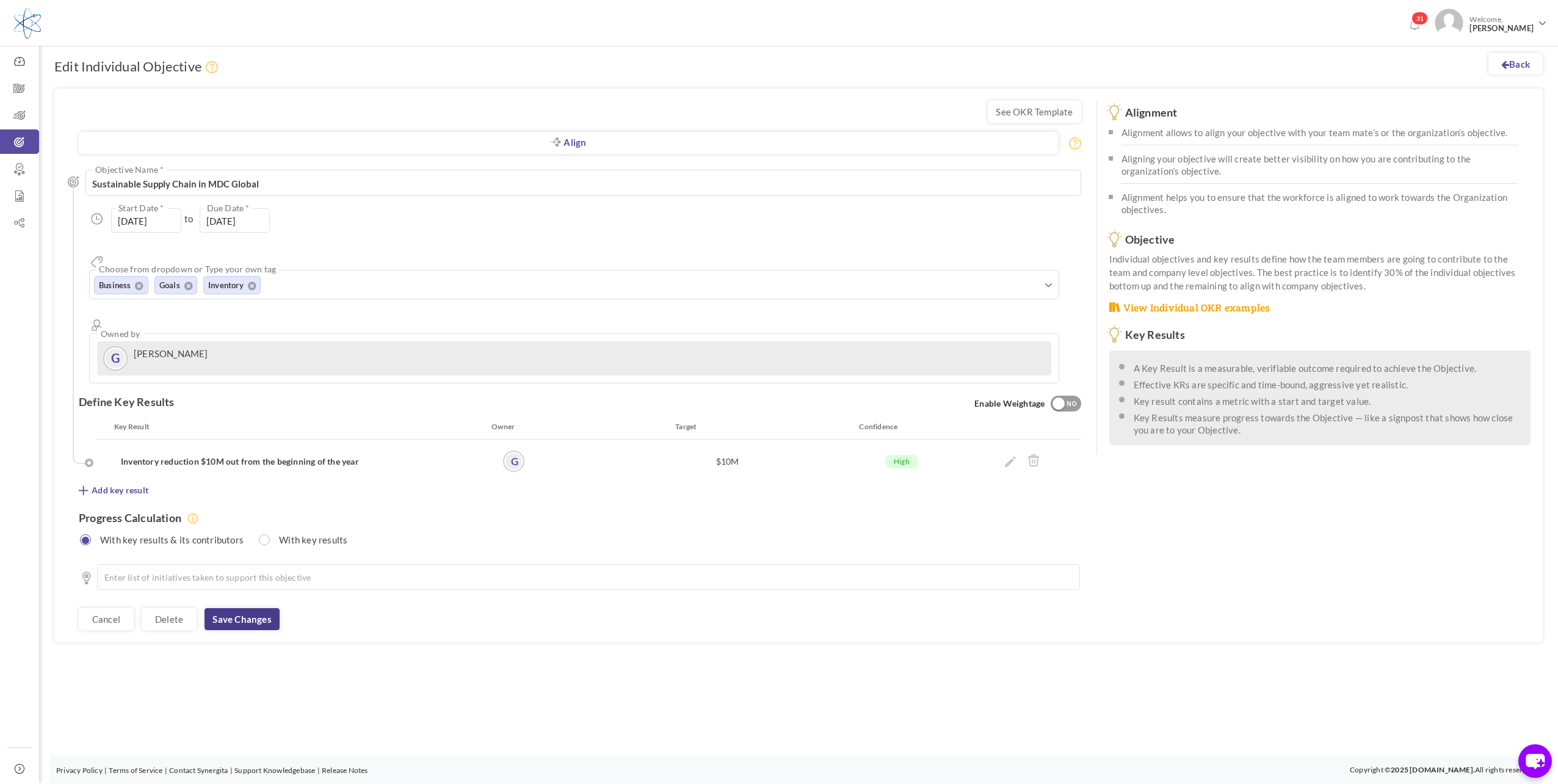
click at [262, 608] on link "Save changes" at bounding box center [241, 619] width 75 height 22
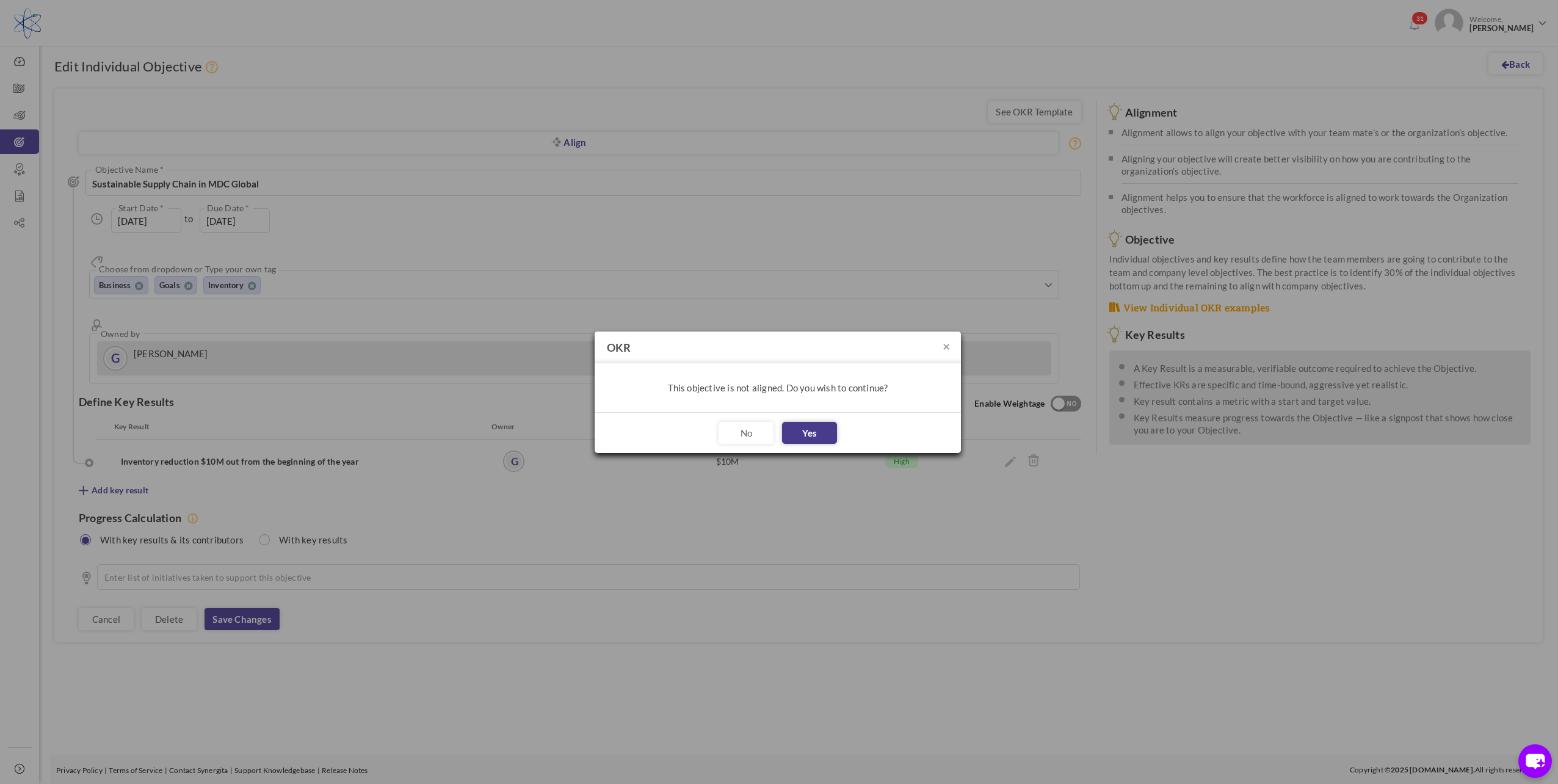
click at [813, 435] on button "Yes" at bounding box center [809, 433] width 55 height 22
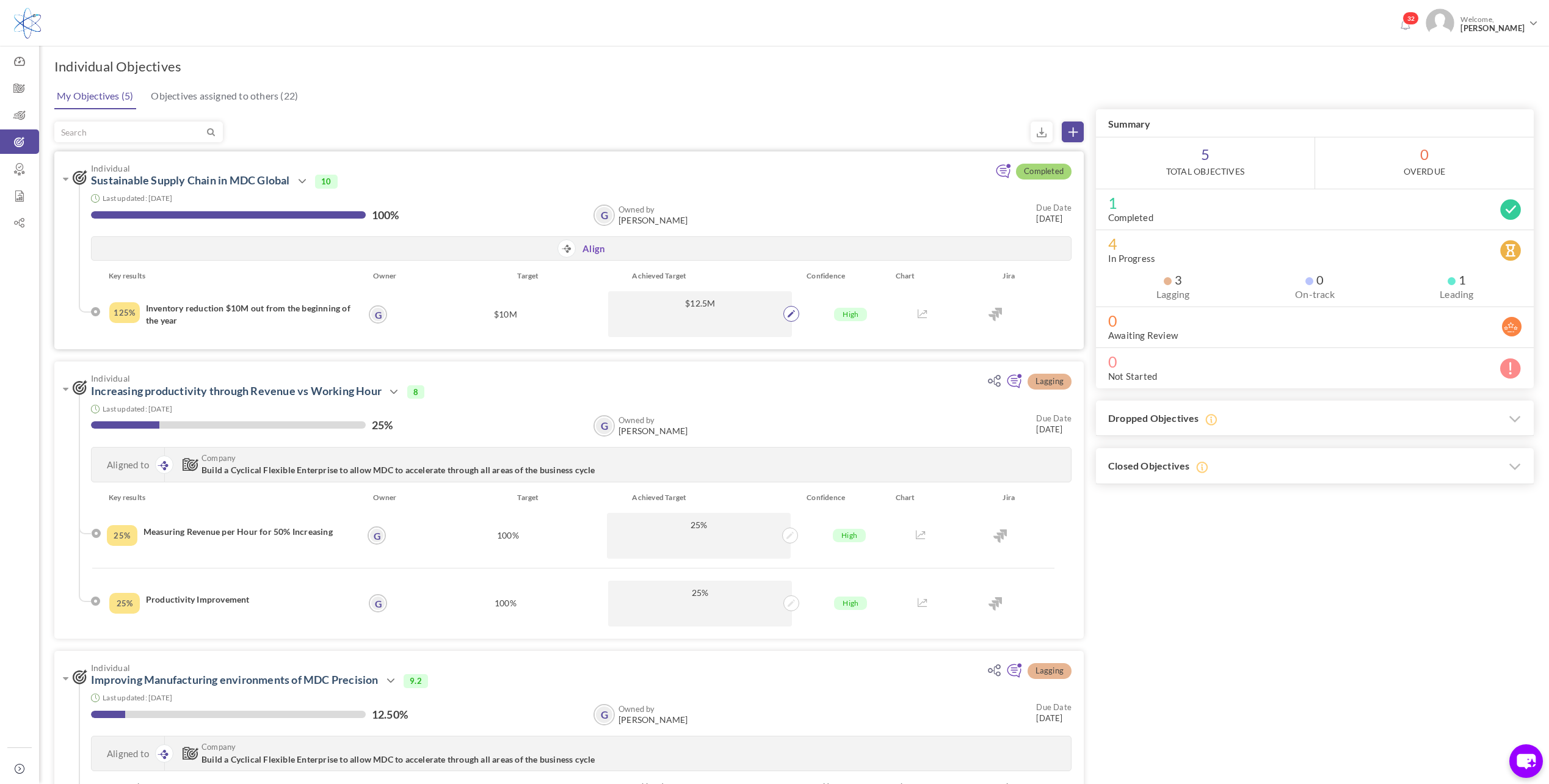
click at [792, 312] on icon at bounding box center [792, 313] width 7 height 7
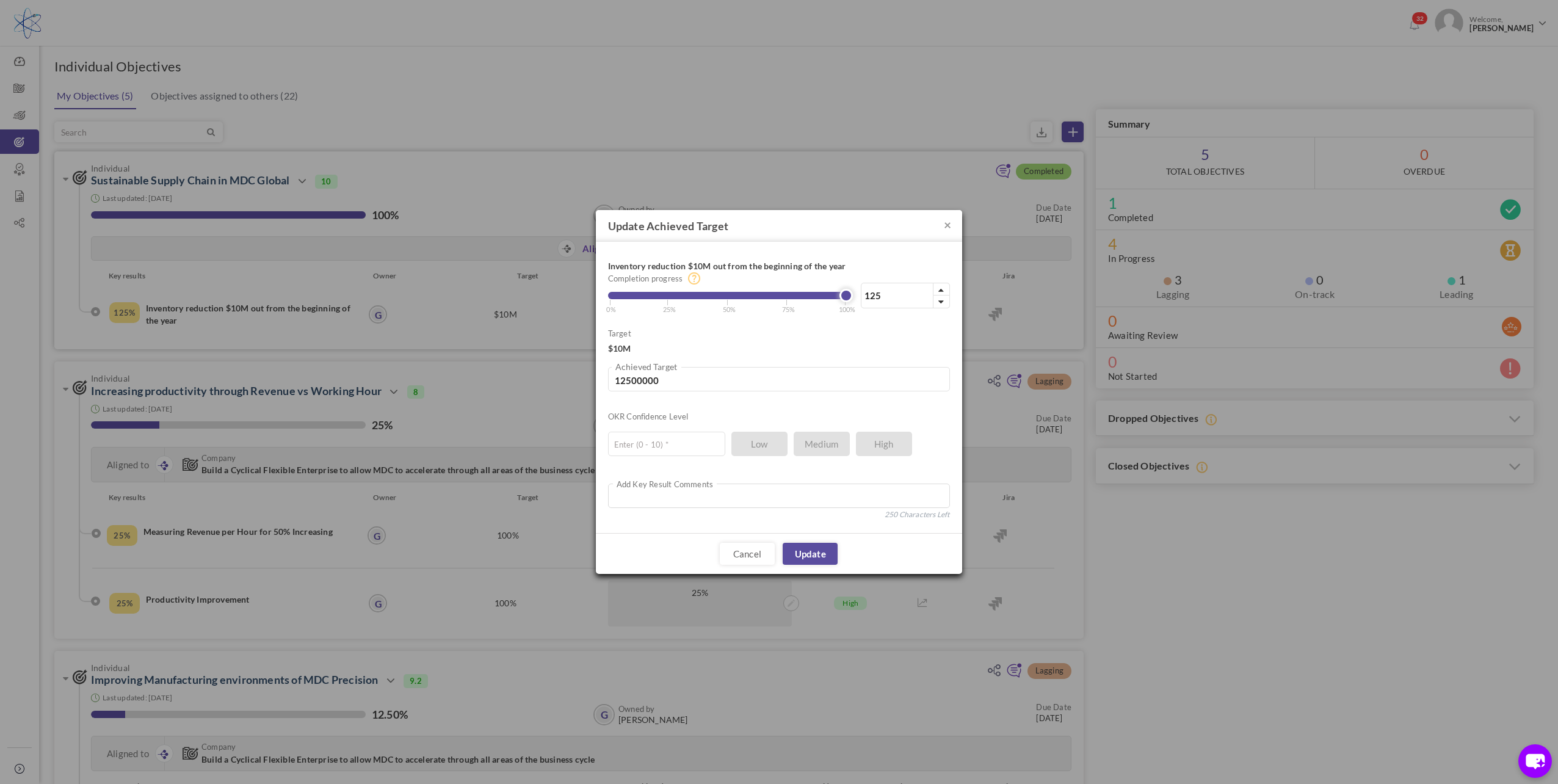
type input "96"
type input "9600000"
type input "94"
type input "9400000"
type input "92"
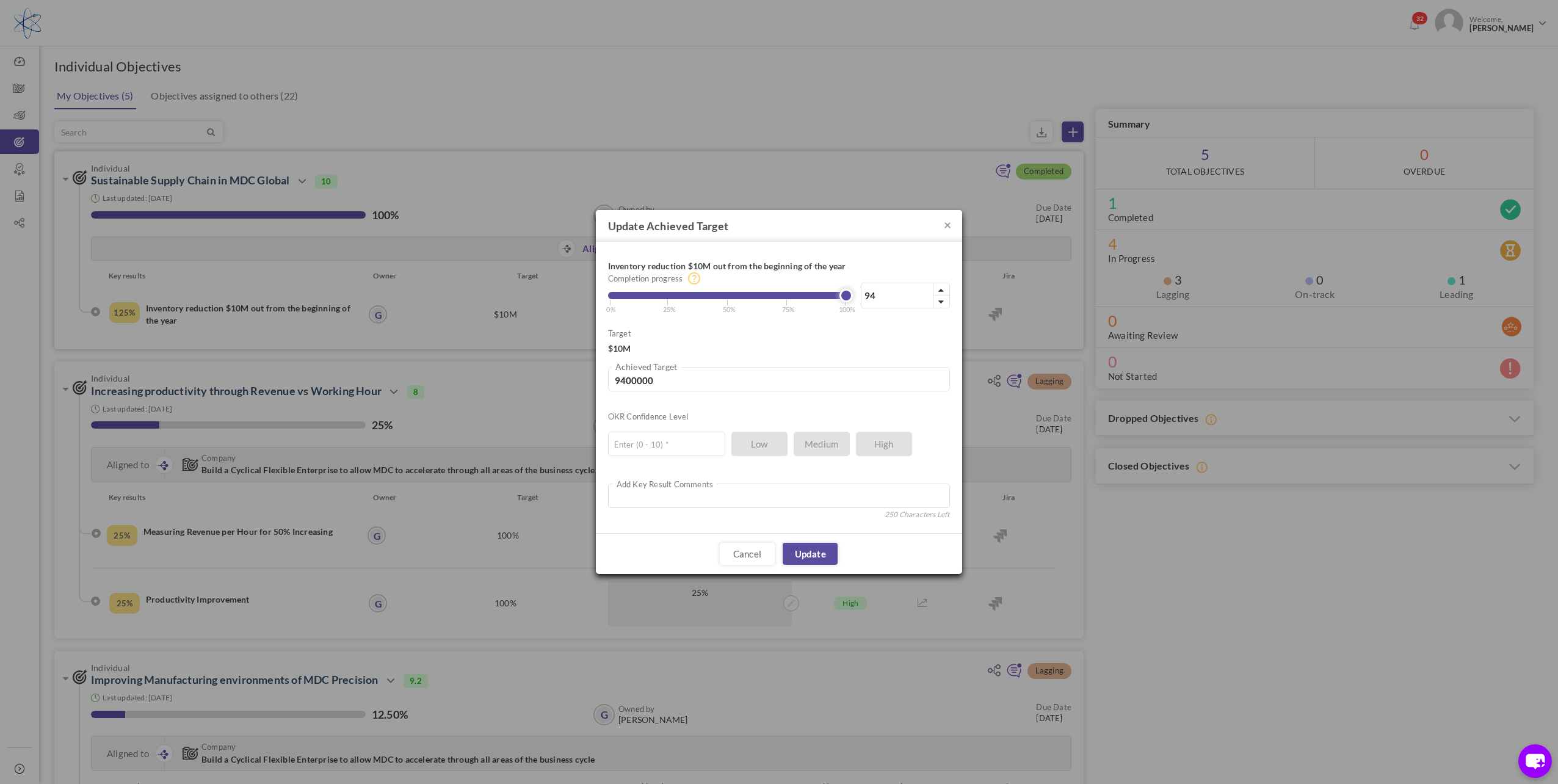
type input "9200000"
type input "87"
type input "8700000"
type input "83"
type input "8300000"
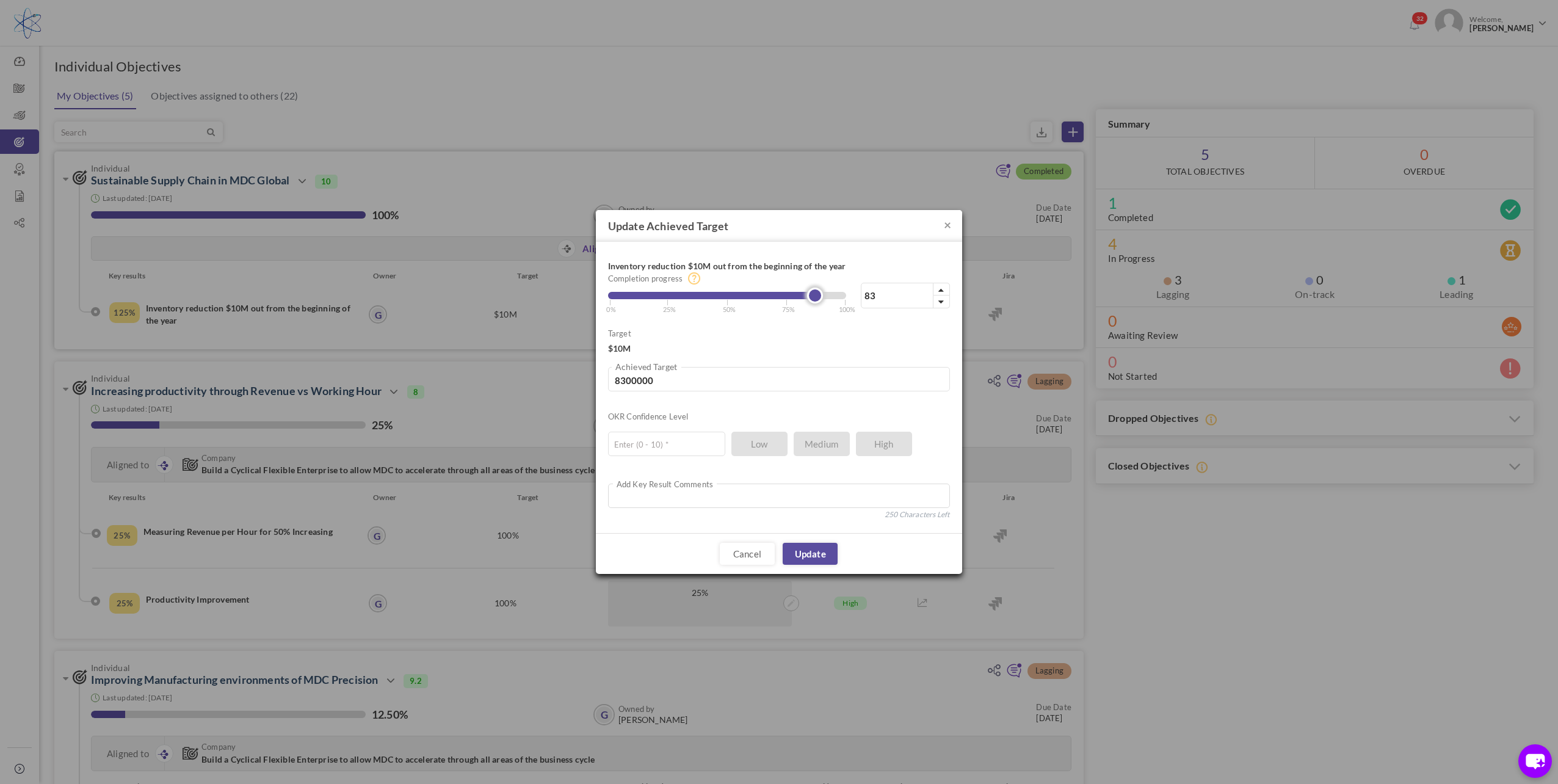
type input "77"
type input "7700000"
type input "74"
type input "7400000"
type input "71"
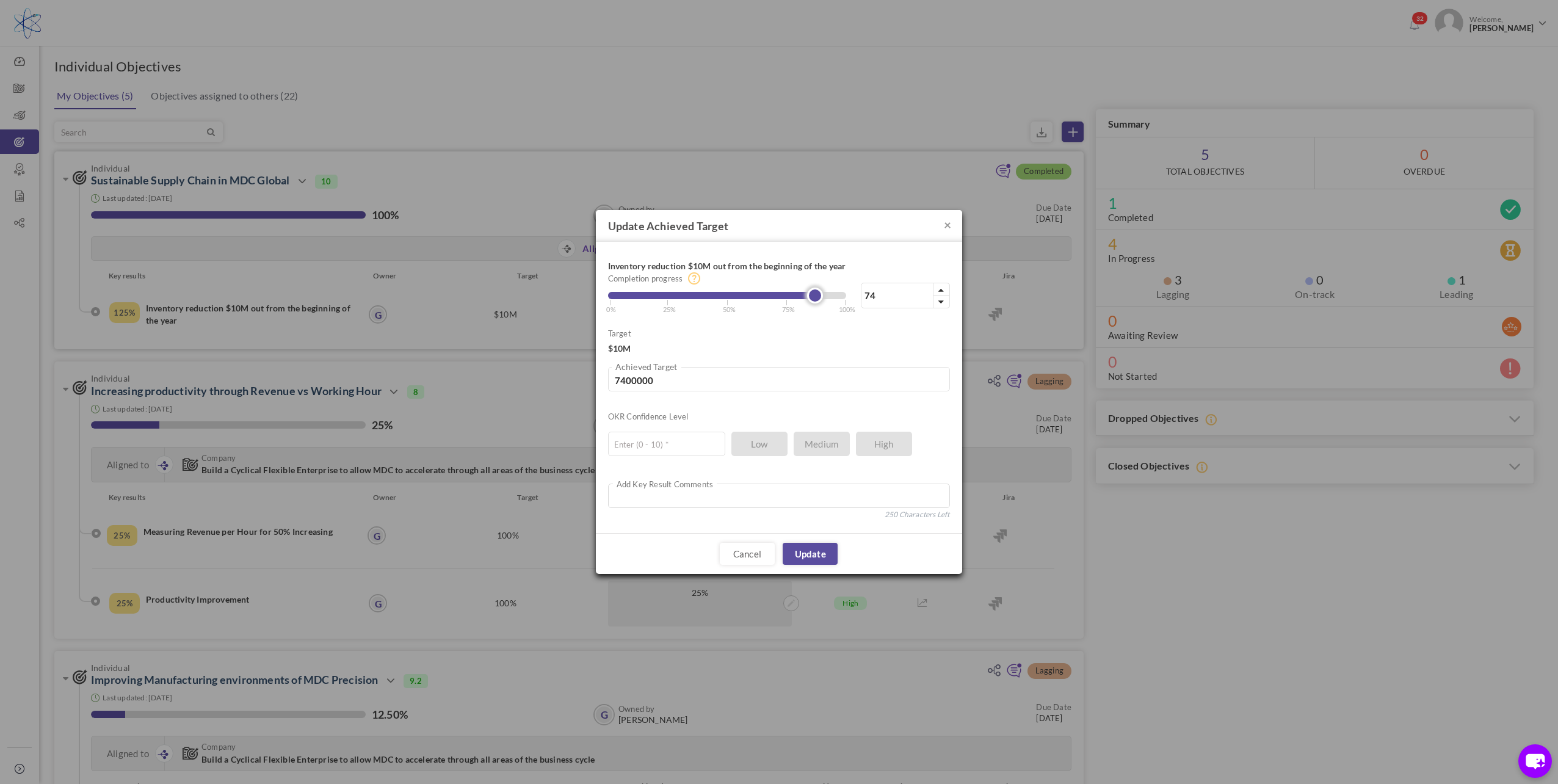
type input "7100000"
type input "69"
type input "6900000"
type input "66"
type input "6600000"
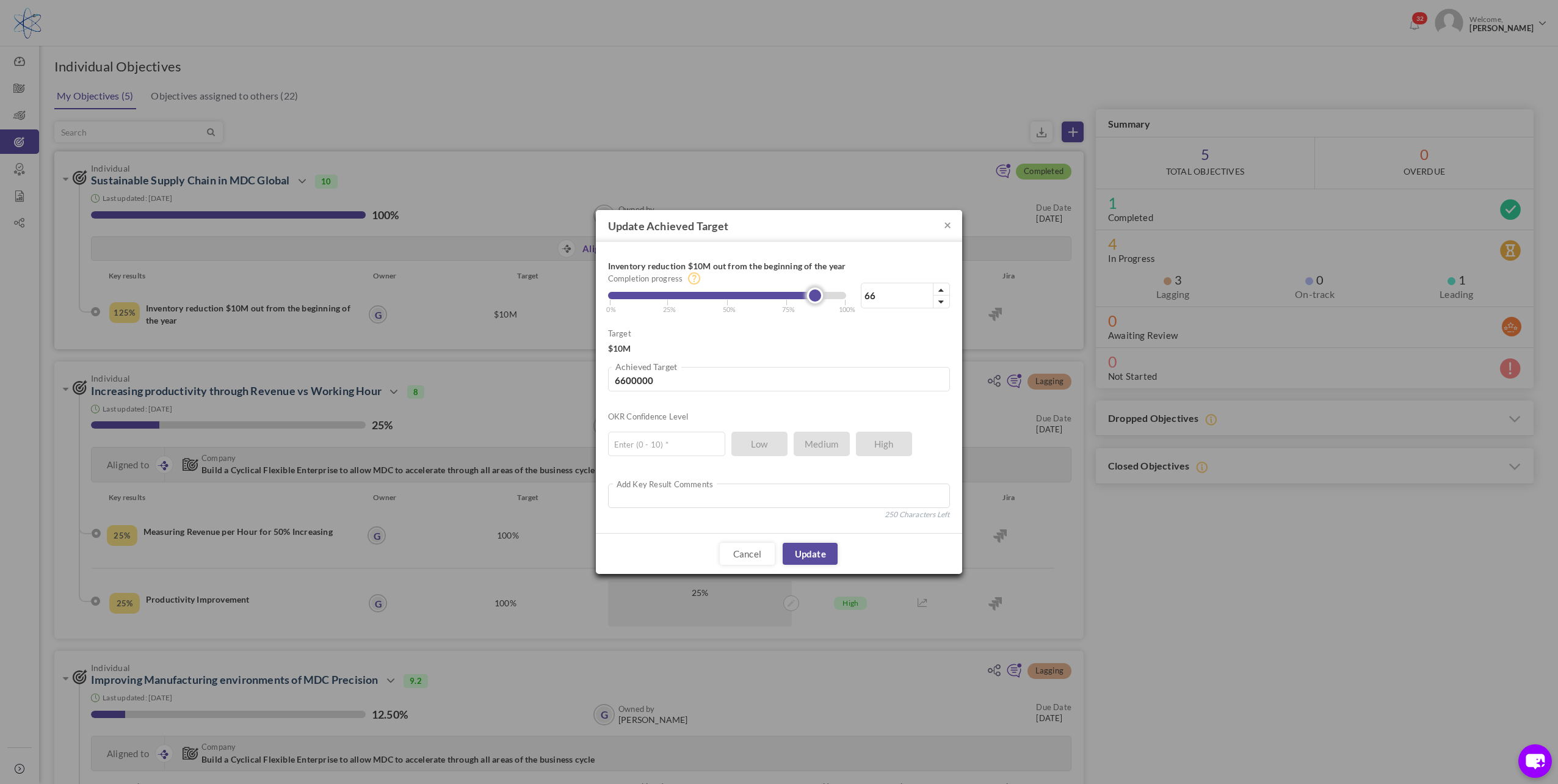
type input "65"
type input "6500000"
type input "64"
type input "6400000"
type input "63"
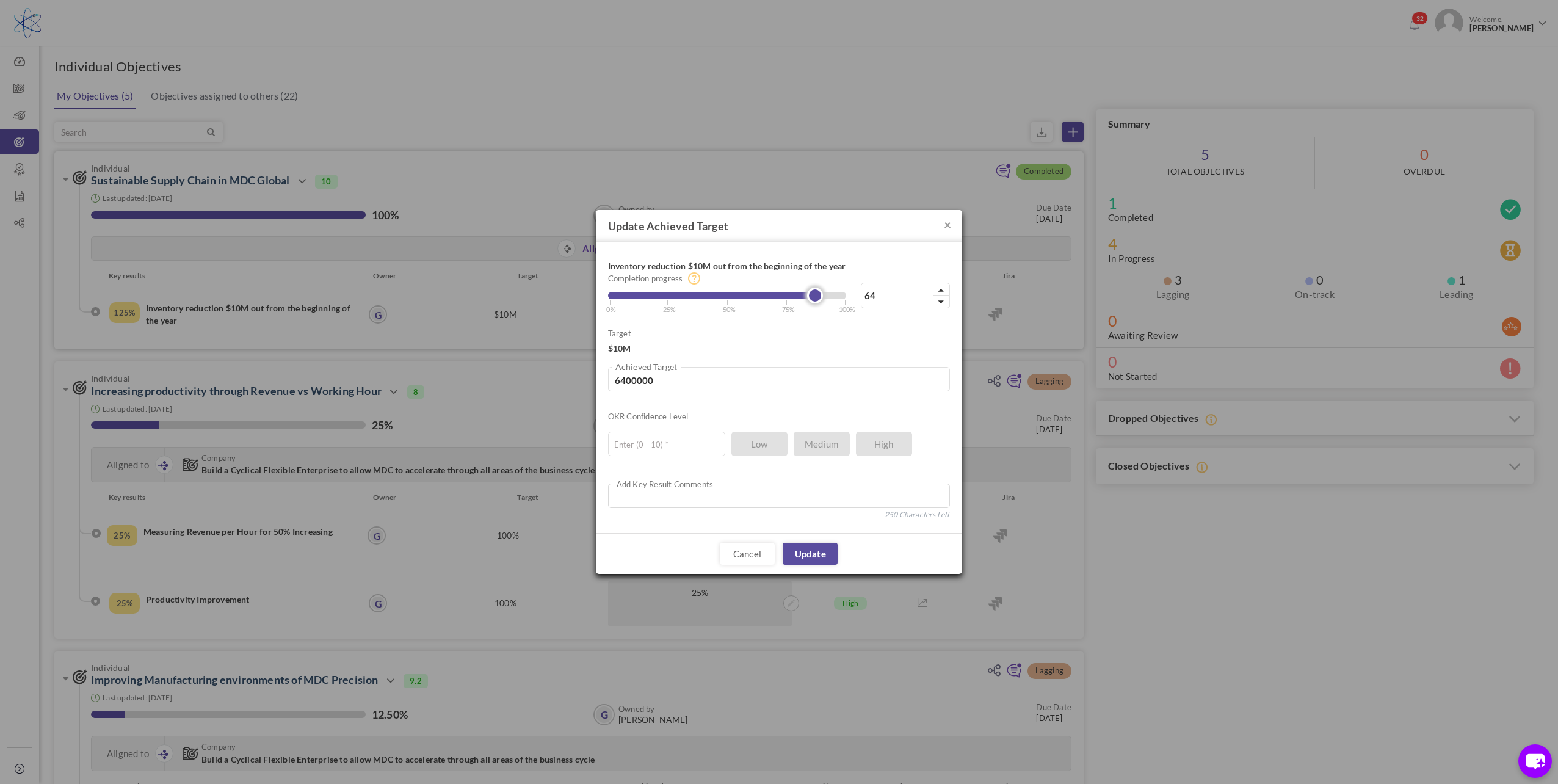
type input "6300000"
type input "62"
type input "6200000"
type input "61"
type input "6100000"
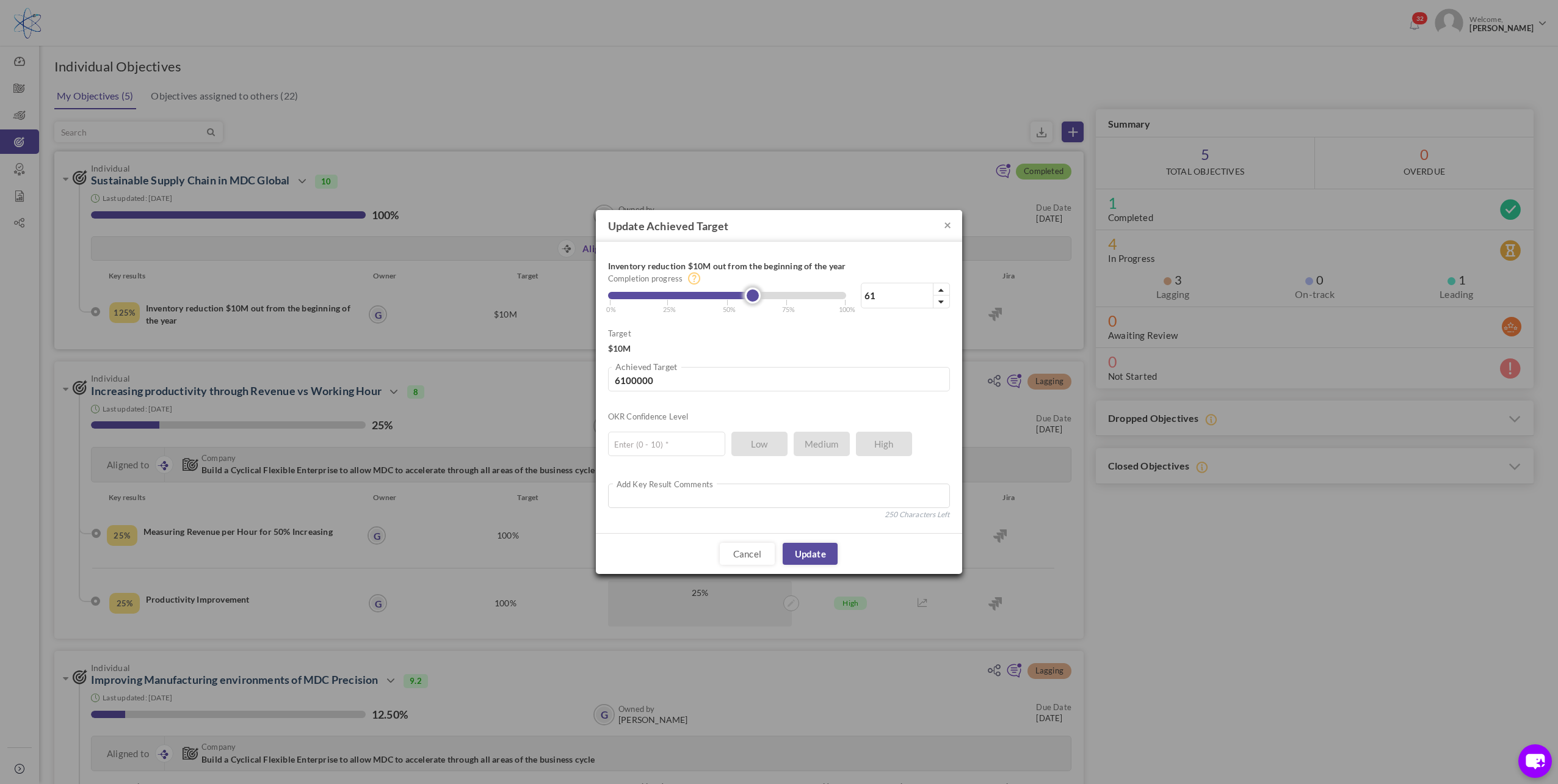
type input "60"
type input "6000000"
type input "59"
type input "5900000"
type input "58"
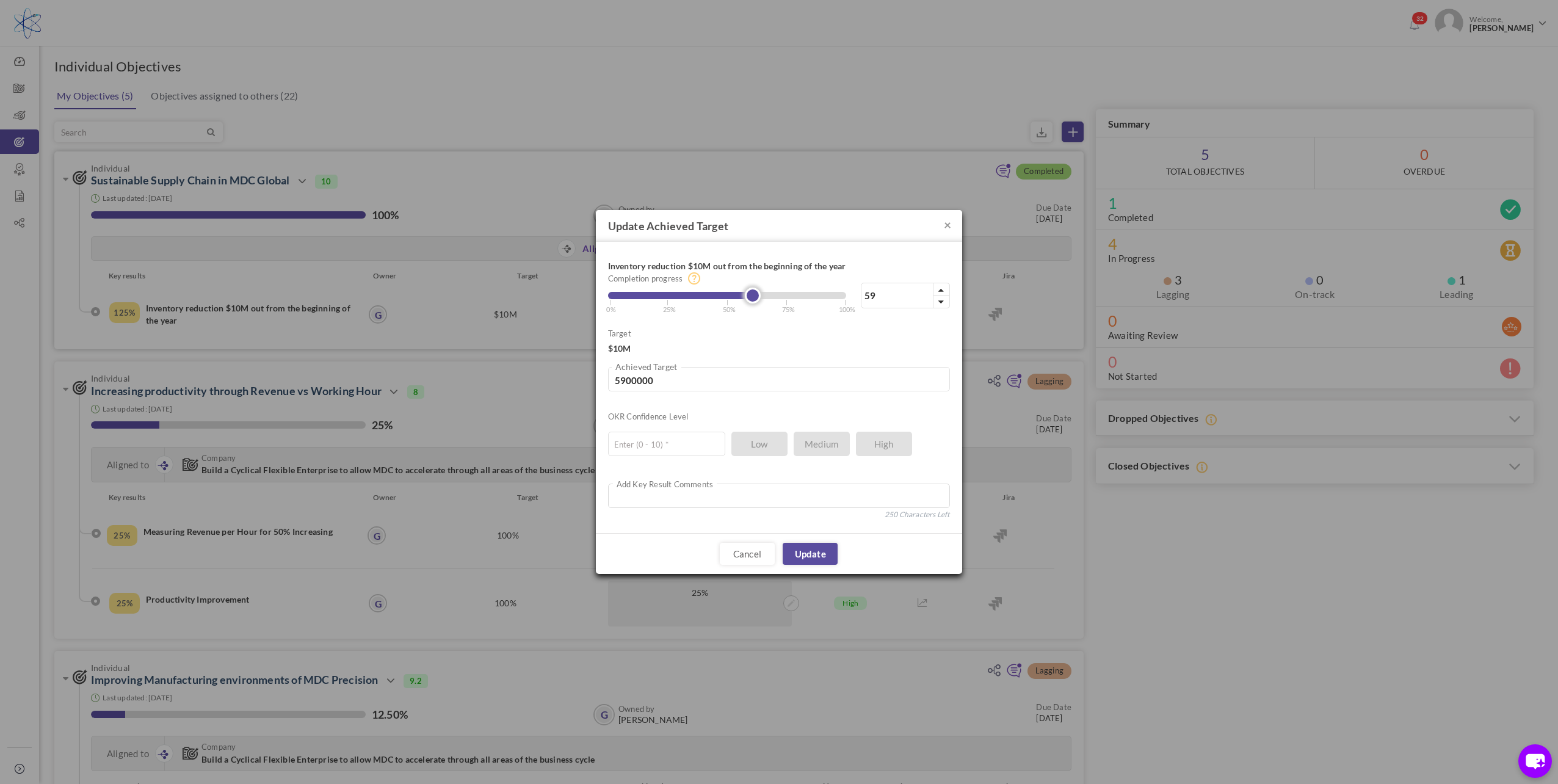
type input "5800000"
type input "57"
type input "5700000"
type input "55"
type input "5500000"
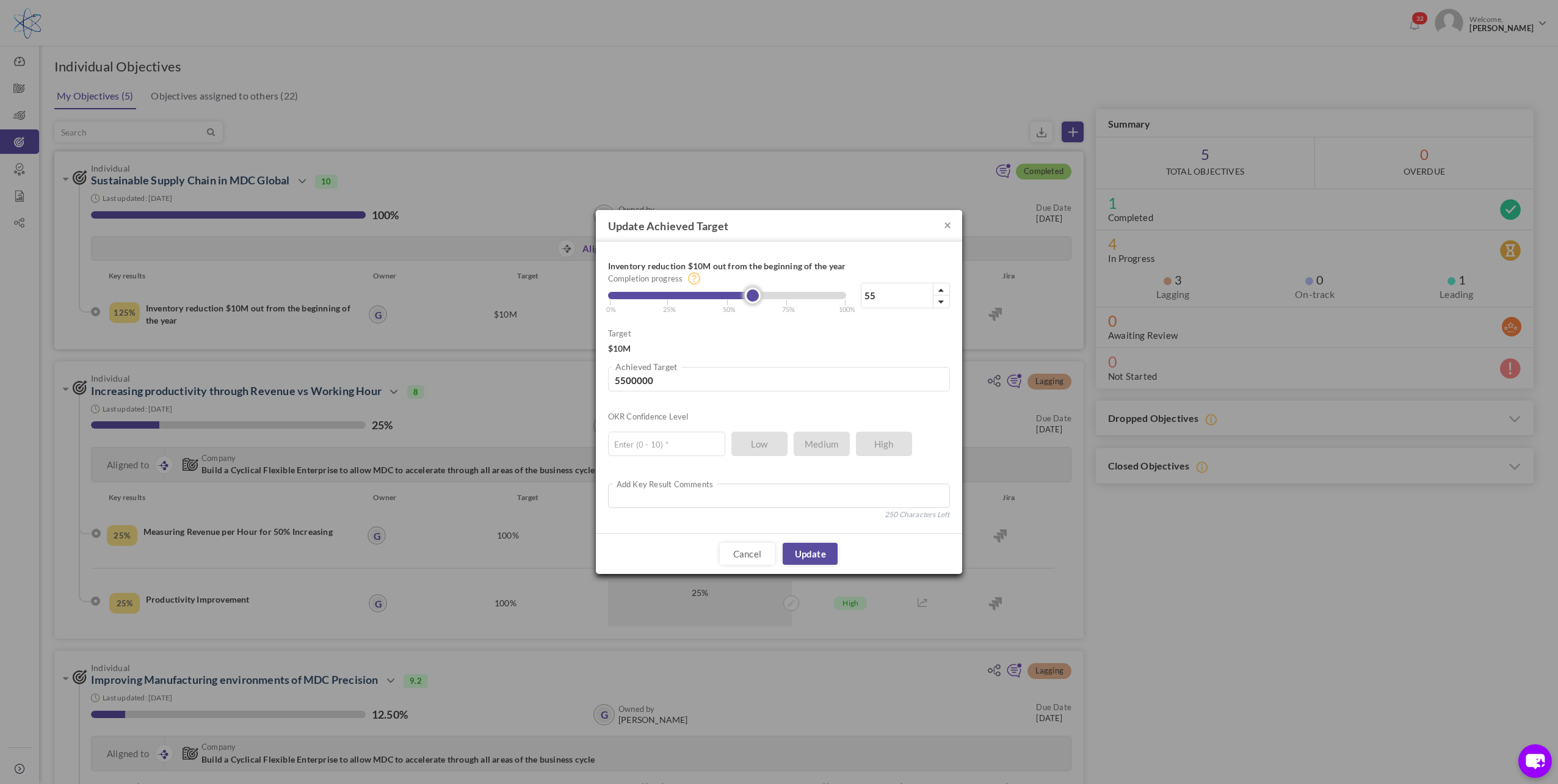
type input "54"
type input "5400000"
type input "53"
type input "5300000"
type input "52"
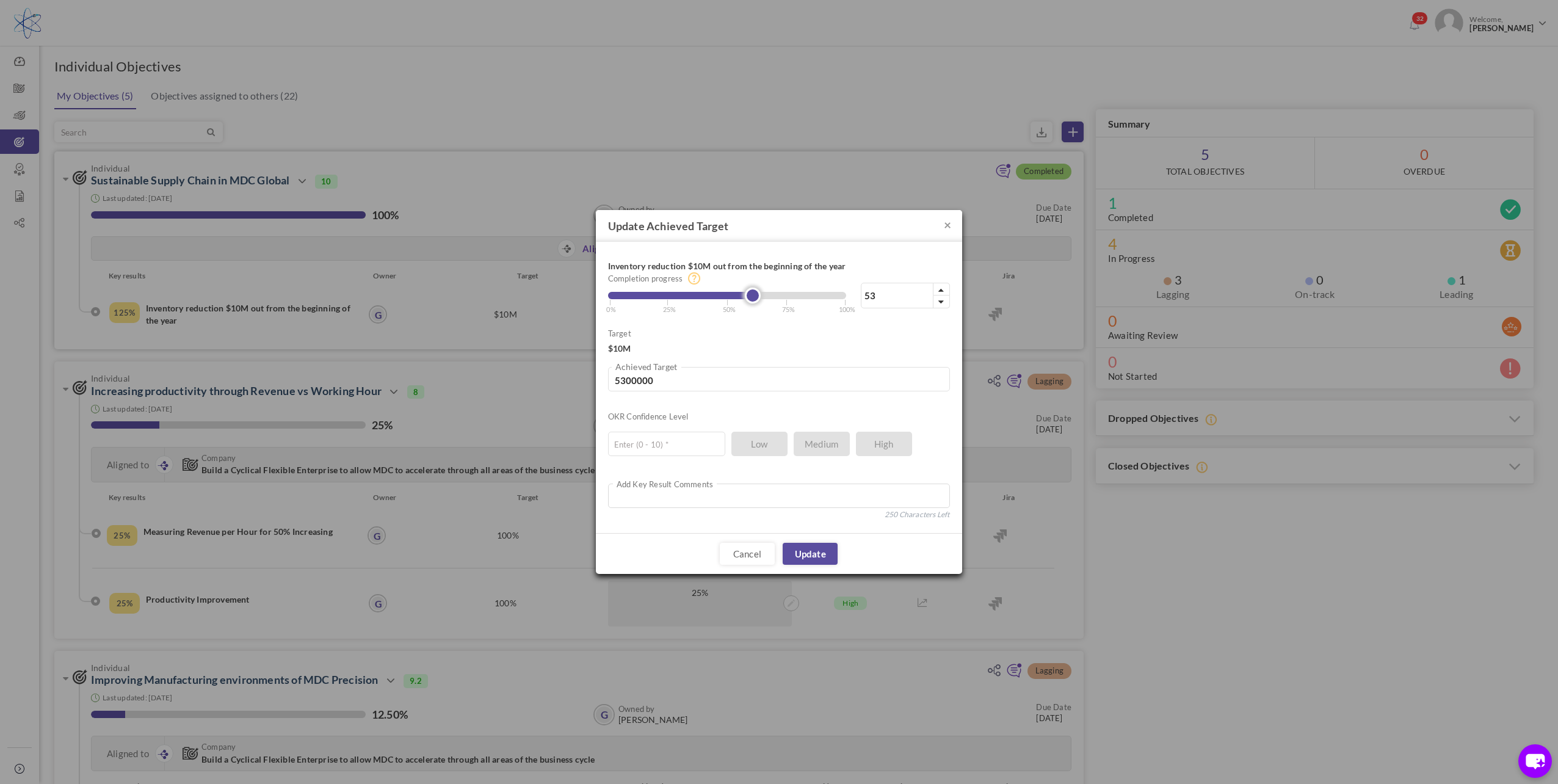
type input "5200000"
type input "50"
type input "5000000"
type input "49"
type input "4900000"
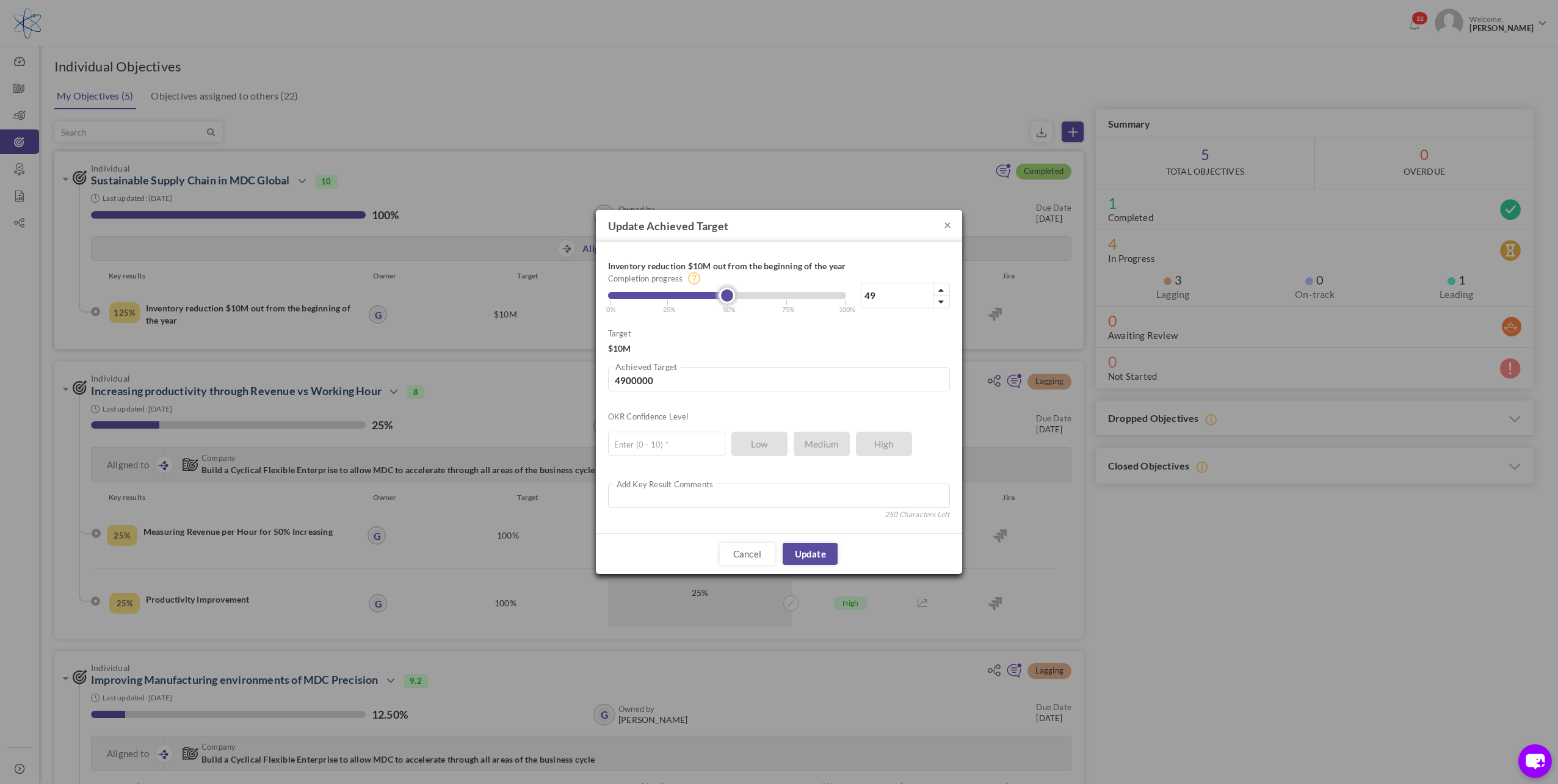
type input "48"
type input "4800000"
type input "47"
type input "4700000"
type input "46"
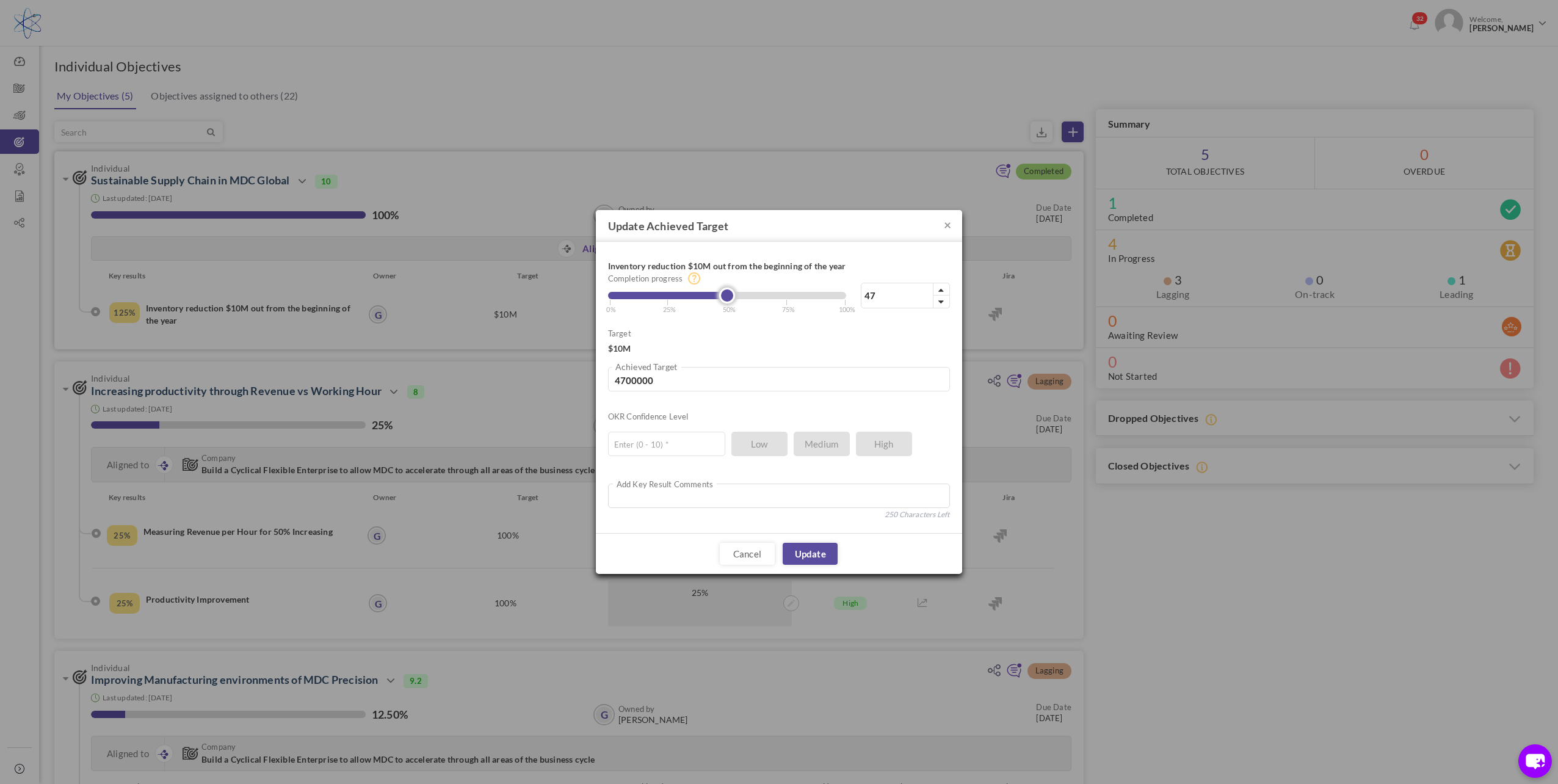
type input "4600000"
type input "45"
type input "4500000"
type input "44"
type input "4400000"
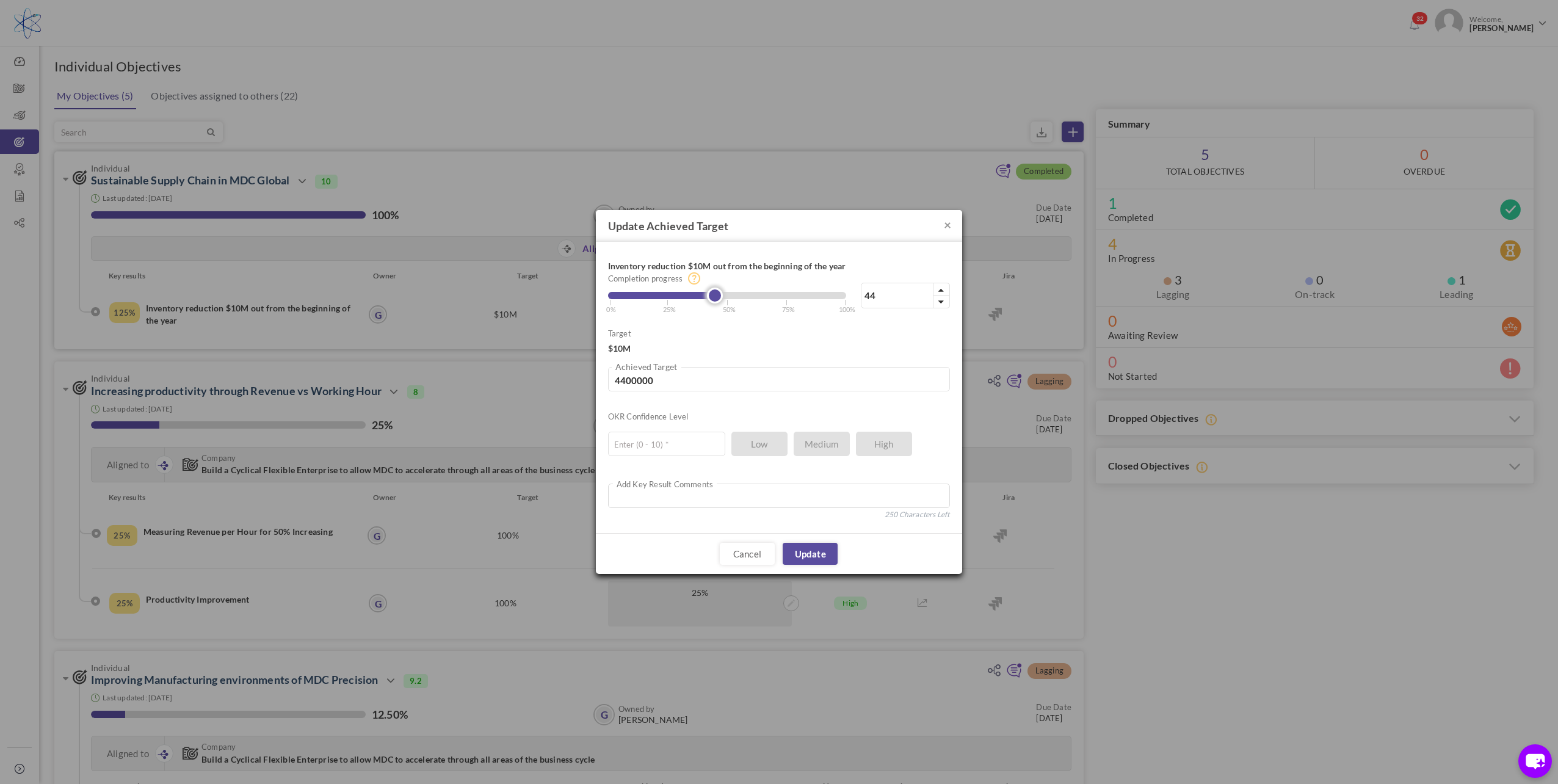
type input "42"
type input "4200000"
type input "41"
type input "4100000"
type input "40"
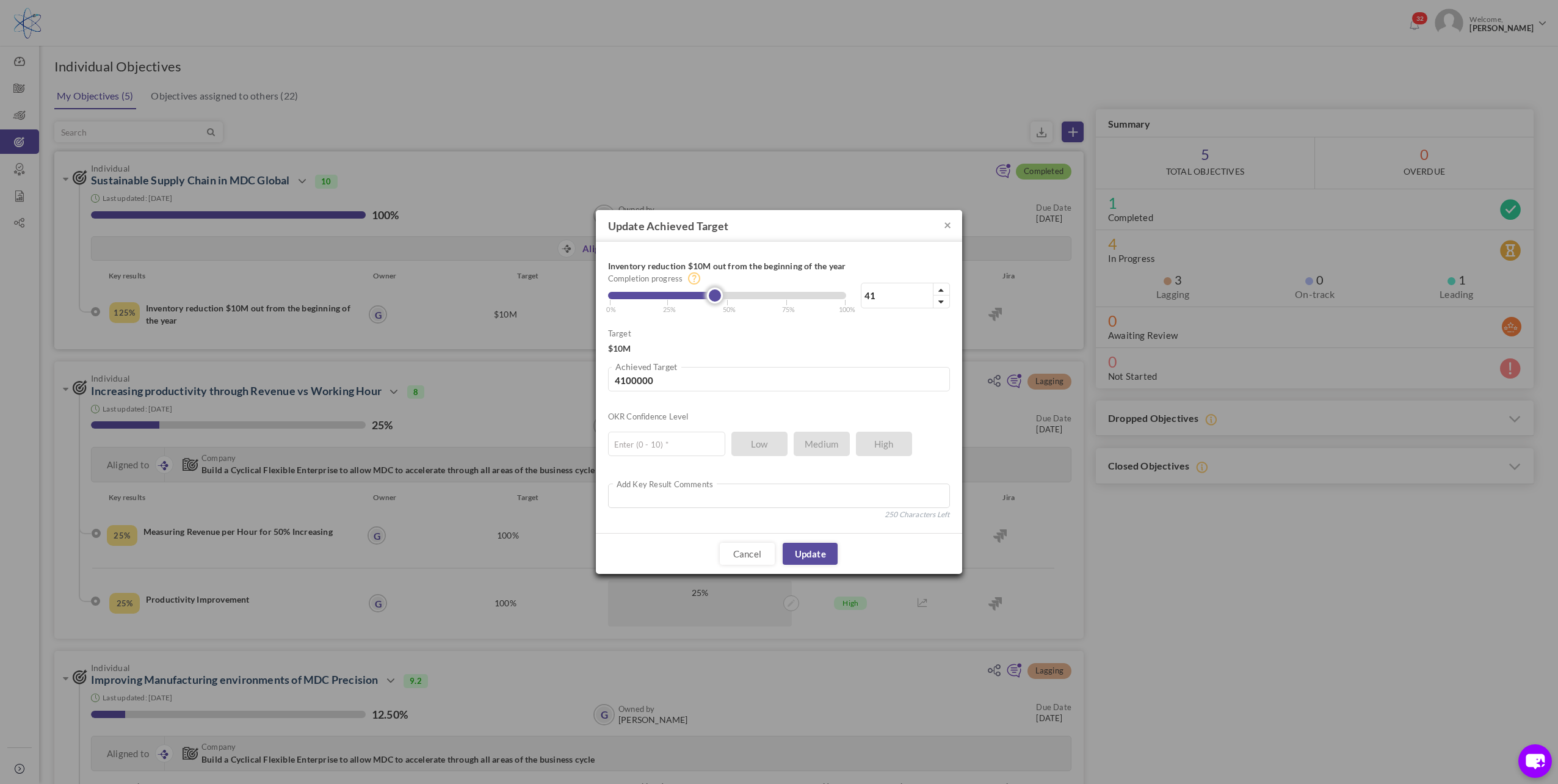
type input "4000000"
type input "39"
type input "3900000"
type input "38"
type input "3800000"
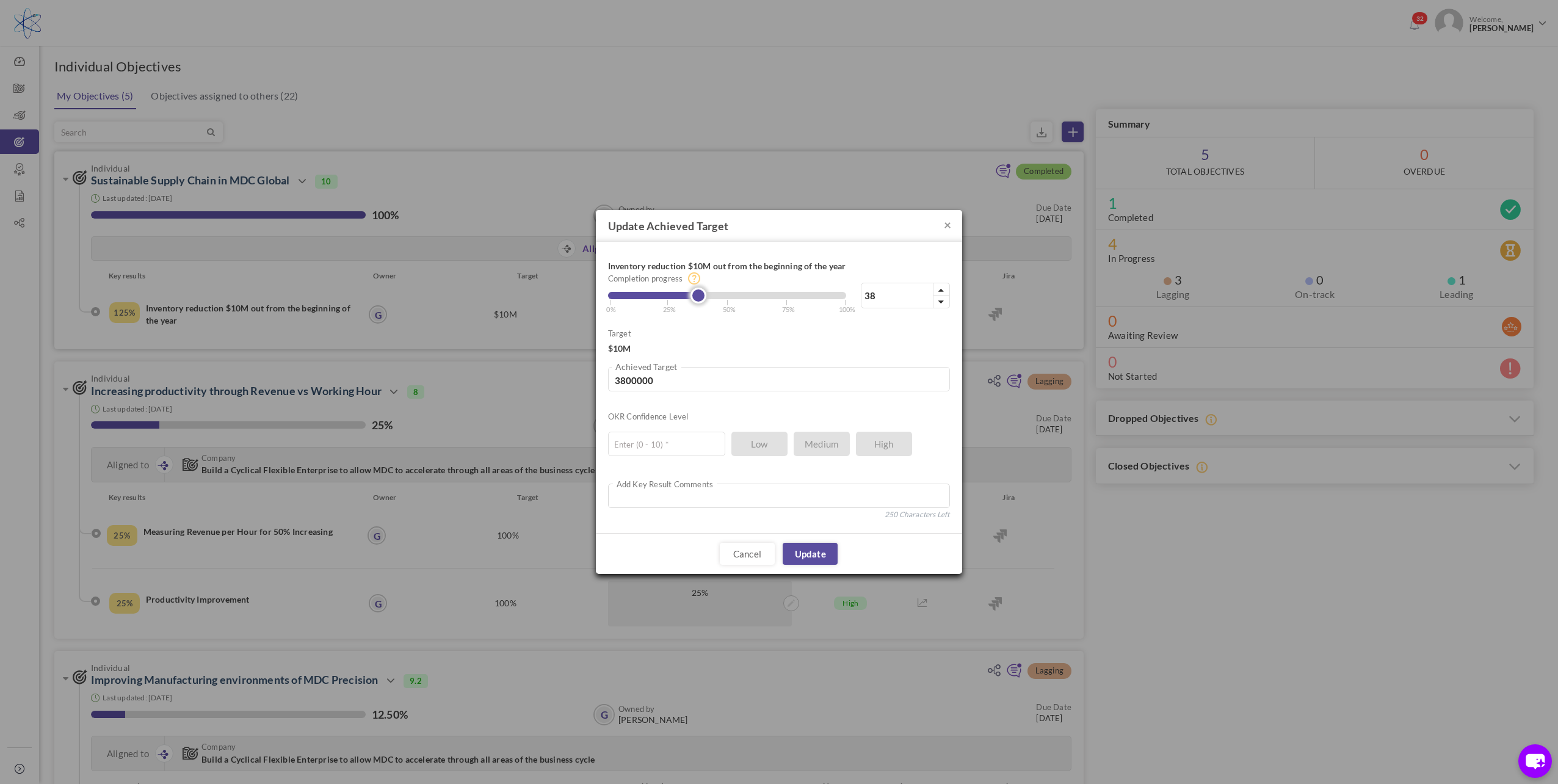
type input "39"
type input "3900000"
type input "40"
type input "4000000"
drag, startPoint x: 848, startPoint y: 307, endPoint x: 707, endPoint y: 308, distance: 141.0
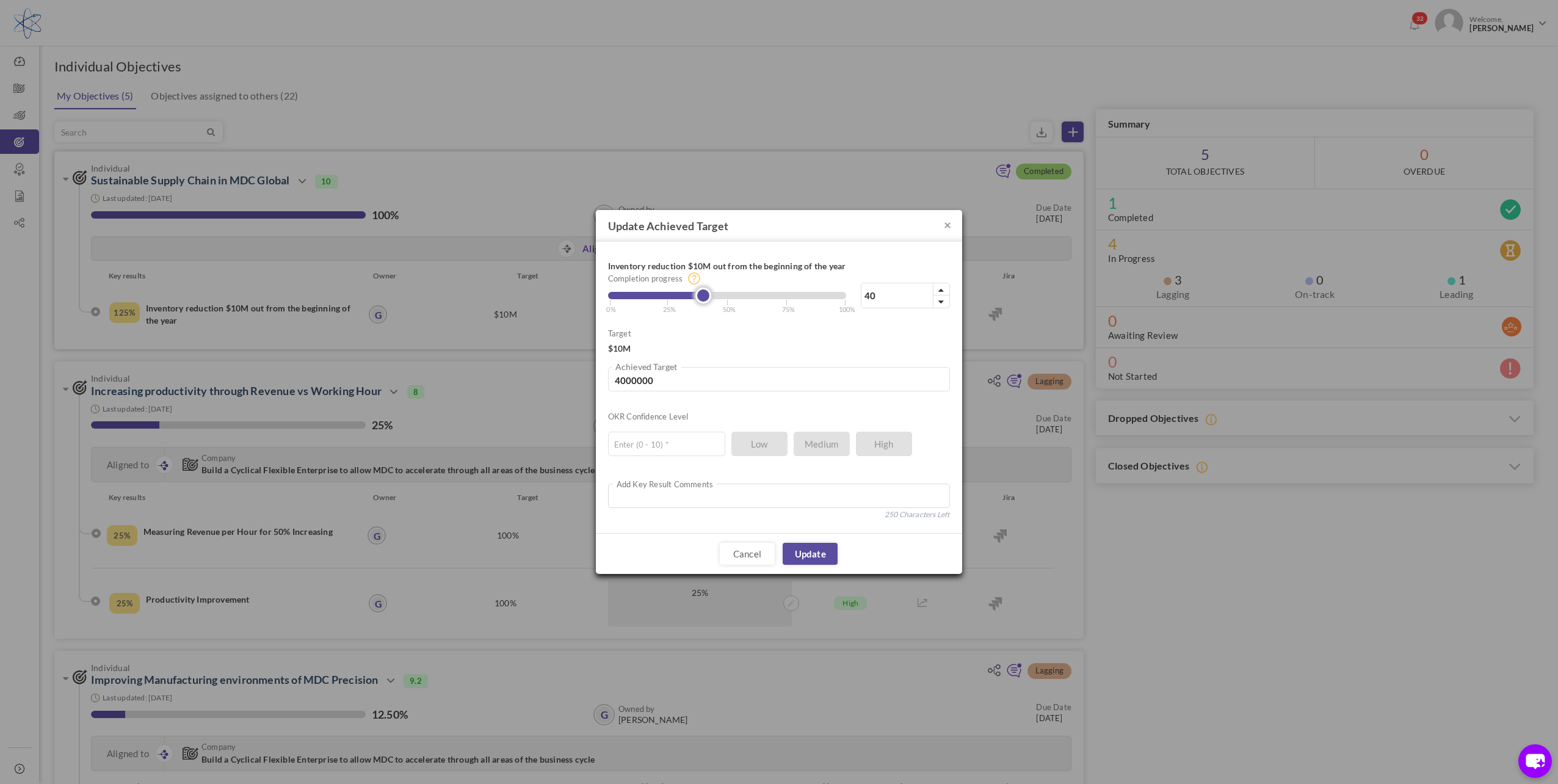
click at [707, 303] on link at bounding box center [703, 295] width 16 height 16
click at [821, 557] on link "Update" at bounding box center [810, 554] width 55 height 22
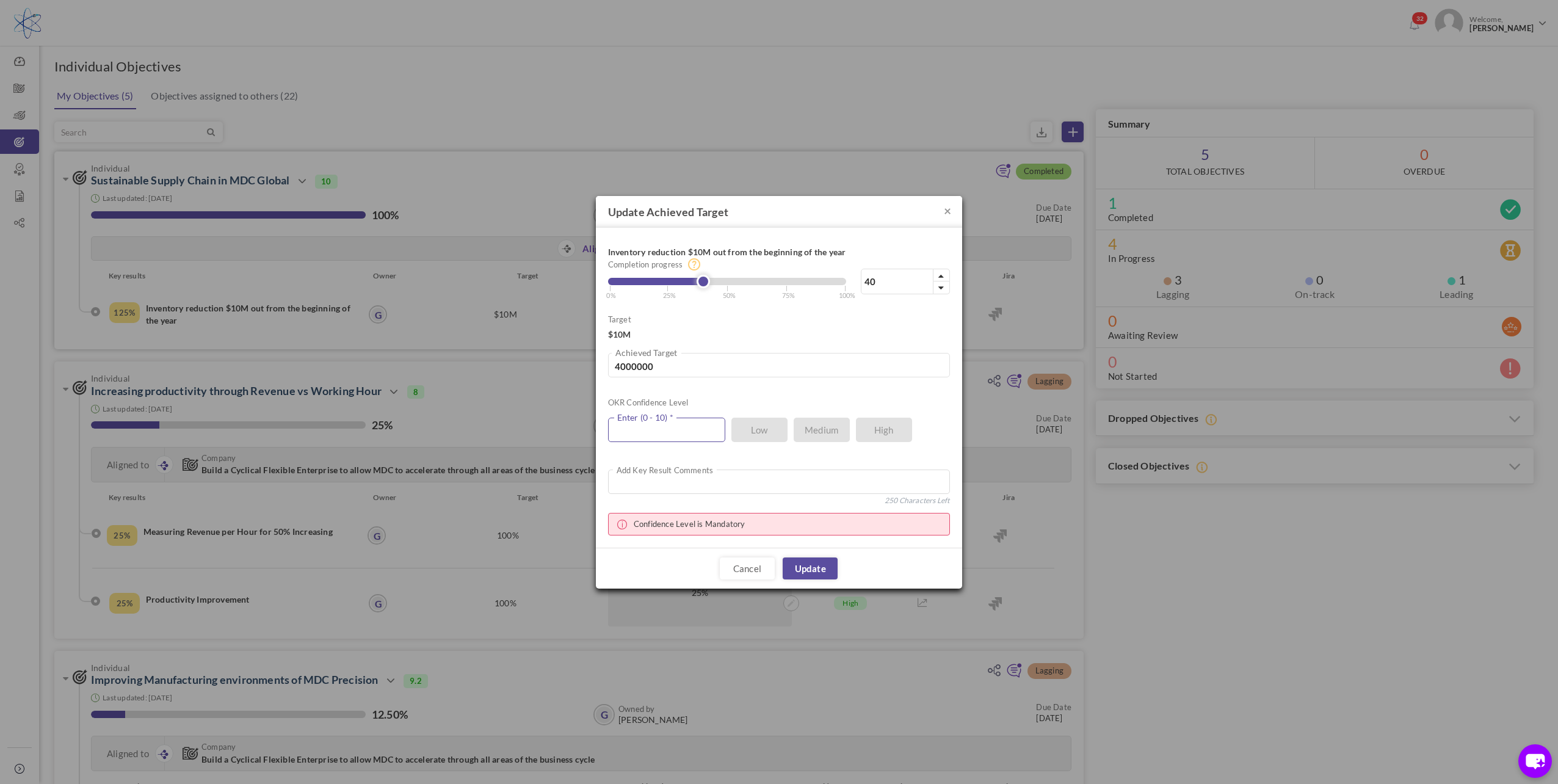
click at [655, 430] on input "text" at bounding box center [667, 430] width 117 height 24
type input "8"
click at [815, 578] on link "Update" at bounding box center [810, 569] width 55 height 22
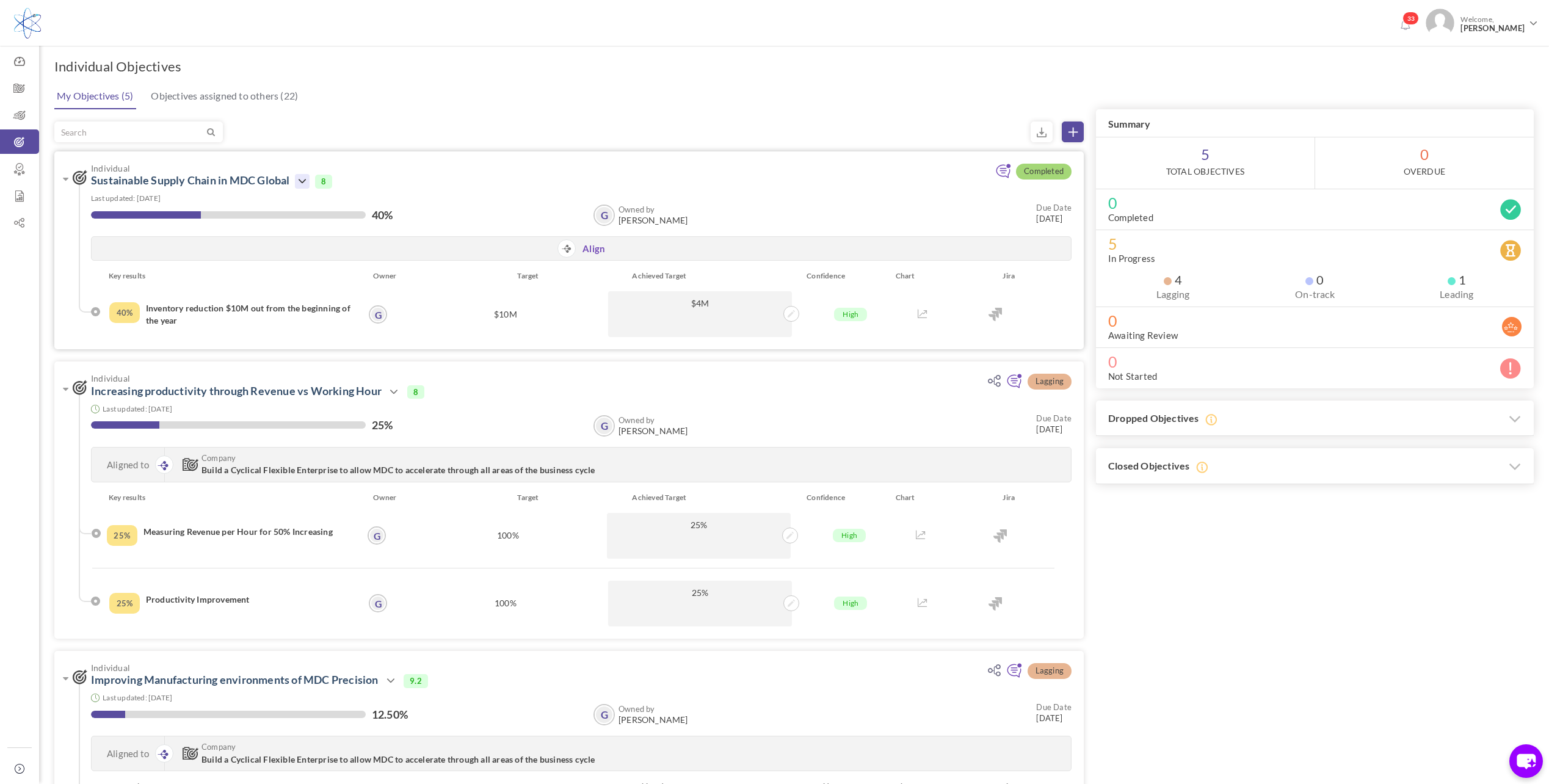
click at [309, 178] on icon at bounding box center [302, 181] width 15 height 15
click at [334, 260] on link "Edit" at bounding box center [343, 261] width 71 height 21
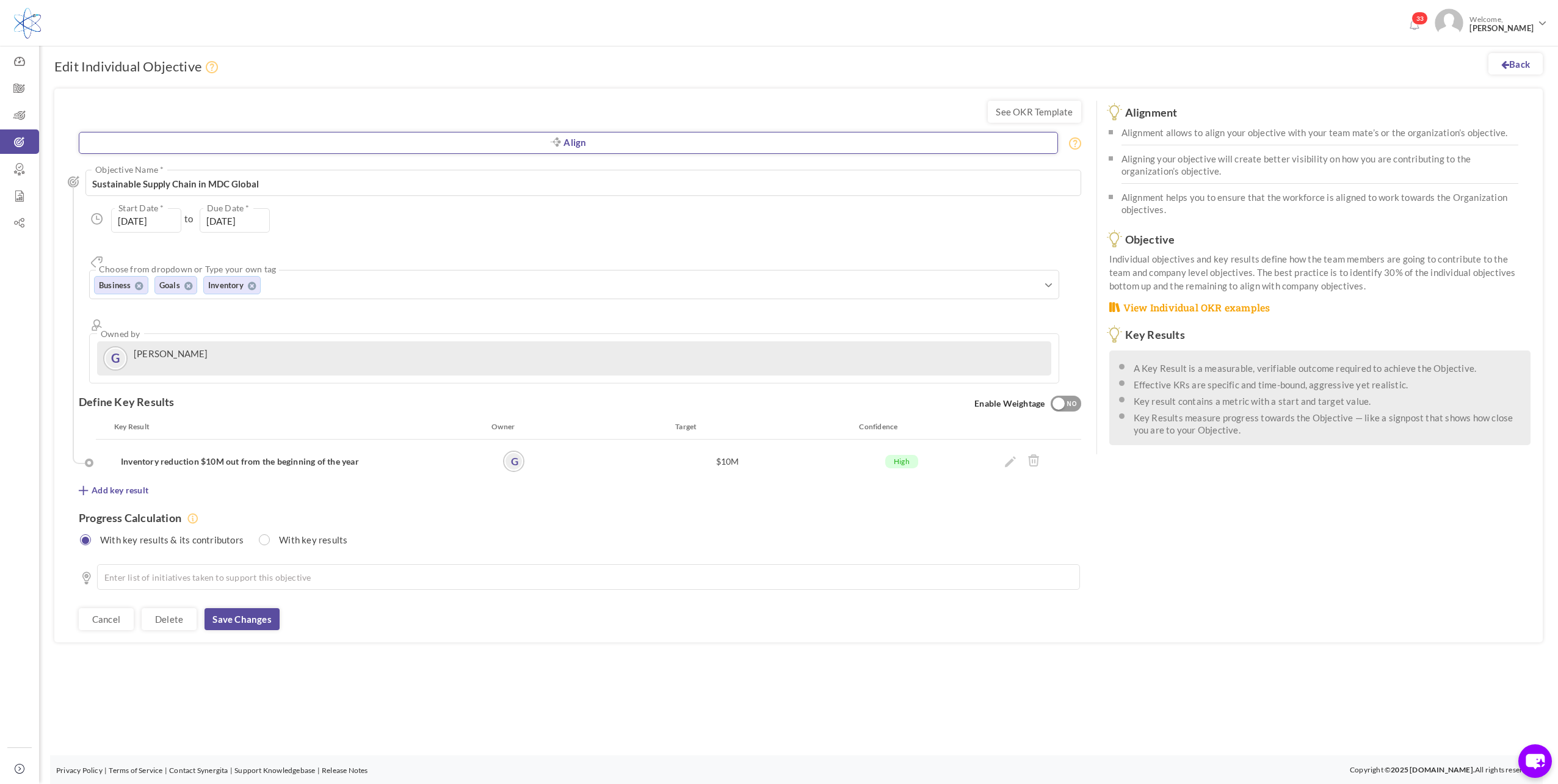
click at [569, 138] on link "Align" at bounding box center [568, 143] width 979 height 22
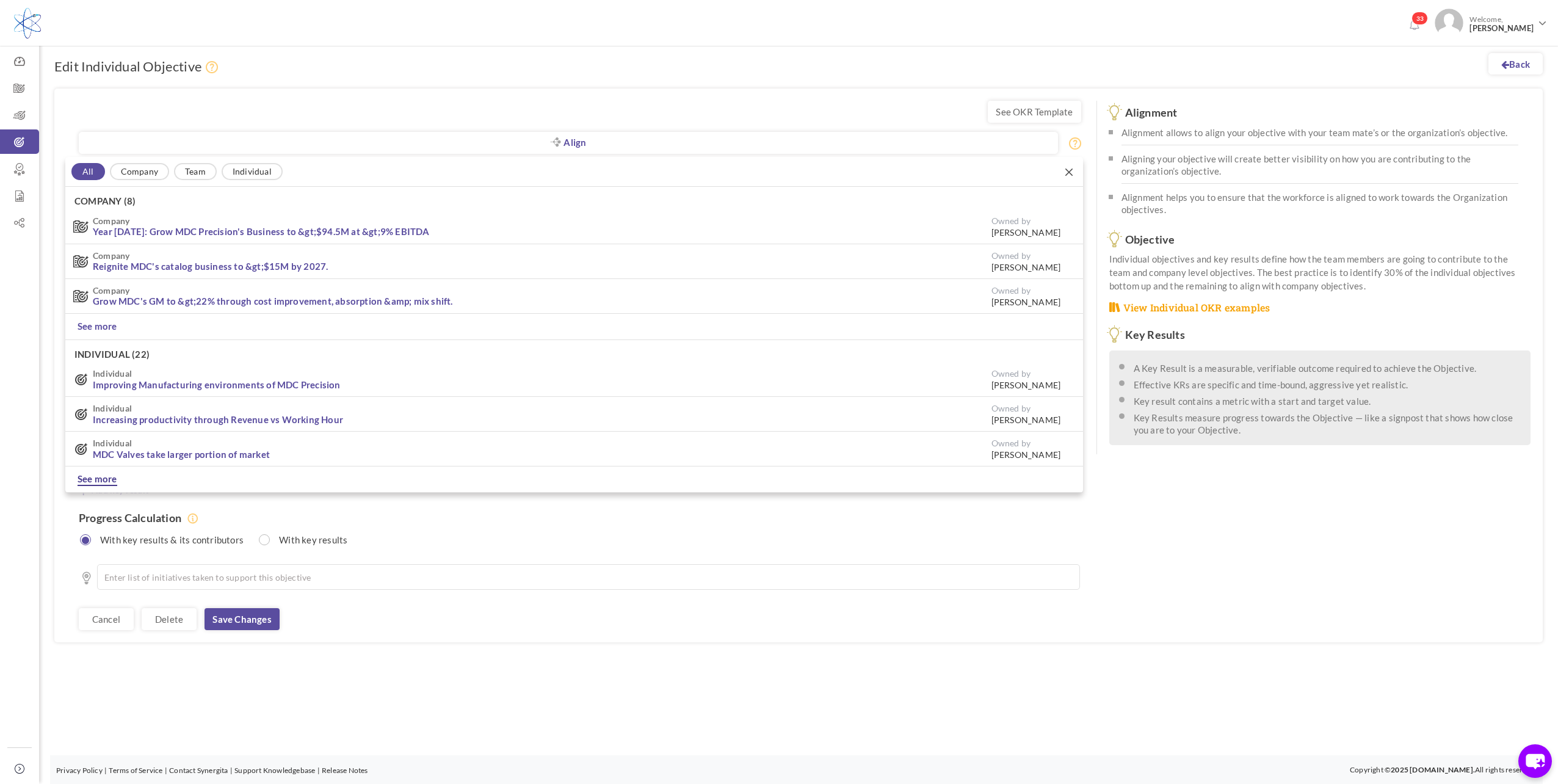
click at [98, 481] on link "See more" at bounding box center [97, 479] width 40 height 14
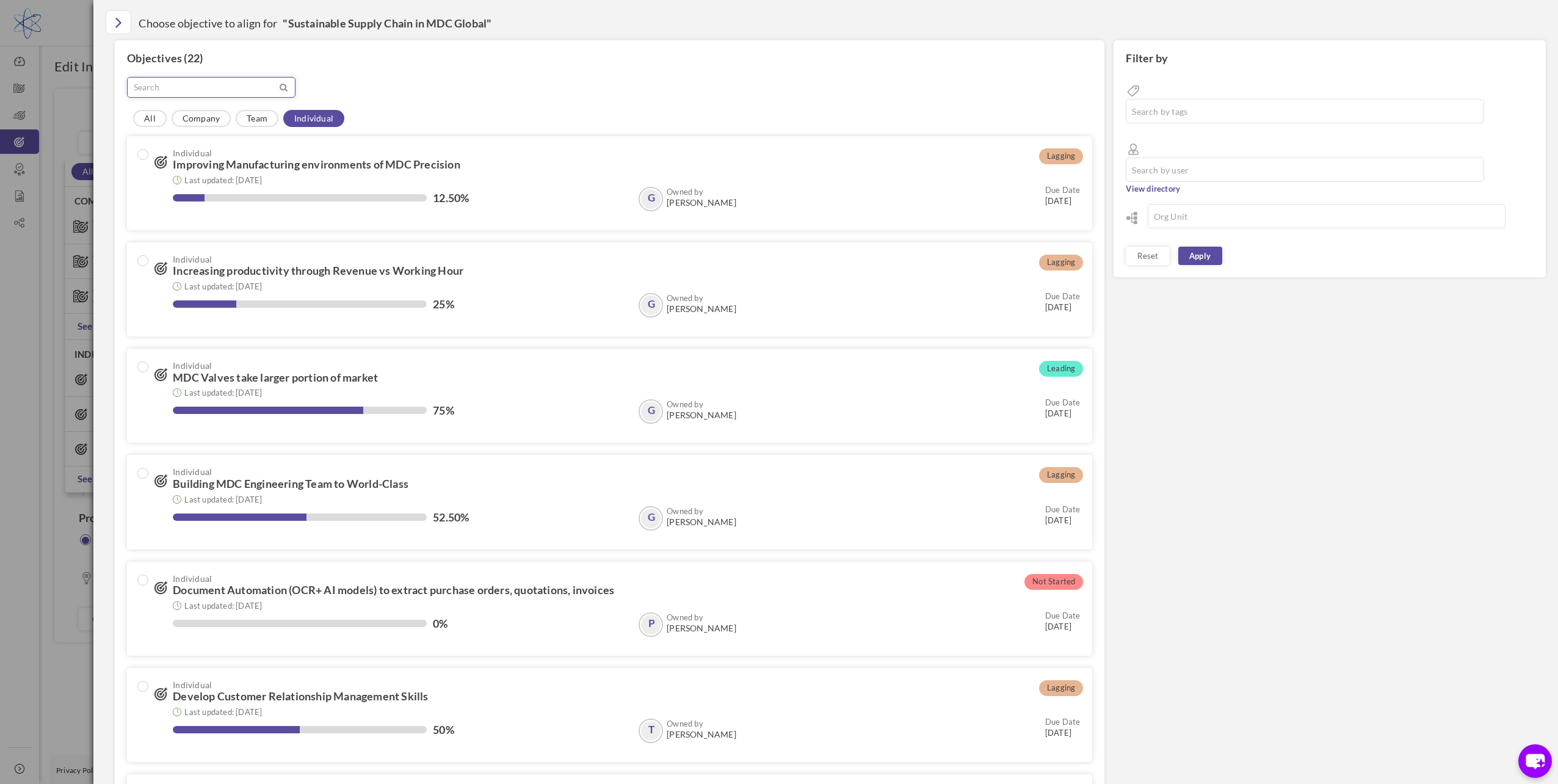
click at [148, 87] on input "text" at bounding box center [202, 87] width 150 height 19
click at [209, 119] on link "Company" at bounding box center [202, 118] width 59 height 17
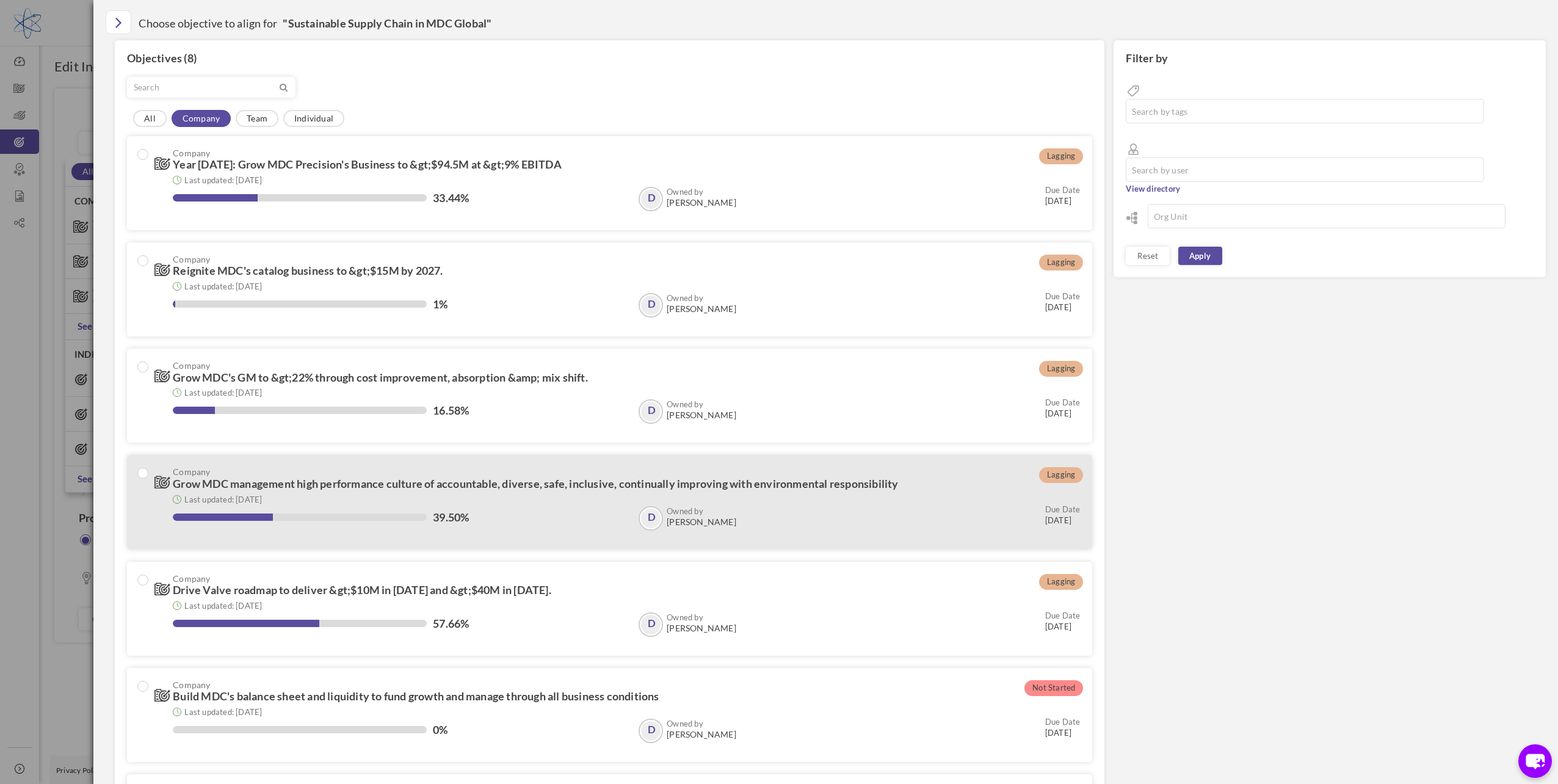
click at [306, 477] on span "Grow MDC management high performance culture of accountable, diverse, safe, inc…" at bounding box center [535, 484] width 725 height 14
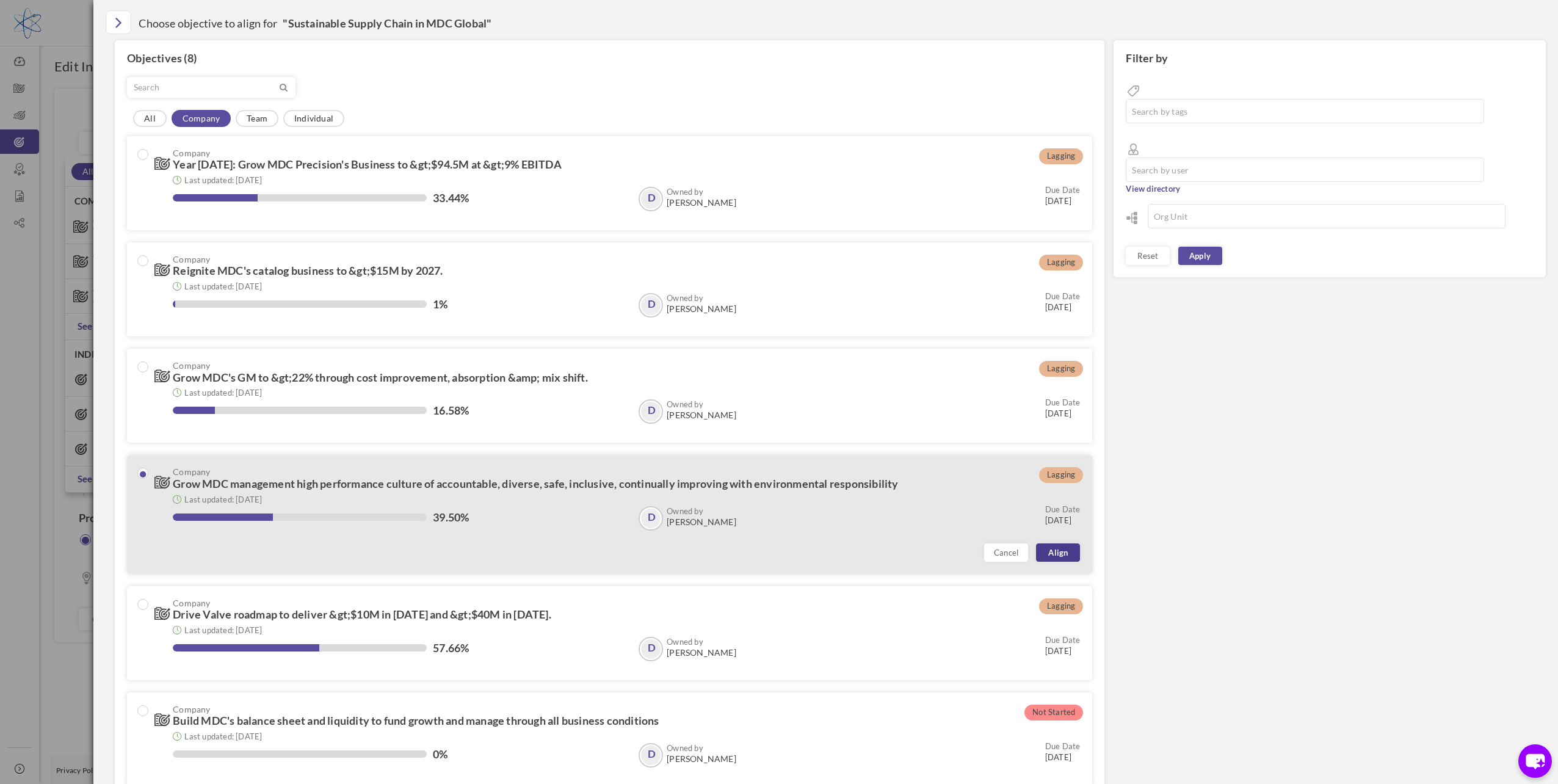
click at [1052, 553] on link "Align" at bounding box center [1059, 553] width 44 height 18
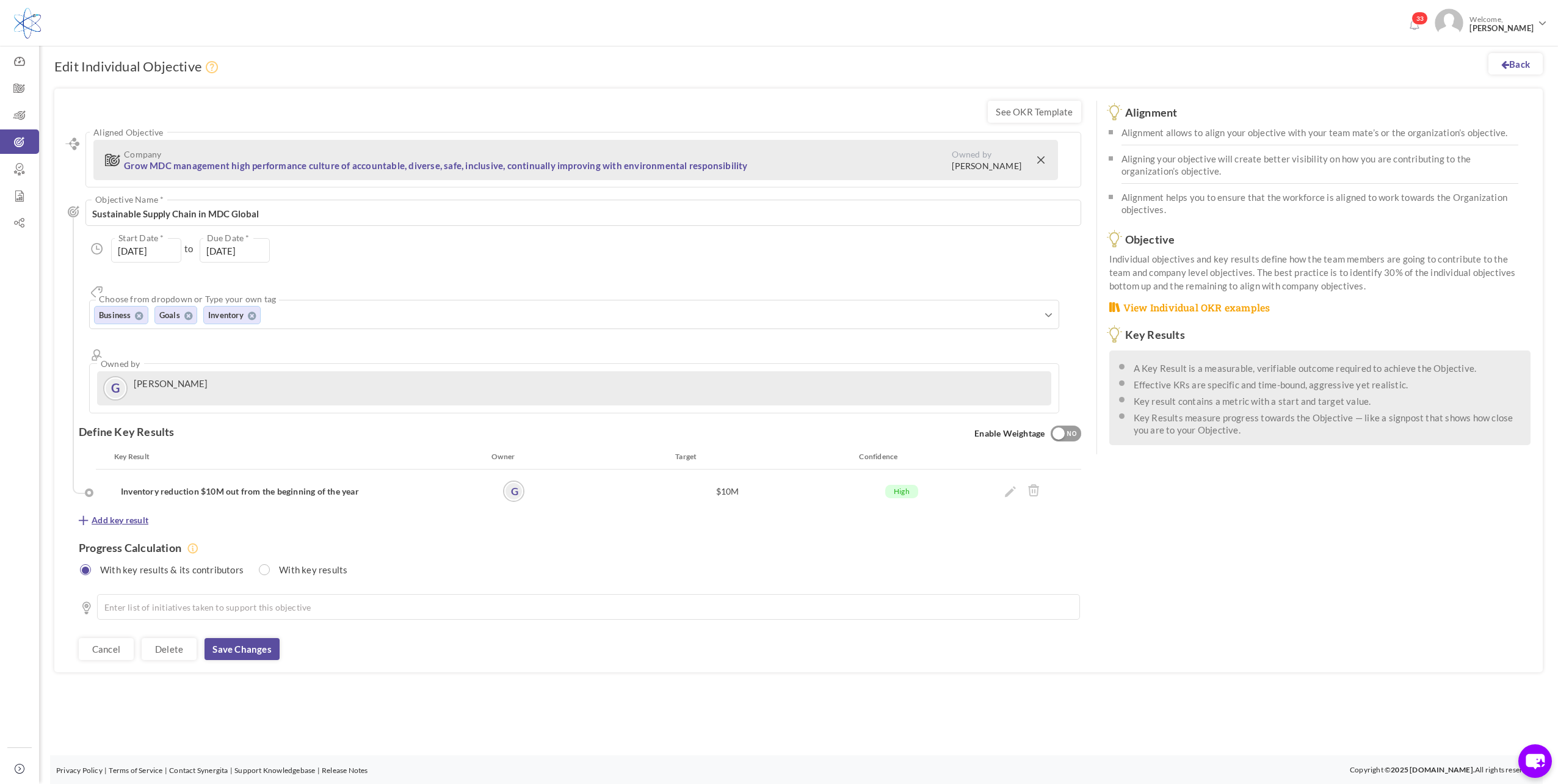
click at [119, 514] on span "Add key result" at bounding box center [119, 520] width 56 height 12
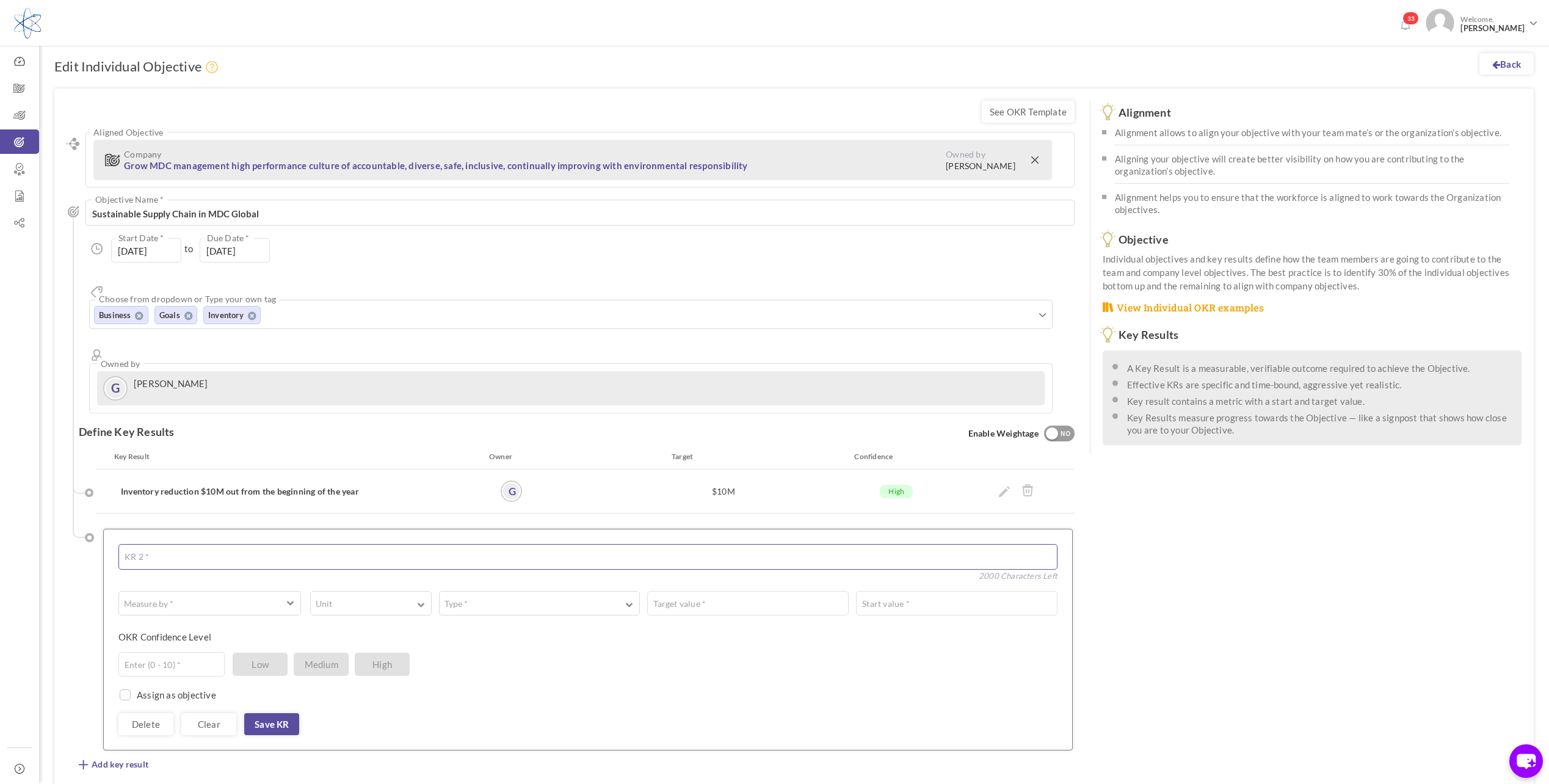
click at [134, 544] on textarea at bounding box center [588, 557] width 940 height 26
type textarea "Measure PO raised v's Revenue"
click at [191, 597] on span "button" at bounding box center [197, 603] width 145 height 12
click at [174, 623] on link "# Number" at bounding box center [210, 632] width 174 height 18
click at [362, 591] on button "Unit" at bounding box center [370, 603] width 121 height 24
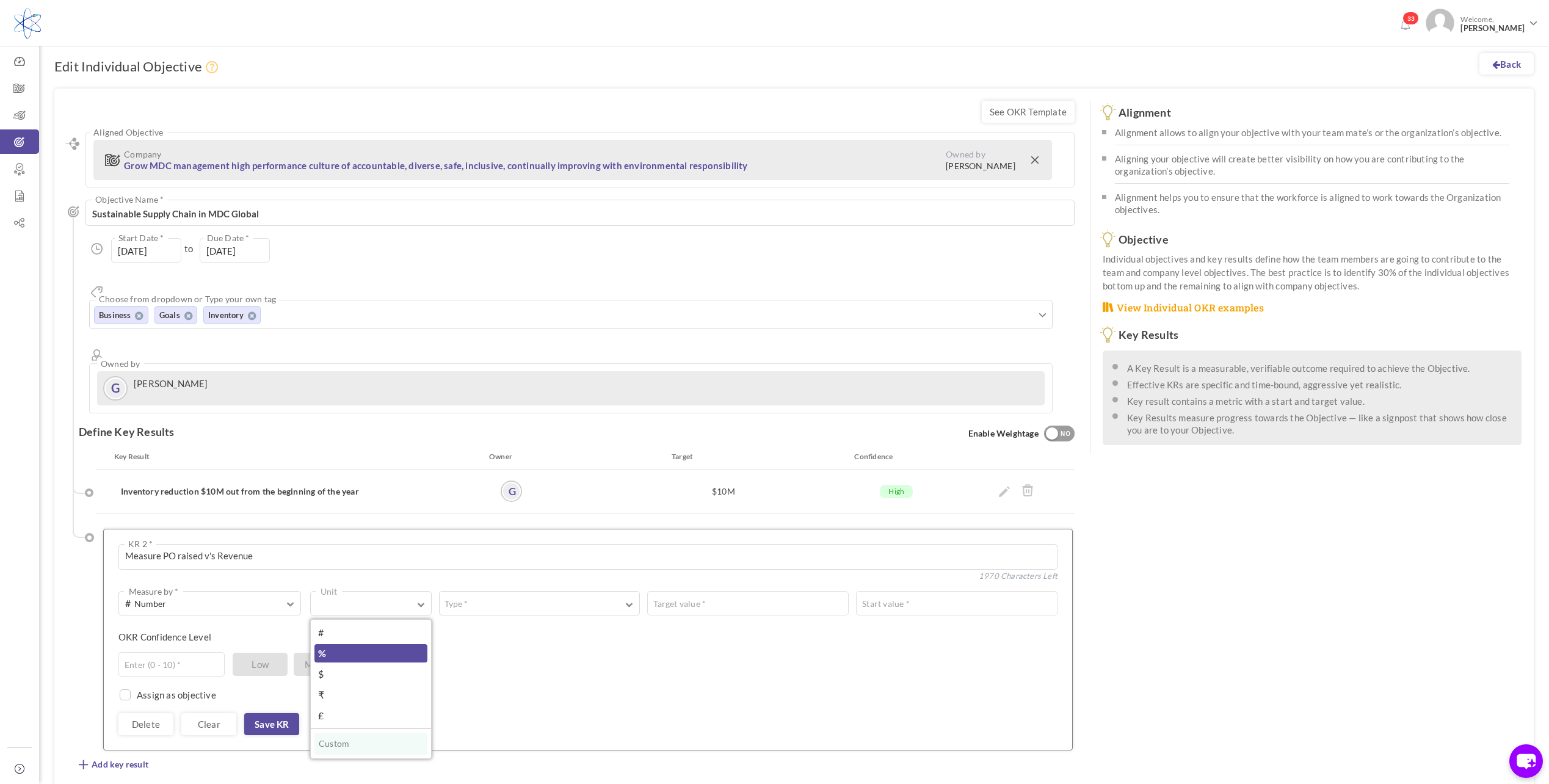
click at [342, 644] on link "%" at bounding box center [371, 654] width 113 height 18
click at [498, 591] on button "Type *" at bounding box center [540, 603] width 202 height 24
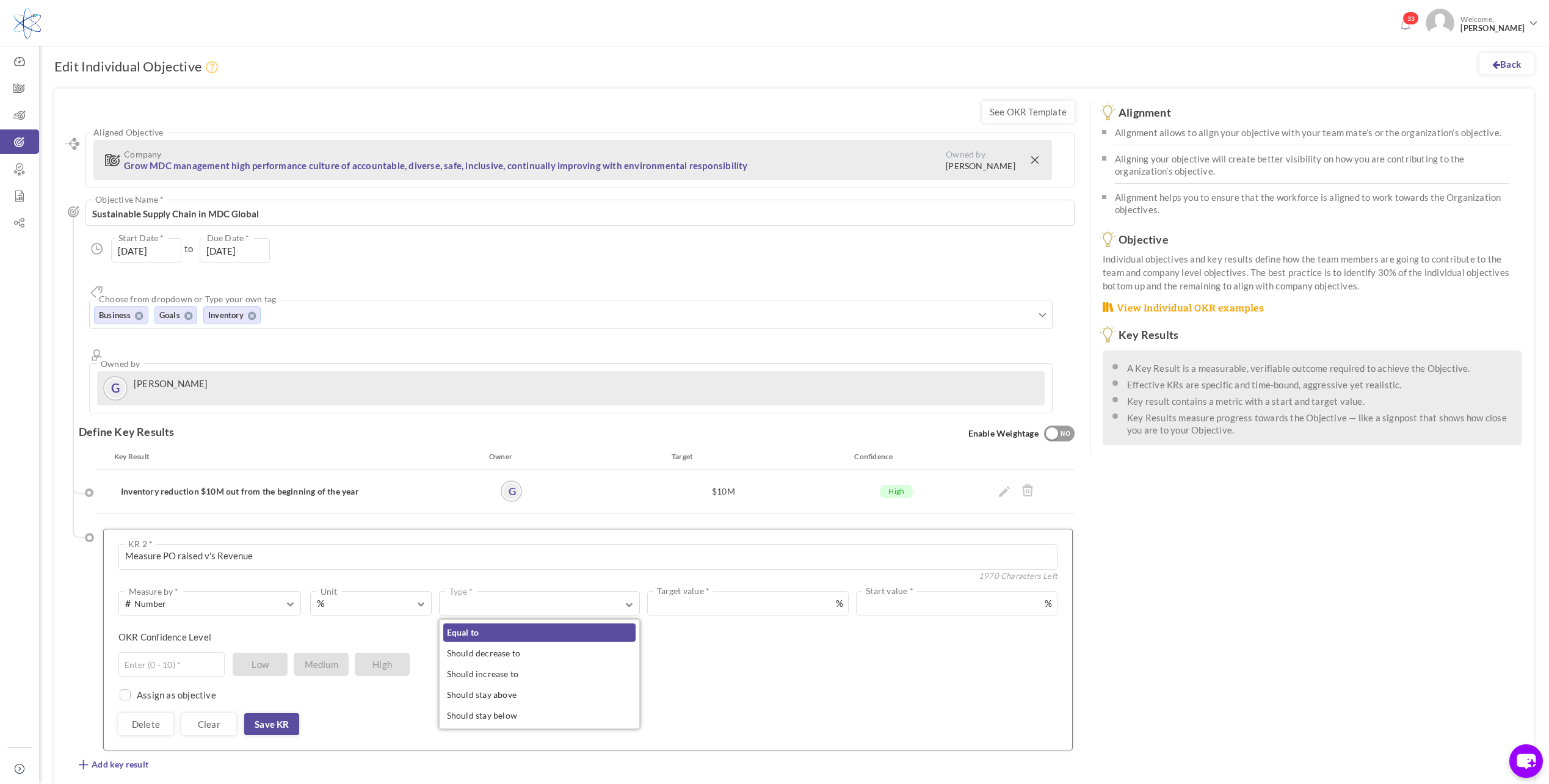
click at [498, 623] on link "Equal to" at bounding box center [539, 632] width 193 height 18
click at [787, 591] on input "text" at bounding box center [904, 603] width 306 height 24
type input "100"
click at [147, 652] on input "text" at bounding box center [171, 664] width 106 height 24
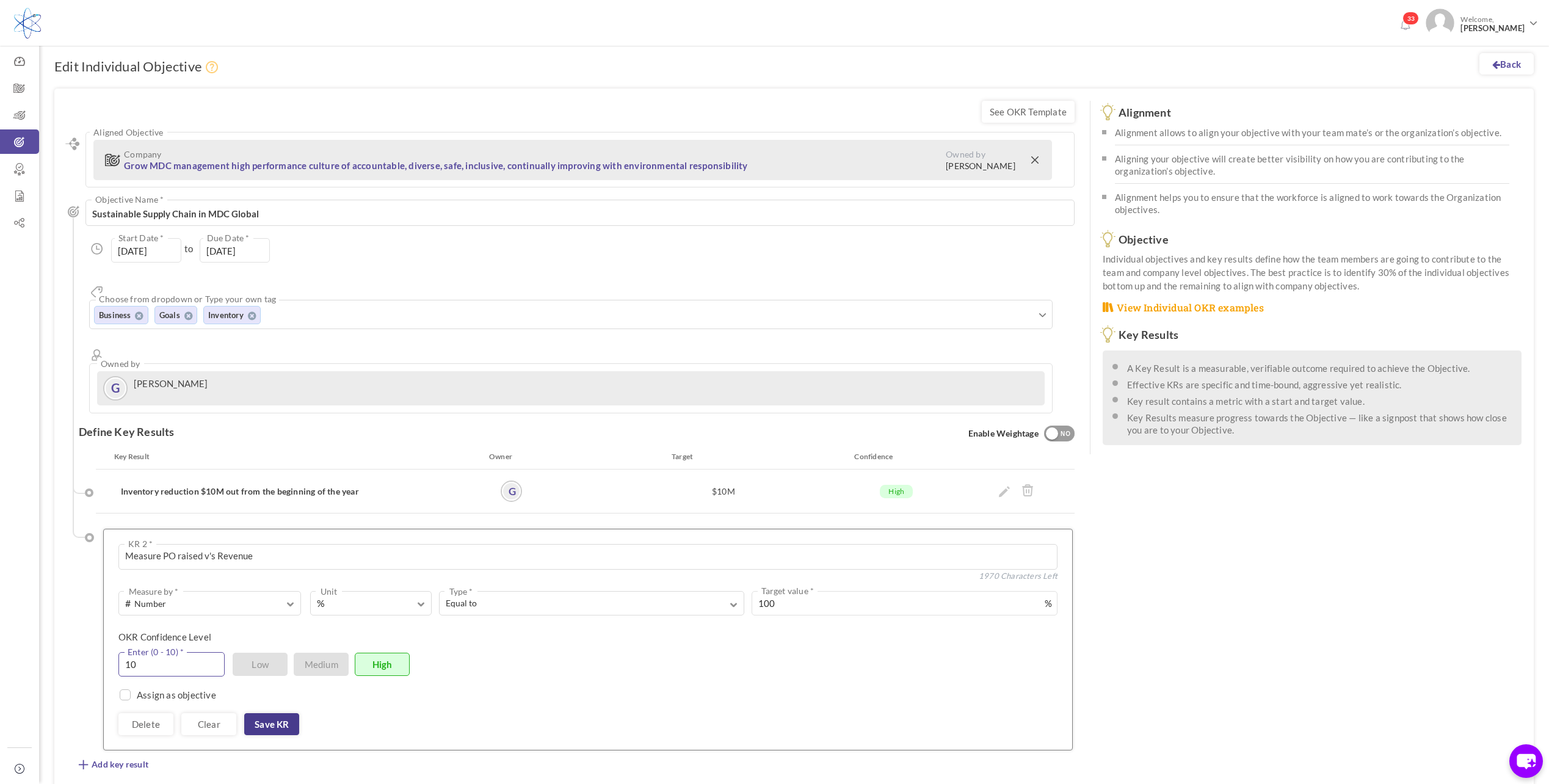
type input "10"
click at [288, 713] on link "Save KR" at bounding box center [271, 724] width 55 height 22
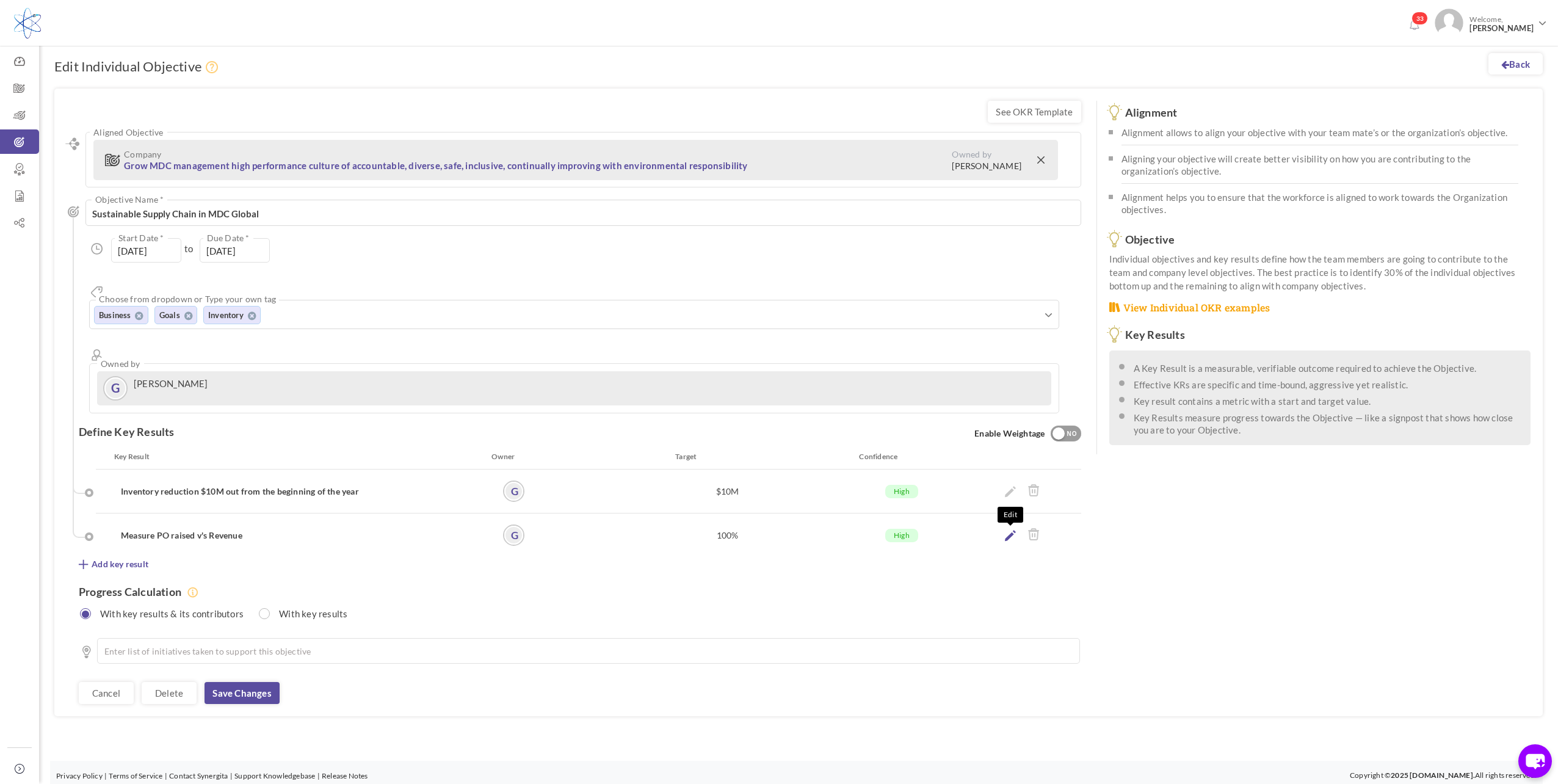
click at [1011, 530] on icon at bounding box center [1011, 535] width 11 height 11
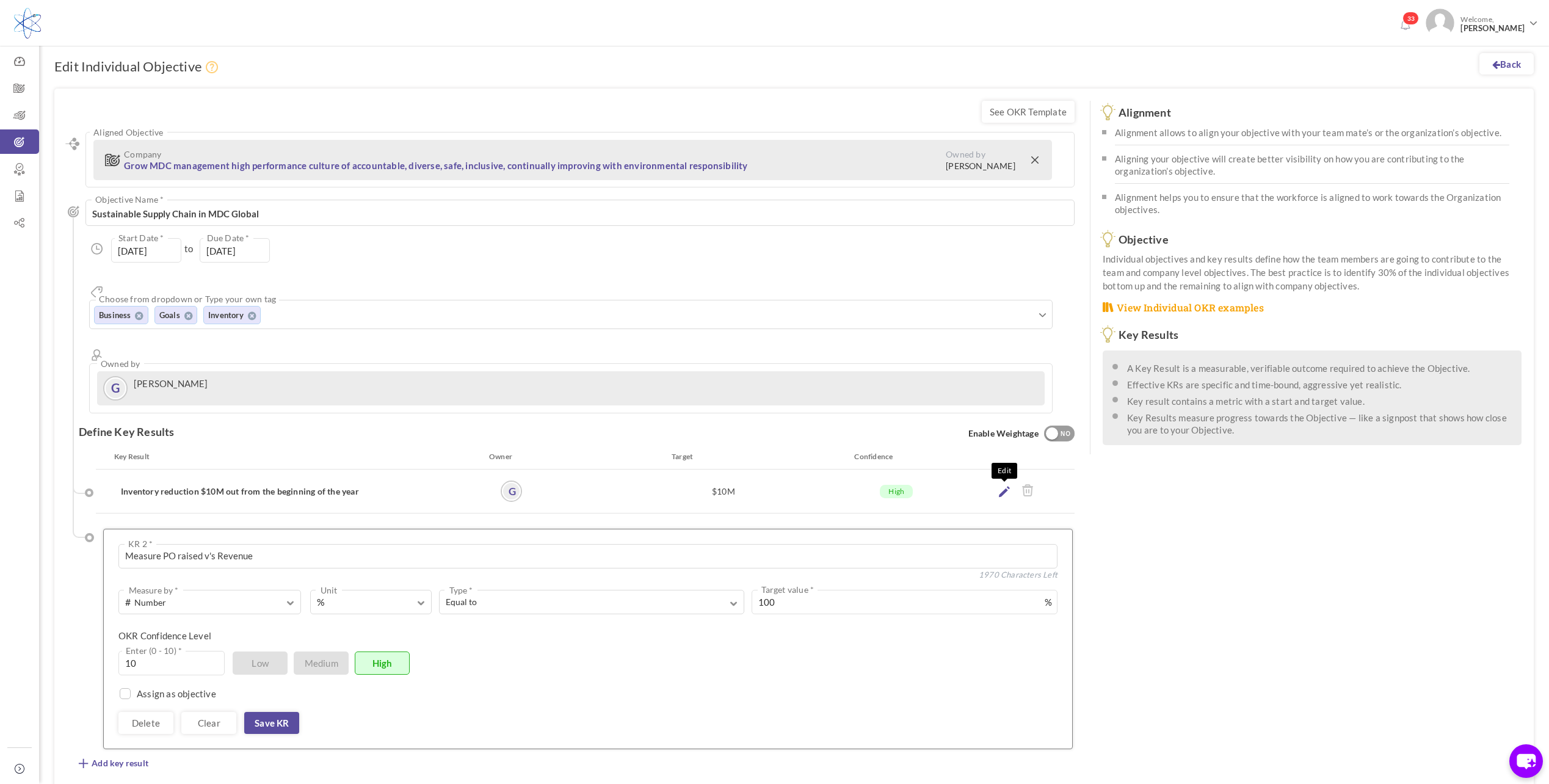
click at [1008, 486] on icon at bounding box center [1004, 492] width 11 height 11
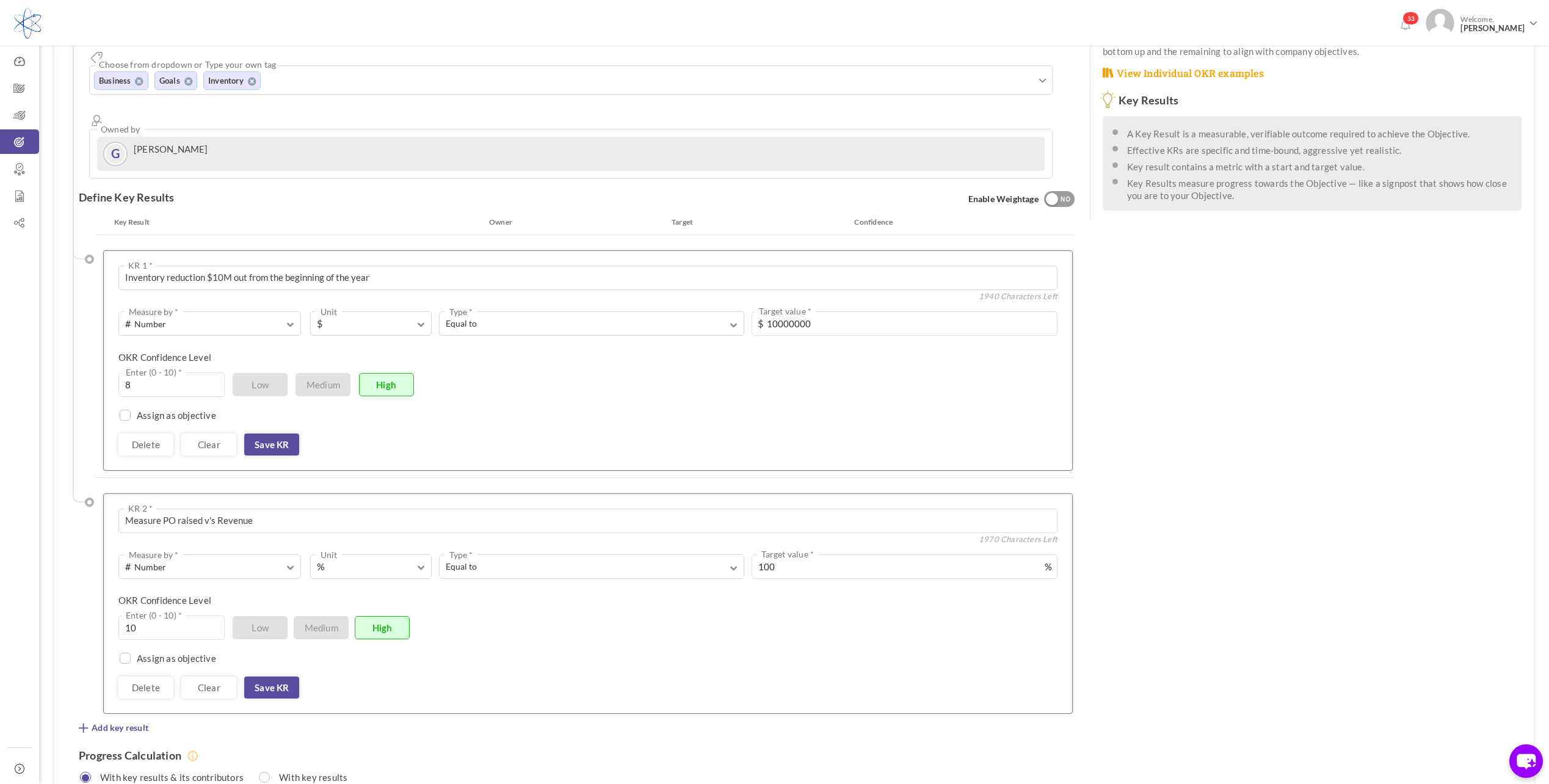
scroll to position [244, 0]
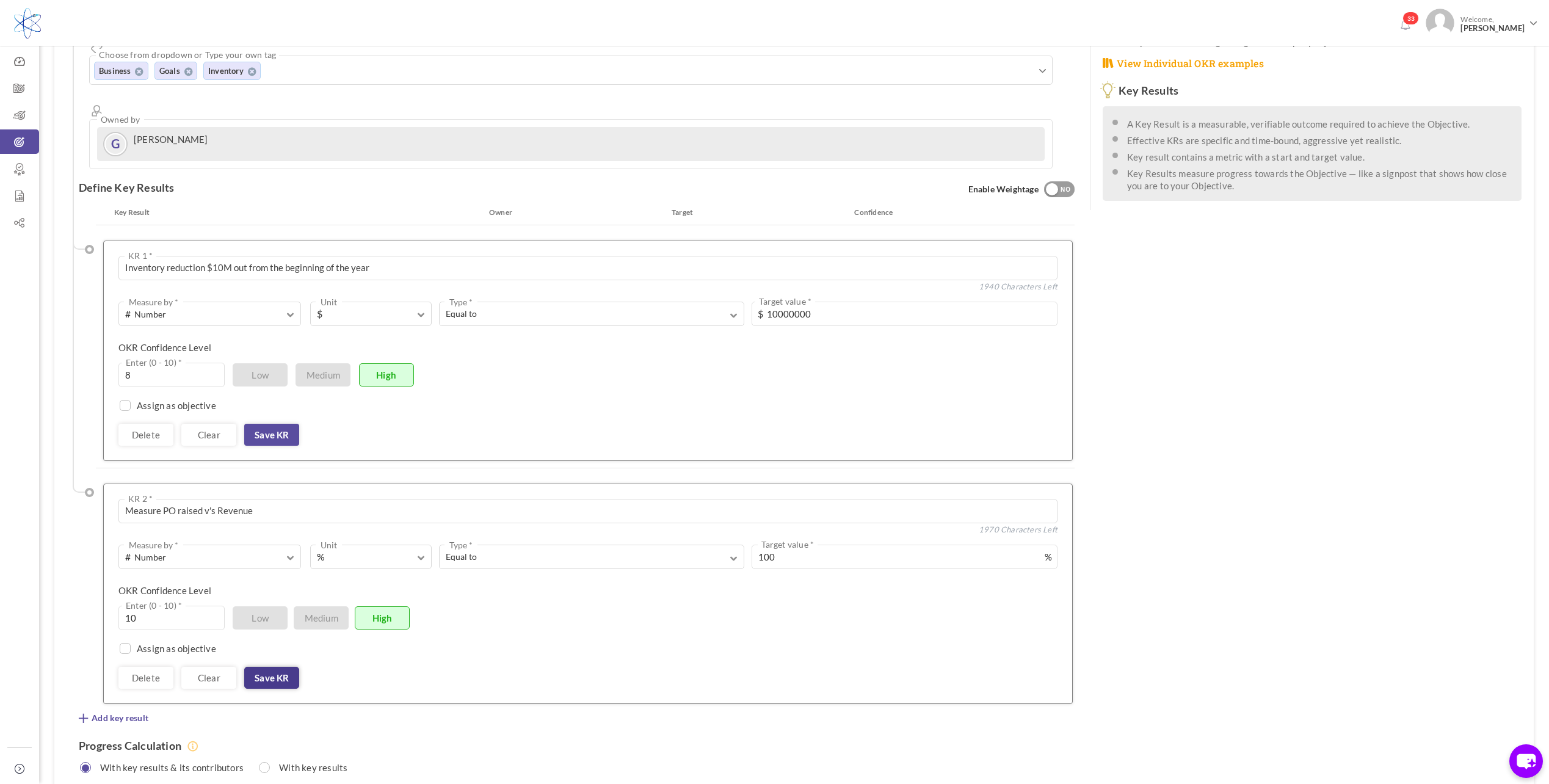
click at [289, 667] on link "Save KR" at bounding box center [271, 678] width 55 height 22
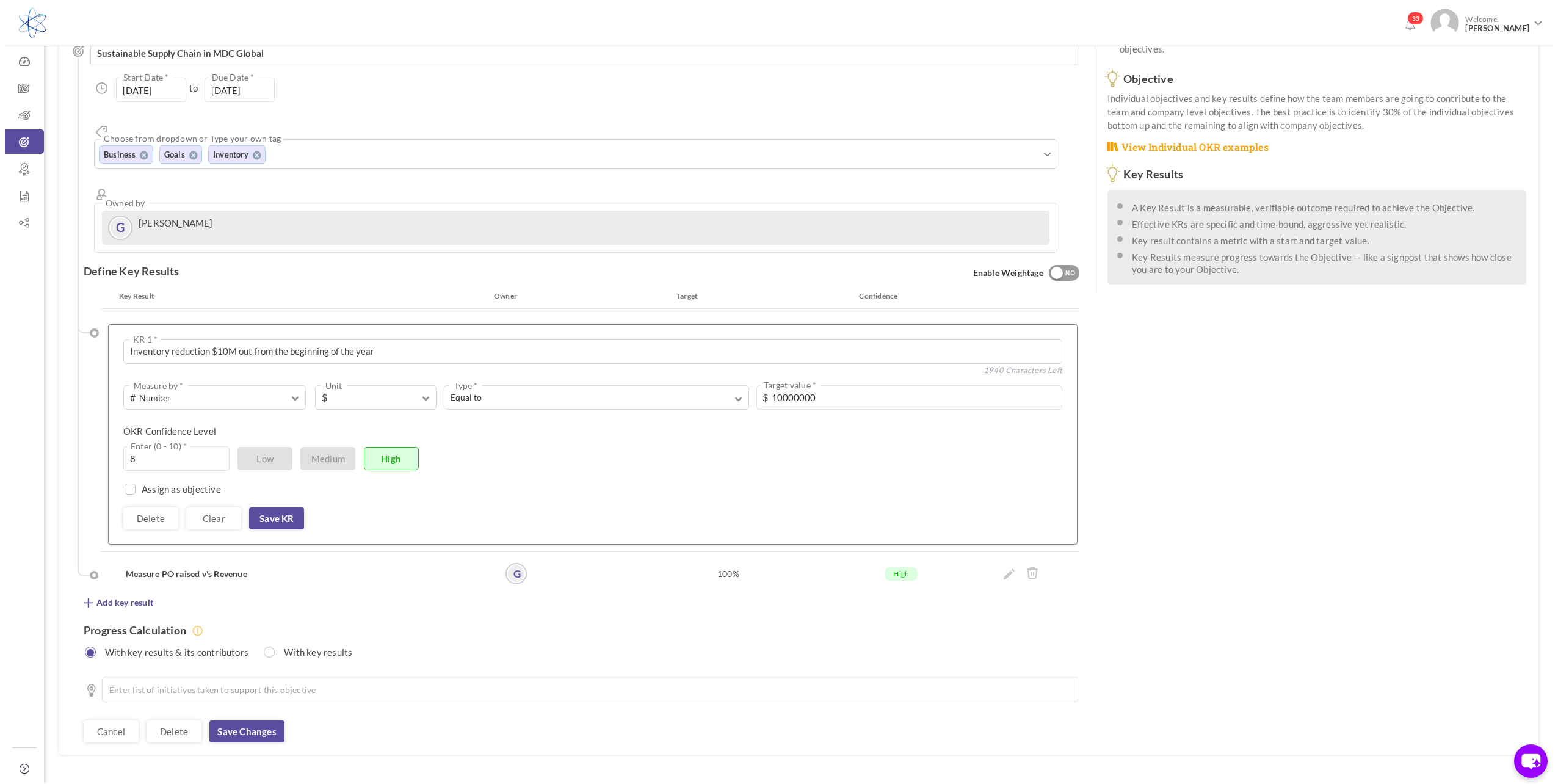
scroll to position [0, 0]
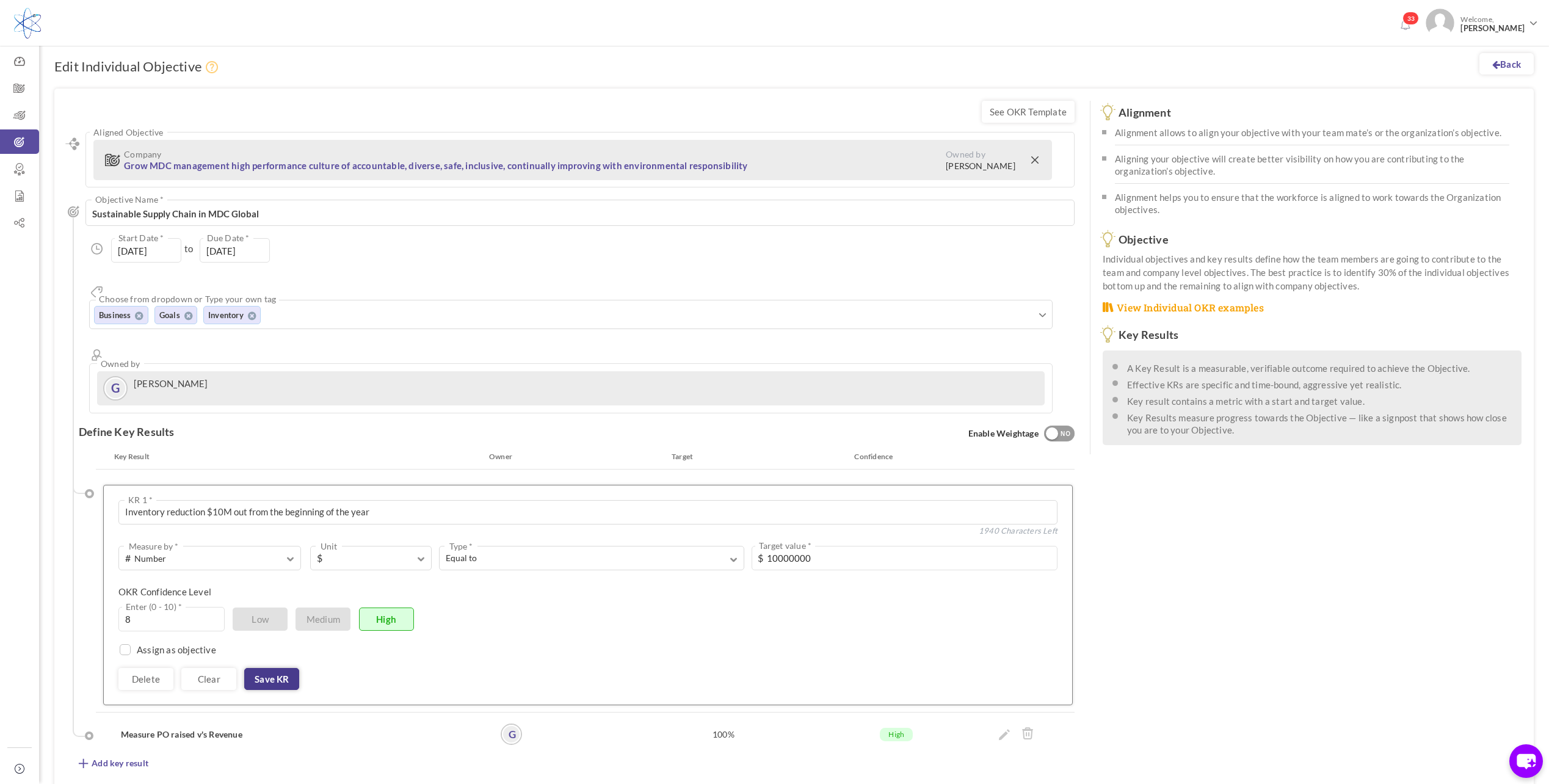
click at [287, 668] on link "Save KR" at bounding box center [271, 679] width 55 height 22
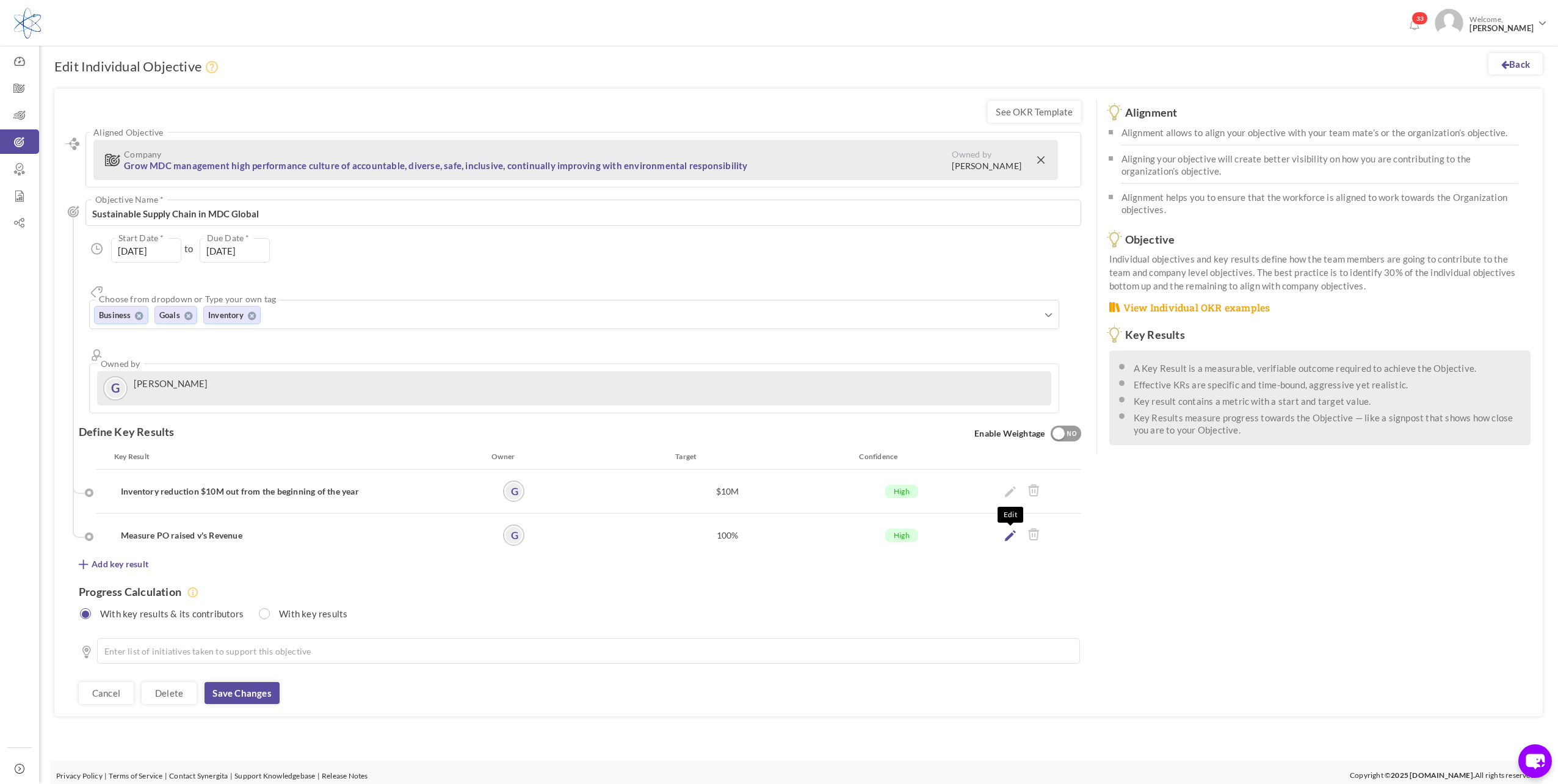
click at [1012, 530] on icon at bounding box center [1011, 535] width 11 height 11
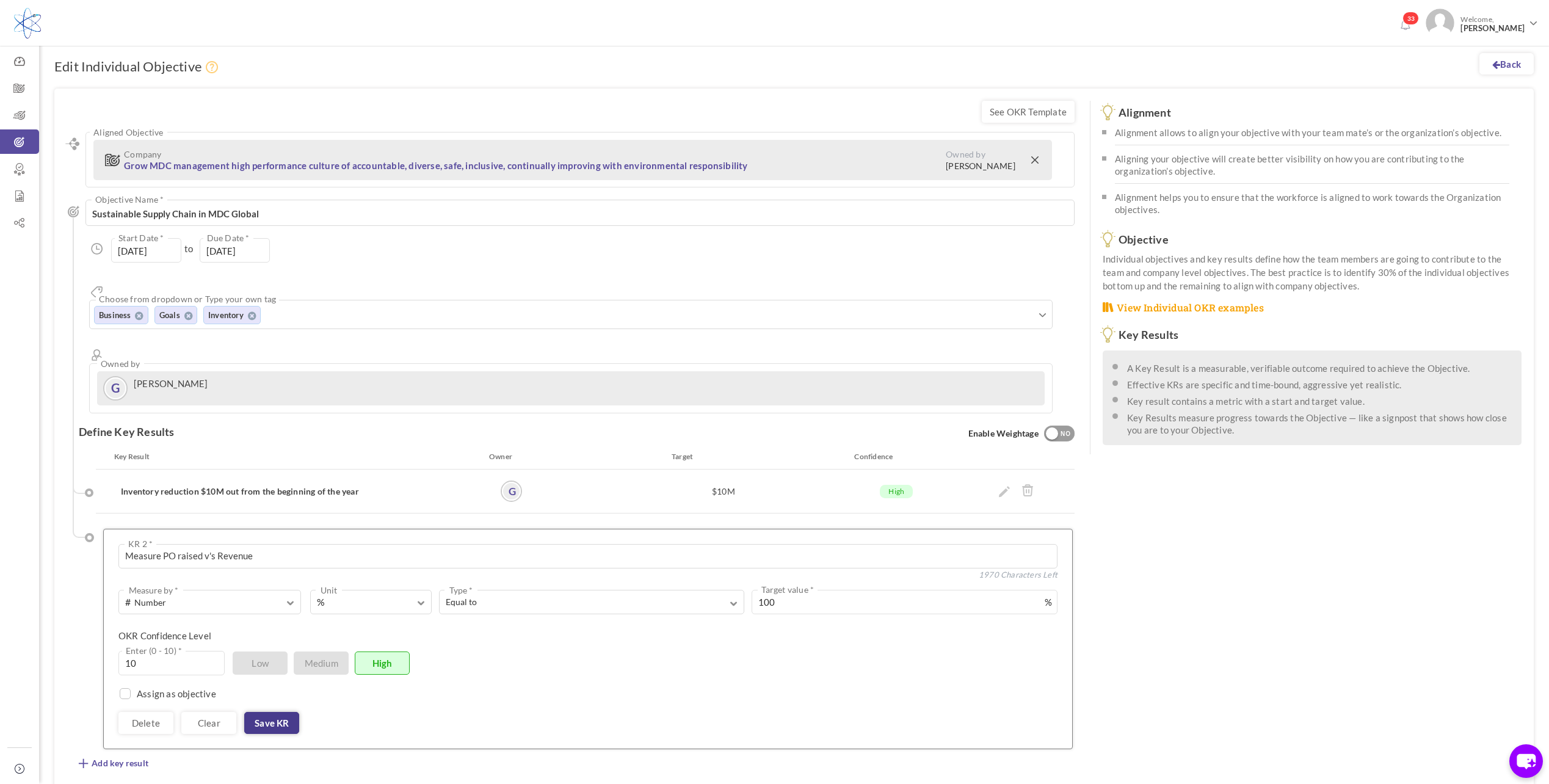
click at [281, 712] on link "Save KR" at bounding box center [271, 723] width 55 height 22
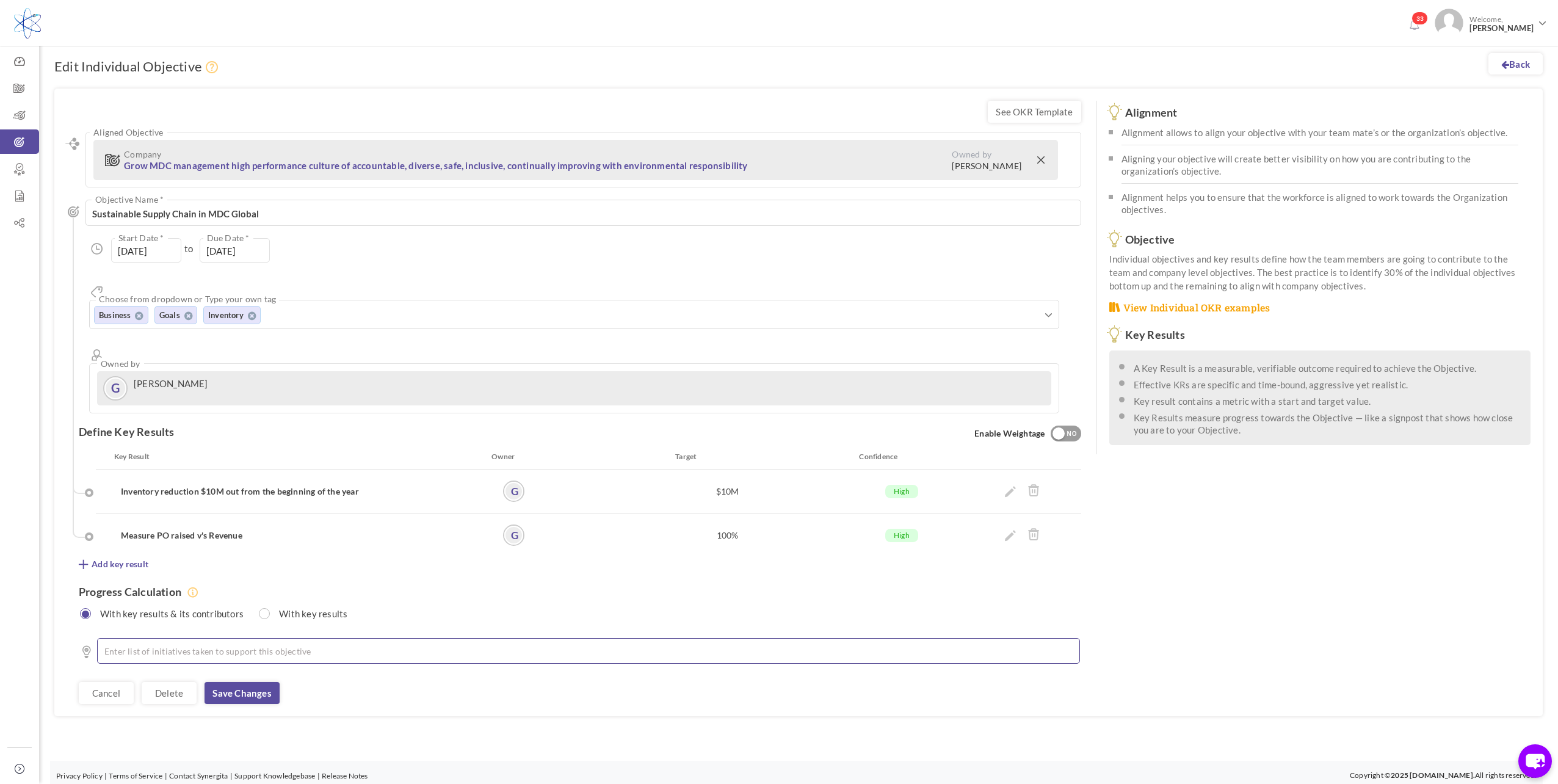
click at [366, 644] on li at bounding box center [591, 650] width 951 height 12
click at [119, 644] on li "set the targets per site" at bounding box center [591, 650] width 951 height 12
click at [217, 644] on li "Set the targets per site" at bounding box center [591, 650] width 951 height 12
click at [229, 644] on li "Set the targets per site," at bounding box center [591, 650] width 951 height 12
click at [221, 644] on li "Set the targets per site," at bounding box center [591, 650] width 951 height 12
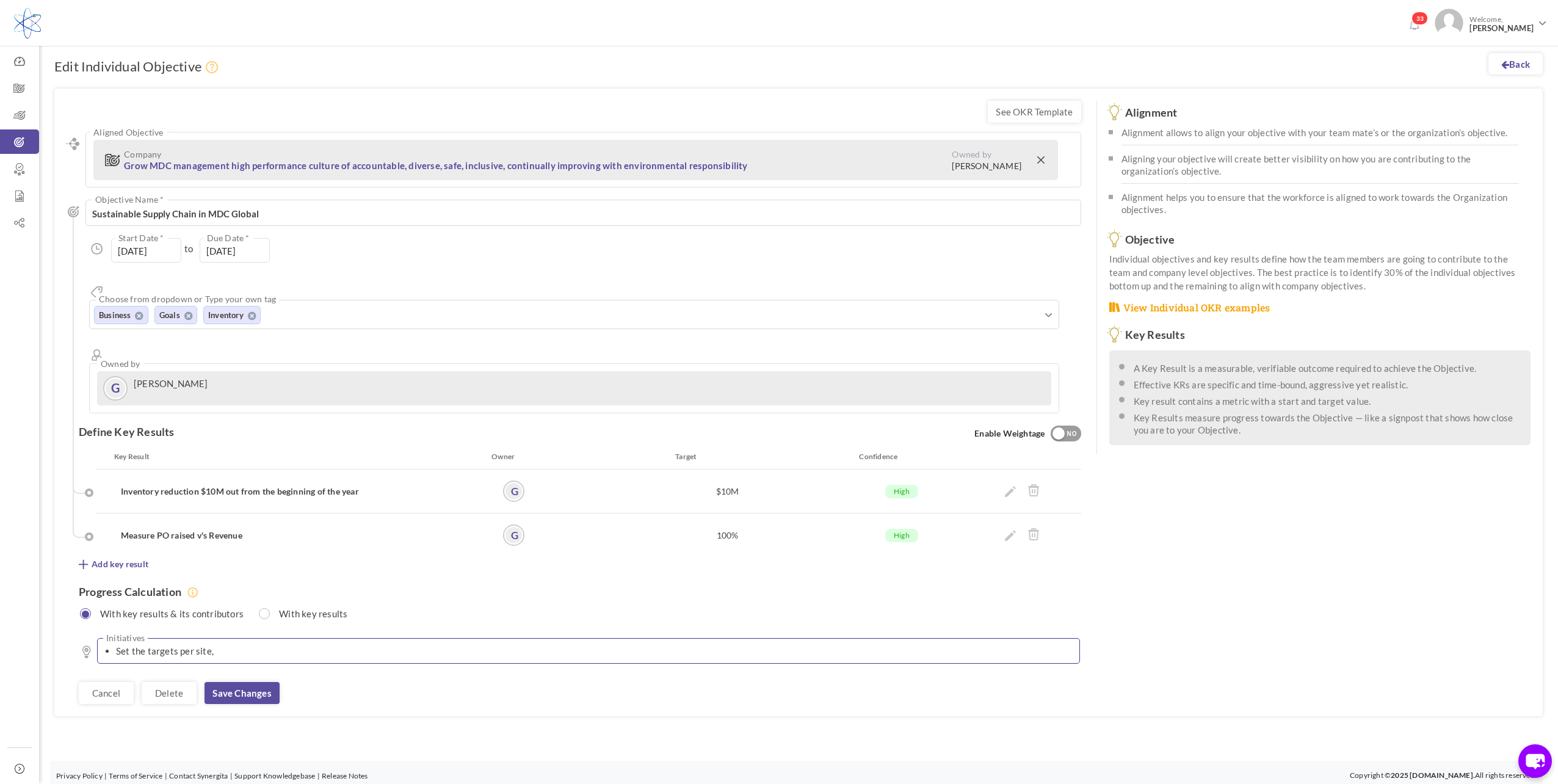
drag, startPoint x: 219, startPoint y: 605, endPoint x: 126, endPoint y: 605, distance: 93.0
click at [126, 644] on li "Set the targets per site," at bounding box center [591, 650] width 951 height 12
click at [125, 644] on li "SeMeasuring the" at bounding box center [591, 650] width 951 height 12
click at [127, 644] on li "SeMeasuring the" at bounding box center [591, 650] width 951 height 12
click at [198, 644] on li "Measuring the" at bounding box center [591, 650] width 951 height 12
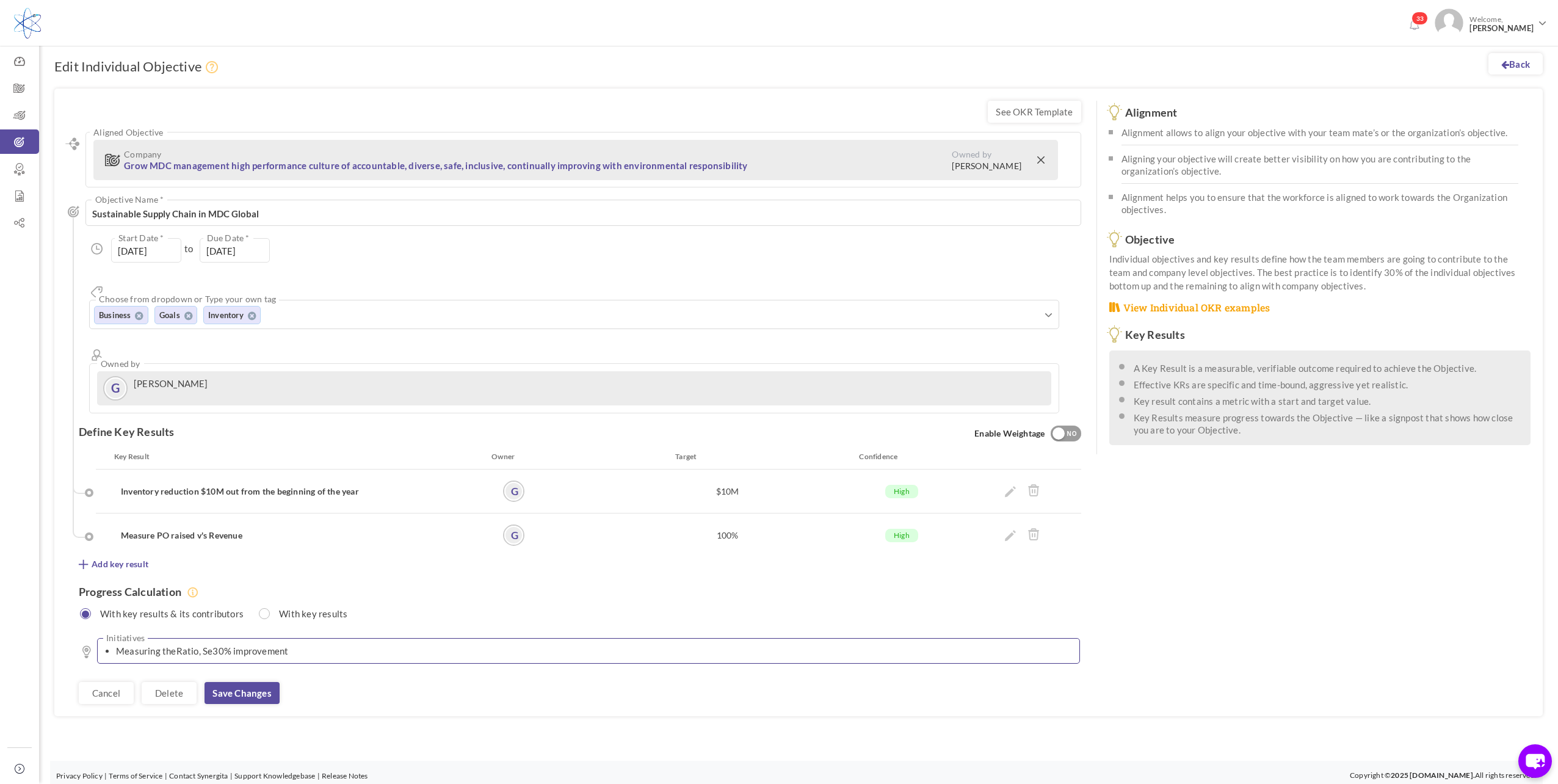
click at [214, 644] on li "Measuring theRatio, Se30% improvement" at bounding box center [591, 650] width 951 height 12
click at [178, 644] on li "Measuring theRatio, Set 30% improvement" at bounding box center [591, 650] width 951 height 12
click at [327, 644] on li "Measuring the Ratio, Set 30% improvement" at bounding box center [591, 650] width 951 height 12
click at [178, 644] on li "Measuring the Ratio, Set 30% improvement" at bounding box center [591, 650] width 951 height 12
click at [178, 644] on li "Measuring theRatio, Set 30% improvement" at bounding box center [591, 650] width 951 height 12
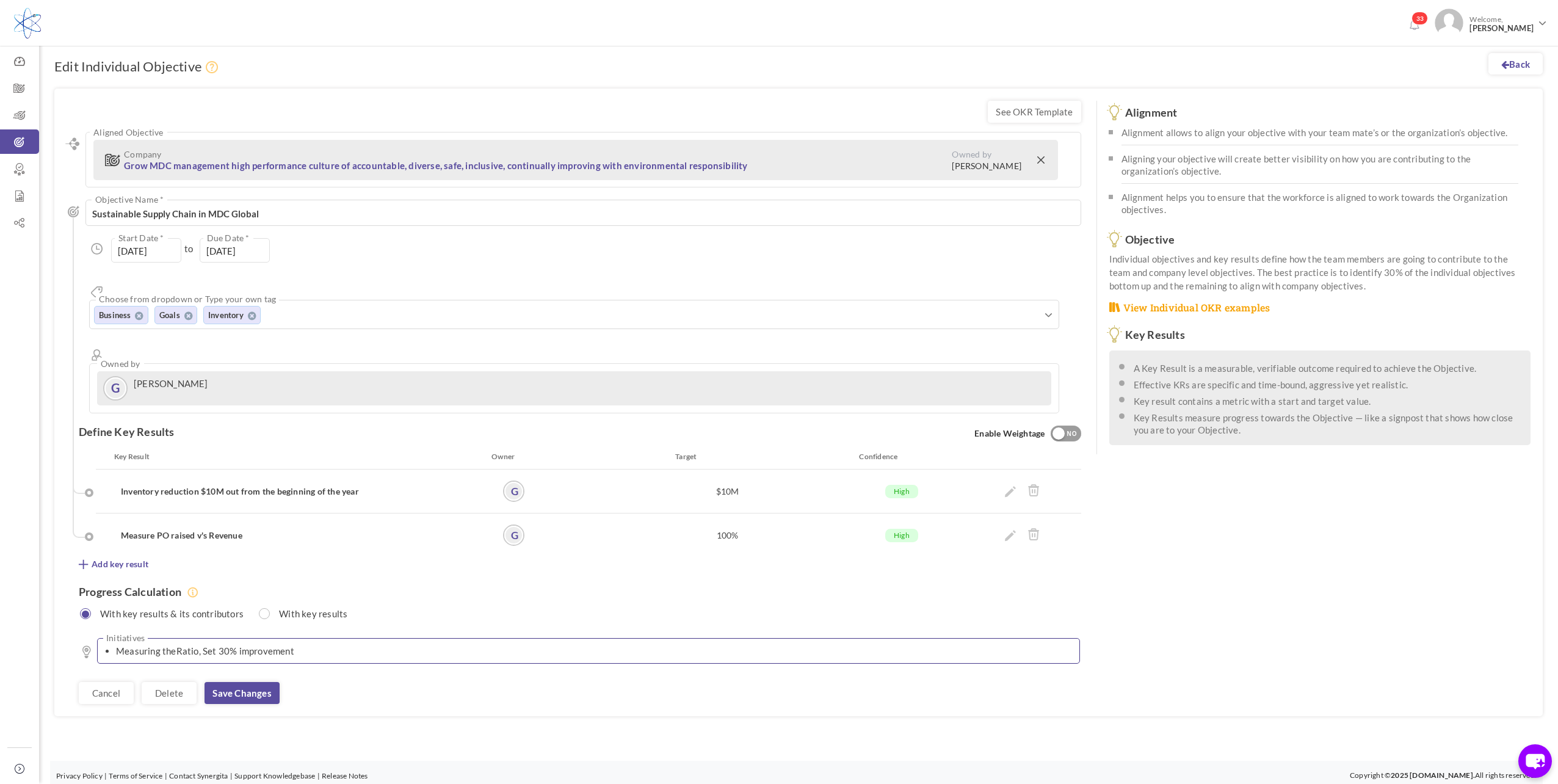
click at [309, 644] on li "Measuring theRatio, Set 30% improvement" at bounding box center [591, 650] width 951 height 12
drag, startPoint x: 174, startPoint y: 607, endPoint x: 186, endPoint y: 606, distance: 12.0
click at [174, 644] on li "Measuring theRatio, Set 30% improvement" at bounding box center [591, 650] width 951 height 12
click at [237, 644] on li "Measuring the Existing Ratio, Set 30% improvement" at bounding box center [591, 650] width 951 height 12
click at [272, 644] on li "Measuring the Existing Ratio of PO VAlue Raised vs Revenue, Set 30% improvement" at bounding box center [591, 650] width 951 height 12
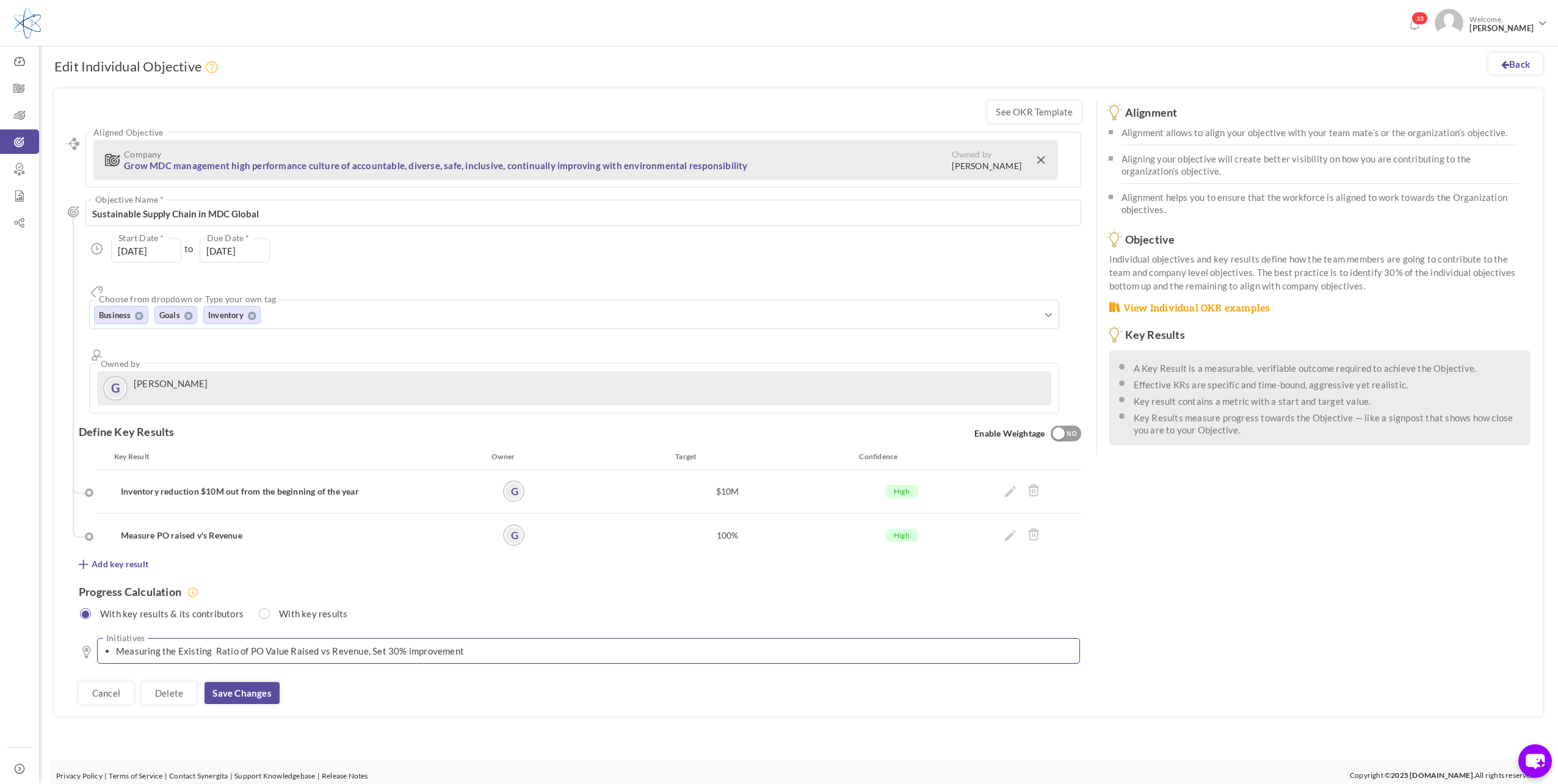
click at [539, 638] on ul "Measuring the Existing Ratio of PO Value Raised vs Revenue, Set 30% improvement" at bounding box center [588, 651] width 983 height 26
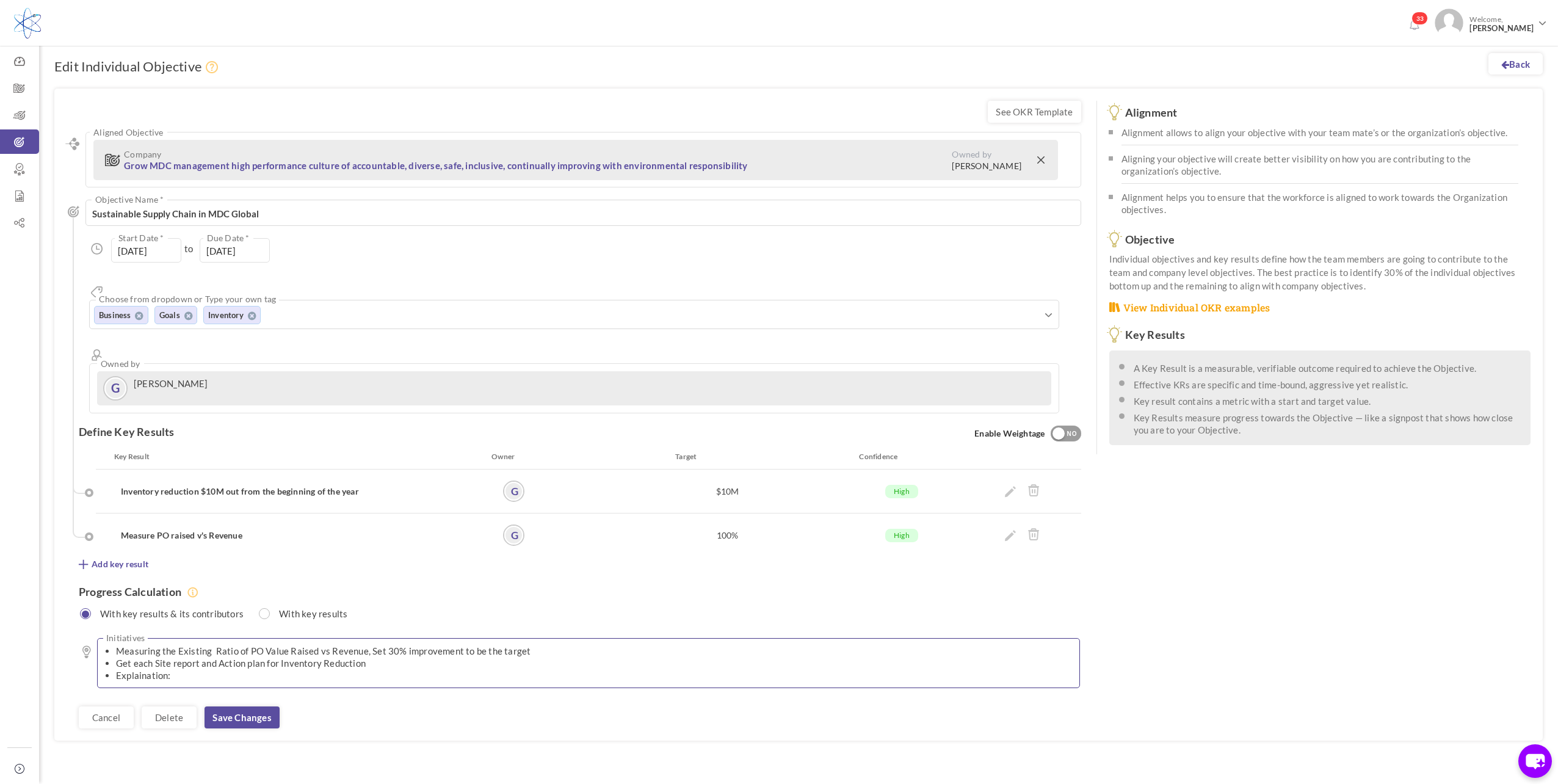
click at [138, 669] on li "Explaination:" at bounding box center [591, 675] width 951 height 12
click at [191, 669] on li "Explaination:" at bounding box center [591, 675] width 951 height 12
click at [215, 669] on li "Explanation:" at bounding box center [591, 675] width 951 height 12
click at [256, 706] on link "Save changes" at bounding box center [241, 717] width 75 height 22
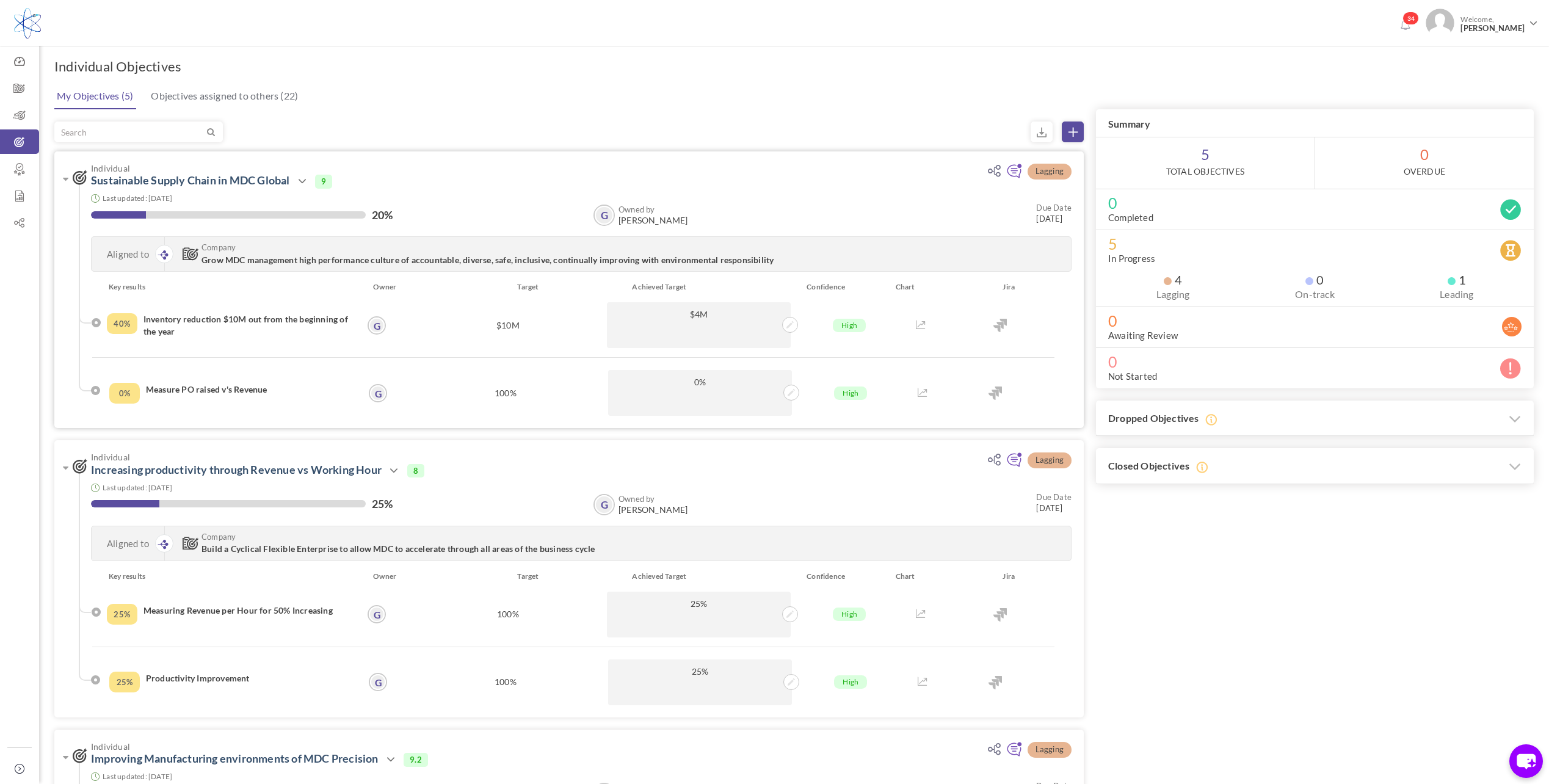
click at [543, 349] on li "40% Inventory reduction $10M out from the beginning of the year G [PERSON_NAME]…" at bounding box center [573, 330] width 963 height 55
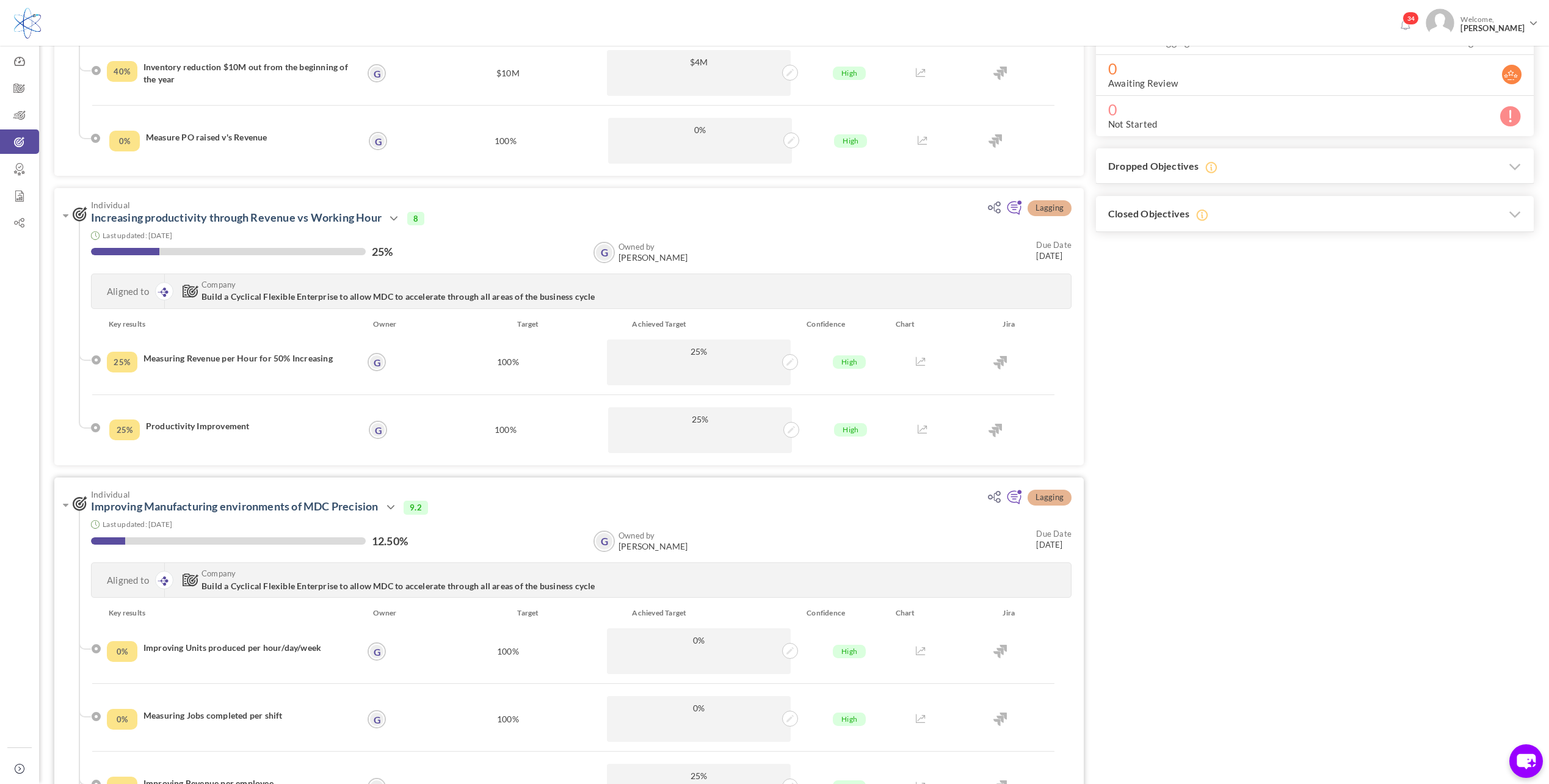
scroll to position [51, 0]
